Goal: Task Accomplishment & Management: Manage account settings

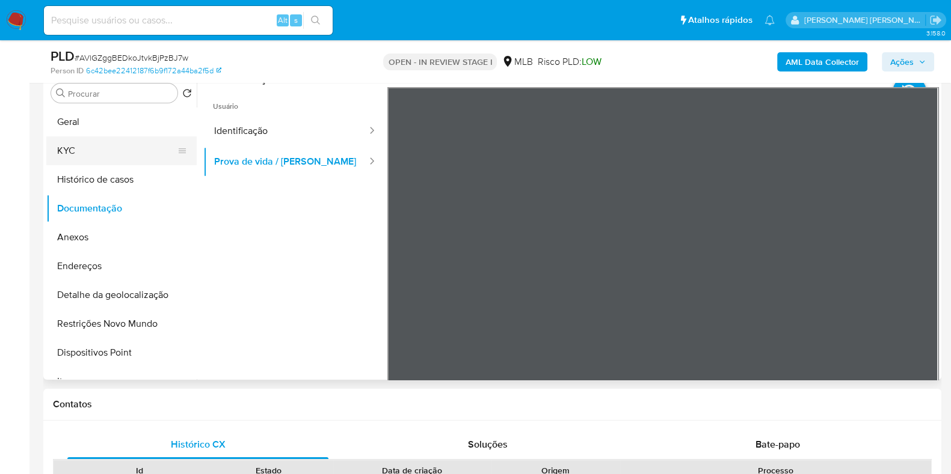
scroll to position [240, 0]
click at [145, 142] on button "KYC" at bounding box center [116, 150] width 141 height 29
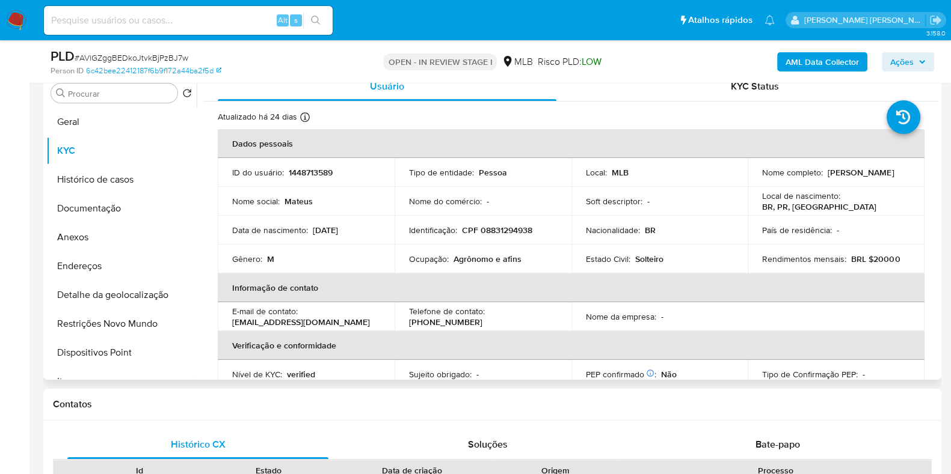
click at [476, 265] on td "Ocupação : Agrônomo e afins" at bounding box center [482, 259] width 177 height 29
click at [471, 257] on p "Agrônomo e afins" at bounding box center [487, 259] width 68 height 11
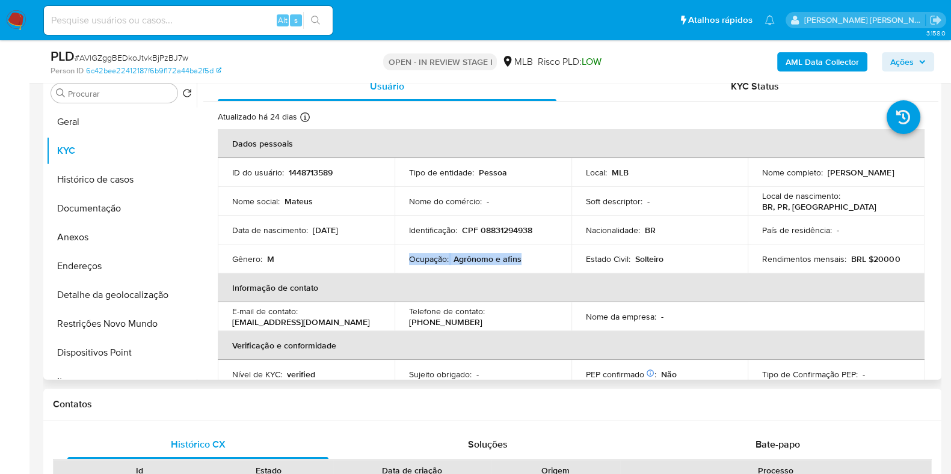
click at [471, 257] on p "Agrônomo e afins" at bounding box center [487, 259] width 68 height 11
copy div "Ocupação : Agrônomo e afins"
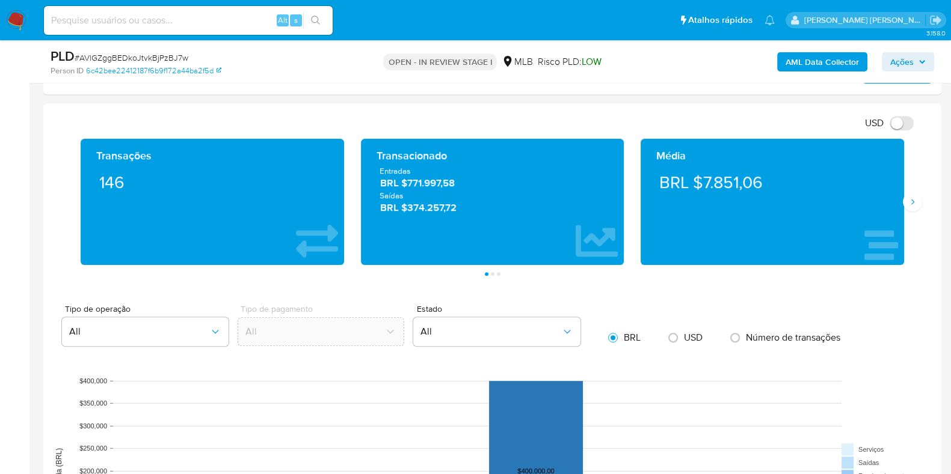
scroll to position [764, 0]
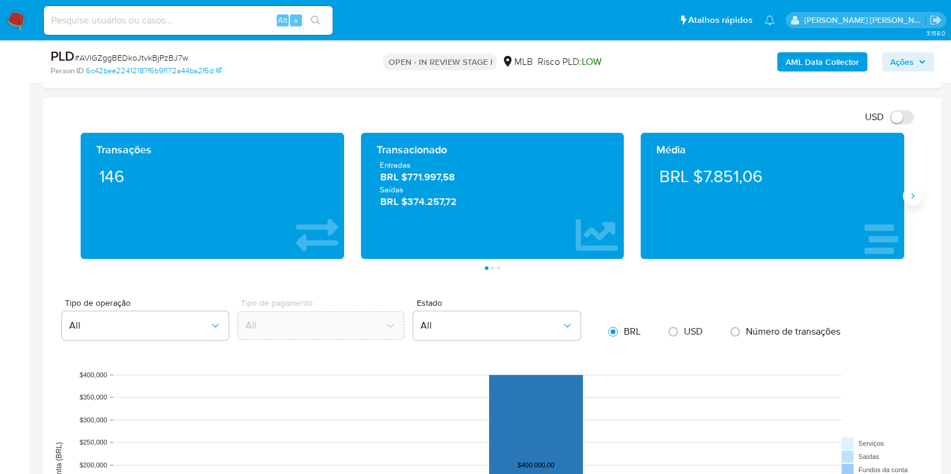
click at [914, 195] on icon "Siguiente" at bounding box center [912, 196] width 10 height 10
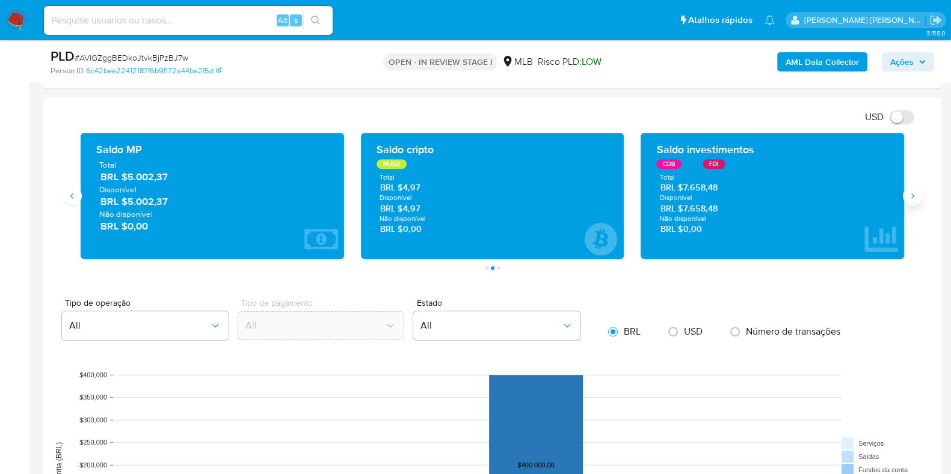
click at [915, 198] on icon "Siguiente" at bounding box center [912, 196] width 10 height 10
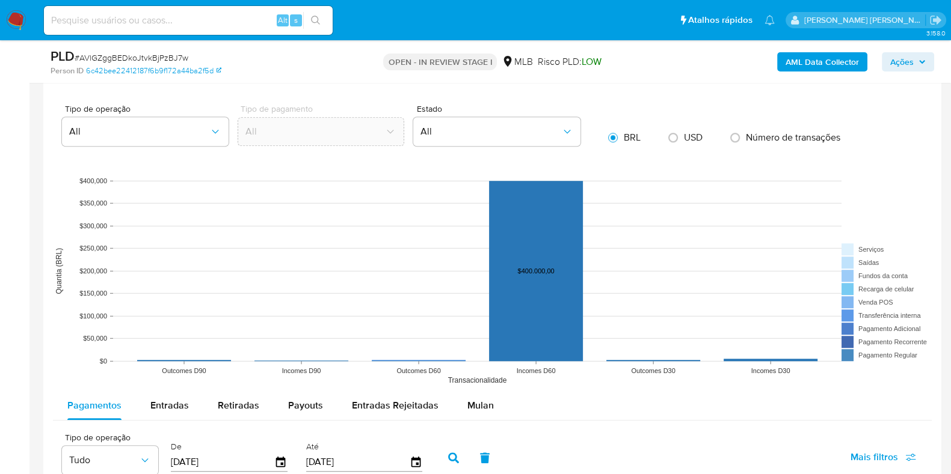
scroll to position [961, 0]
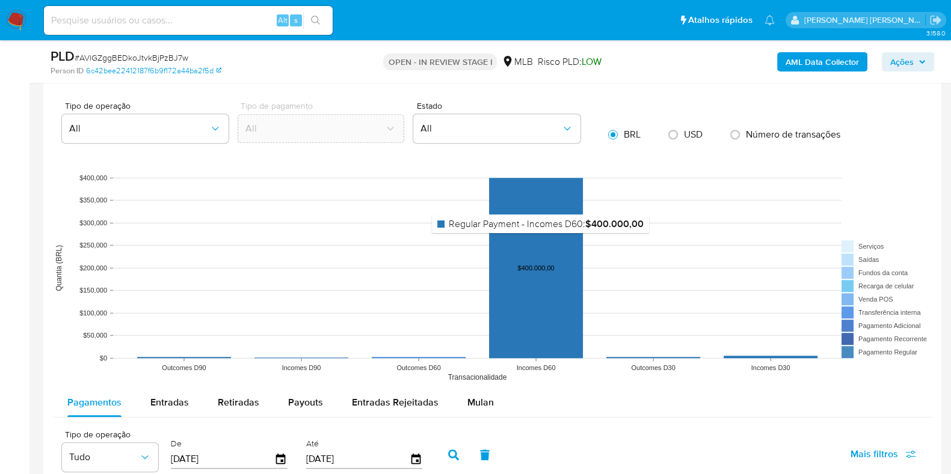
click at [541, 241] on rect at bounding box center [536, 268] width 94 height 180
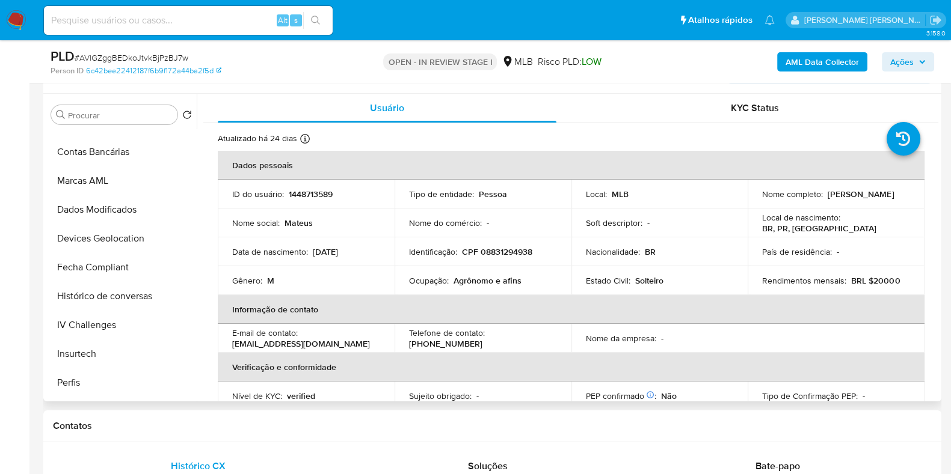
scroll to position [565, 0]
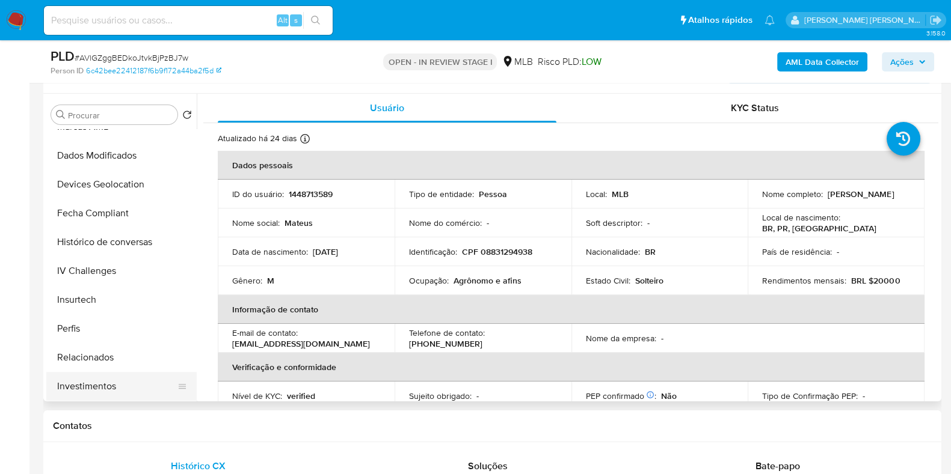
click at [129, 385] on button "Investimentos" at bounding box center [116, 386] width 141 height 29
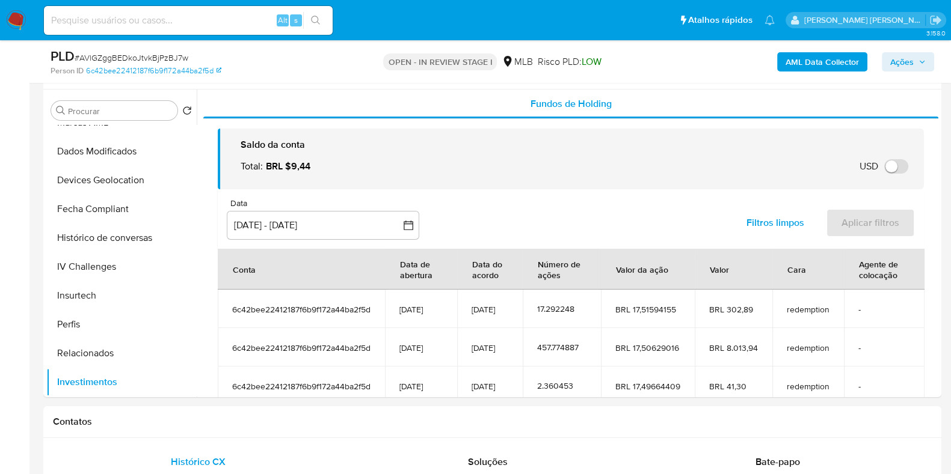
scroll to position [219, 0]
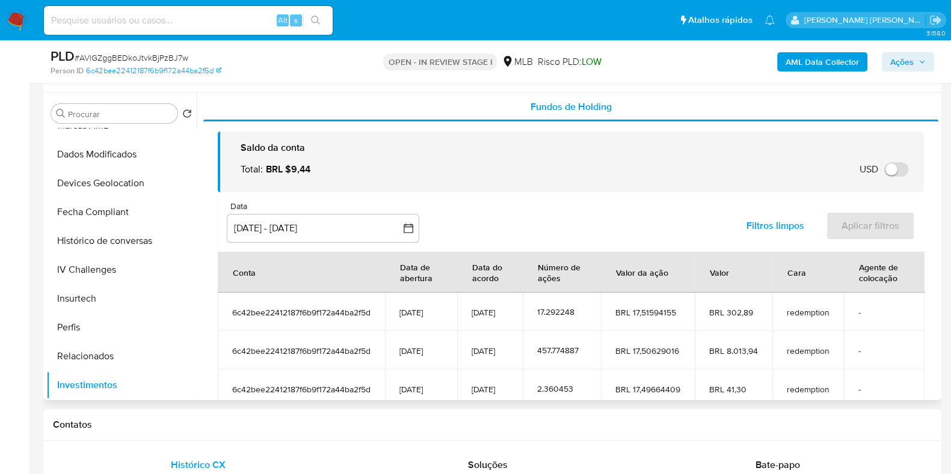
drag, startPoint x: 933, startPoint y: 130, endPoint x: 936, endPoint y: 169, distance: 39.2
click at [936, 169] on div at bounding box center [567, 247] width 741 height 308
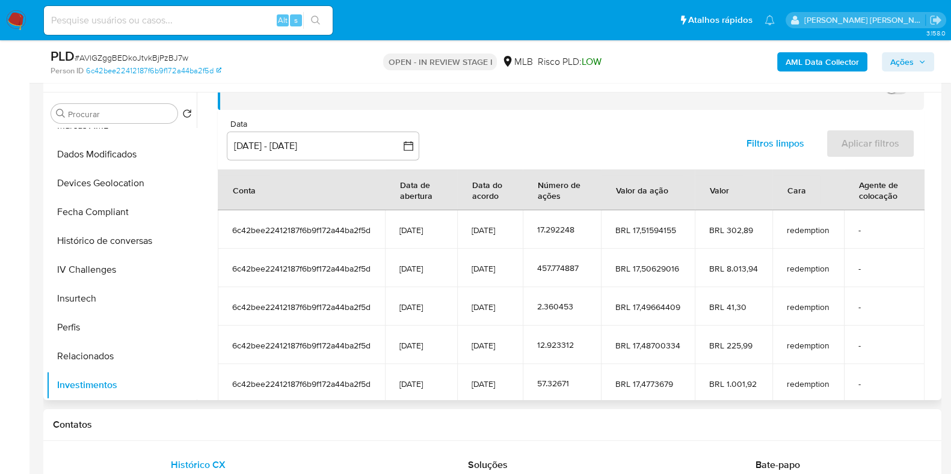
scroll to position [51, 0]
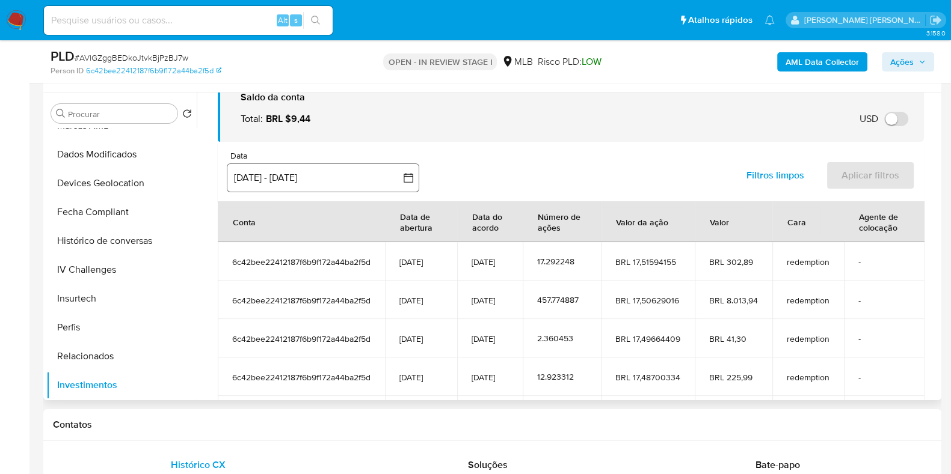
click at [329, 180] on button "15 jun 2025 - 12 sep 2025" at bounding box center [323, 178] width 192 height 29
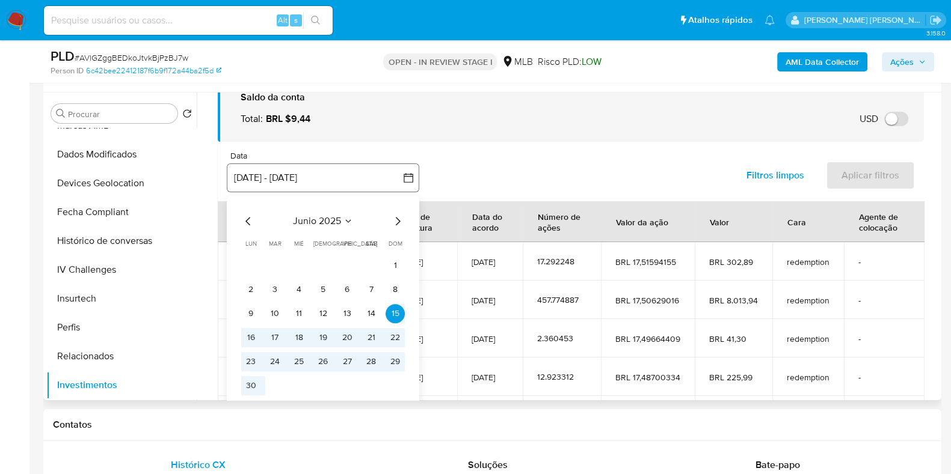
click at [335, 186] on button "15 jun 2025 - 12 sep 2025" at bounding box center [323, 178] width 192 height 29
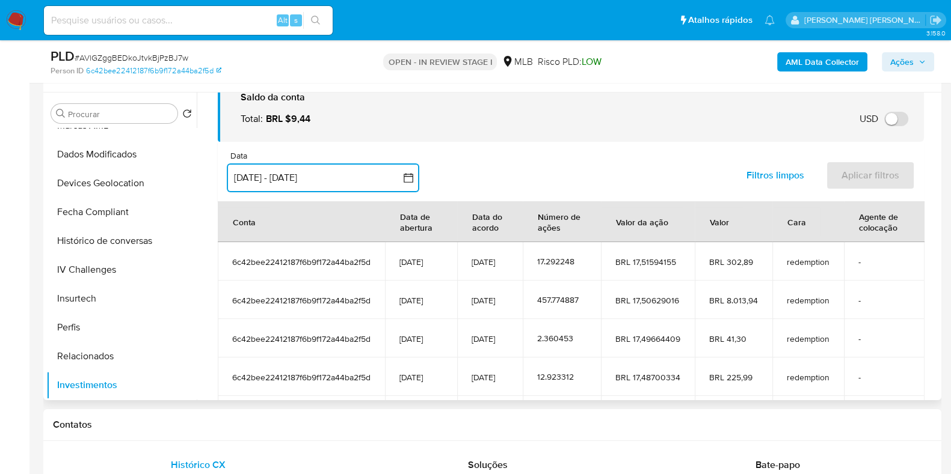
click at [346, 188] on button "15 jun 2025 - 12 sep 2025" at bounding box center [323, 178] width 192 height 29
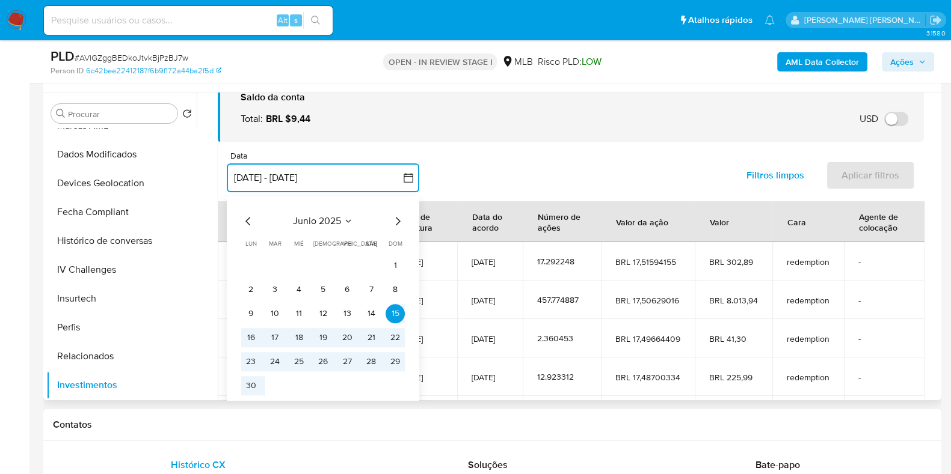
click at [391, 219] on icon "Mes siguiente" at bounding box center [397, 221] width 14 height 14
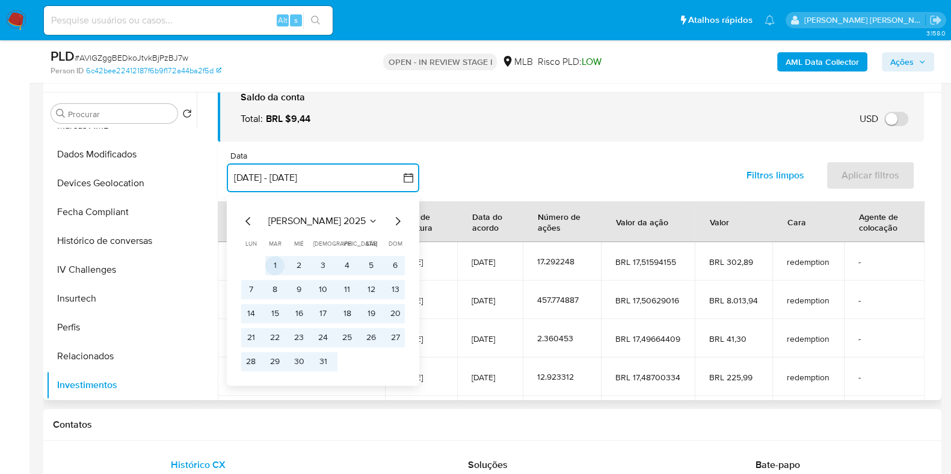
click at [275, 266] on button "1" at bounding box center [274, 265] width 19 height 19
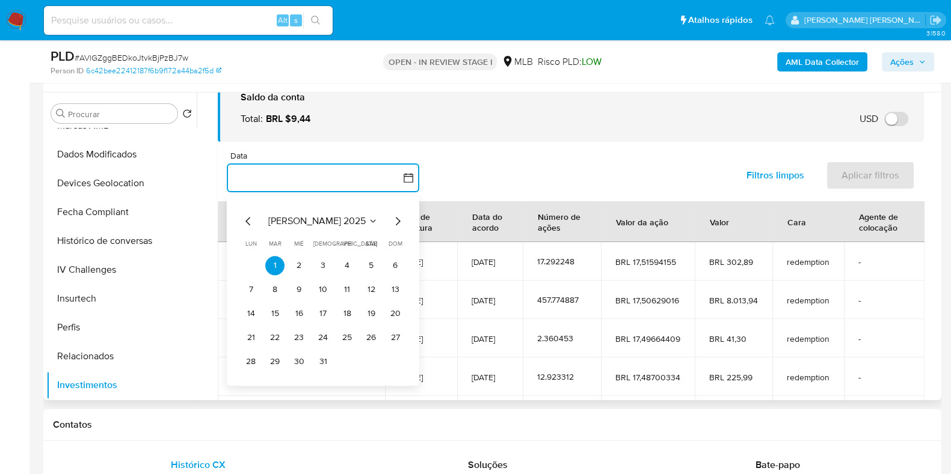
click at [367, 177] on button "button" at bounding box center [323, 178] width 192 height 29
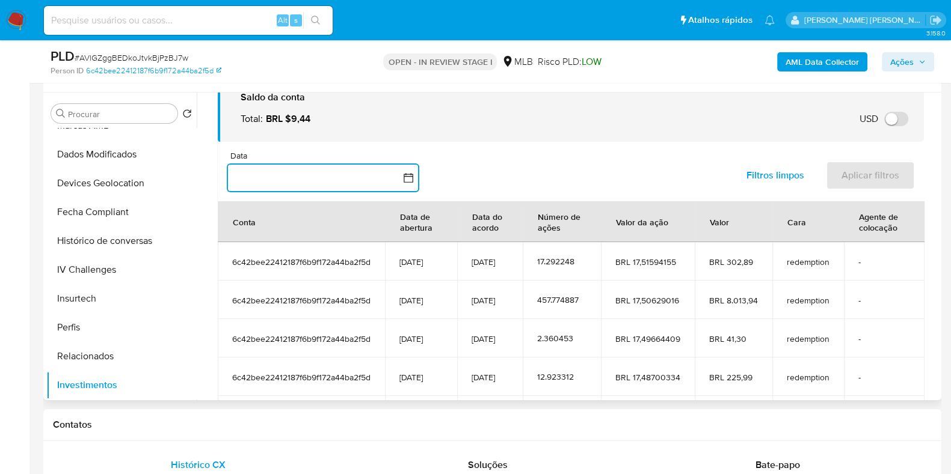
click at [401, 173] on button "button" at bounding box center [323, 178] width 192 height 29
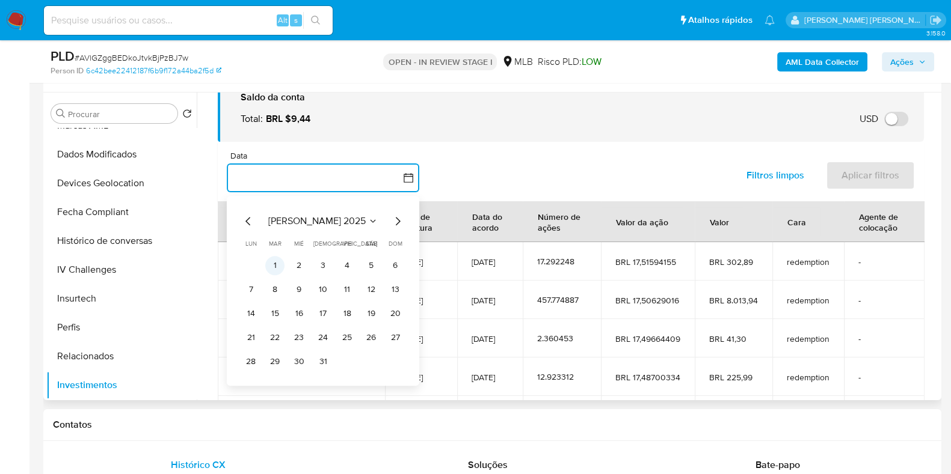
click at [277, 267] on button "1" at bounding box center [274, 265] width 19 height 19
click at [400, 218] on icon "Mes siguiente" at bounding box center [397, 221] width 14 height 14
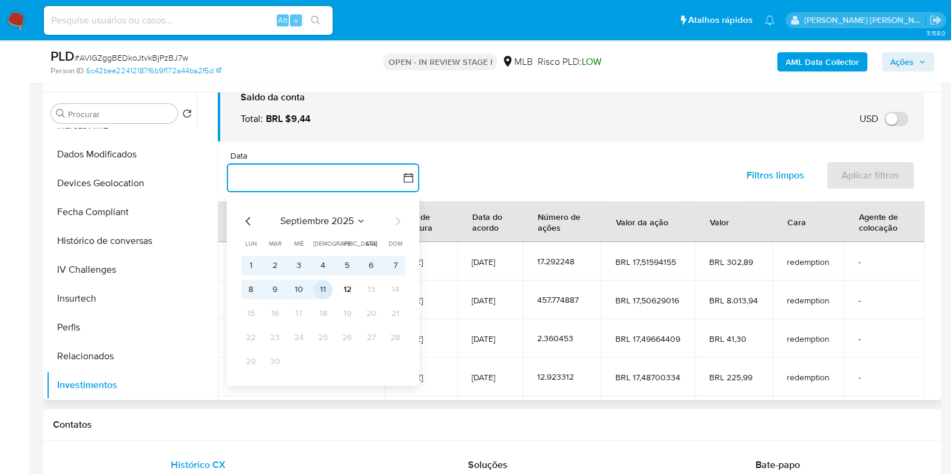
click at [326, 293] on button "11" at bounding box center [322, 289] width 19 height 19
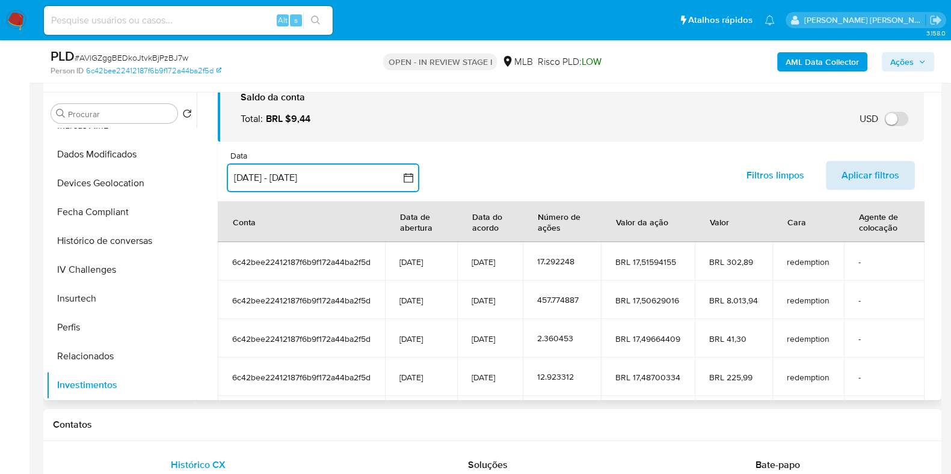
click at [859, 176] on span "Aplicar filtros" at bounding box center [870, 175] width 58 height 26
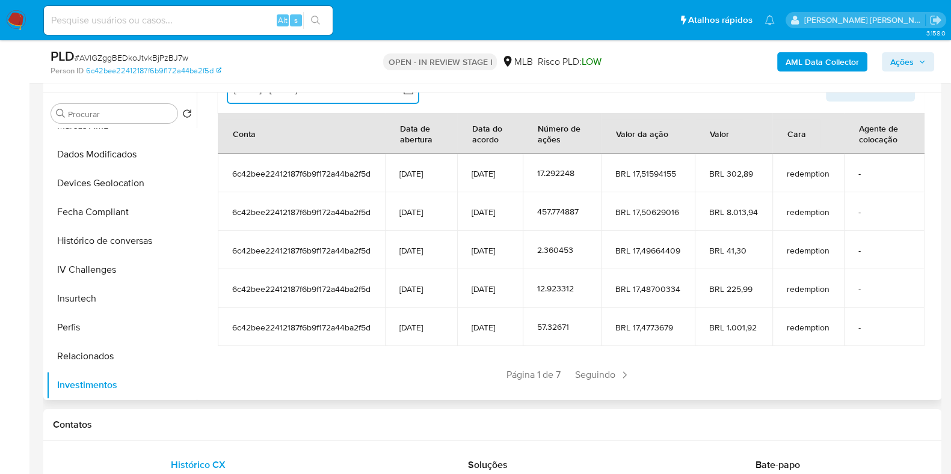
scroll to position [158, 0]
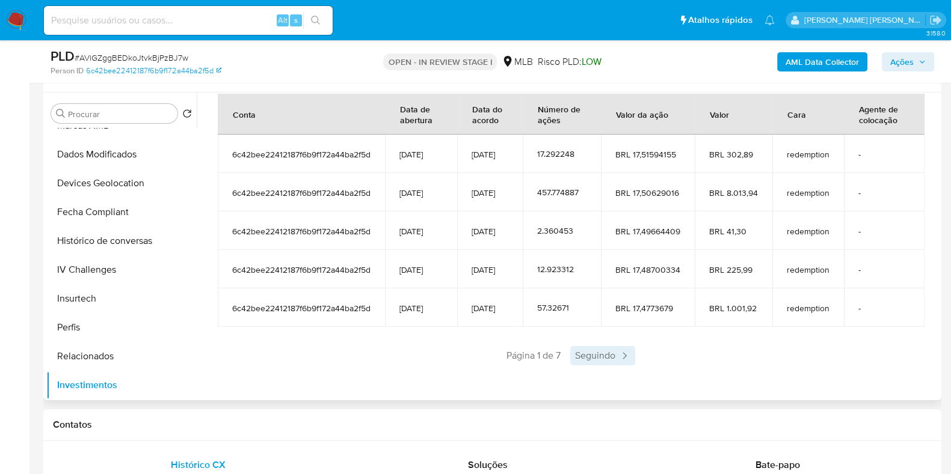
click at [614, 357] on span "Seguindo" at bounding box center [602, 355] width 65 height 19
click at [614, 360] on span "Seguindo" at bounding box center [634, 355] width 65 height 19
click at [614, 359] on span "Seguindo" at bounding box center [634, 355] width 65 height 19
click at [614, 358] on span "Seguindo" at bounding box center [634, 355] width 65 height 19
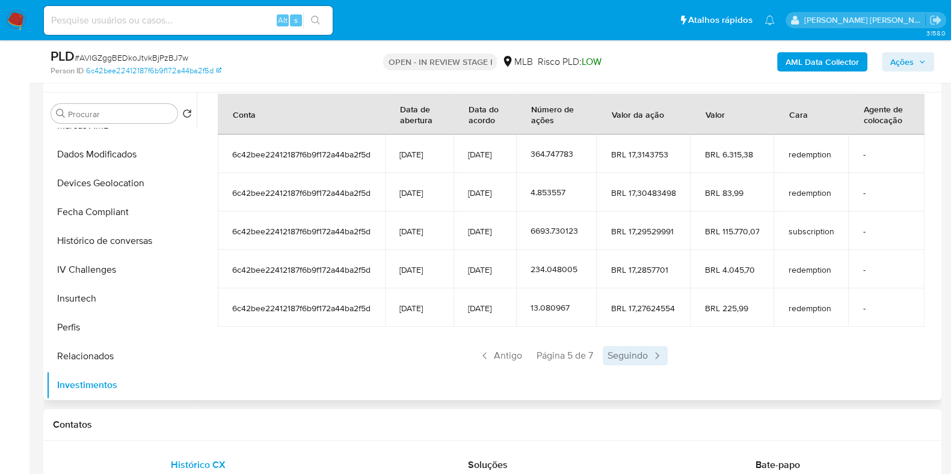
click at [655, 360] on icon at bounding box center [657, 356] width 4 height 7
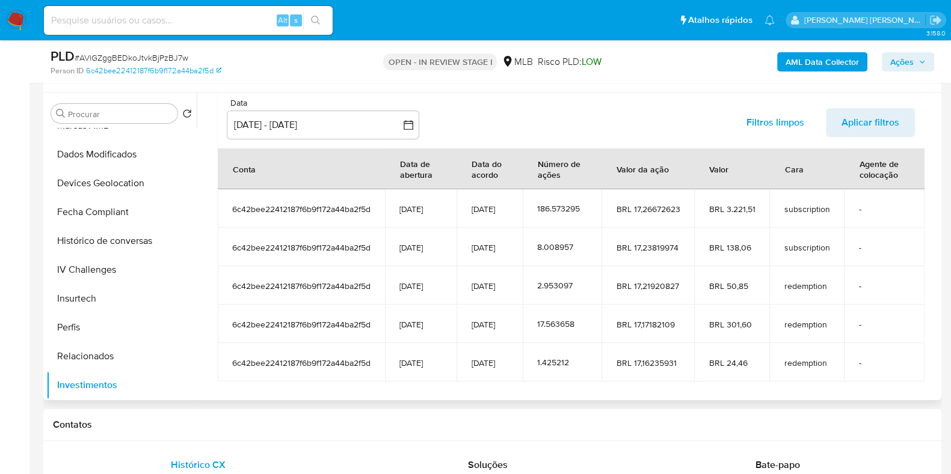
scroll to position [102, 0]
drag, startPoint x: 933, startPoint y: 185, endPoint x: 918, endPoint y: 255, distance: 71.2
click at [918, 255] on div "Saldo da conta Total : BRL $9,44 USD Alternar entre moeda local e USD Data inpu…" at bounding box center [570, 235] width 735 height 431
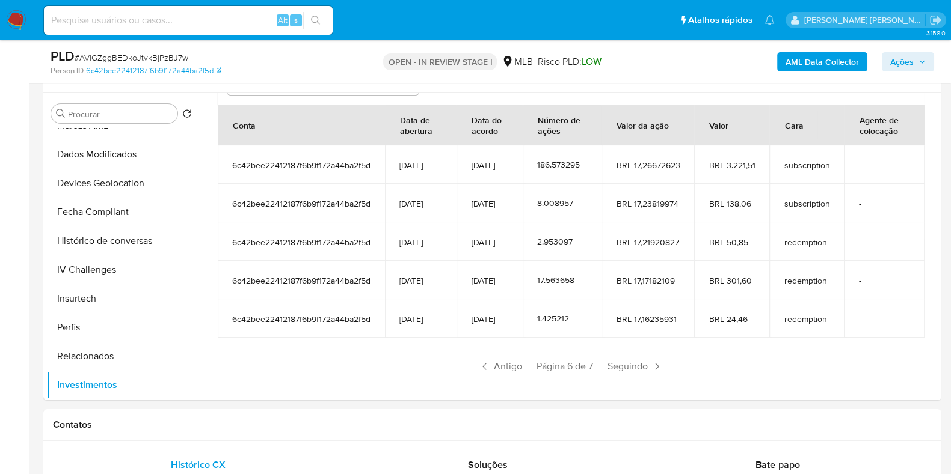
scroll to position [148, 0]
click at [721, 297] on tbody "6c42bee22412187f6b9f172a44ba2f5d 24/06/2024 25/07/2025 186.573295 BRL 17,266726…" at bounding box center [571, 241] width 706 height 192
click at [483, 364] on icon at bounding box center [485, 366] width 12 height 12
click at [482, 370] on icon at bounding box center [484, 366] width 4 height 7
click at [480, 375] on div "Saldo da conta Total : BRL $9,44 USD Alternar entre moeda local e USD Data inpu…" at bounding box center [570, 189] width 735 height 431
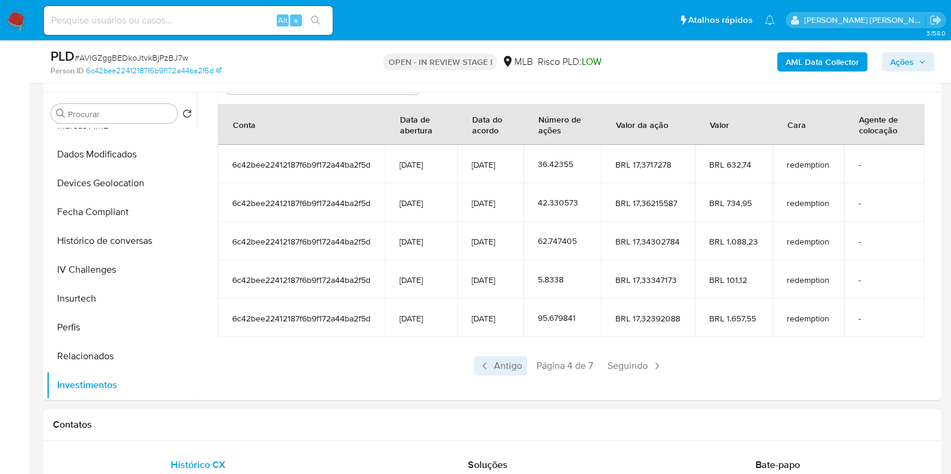
click at [478, 372] on span "Antigo" at bounding box center [500, 366] width 53 height 19
click at [475, 374] on span "Antigo" at bounding box center [500, 366] width 53 height 19
click at [482, 370] on icon at bounding box center [484, 366] width 4 height 7
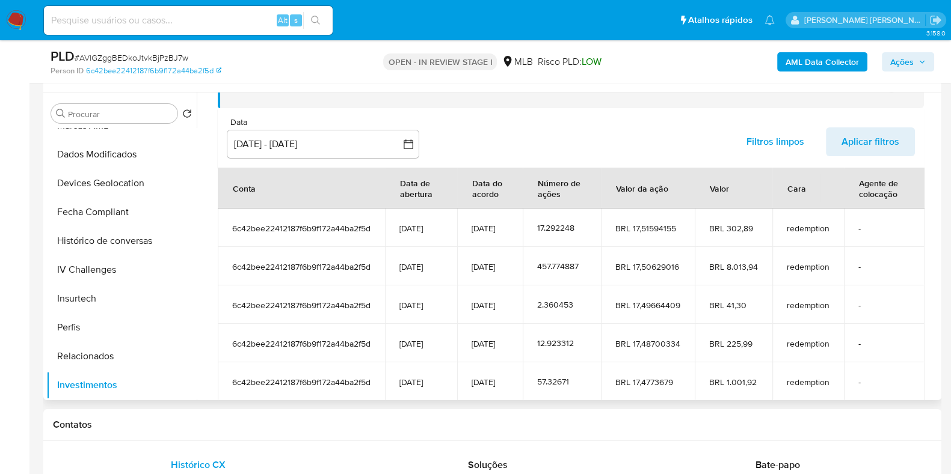
scroll to position [85, 0]
click at [836, 142] on button "Aplicar filtros" at bounding box center [870, 140] width 89 height 29
drag, startPoint x: 929, startPoint y: 224, endPoint x: 933, endPoint y: 254, distance: 30.4
click at [933, 254] on div at bounding box center [567, 247] width 741 height 308
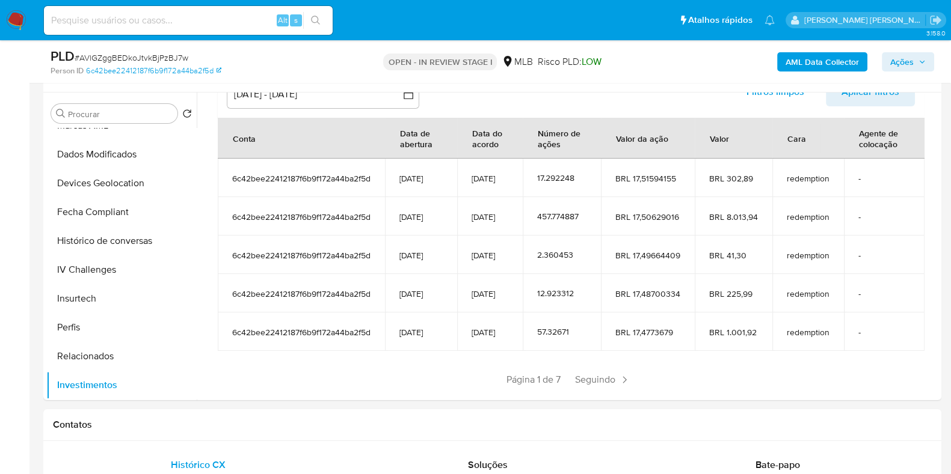
scroll to position [136, 0]
click at [622, 380] on icon at bounding box center [624, 378] width 12 height 12
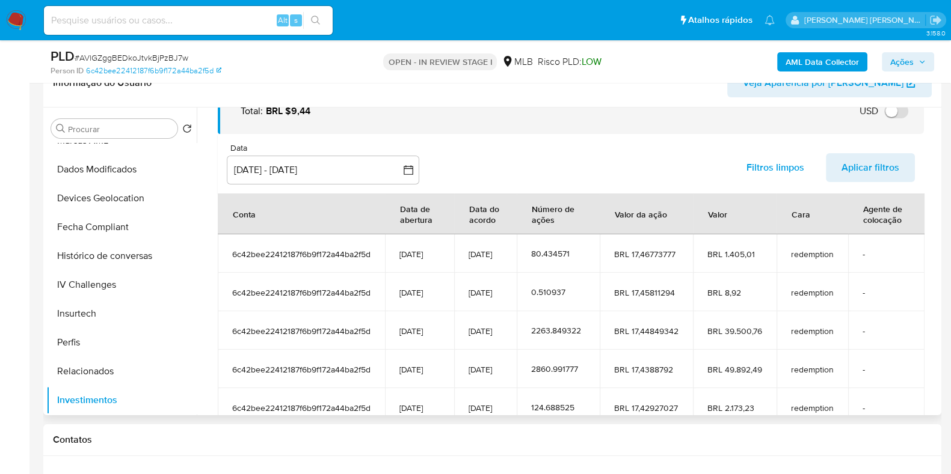
scroll to position [72, 0]
click at [787, 164] on span "Filtros limpos" at bounding box center [775, 169] width 58 height 26
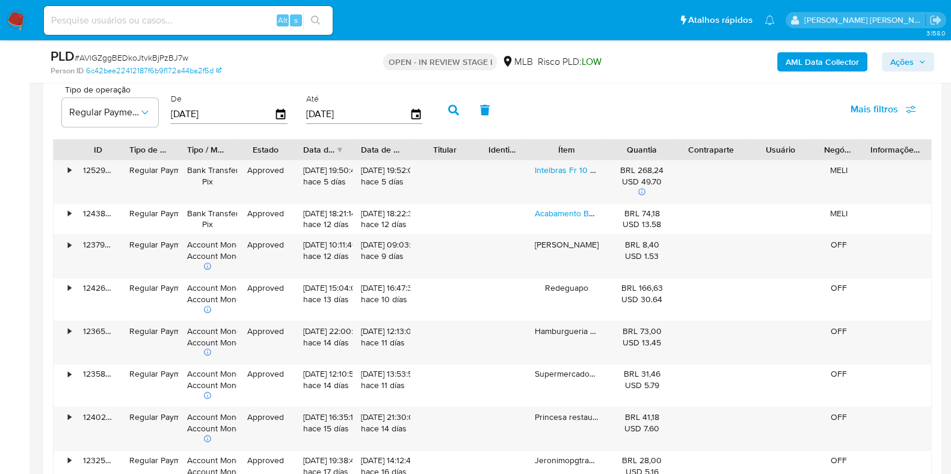
scroll to position [1314, 0]
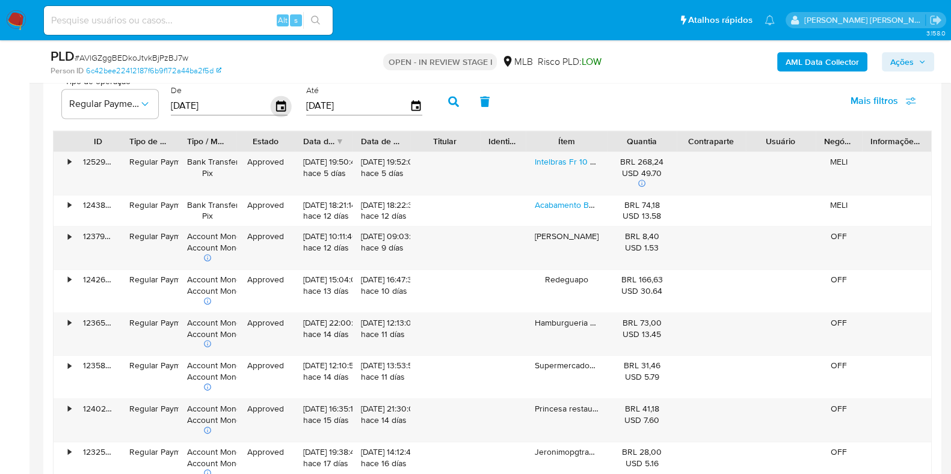
click at [276, 106] on icon "button" at bounding box center [281, 106] width 21 height 21
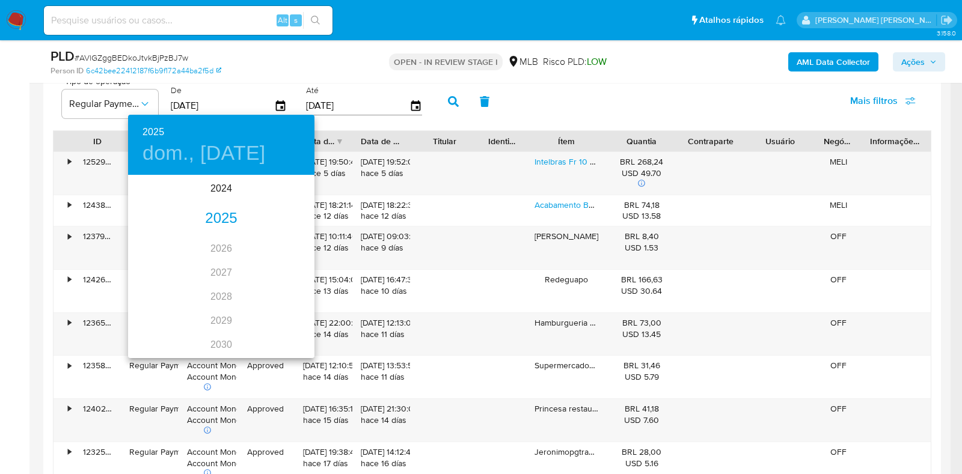
click at [214, 217] on div "2025" at bounding box center [221, 219] width 186 height 24
click at [159, 287] on div "jul." at bounding box center [159, 289] width 62 height 45
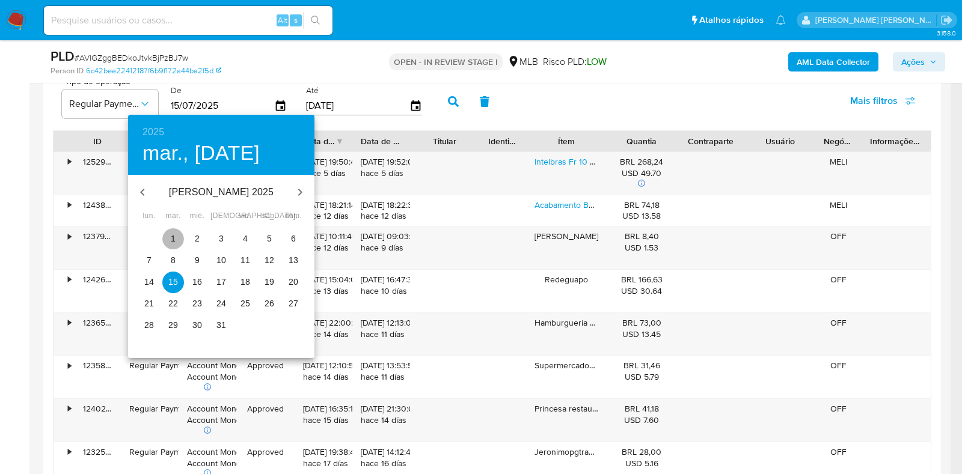
click at [174, 237] on p "1" at bounding box center [173, 239] width 5 height 12
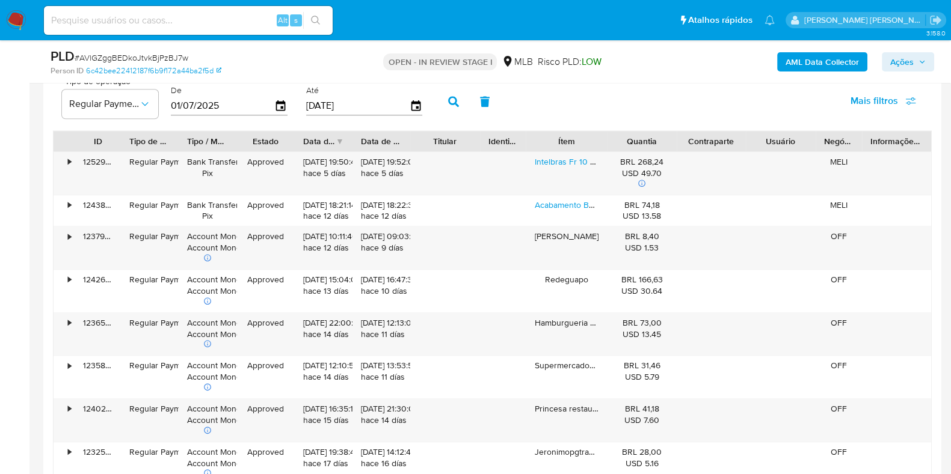
click at [451, 96] on icon "button" at bounding box center [453, 101] width 11 height 11
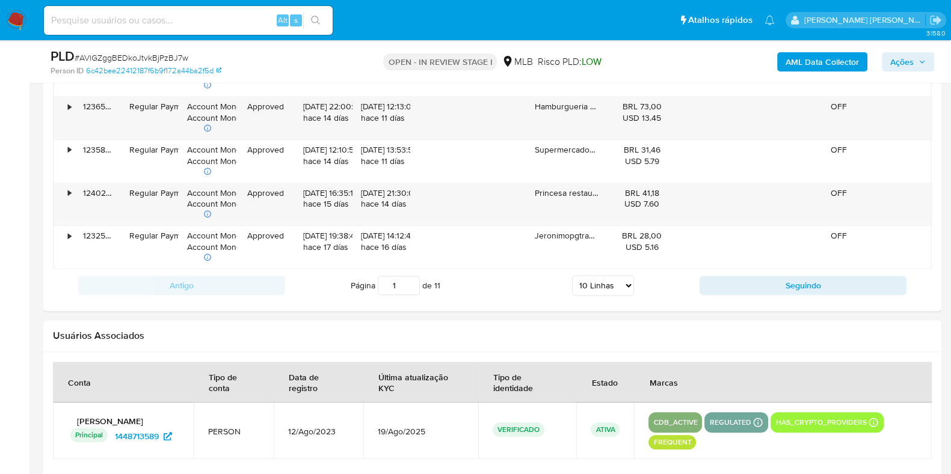
scroll to position [1596, 0]
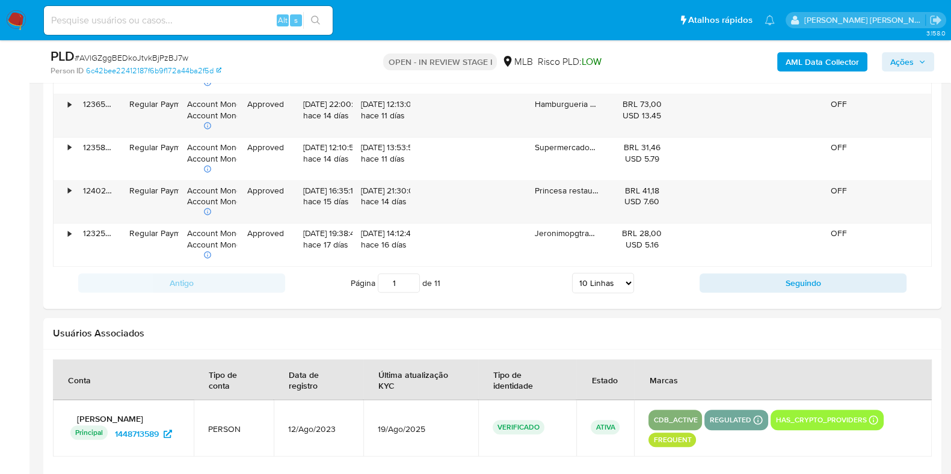
click at [606, 275] on select "5 Linhas 10 Linhas 20 Linhas 25 Linhas 50 Linhas 100 Linhas" at bounding box center [603, 283] width 62 height 20
select select "100"
click at [572, 273] on select "5 Linhas 10 Linhas 20 Linhas 25 Linhas 50 Linhas 100 Linhas" at bounding box center [603, 283] width 62 height 20
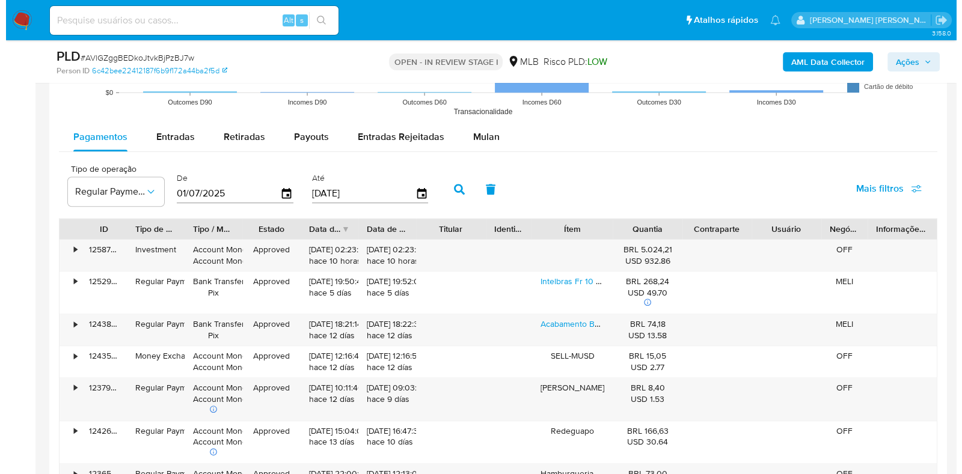
scroll to position [1220, 0]
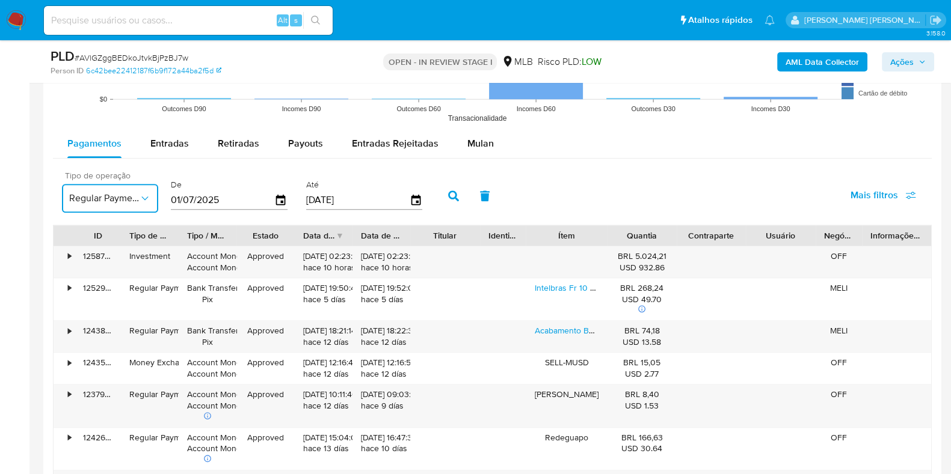
click at [150, 200] on icon "button" at bounding box center [145, 198] width 12 height 12
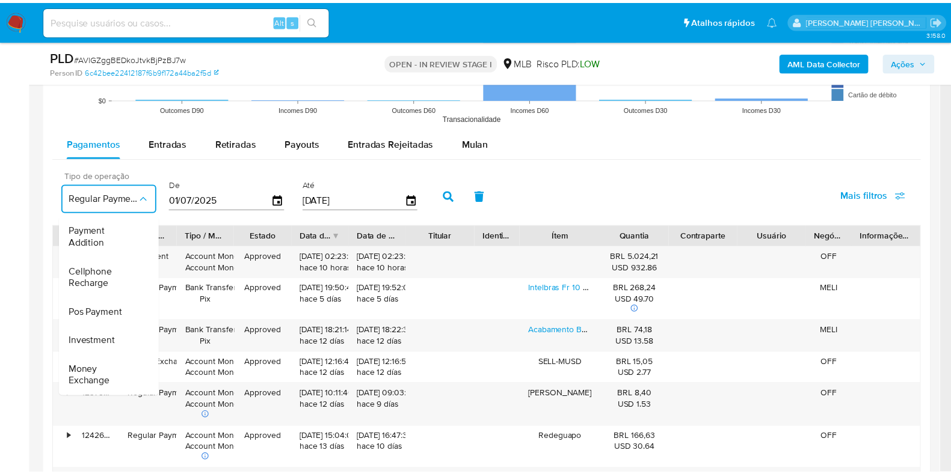
scroll to position [180, 0]
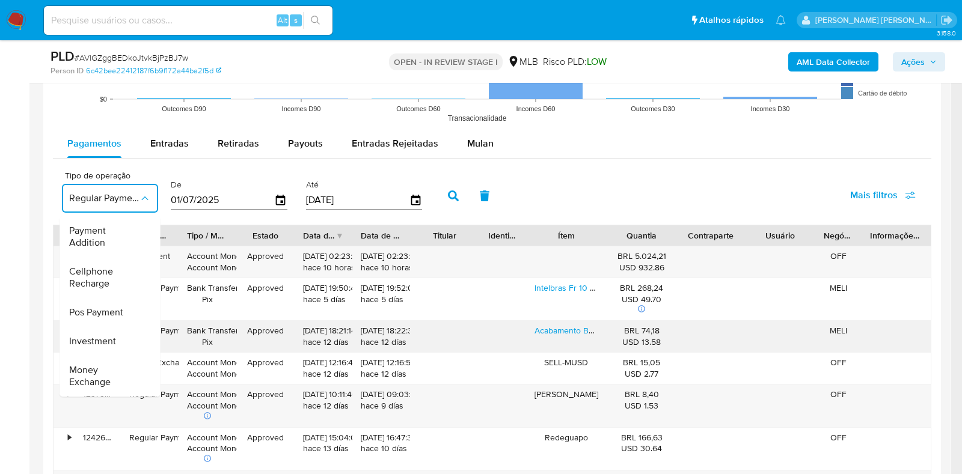
click at [120, 329] on div "Investment" at bounding box center [104, 342] width 70 height 29
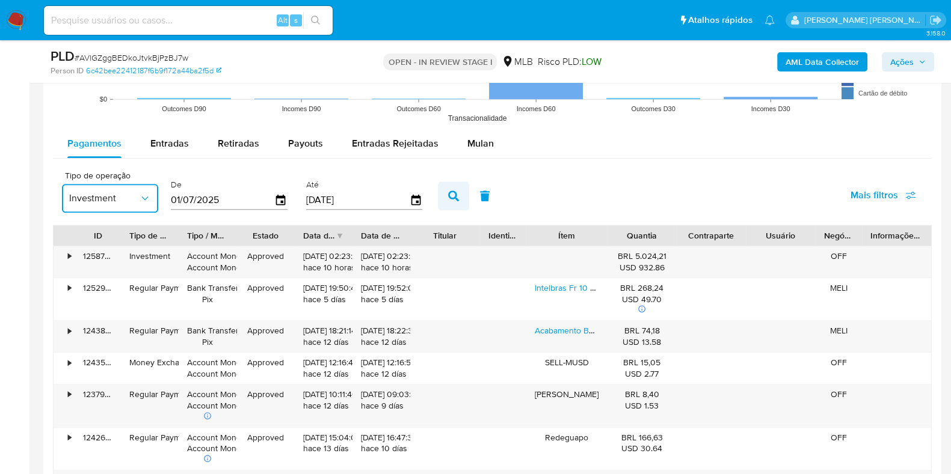
click at [448, 194] on icon "button" at bounding box center [453, 196] width 11 height 11
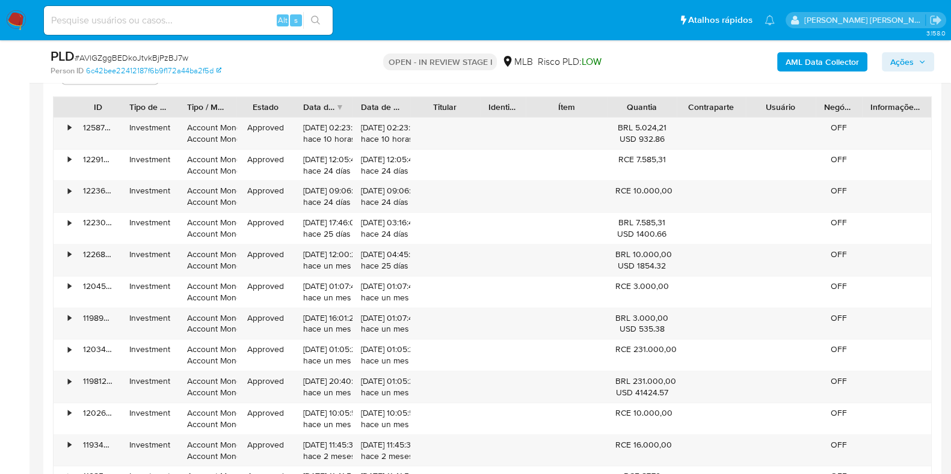
scroll to position [1358, 0]
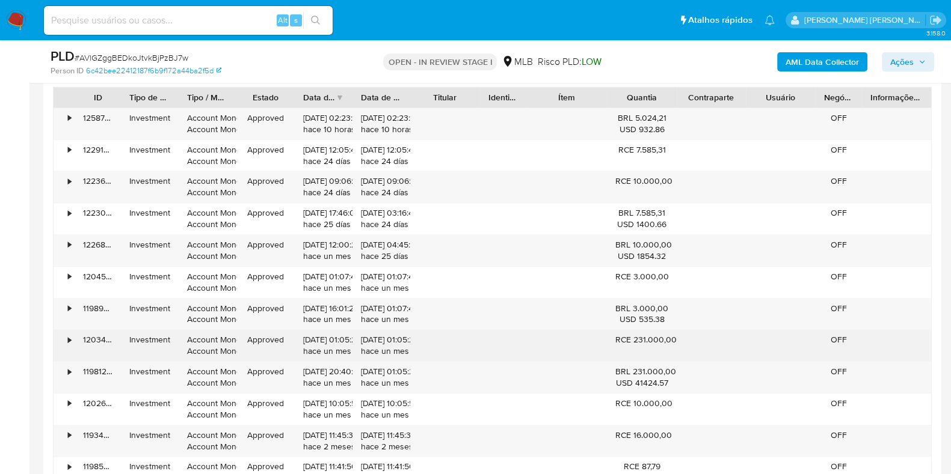
click at [634, 339] on div "RCE 231.000,00" at bounding box center [641, 339] width 53 height 11
click at [69, 340] on div "•" at bounding box center [69, 339] width 3 height 11
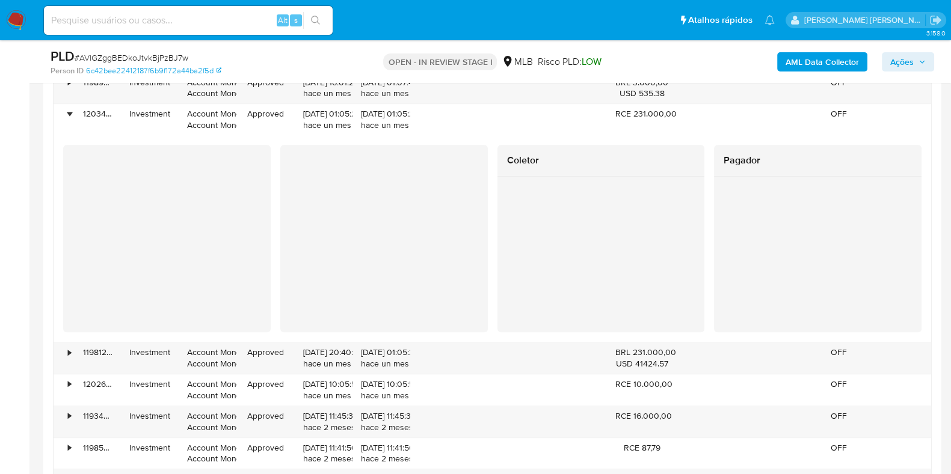
scroll to position [1587, 0]
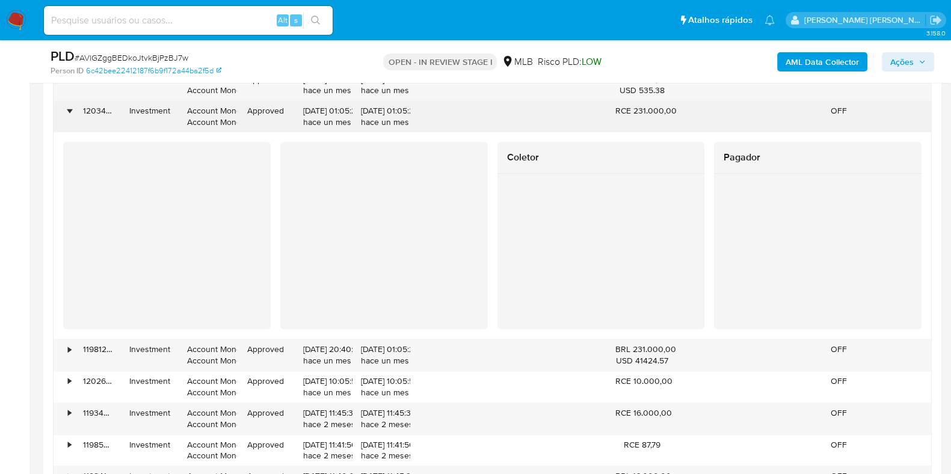
click at [158, 111] on div "Investment" at bounding box center [149, 110] width 41 height 11
click at [158, 112] on div "Investment" at bounding box center [149, 110] width 41 height 11
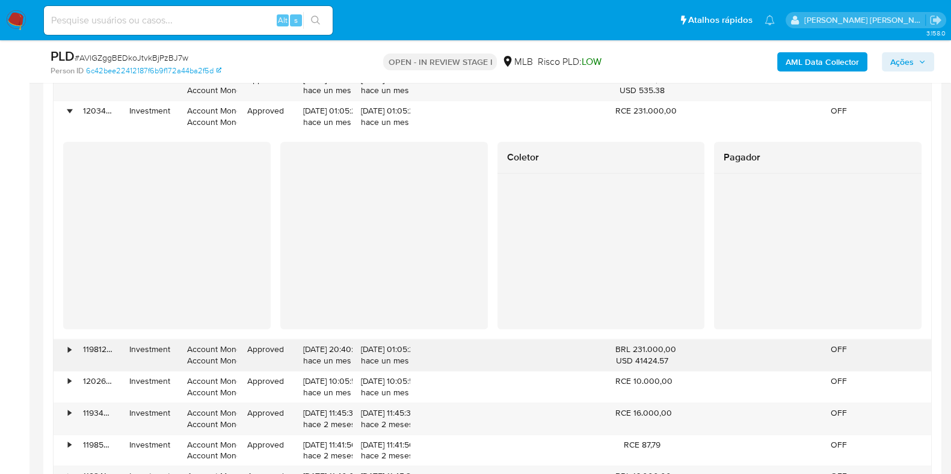
click at [73, 356] on div "•" at bounding box center [64, 355] width 21 height 31
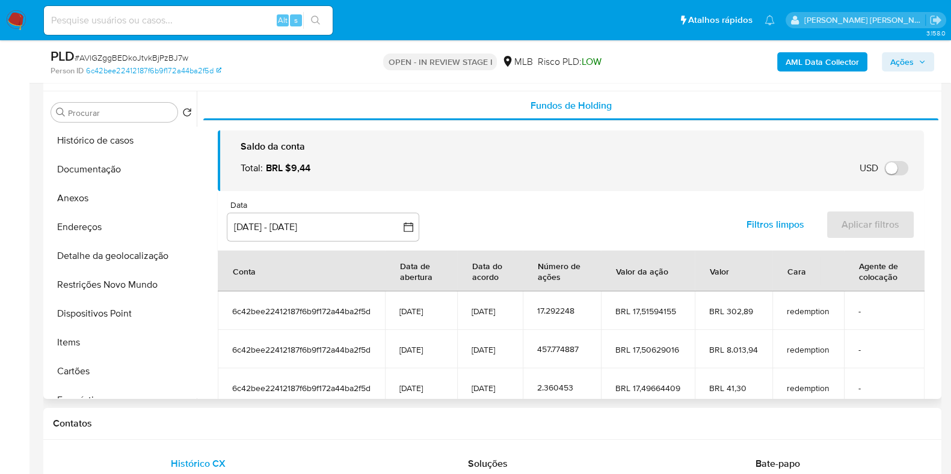
scroll to position [0, 0]
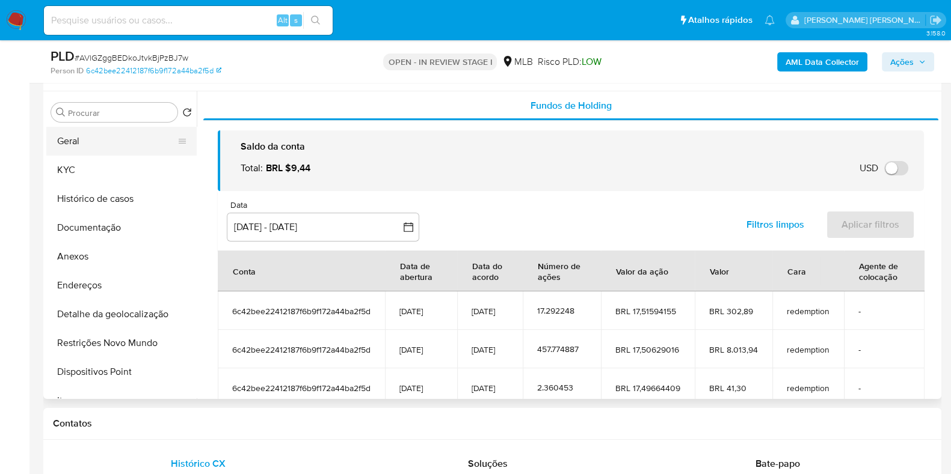
click at [135, 143] on button "Geral" at bounding box center [116, 141] width 141 height 29
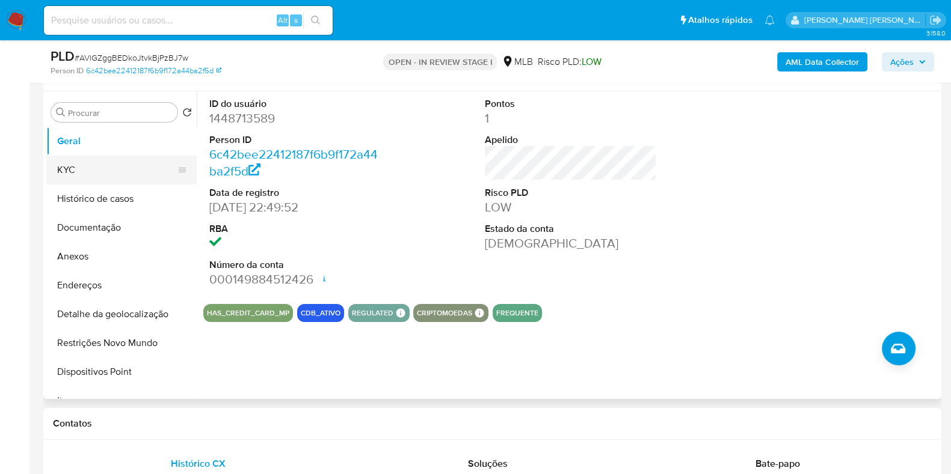
click at [115, 179] on button "KYC" at bounding box center [116, 170] width 141 height 29
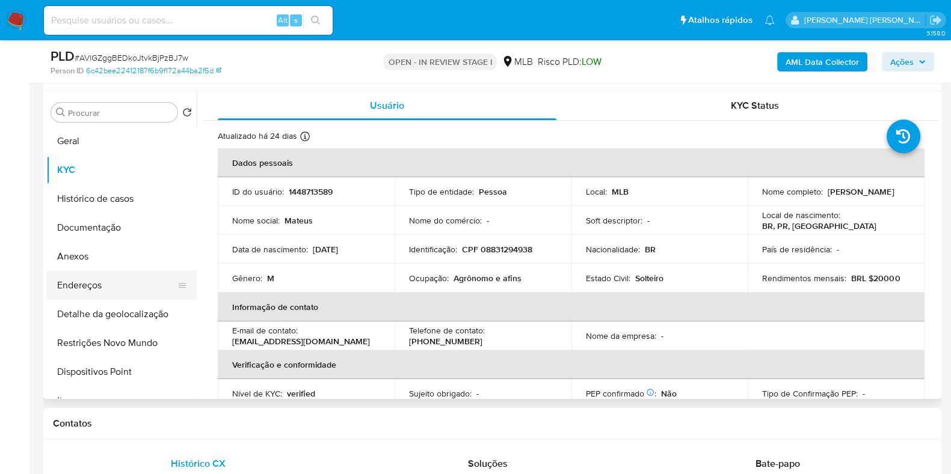
click at [108, 284] on button "Endereços" at bounding box center [116, 285] width 141 height 29
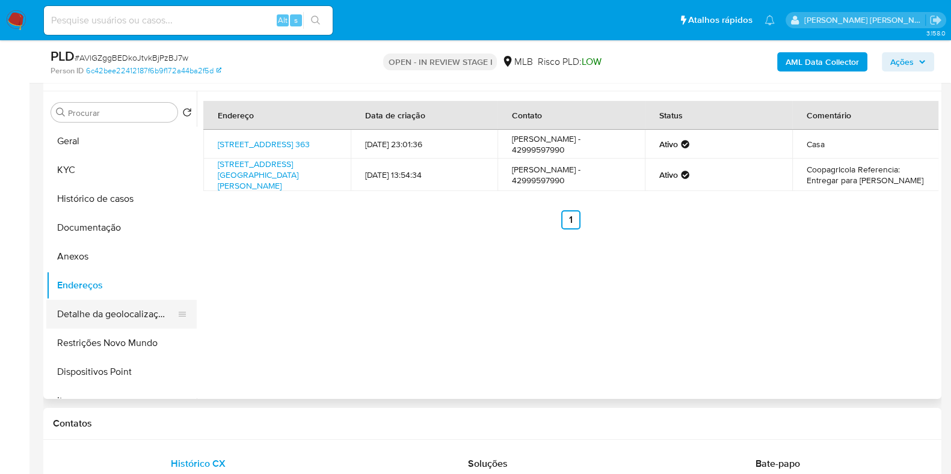
click at [126, 316] on button "Detalhe da geolocalização" at bounding box center [116, 314] width 141 height 29
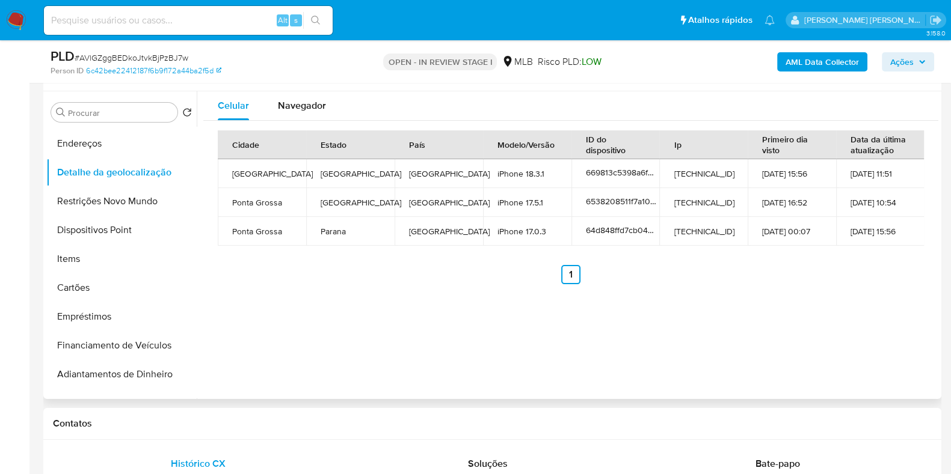
scroll to position [140, 0]
click at [307, 106] on span "Navegador" at bounding box center [302, 106] width 48 height 14
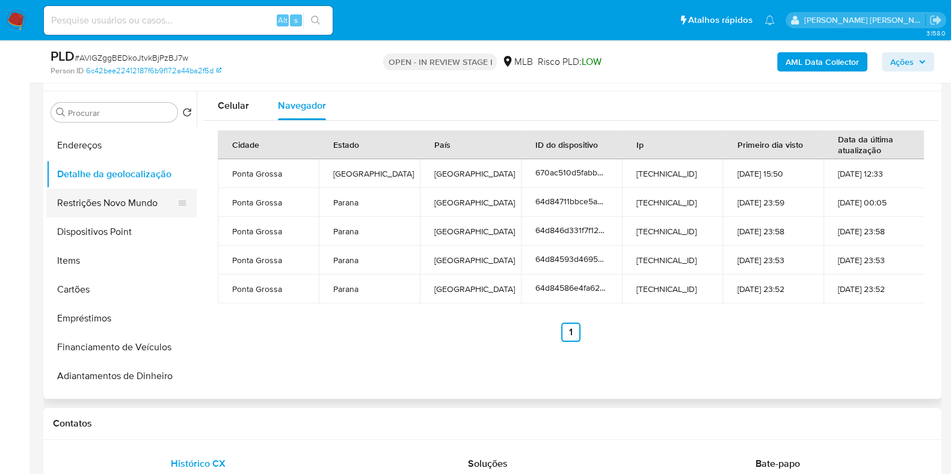
click at [109, 195] on button "Restrições Novo Mundo" at bounding box center [116, 203] width 141 height 29
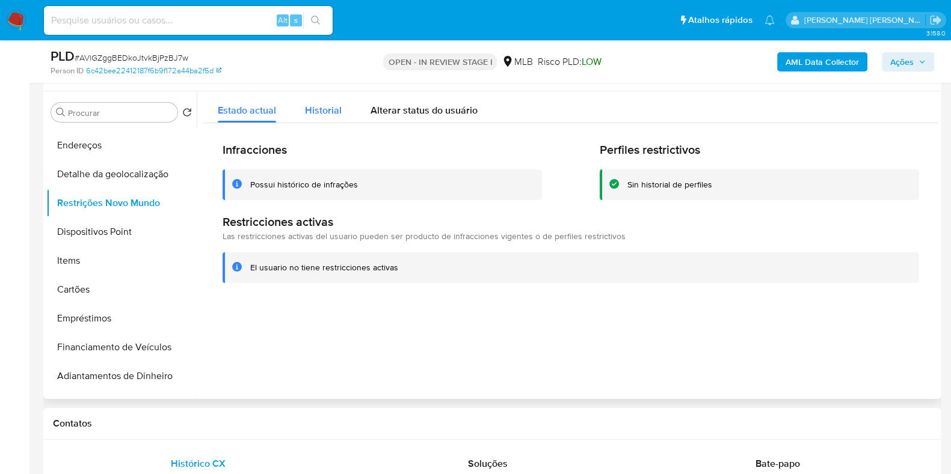
click at [311, 103] on span "Historial" at bounding box center [323, 110] width 37 height 14
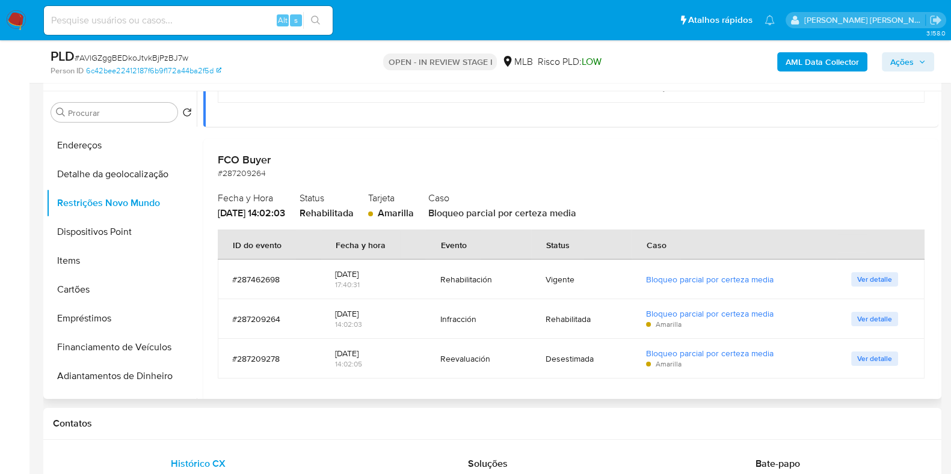
scroll to position [244, 0]
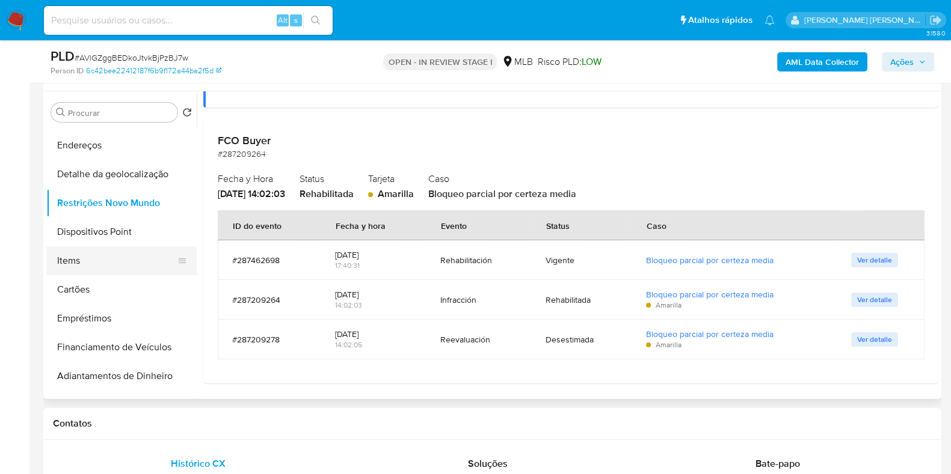
click at [126, 248] on button "Items" at bounding box center [116, 261] width 141 height 29
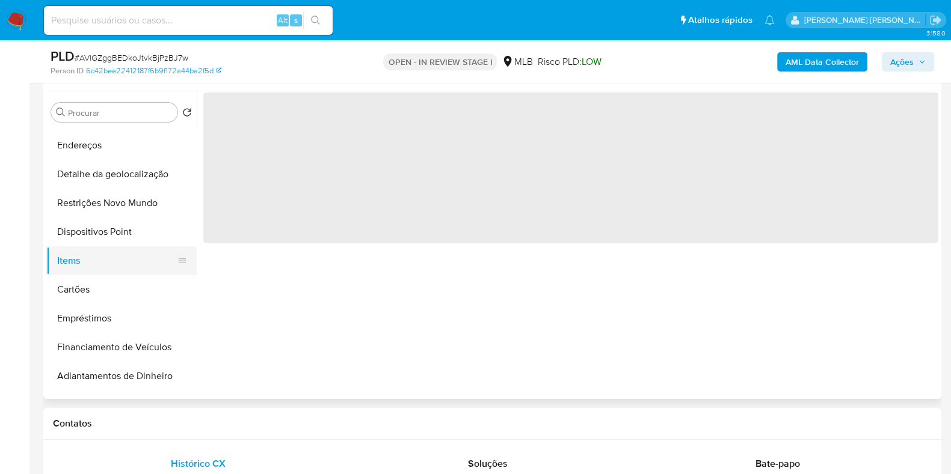
scroll to position [0, 0]
click at [121, 233] on button "Dispositivos Point" at bounding box center [116, 232] width 141 height 29
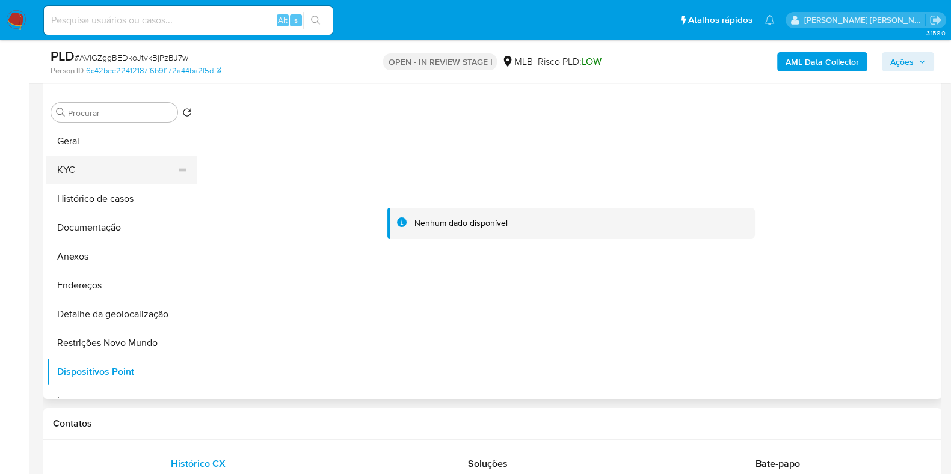
click at [114, 167] on button "KYC" at bounding box center [116, 170] width 141 height 29
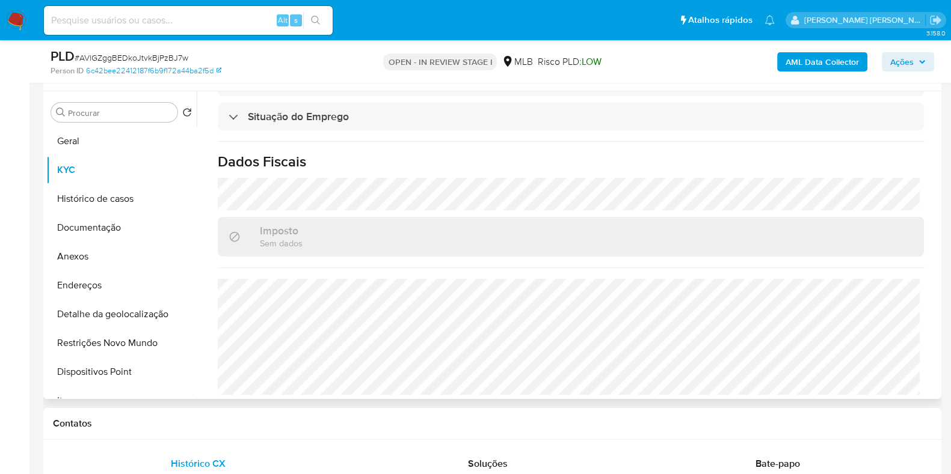
scroll to position [522, 0]
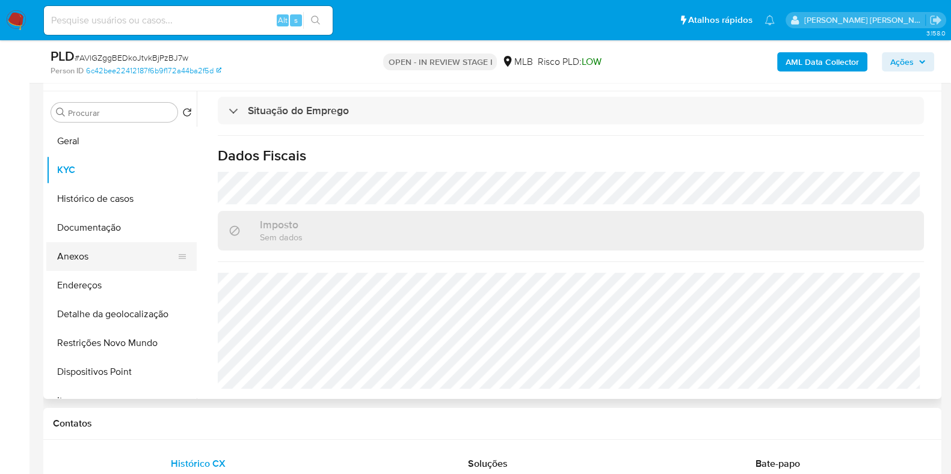
click at [96, 251] on button "Anexos" at bounding box center [116, 256] width 141 height 29
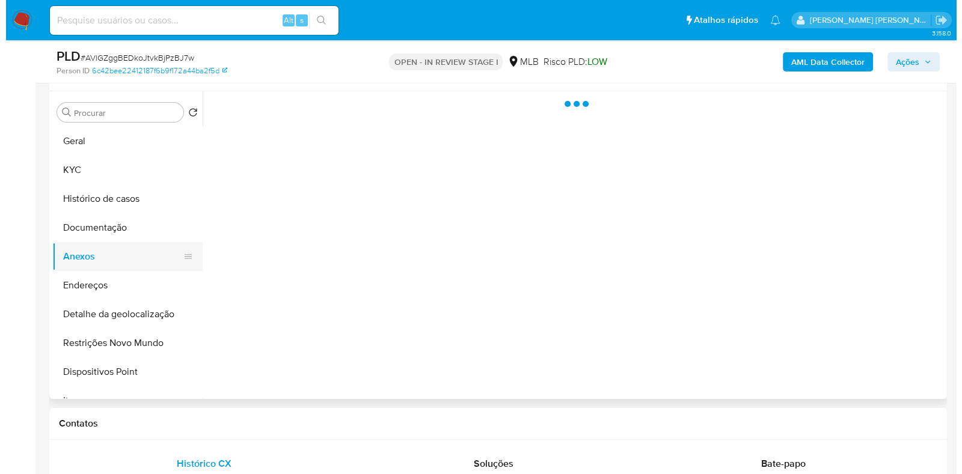
scroll to position [0, 0]
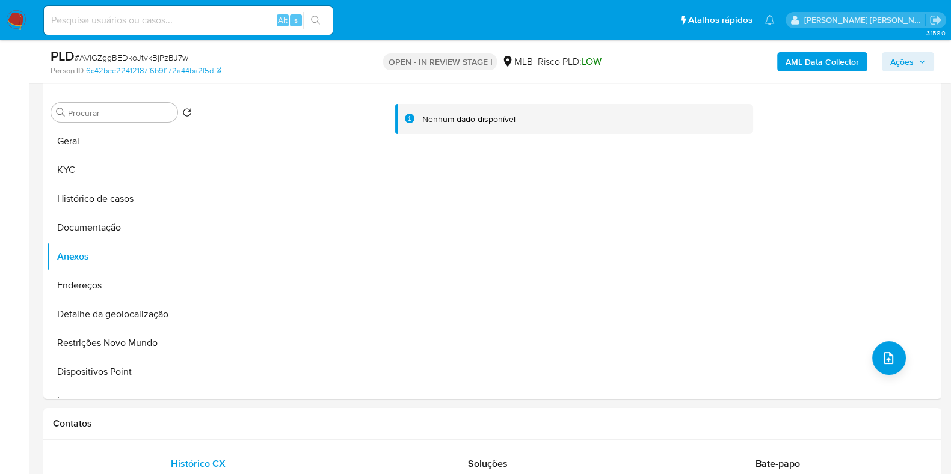
click at [797, 63] on b "AML Data Collector" at bounding box center [821, 61] width 73 height 19
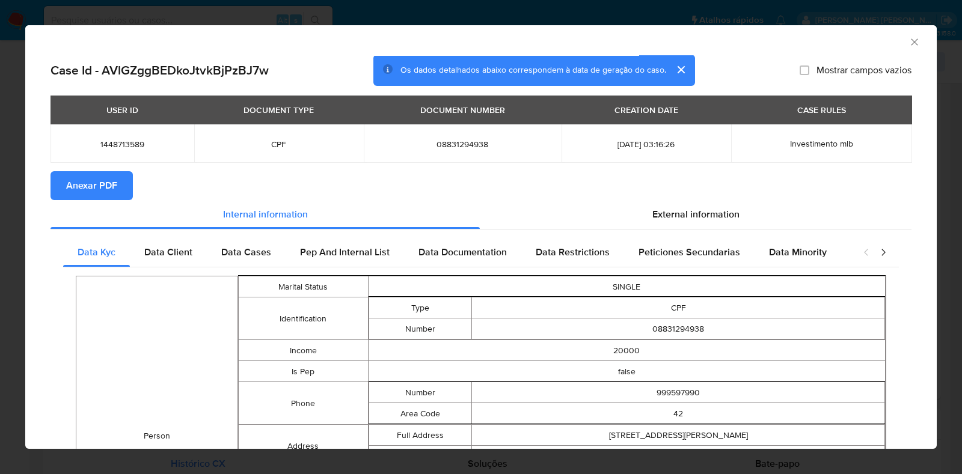
click at [908, 43] on icon "Fechar a janela" at bounding box center [914, 42] width 12 height 12
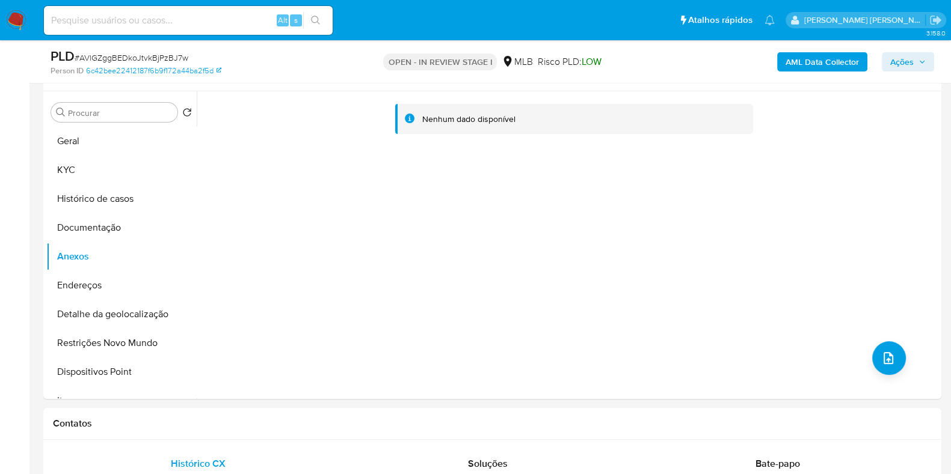
click at [818, 62] on b "AML Data Collector" at bounding box center [821, 61] width 73 height 19
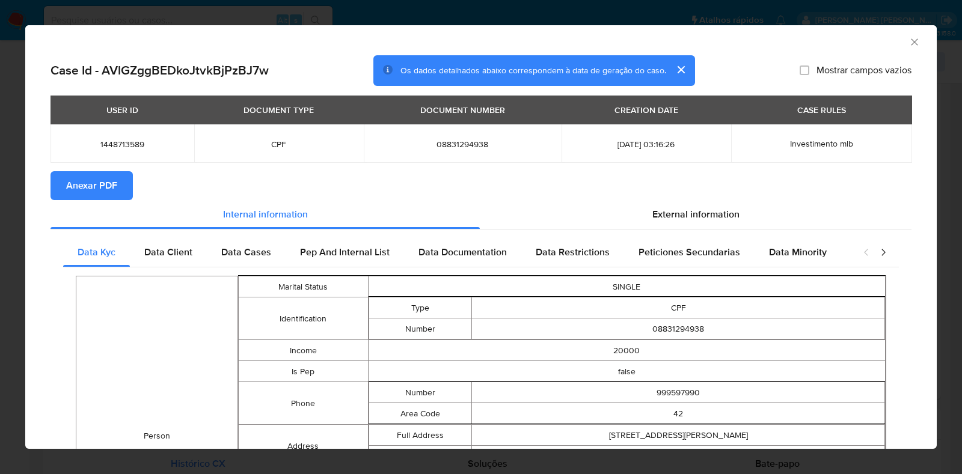
click at [102, 186] on span "Anexar PDF" at bounding box center [91, 186] width 51 height 26
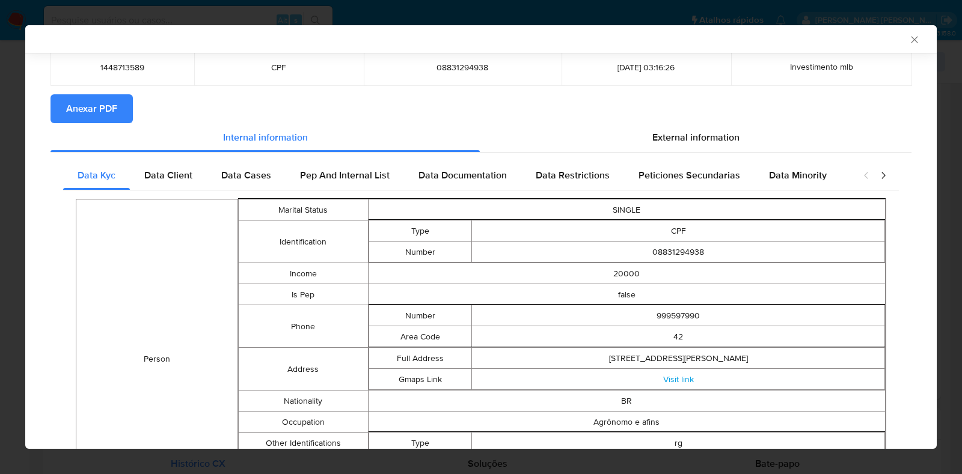
scroll to position [73, 0]
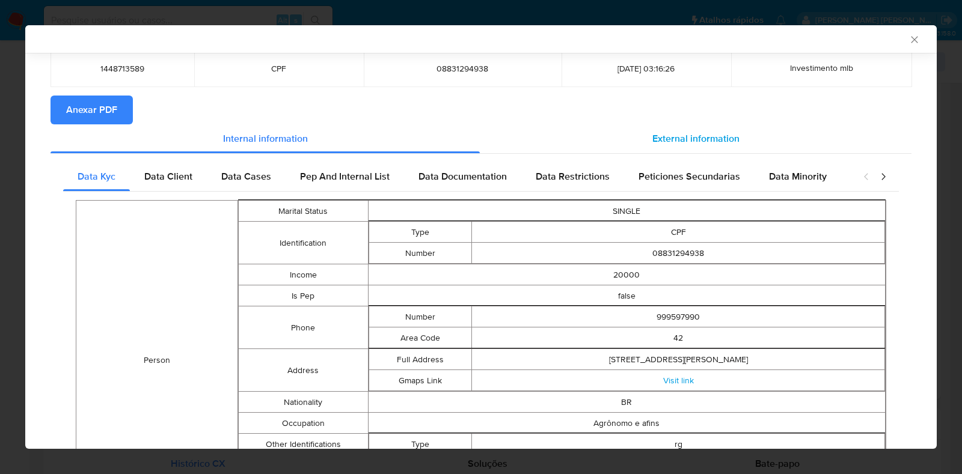
click at [674, 146] on div "External information" at bounding box center [696, 138] width 432 height 29
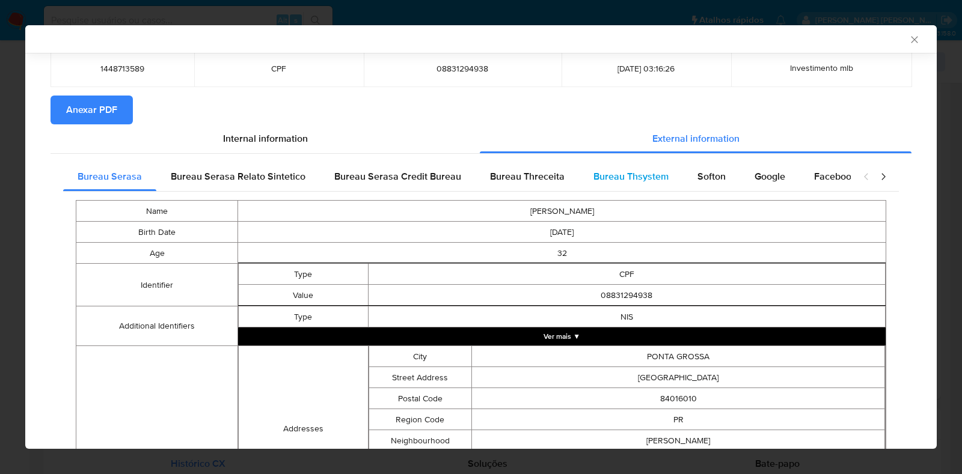
click at [610, 180] on span "Bureau Thsystem" at bounding box center [630, 177] width 75 height 14
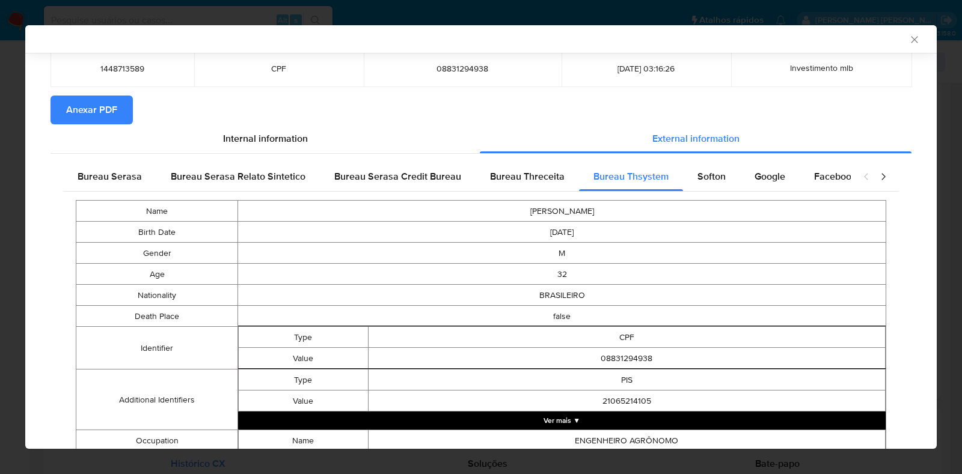
click at [607, 417] on button "Ver mais ▼" at bounding box center [562, 421] width 648 height 18
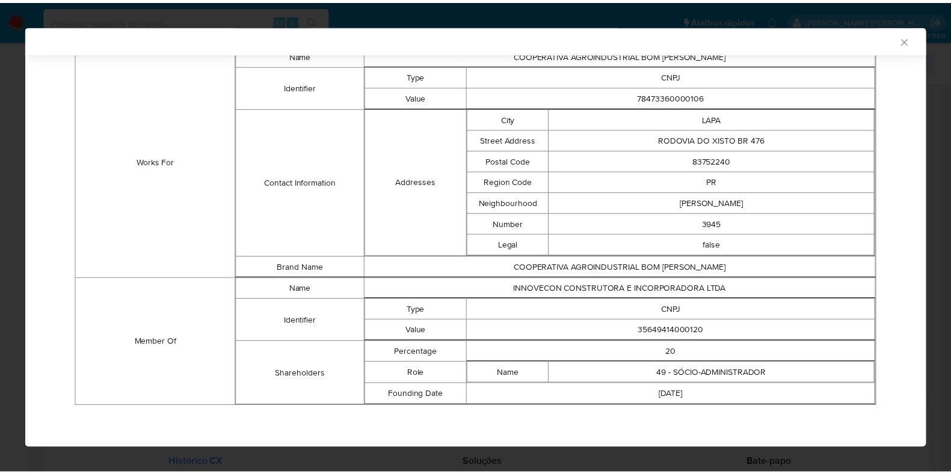
scroll to position [589, 0]
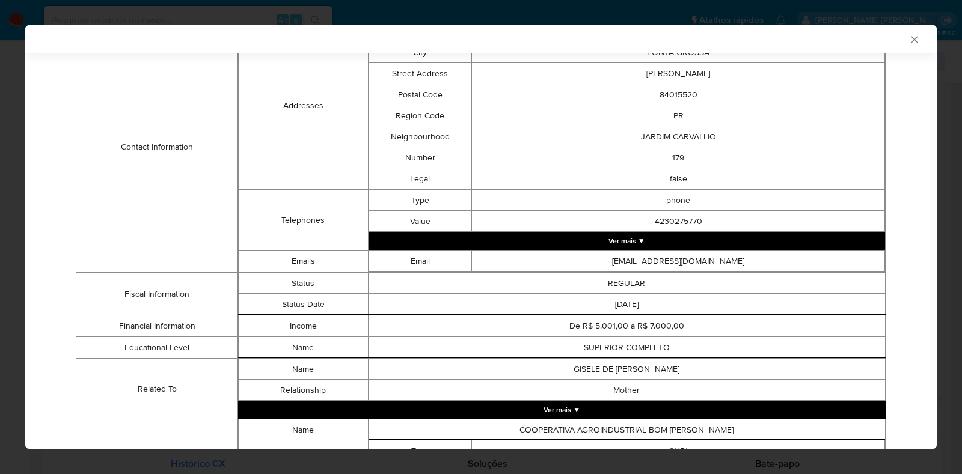
click at [911, 40] on icon "Fechar a janela" at bounding box center [914, 39] width 7 height 7
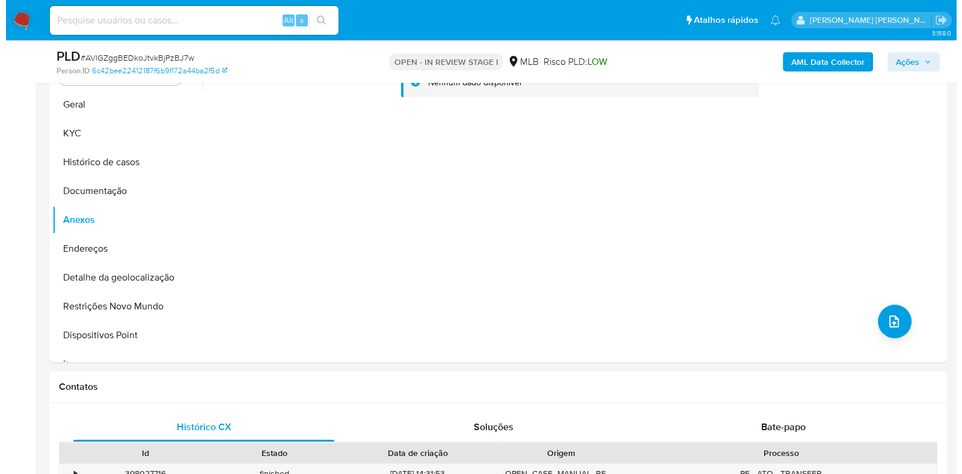
scroll to position [261, 0]
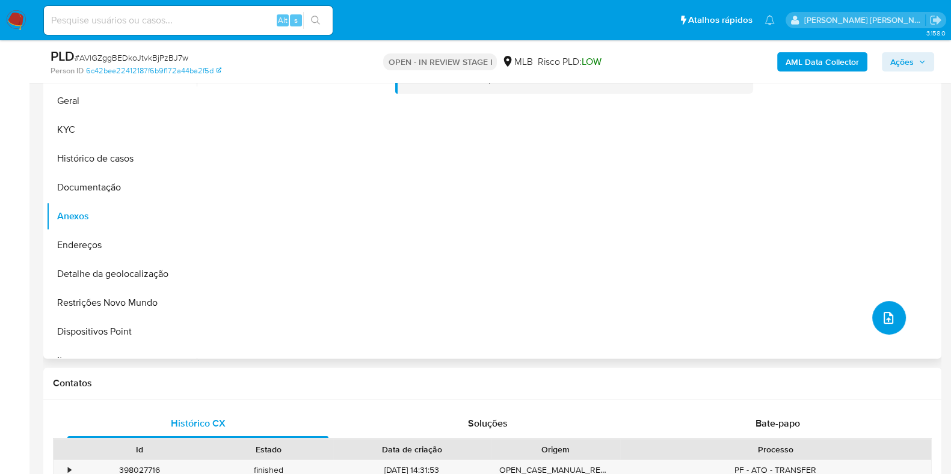
click at [881, 314] on icon "upload-file" at bounding box center [888, 318] width 14 height 14
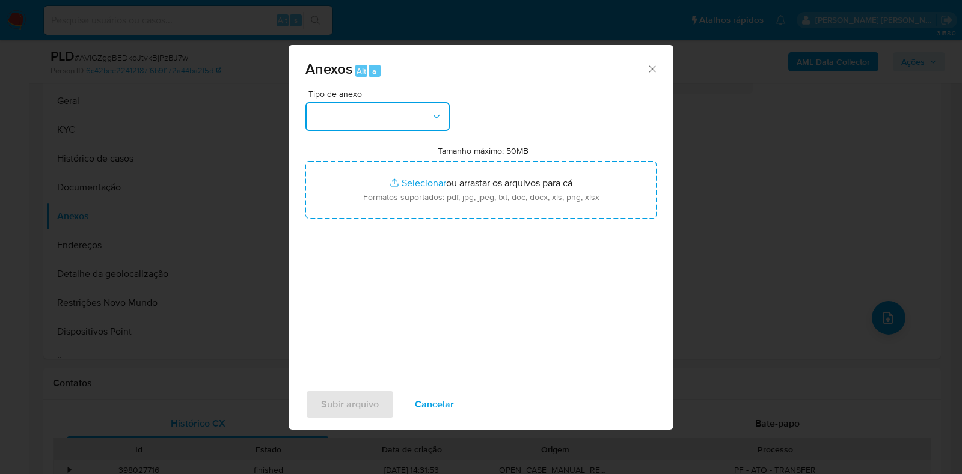
click at [440, 115] on icon "button" at bounding box center [436, 117] width 12 height 12
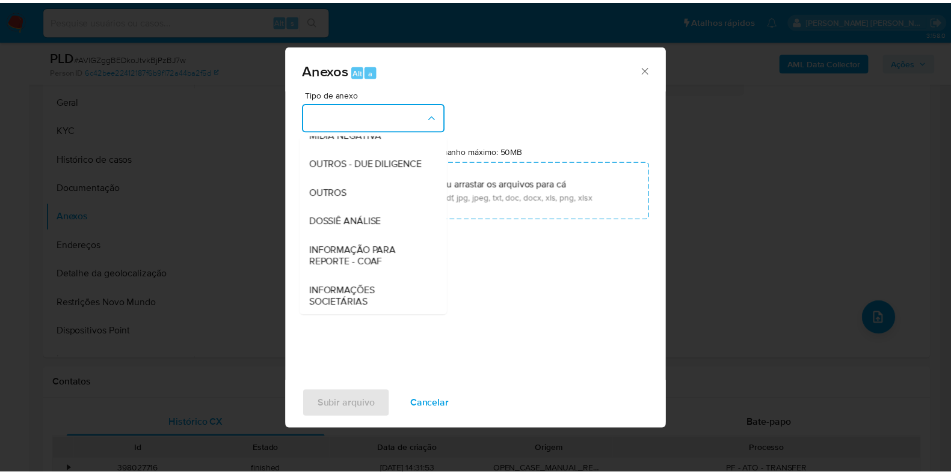
scroll to position [185, 0]
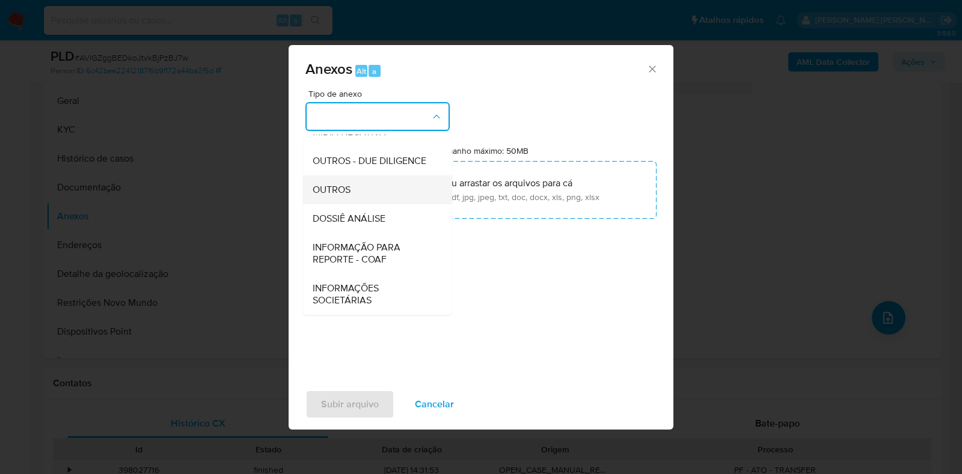
click at [382, 194] on div "OUTROS" at bounding box center [374, 190] width 123 height 29
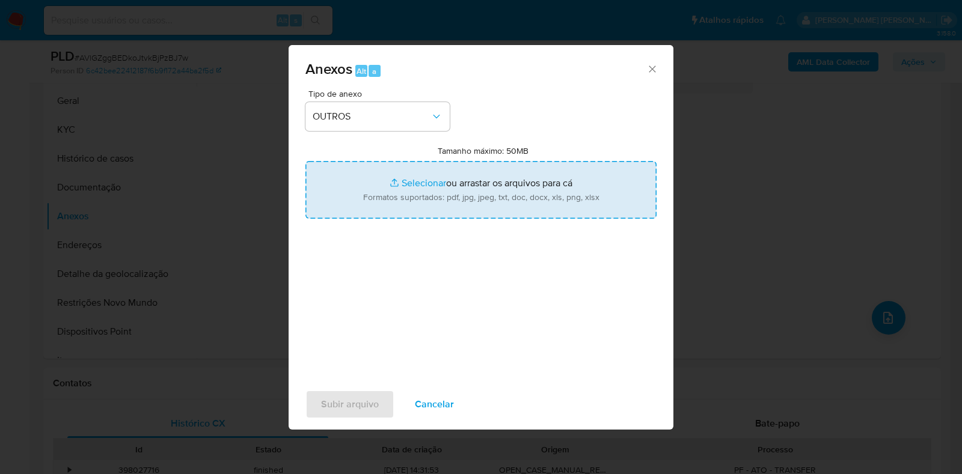
type input "C:\fakepath\Mulan - AVlGZggBEDkoJtvkBjPzBJ7w - CPF 08831294938 - MATEUS DE MADU…"
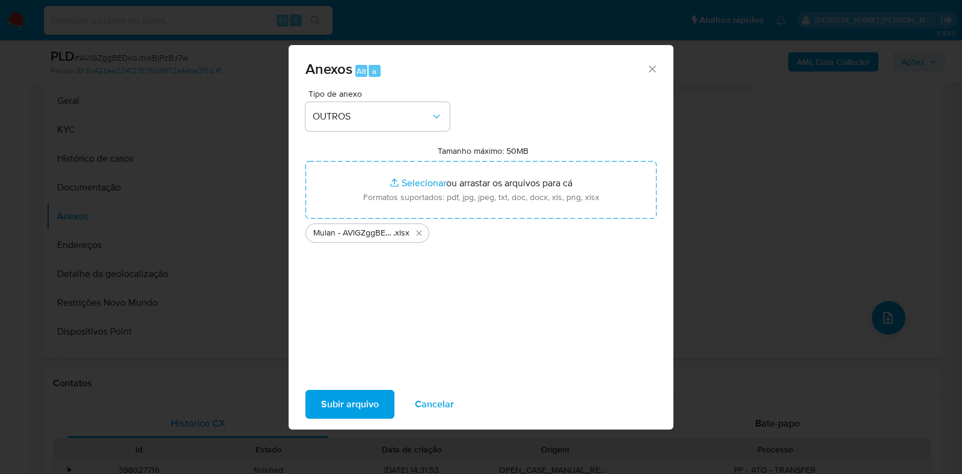
click at [369, 407] on span "Subir arquivo" at bounding box center [350, 404] width 58 height 26
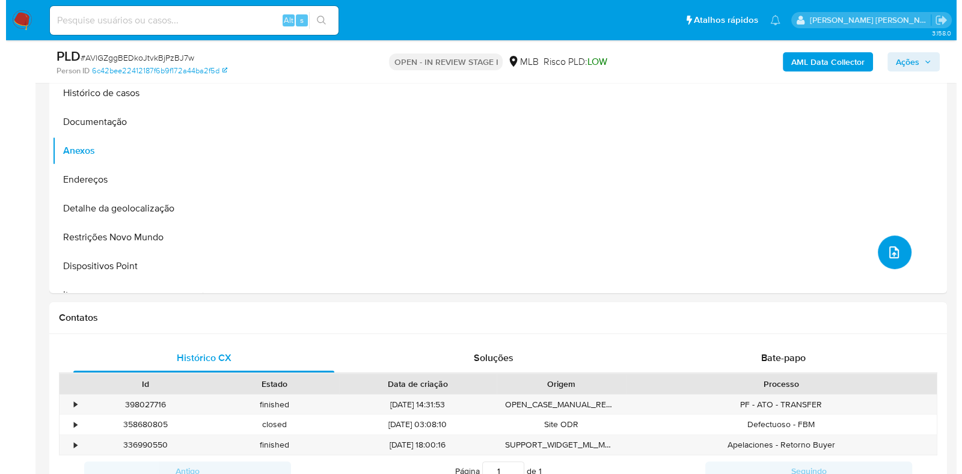
scroll to position [370, 0]
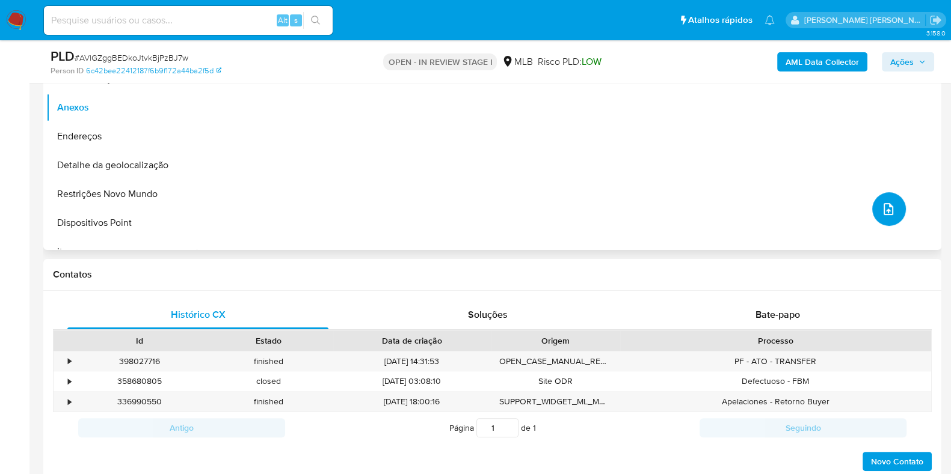
click at [881, 205] on icon "upload-file" at bounding box center [888, 209] width 14 height 14
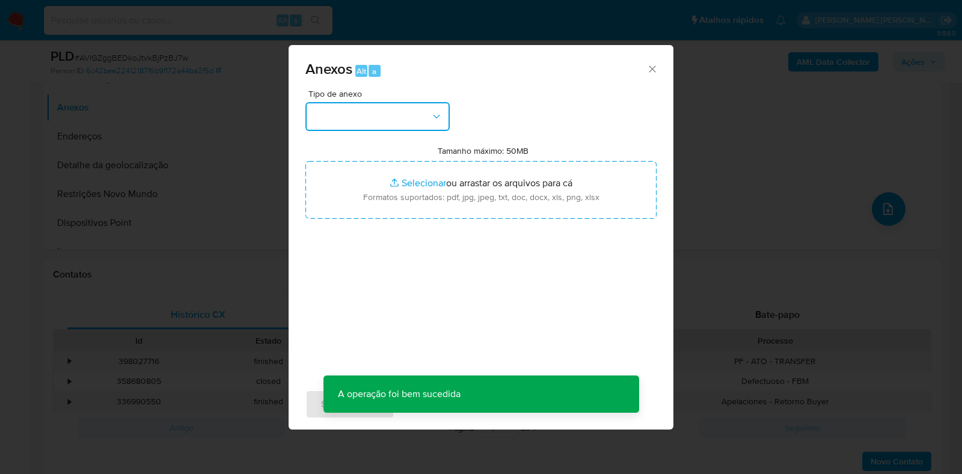
click at [440, 117] on icon "button" at bounding box center [436, 117] width 12 height 12
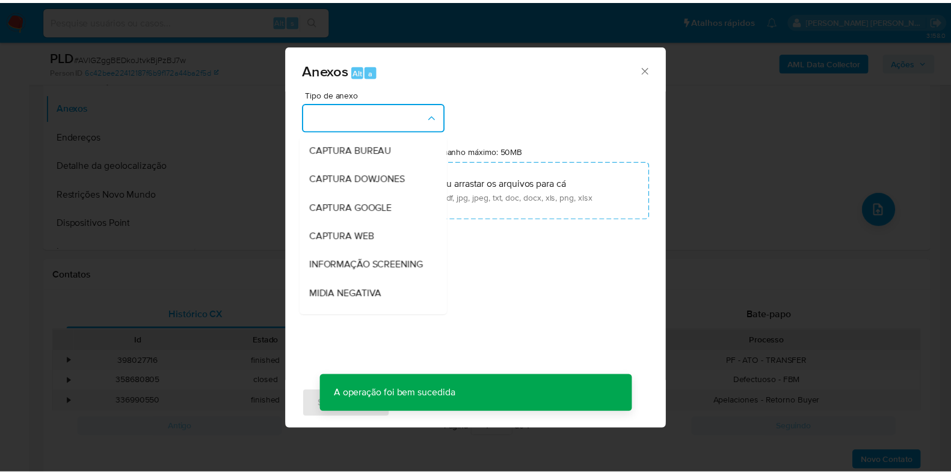
scroll to position [185, 0]
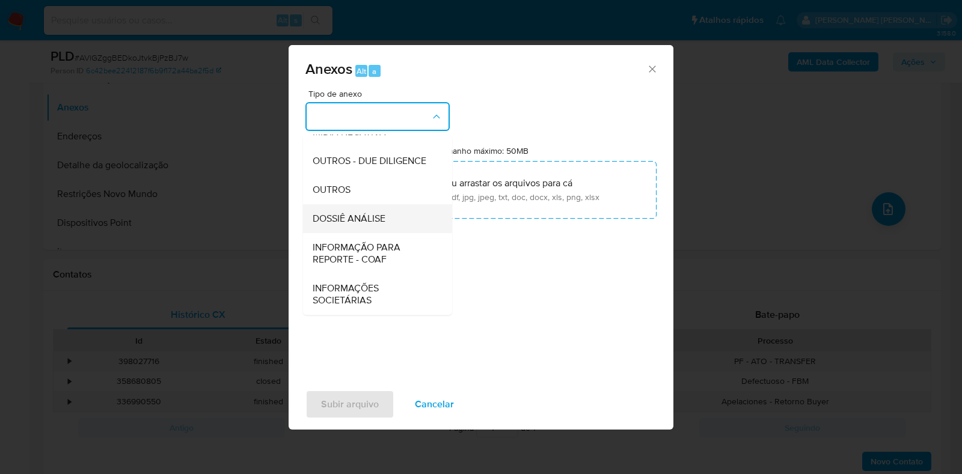
click at [384, 221] on span "DOSSIÊ ANÁLISE" at bounding box center [349, 219] width 73 height 12
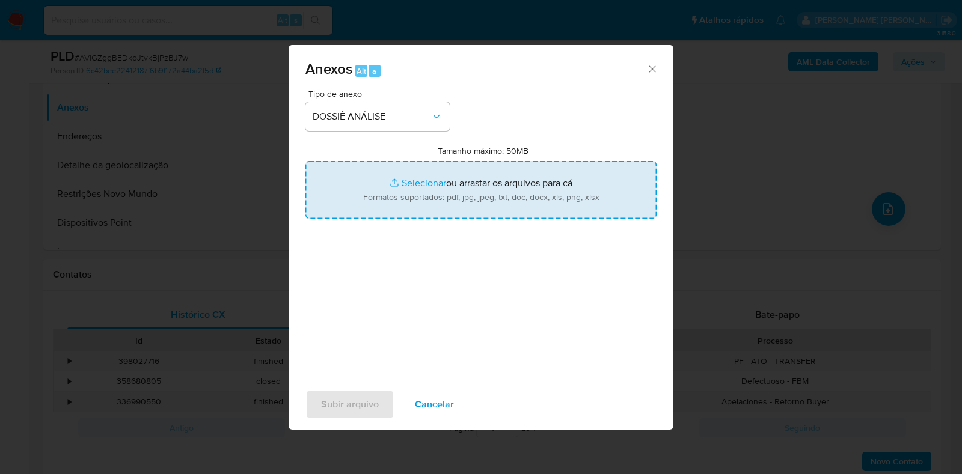
type input "C:\fakepath\SAR - XXXX - CPF 08831294938 - MATEUS DE MADUREIRA SVIDNICKI.pdf"
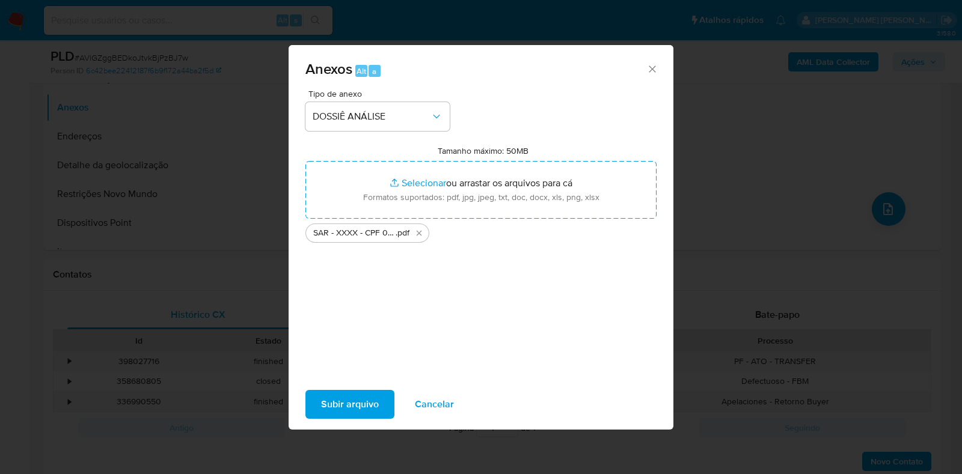
click at [339, 406] on span "Subir arquivo" at bounding box center [350, 404] width 58 height 26
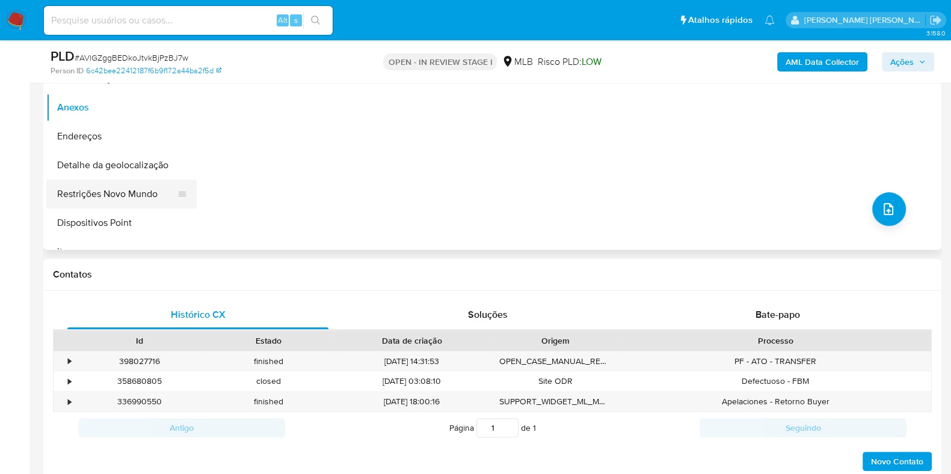
click at [114, 189] on button "Restrições Novo Mundo" at bounding box center [116, 194] width 141 height 29
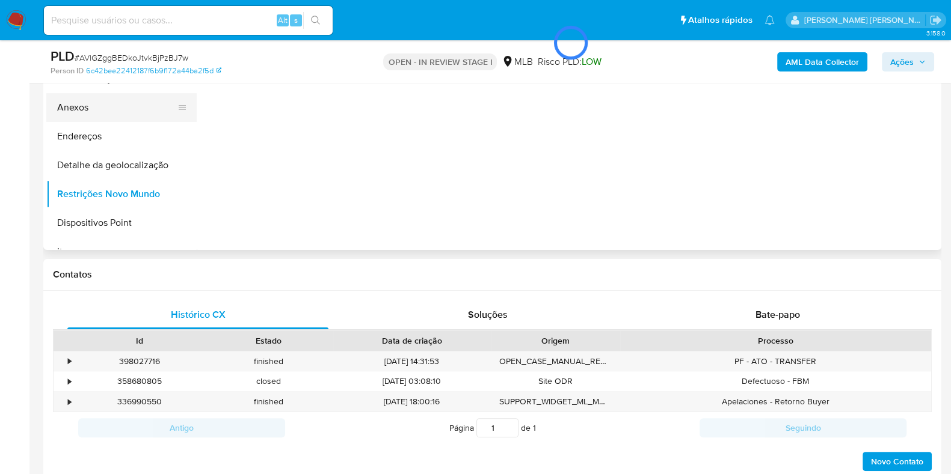
click at [103, 109] on button "Anexos" at bounding box center [116, 107] width 141 height 29
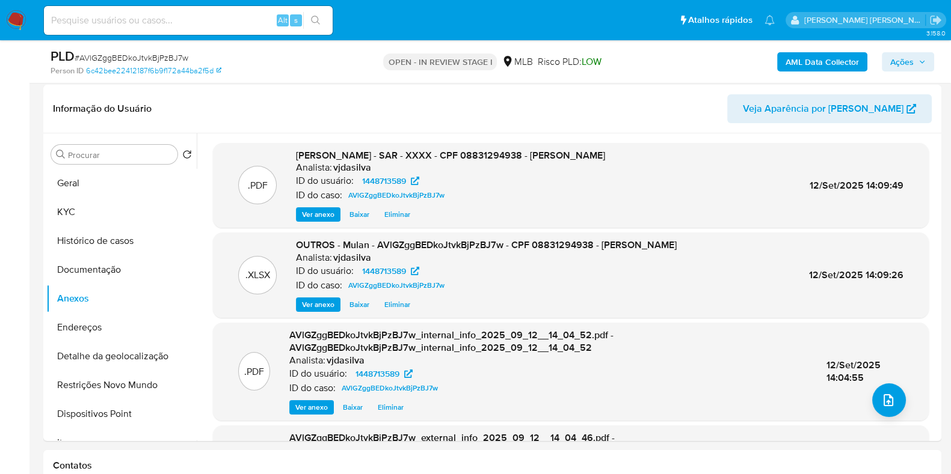
scroll to position [150, 0]
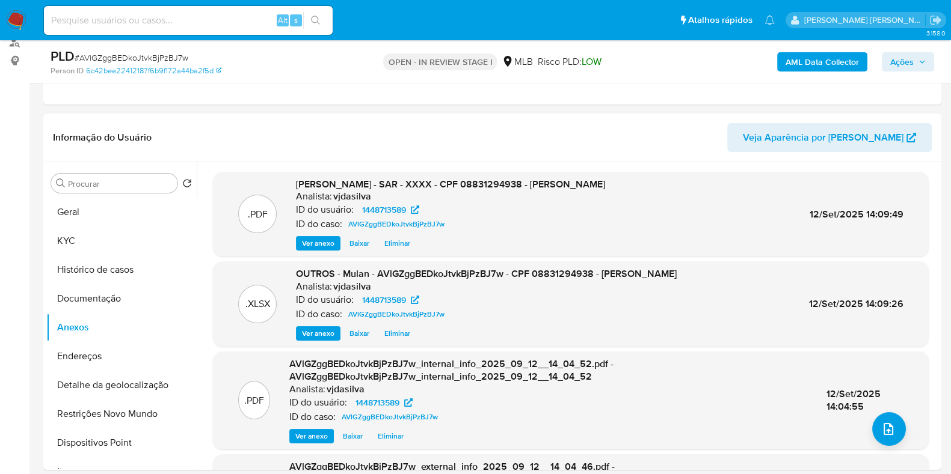
click at [871, 55] on div "AML Data Collector Ações" at bounding box center [788, 61] width 291 height 28
click at [896, 67] on span "Ações" at bounding box center [901, 61] width 23 height 19
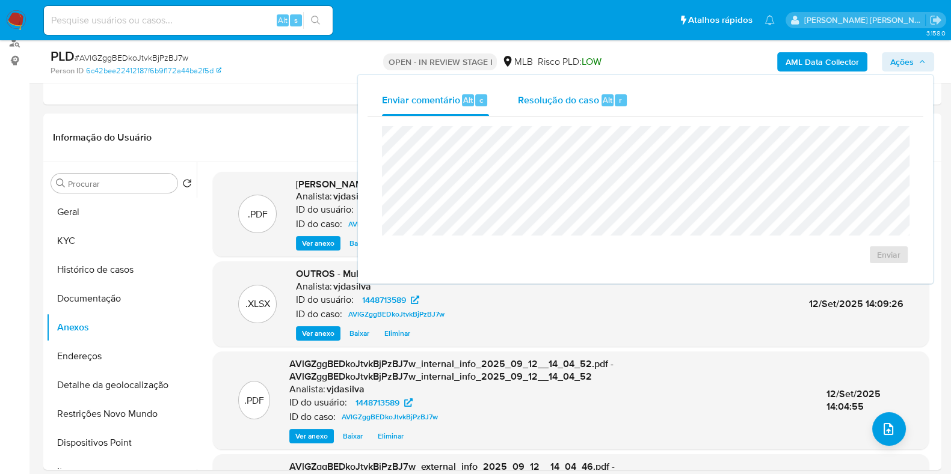
click at [535, 106] on div "Resolução do caso Alt r" at bounding box center [573, 100] width 110 height 31
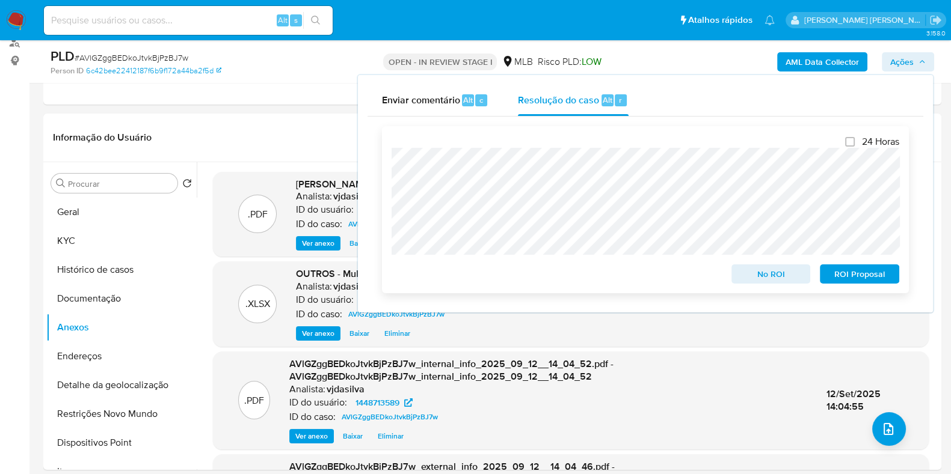
click at [855, 274] on span "ROI Proposal" at bounding box center [859, 274] width 63 height 17
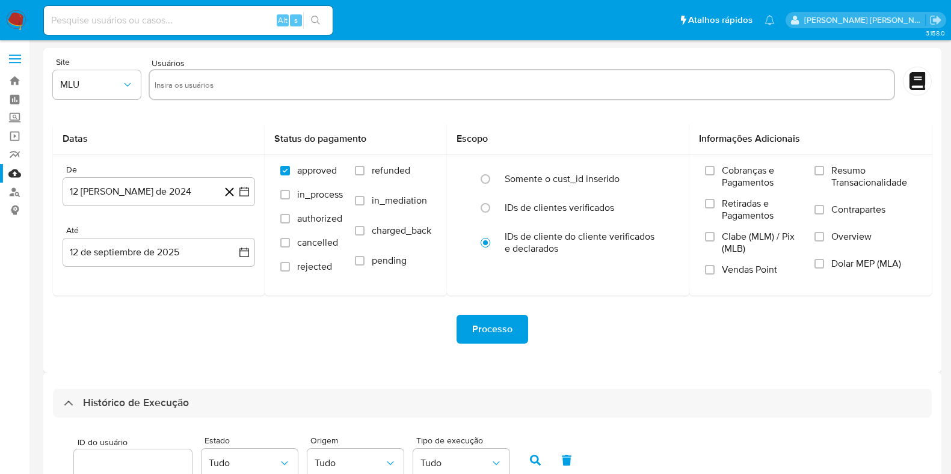
select select "10"
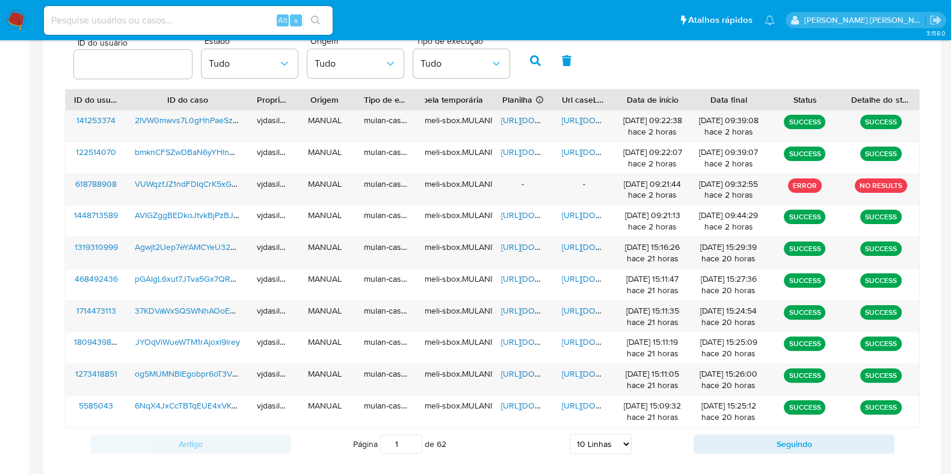
click at [16, 23] on img at bounding box center [16, 20] width 20 height 20
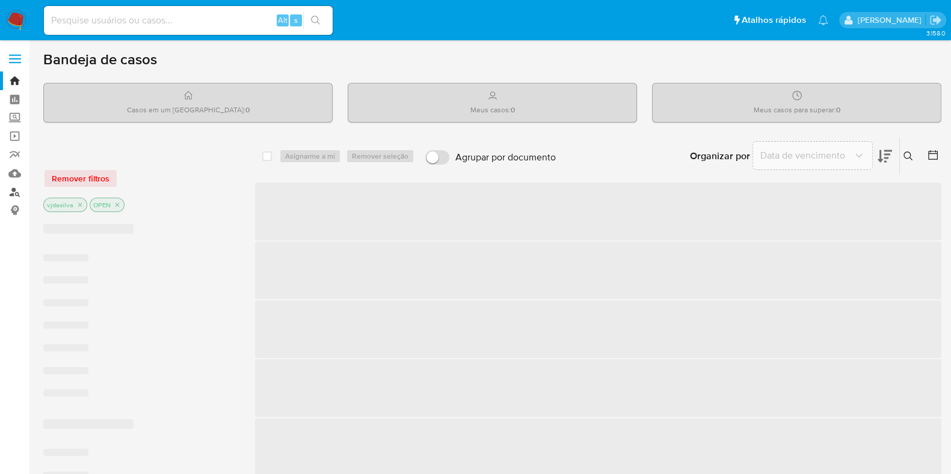
click at [14, 189] on link "Localizador de pessoas" at bounding box center [71, 192] width 143 height 19
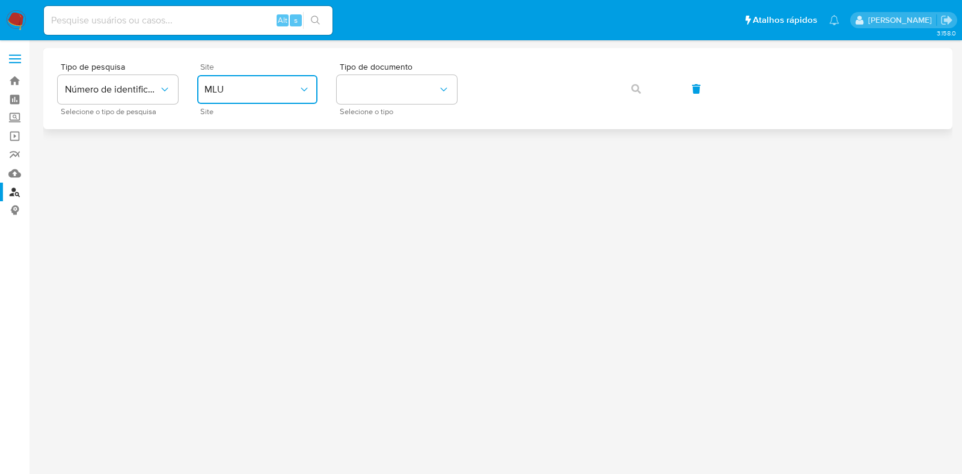
click at [214, 88] on span "MLU" at bounding box center [251, 90] width 94 height 12
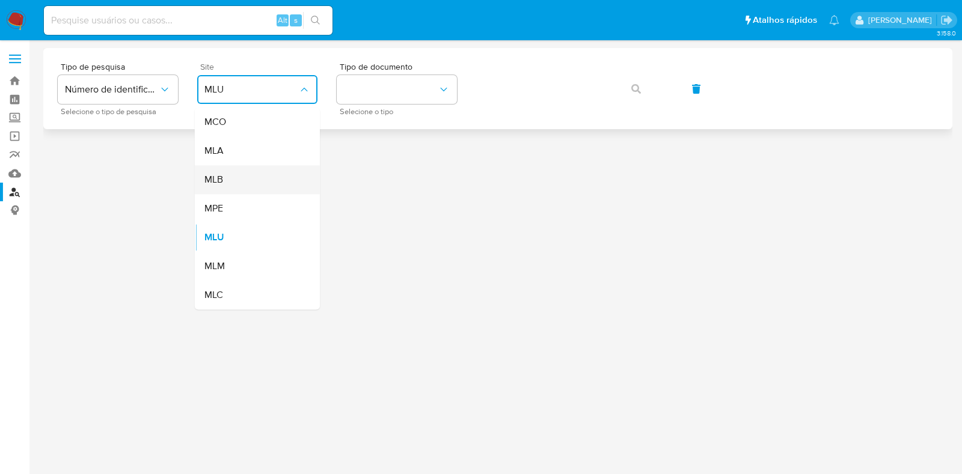
click at [239, 180] on div "MLB" at bounding box center [253, 179] width 99 height 29
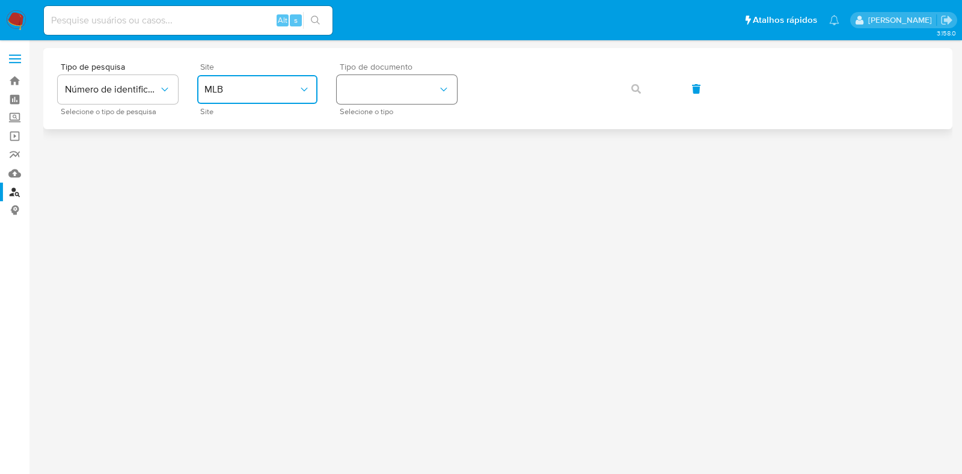
click at [395, 94] on button "identificationType" at bounding box center [397, 89] width 120 height 29
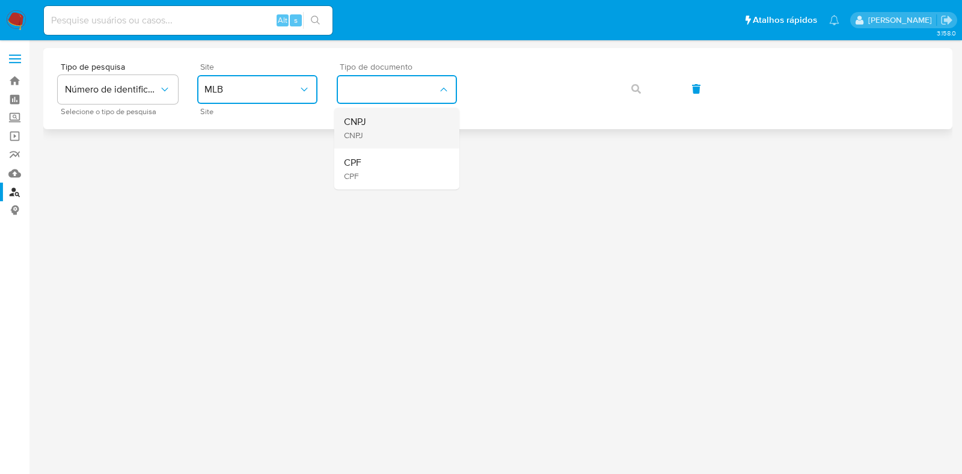
click at [401, 131] on div "CNPJ CNPJ" at bounding box center [393, 128] width 99 height 41
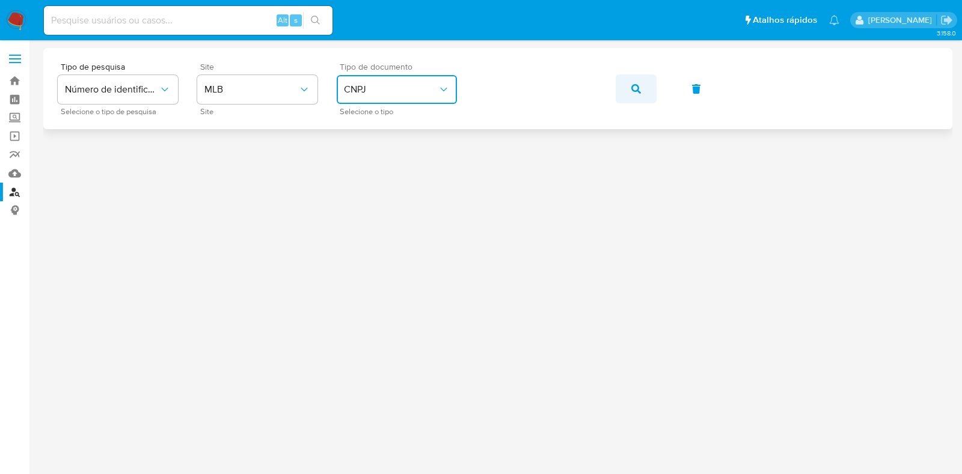
click at [634, 91] on icon "button" at bounding box center [636, 89] width 10 height 10
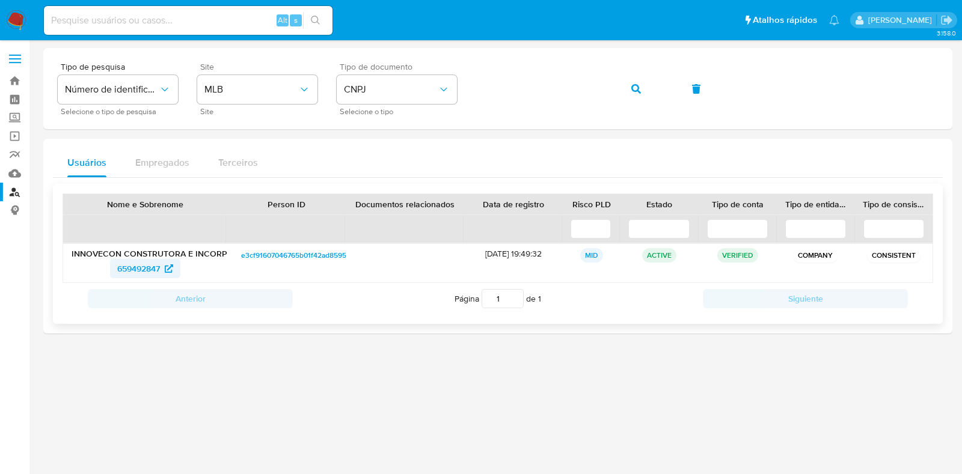
click at [146, 265] on span "659492847" at bounding box center [138, 268] width 43 height 19
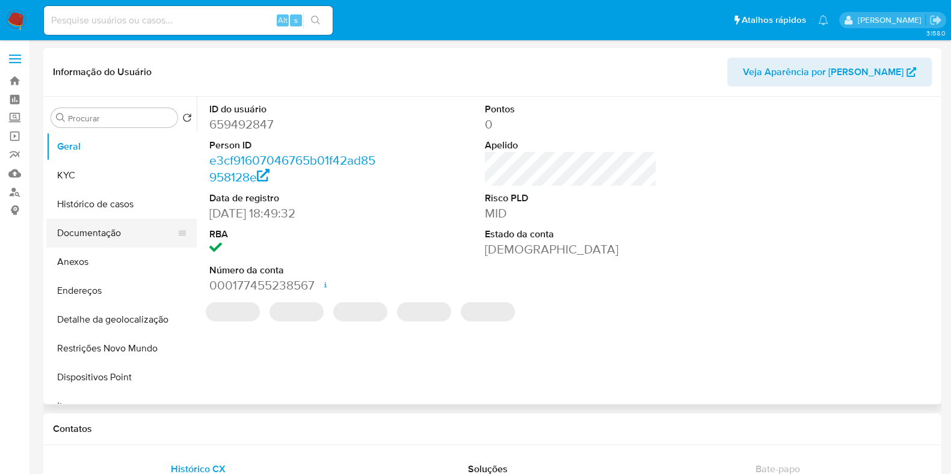
select select "10"
click at [132, 235] on button "Documentação" at bounding box center [116, 233] width 141 height 29
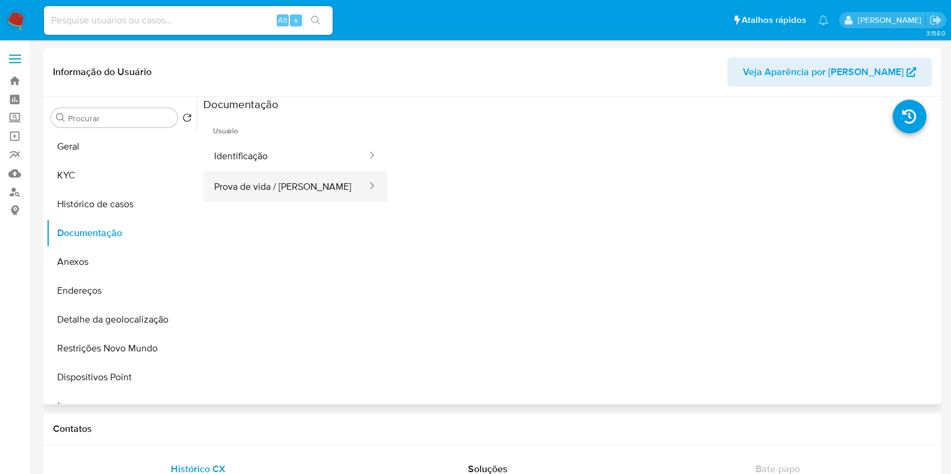
click at [245, 185] on button "Prova de vida / Selfie" at bounding box center [285, 186] width 165 height 31
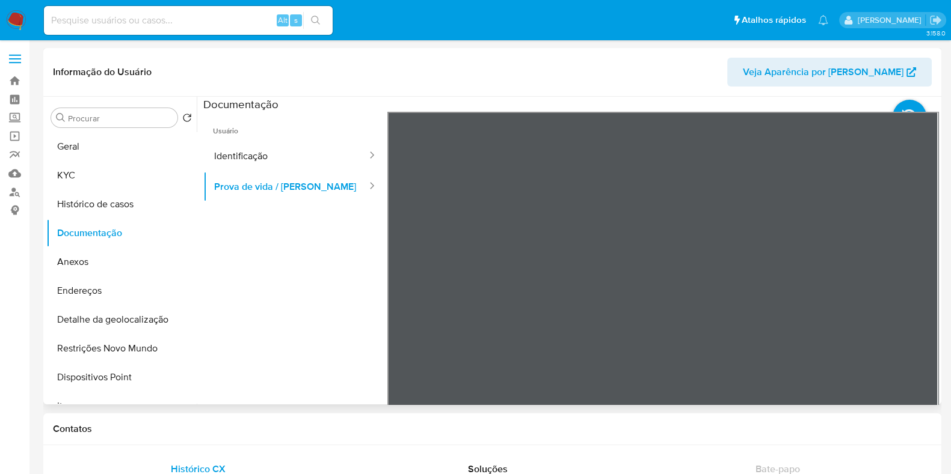
click at [237, 133] on span "Usuário" at bounding box center [295, 126] width 184 height 29
click at [239, 147] on button "Identificação" at bounding box center [285, 156] width 165 height 31
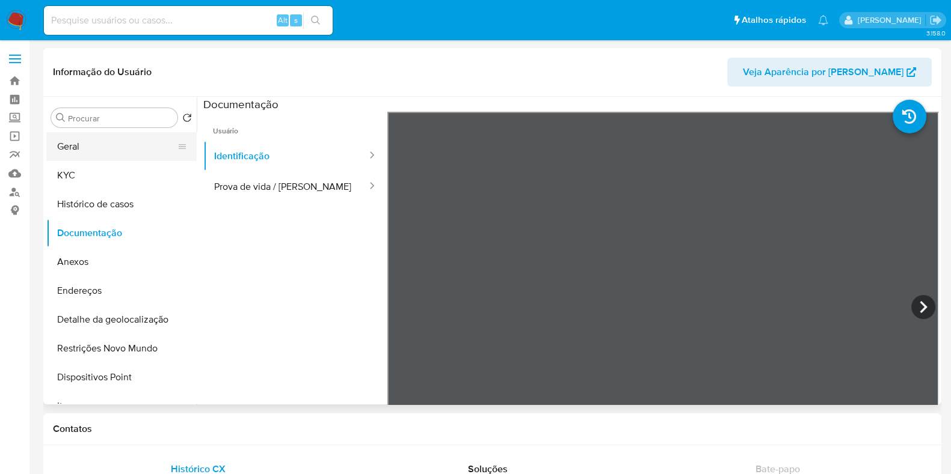
click at [119, 153] on button "Geral" at bounding box center [116, 146] width 141 height 29
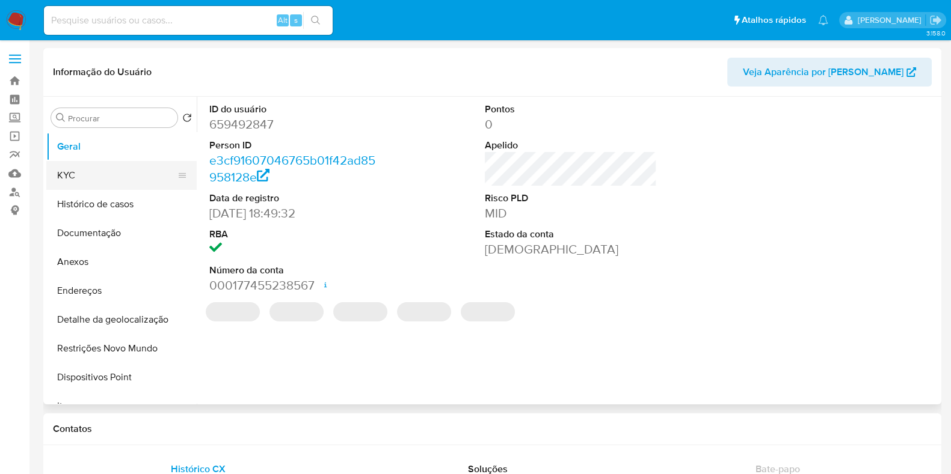
click at [117, 173] on button "KYC" at bounding box center [116, 175] width 141 height 29
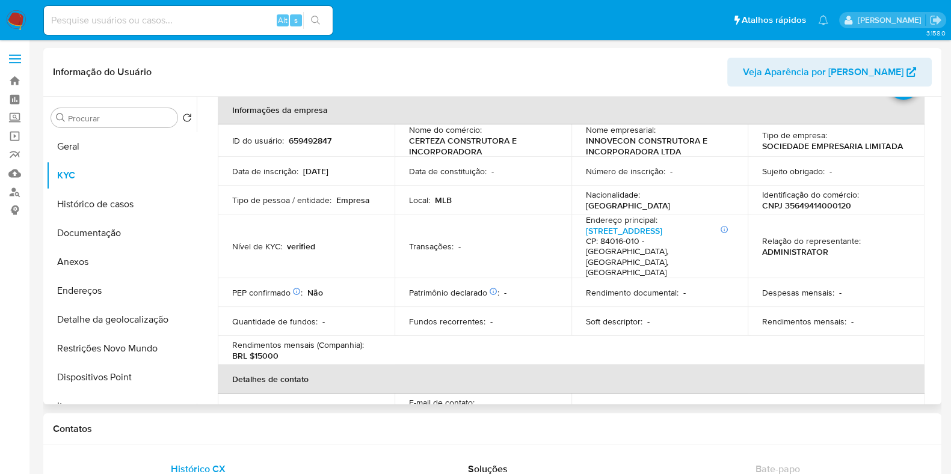
scroll to position [63, 0]
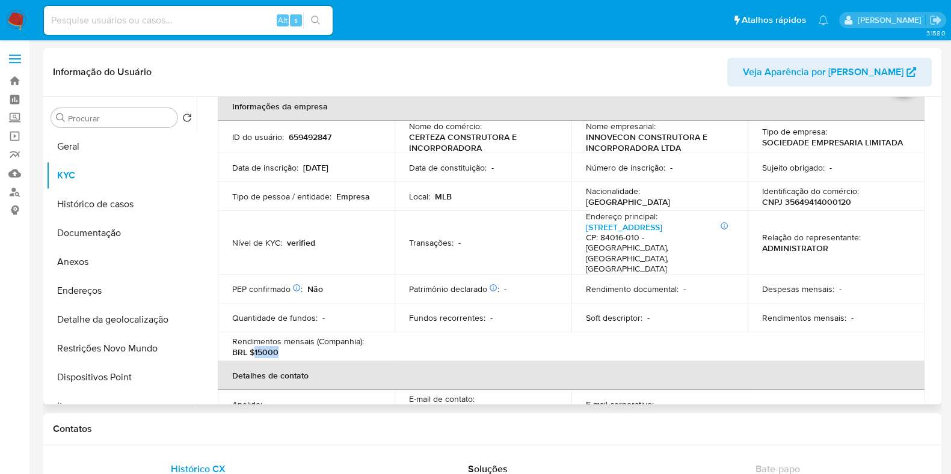
drag, startPoint x: 278, startPoint y: 345, endPoint x: 253, endPoint y: 338, distance: 26.1
click at [253, 347] on p "BRL $15000" at bounding box center [255, 352] width 46 height 11
copy p "15000"
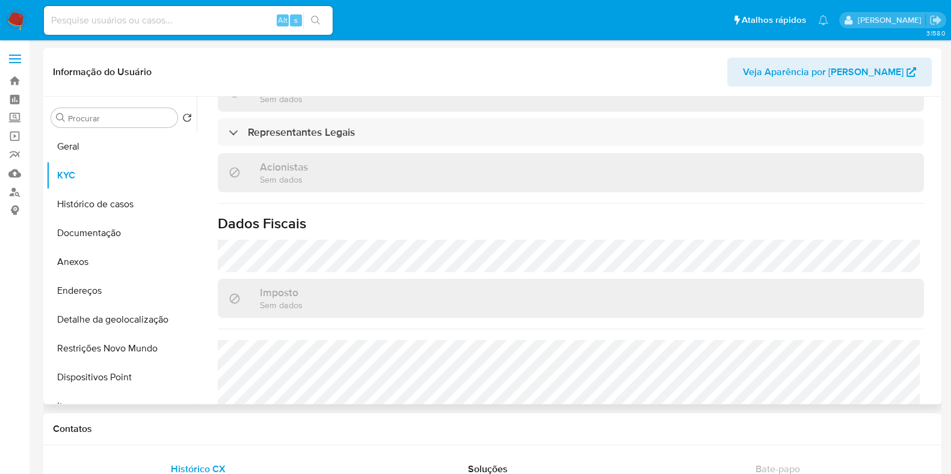
scroll to position [705, 0]
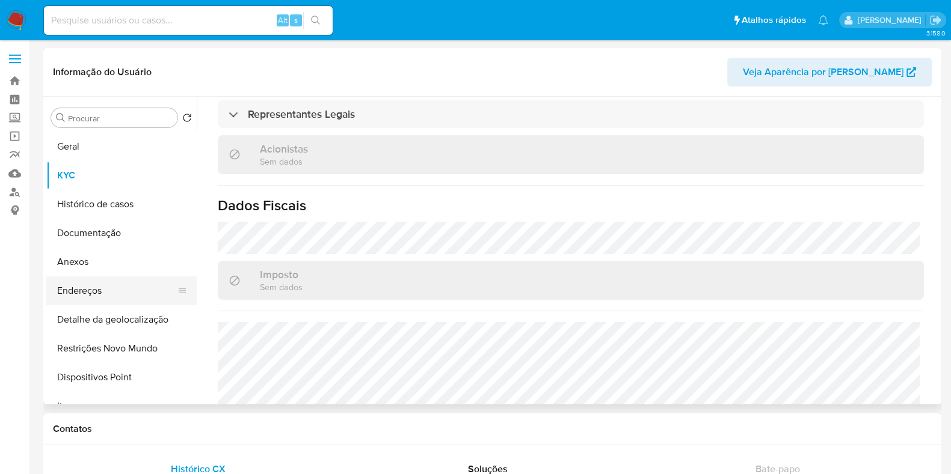
click at [114, 277] on button "Endereços" at bounding box center [116, 291] width 141 height 29
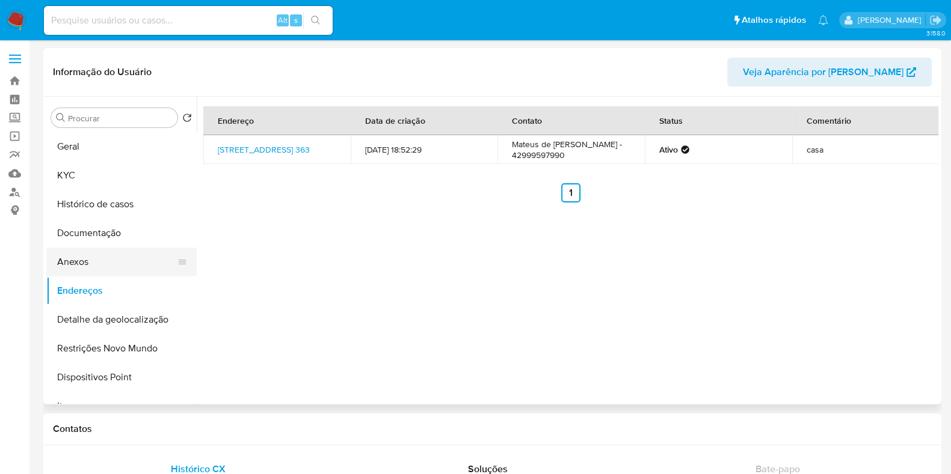
click at [114, 263] on button "Anexos" at bounding box center [116, 262] width 141 height 29
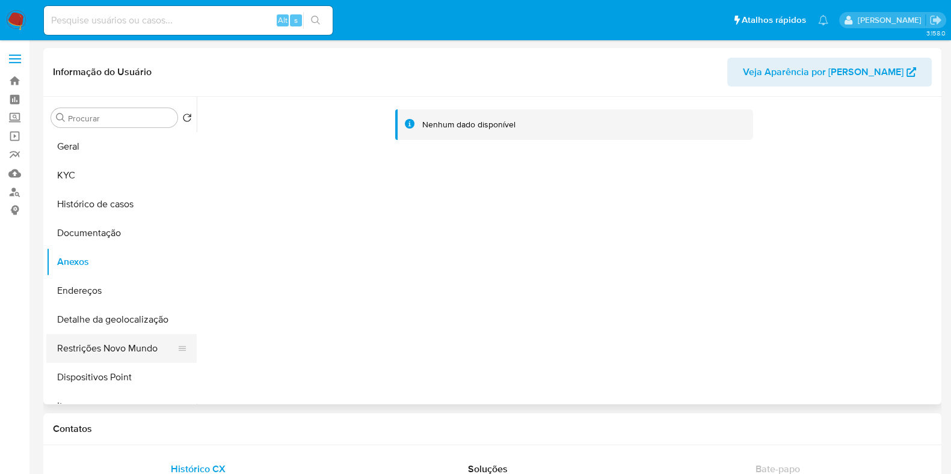
click at [111, 343] on button "Restrições Novo Mundo" at bounding box center [116, 348] width 141 height 29
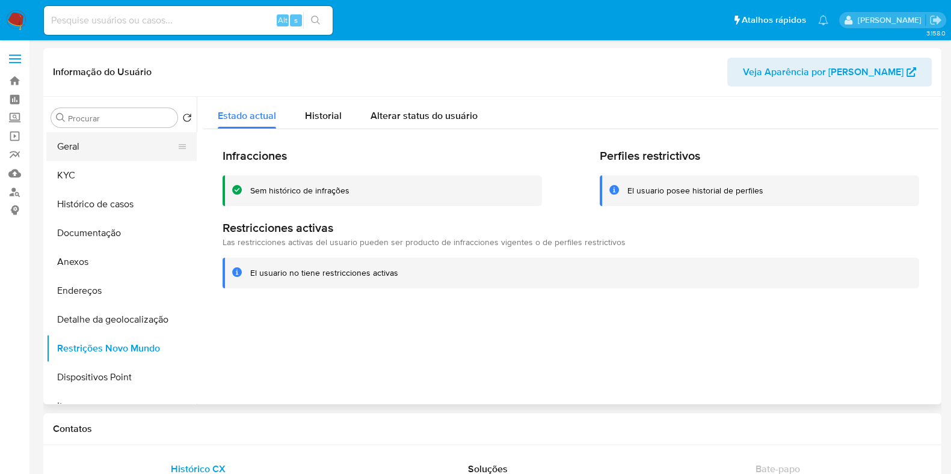
click at [111, 150] on button "Geral" at bounding box center [116, 146] width 141 height 29
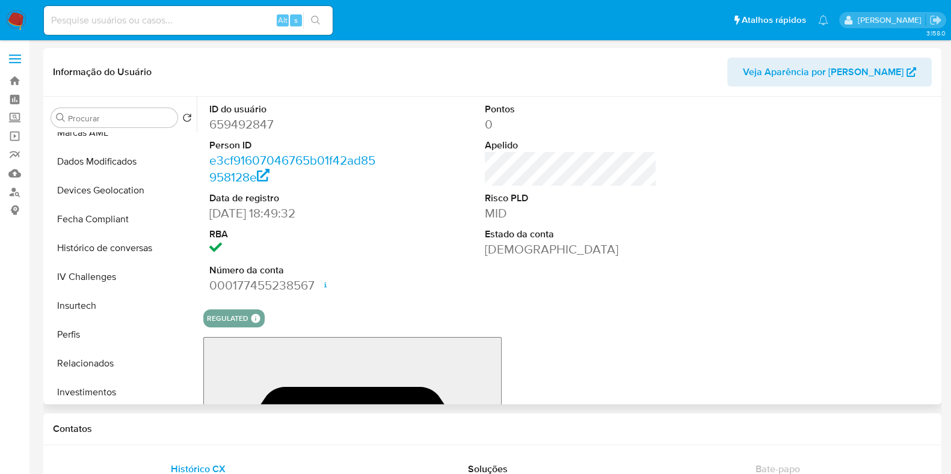
scroll to position [565, 0]
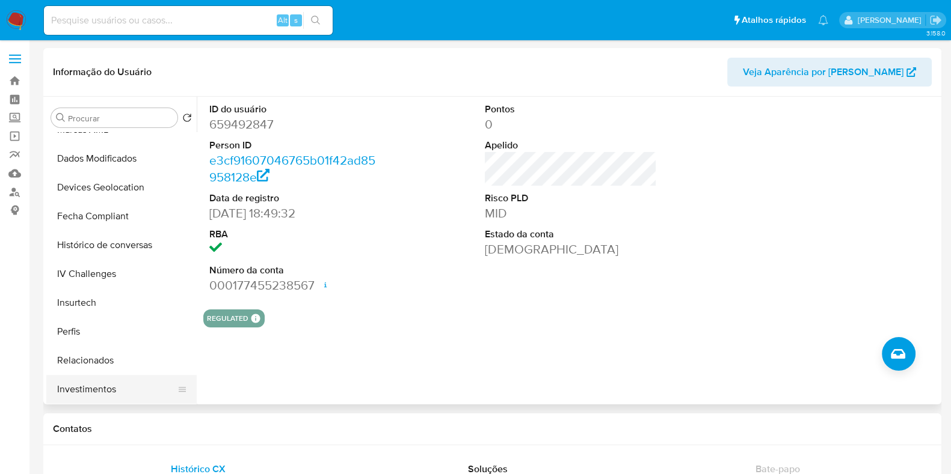
click at [135, 387] on button "Investimentos" at bounding box center [116, 389] width 141 height 29
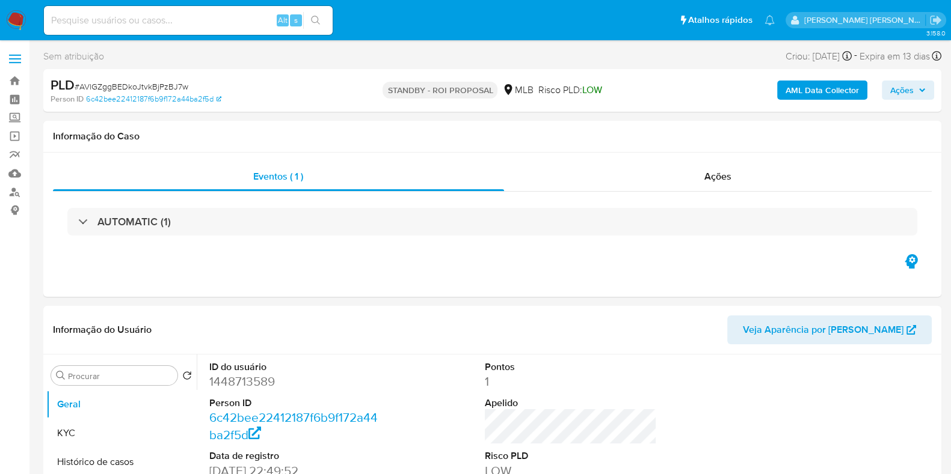
select select "10"
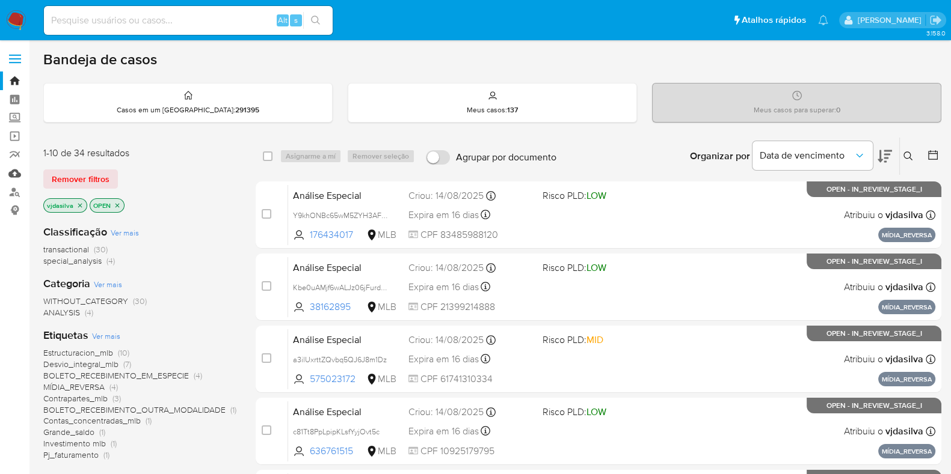
click at [14, 174] on link "Mulan" at bounding box center [71, 173] width 143 height 19
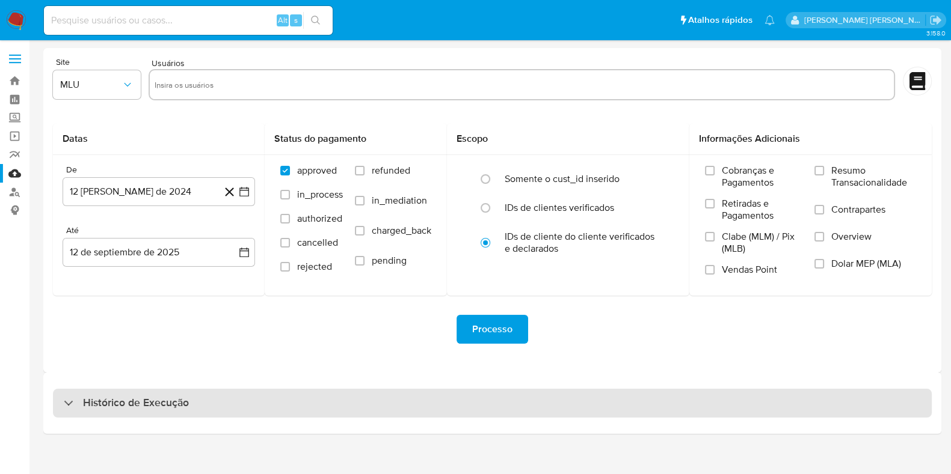
click at [123, 399] on h3 "Histórico de Execução" at bounding box center [136, 403] width 106 height 14
select select "10"
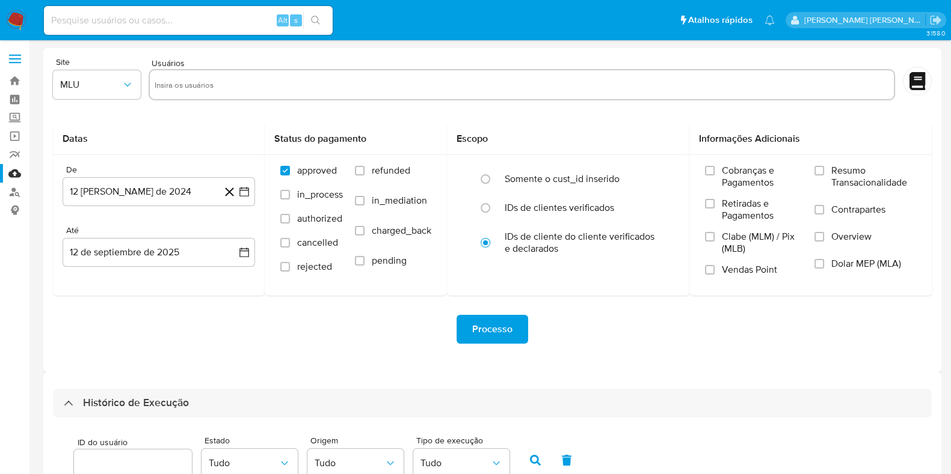
scroll to position [313, 0]
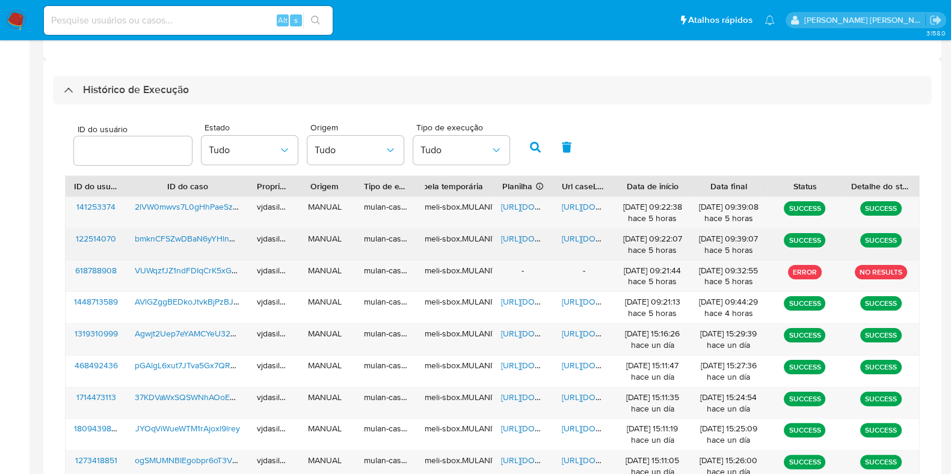
click at [586, 237] on span "https://docs.google.com/document/d/1_uCZgpHiONmqE-svTjtGIYFqhpv0CjWXUYGZEdMFG1A…" at bounding box center [603, 239] width 83 height 12
click at [204, 235] on span "bmknCFSZwDBaN6yYHlnnkSKJ" at bounding box center [193, 239] width 117 height 12
click at [522, 236] on span "https://docs.google.com/spreadsheets/d/1qZ68pmAtGMobG-X0bEig1Rue9eE7dQL79QEFahK…" at bounding box center [542, 239] width 83 height 12
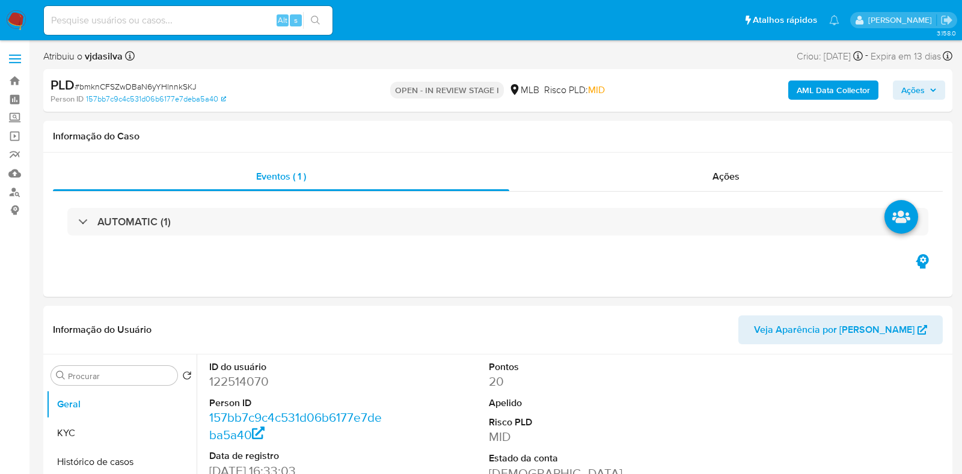
select select "10"
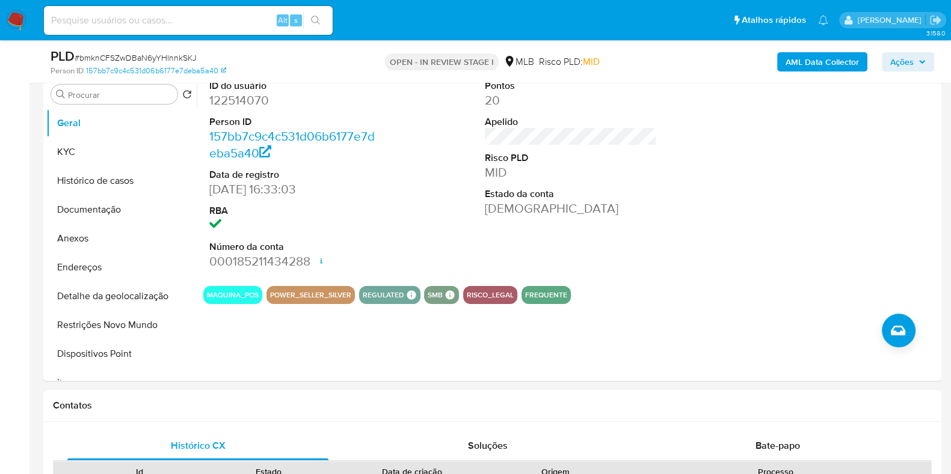
scroll to position [258, 0]
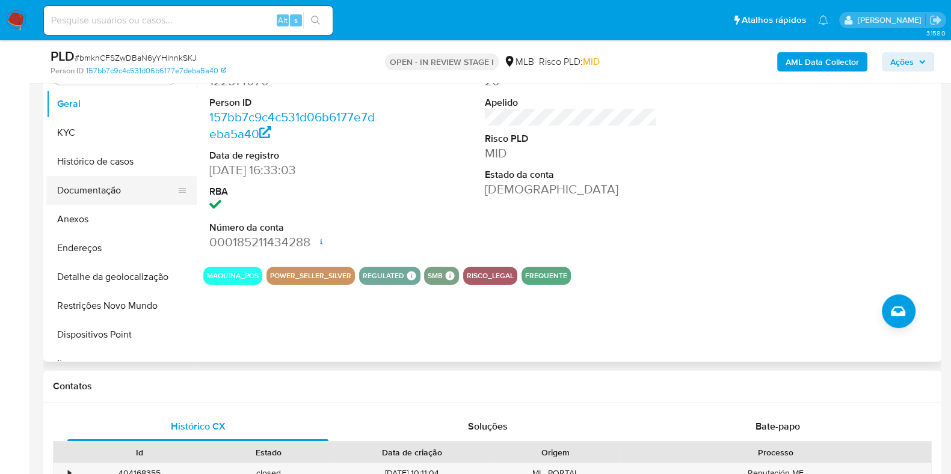
click at [124, 188] on button "Documentação" at bounding box center [116, 190] width 141 height 29
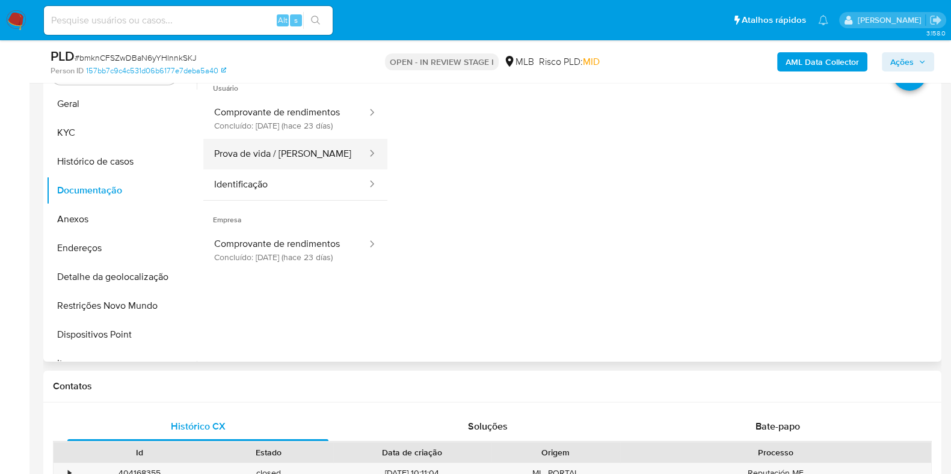
click at [289, 170] on button "Prova de vida / [PERSON_NAME]" at bounding box center [285, 154] width 165 height 31
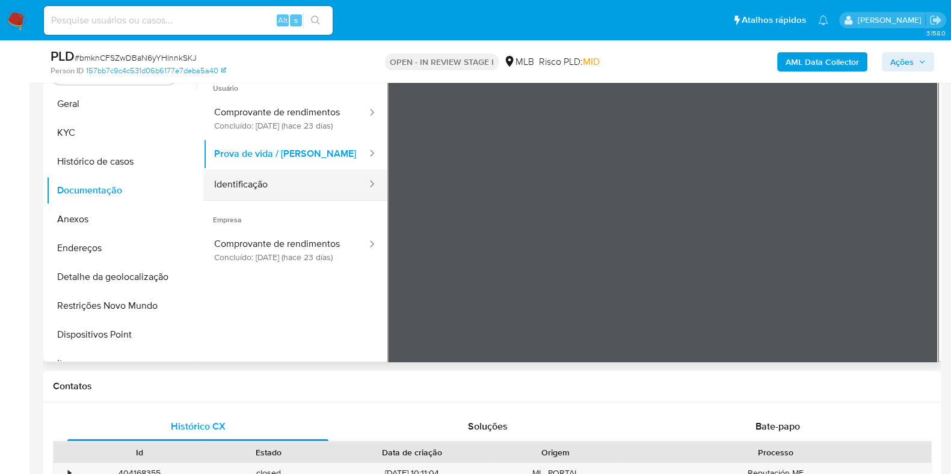
click at [289, 188] on button "Identificação" at bounding box center [285, 185] width 165 height 31
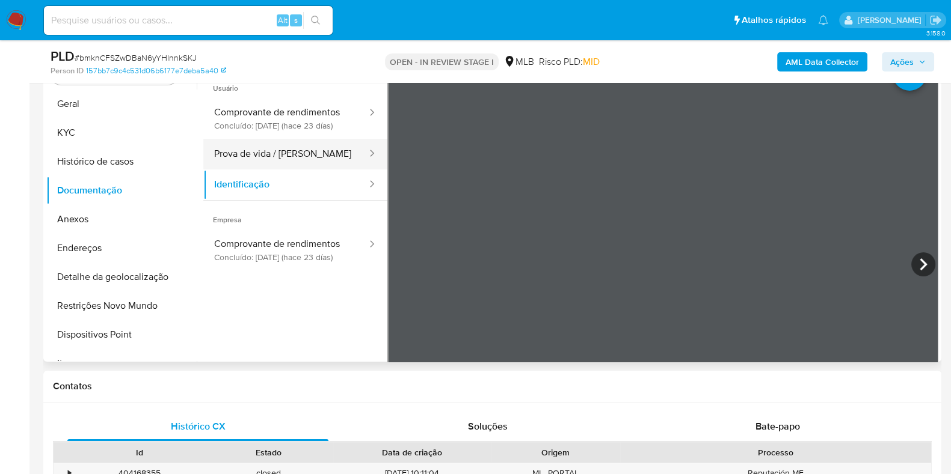
click at [292, 162] on button "Prova de vida / [PERSON_NAME]" at bounding box center [285, 154] width 165 height 31
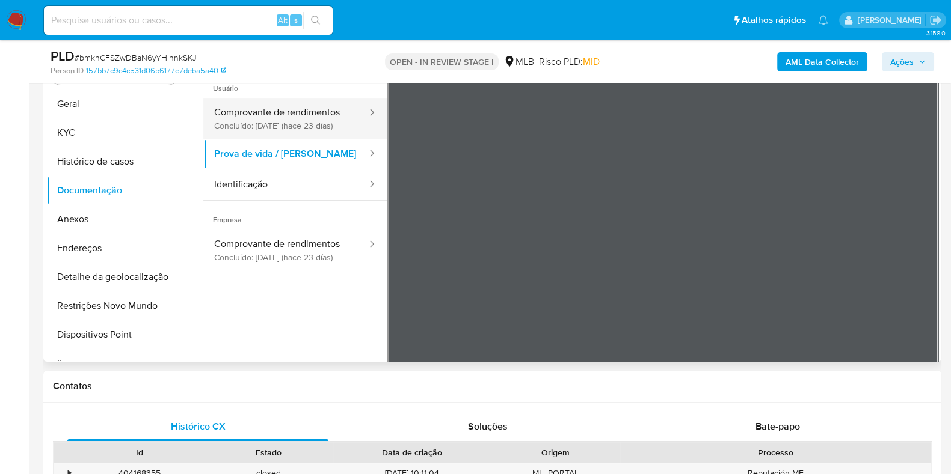
click at [303, 126] on button "Comprovante de rendimentos Concluído: [DATE] (hace 23 días)" at bounding box center [285, 118] width 165 height 41
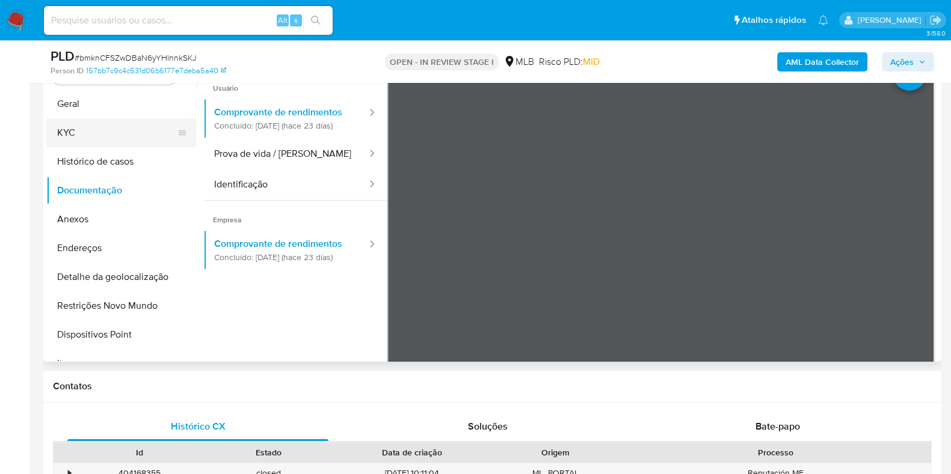
click at [129, 129] on button "KYC" at bounding box center [116, 132] width 141 height 29
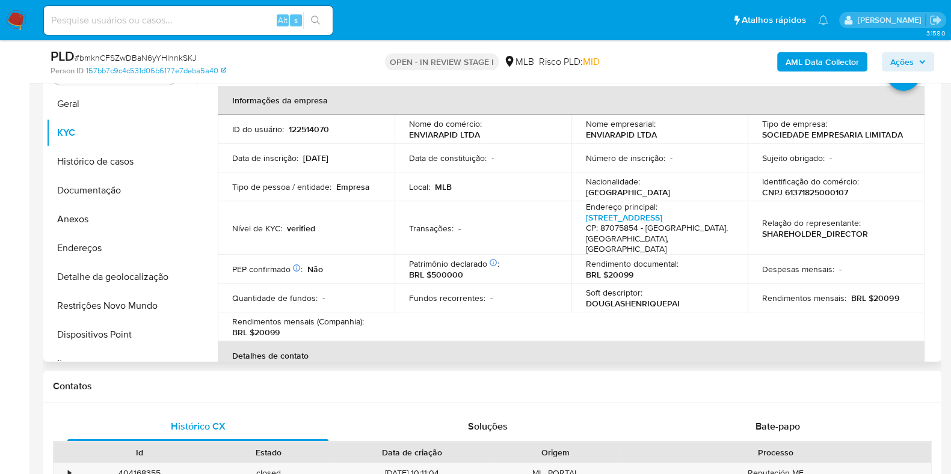
scroll to position [22, 0]
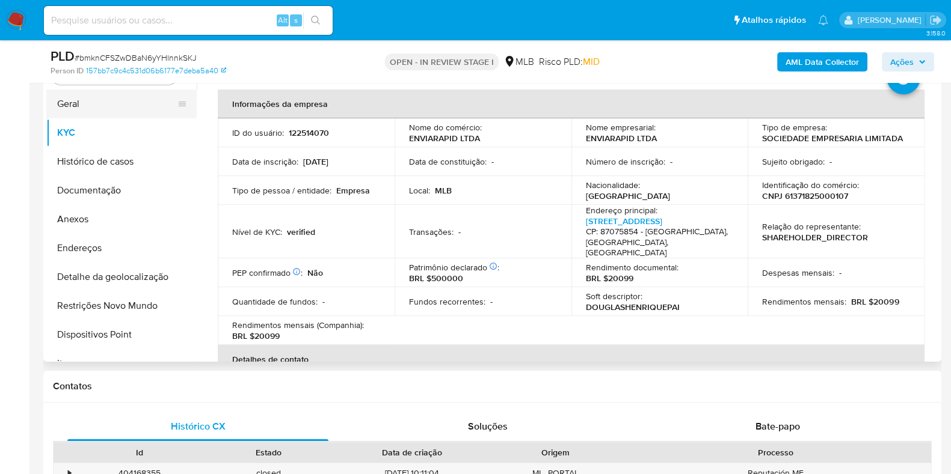
click at [99, 99] on button "Geral" at bounding box center [116, 104] width 141 height 29
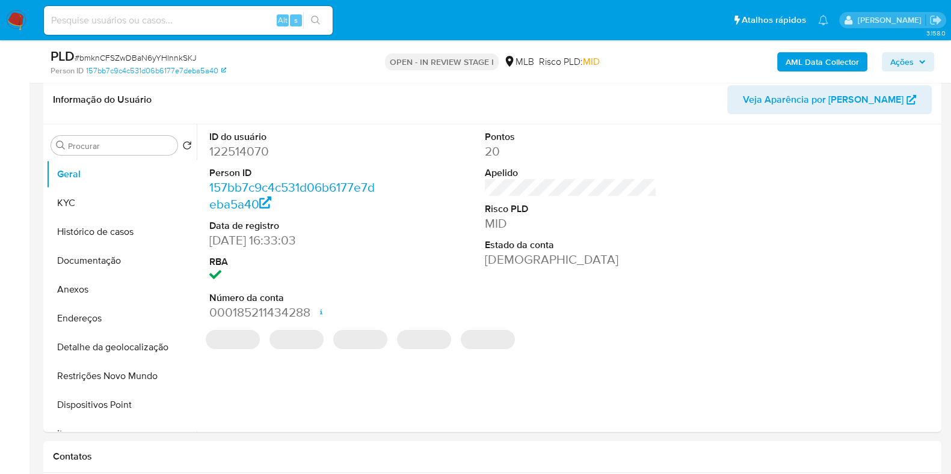
scroll to position [179, 0]
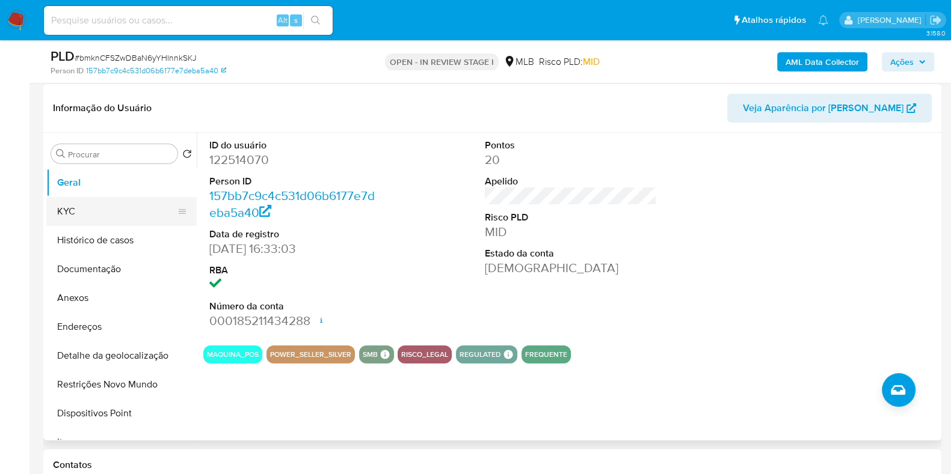
click at [142, 207] on button "KYC" at bounding box center [116, 211] width 141 height 29
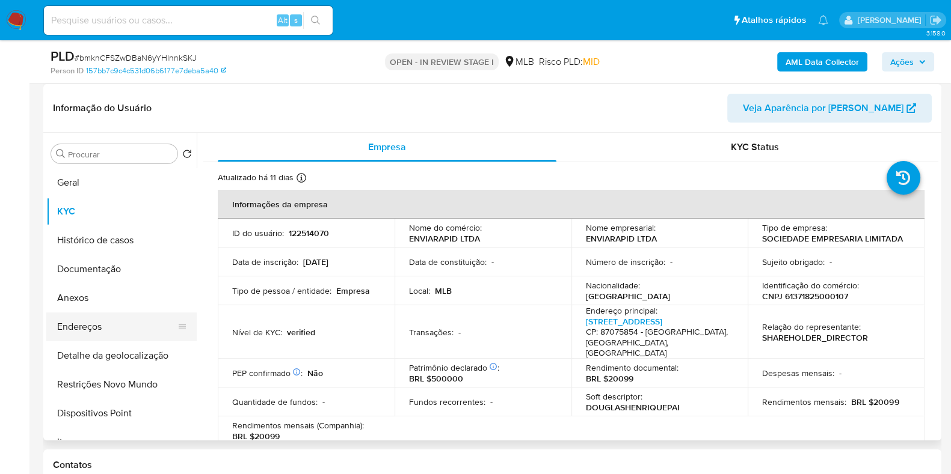
click at [135, 323] on button "Endereços" at bounding box center [116, 327] width 141 height 29
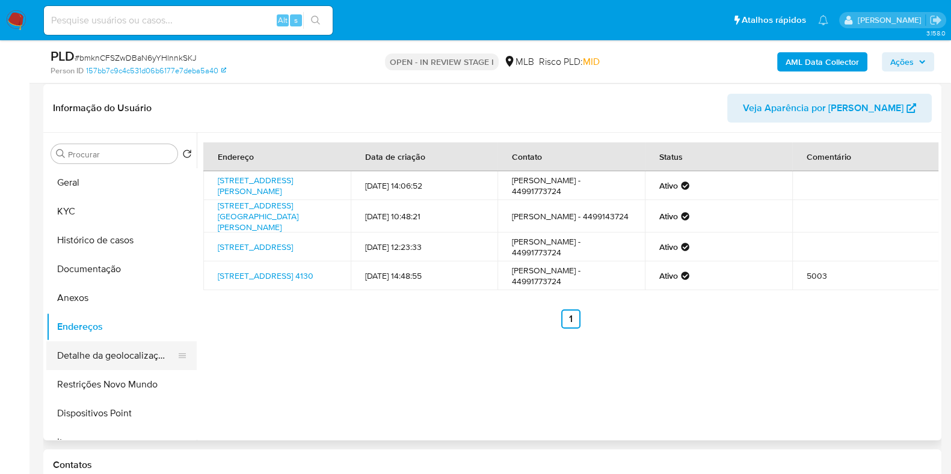
click at [138, 356] on button "Detalhe da geolocalização" at bounding box center [116, 356] width 141 height 29
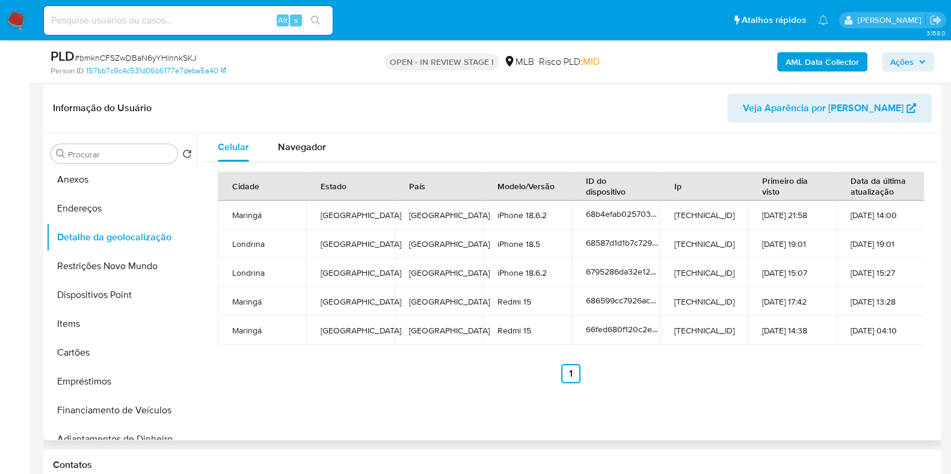
scroll to position [120, 0]
click at [305, 133] on div "Navegador" at bounding box center [302, 147] width 48 height 29
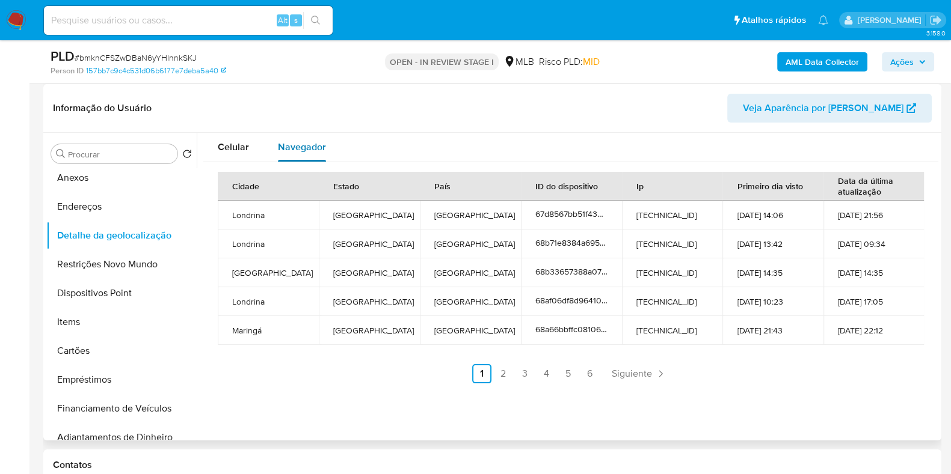
click at [305, 133] on div "Navegador" at bounding box center [302, 147] width 48 height 29
click at [129, 268] on button "Restrições Novo Mundo" at bounding box center [116, 264] width 141 height 29
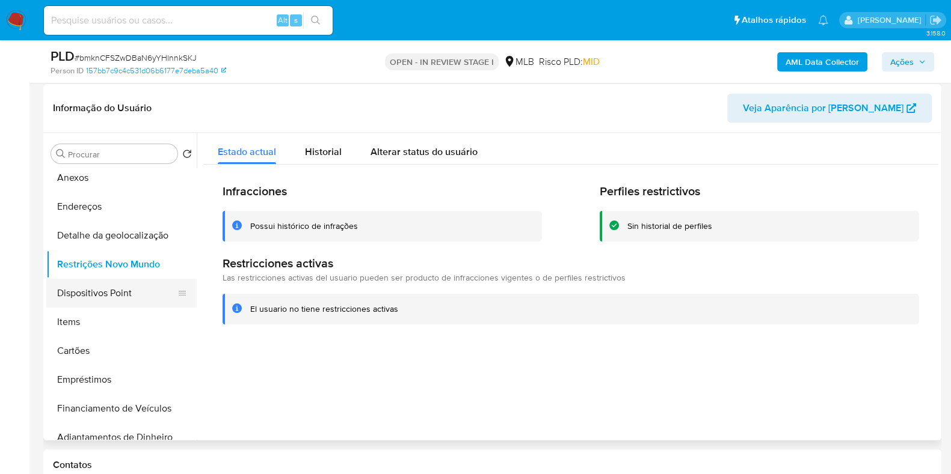
click at [130, 290] on button "Dispositivos Point" at bounding box center [116, 293] width 141 height 29
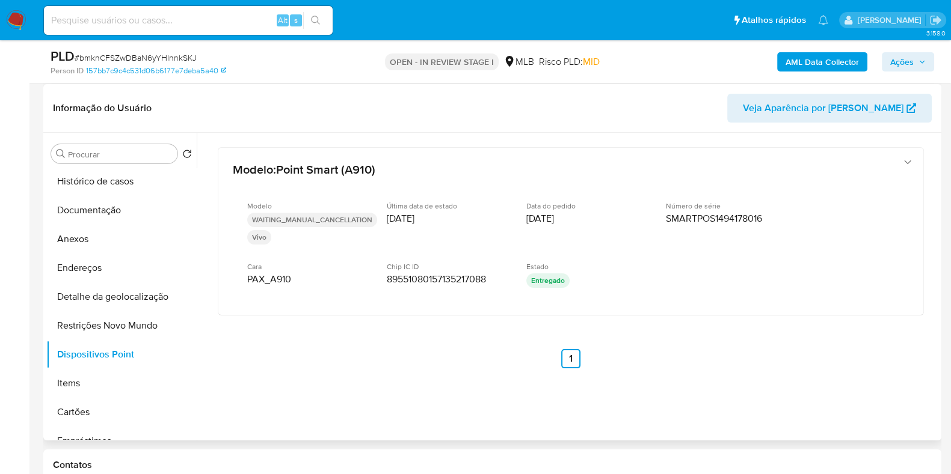
scroll to position [0, 0]
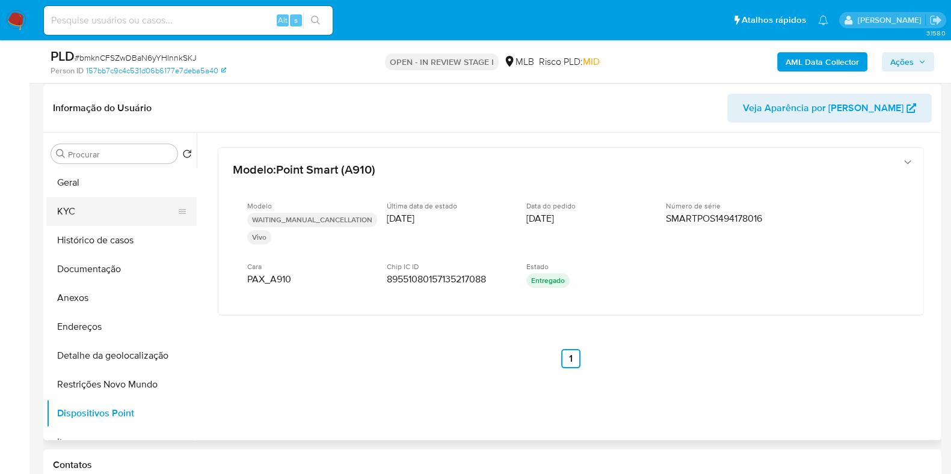
click at [130, 211] on button "KYC" at bounding box center [116, 211] width 141 height 29
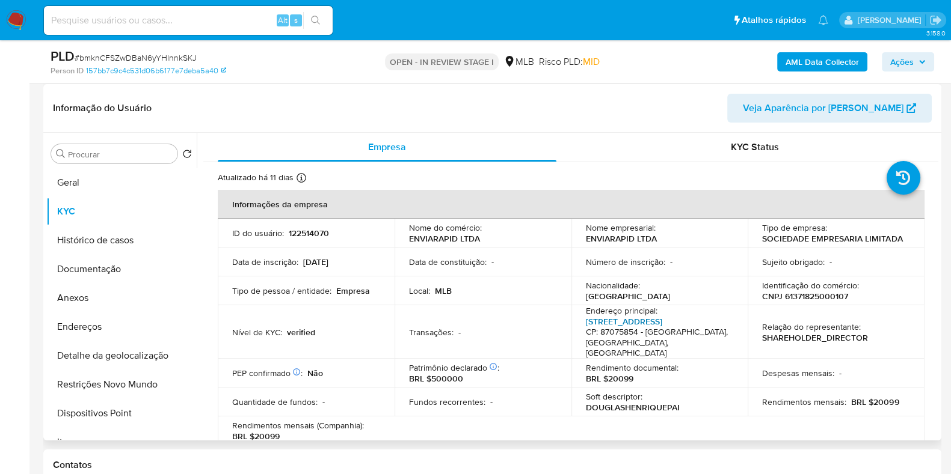
click at [601, 322] on link "Rua José De Farias Ferraz 291, Jardim Três Lagoas" at bounding box center [624, 322] width 76 height 12
drag, startPoint x: 662, startPoint y: 329, endPoint x: 578, endPoint y: 334, distance: 83.7
click at [578, 334] on td "Endereço principal : Rua José De Farias Ferraz 291, Jardim Três Lagoas CP: 8707…" at bounding box center [659, 332] width 177 height 54
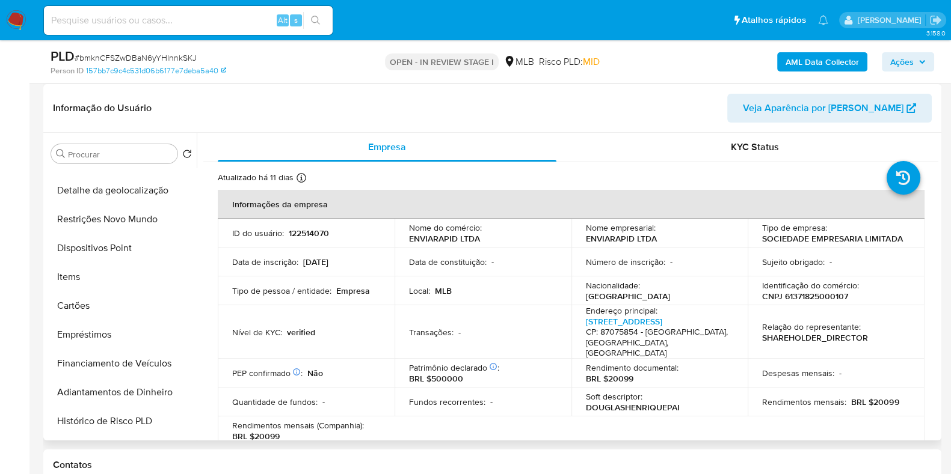
scroll to position [162, 0]
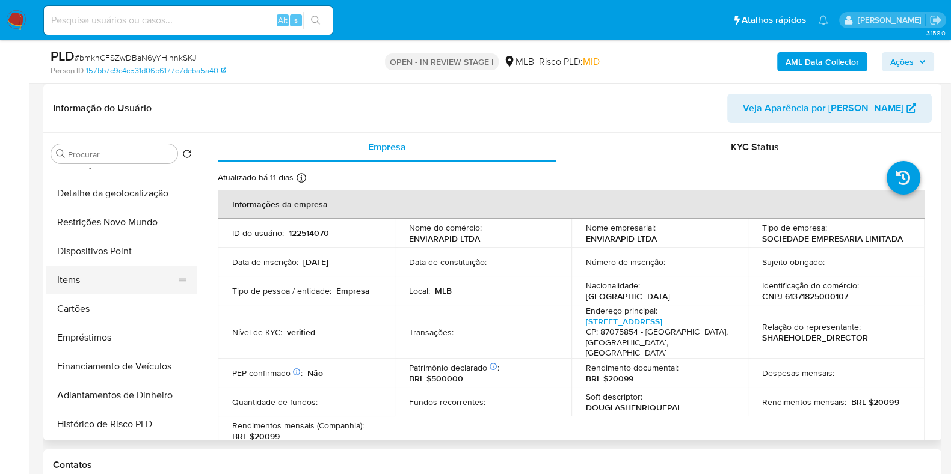
click at [135, 280] on button "Items" at bounding box center [116, 280] width 141 height 29
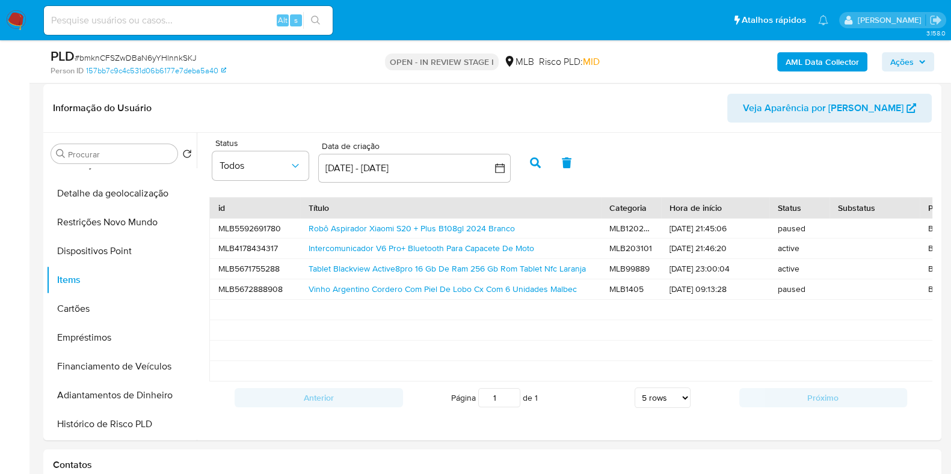
click at [830, 58] on b "AML Data Collector" at bounding box center [821, 61] width 73 height 19
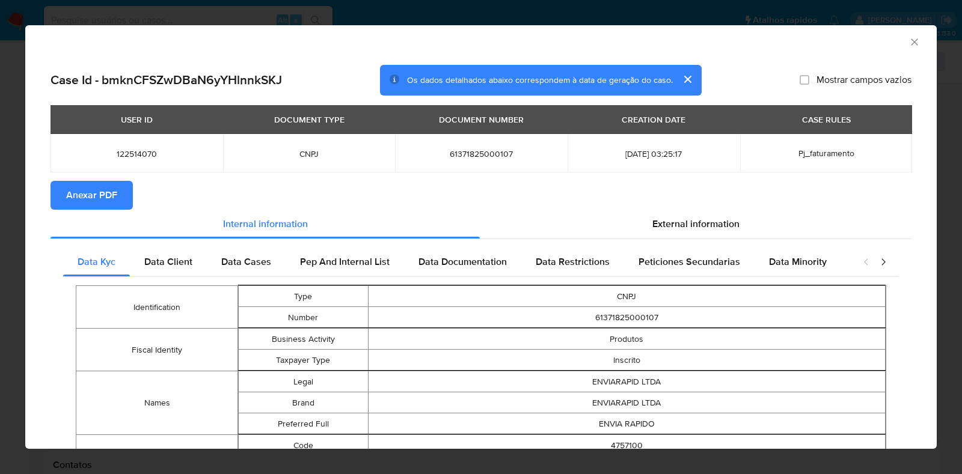
click at [73, 198] on span "Anexar PDF" at bounding box center [91, 195] width 51 height 26
click at [908, 42] on icon "Fechar a janela" at bounding box center [914, 42] width 12 height 12
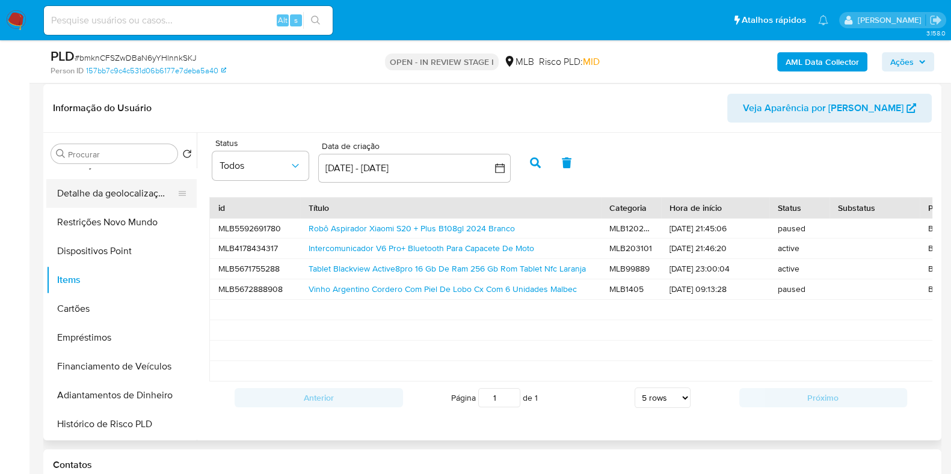
click at [118, 195] on button "Detalhe da geolocalização" at bounding box center [116, 193] width 141 height 29
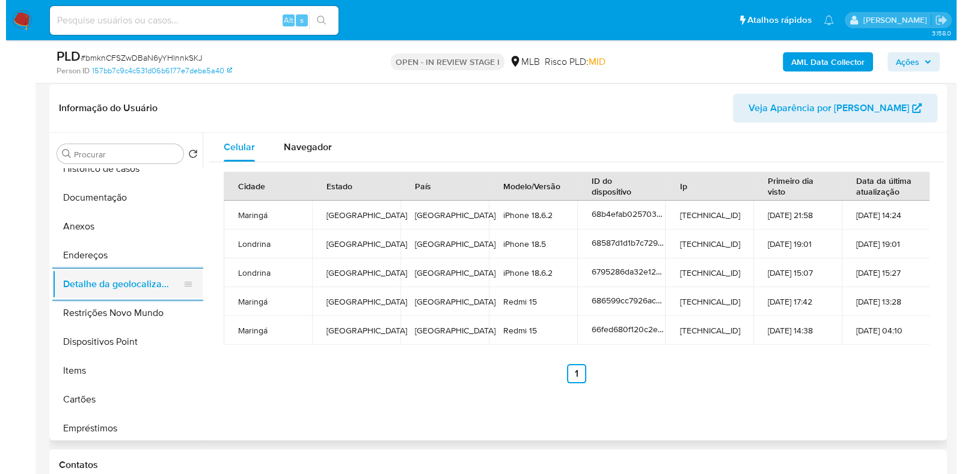
scroll to position [42, 0]
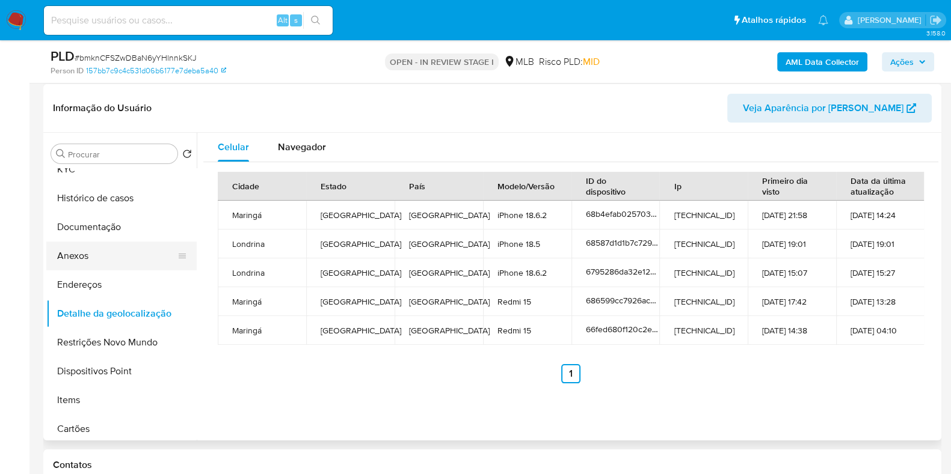
click at [117, 253] on button "Anexos" at bounding box center [116, 256] width 141 height 29
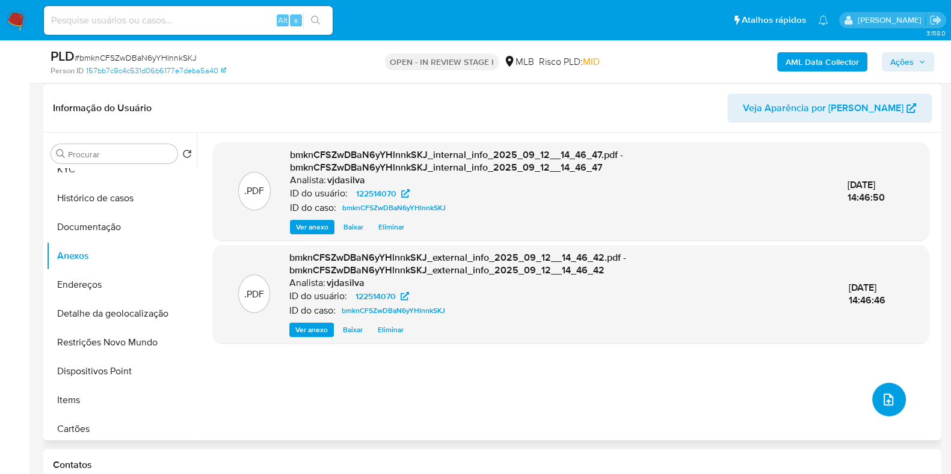
click at [883, 398] on icon "upload-file" at bounding box center [888, 400] width 14 height 14
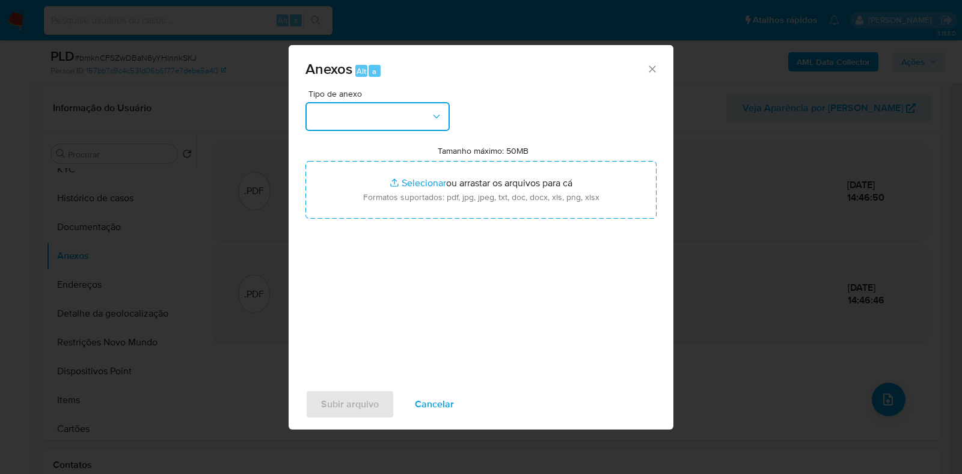
click at [435, 107] on button "button" at bounding box center [377, 116] width 144 height 29
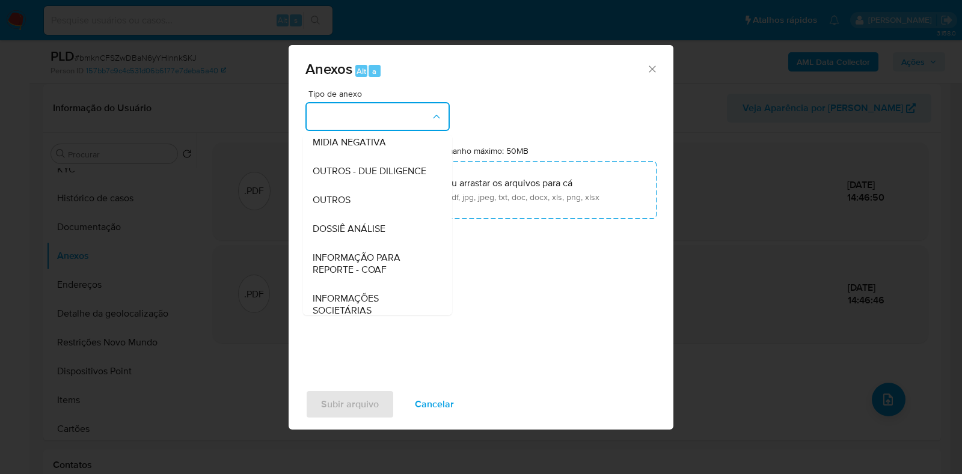
scroll to position [185, 0]
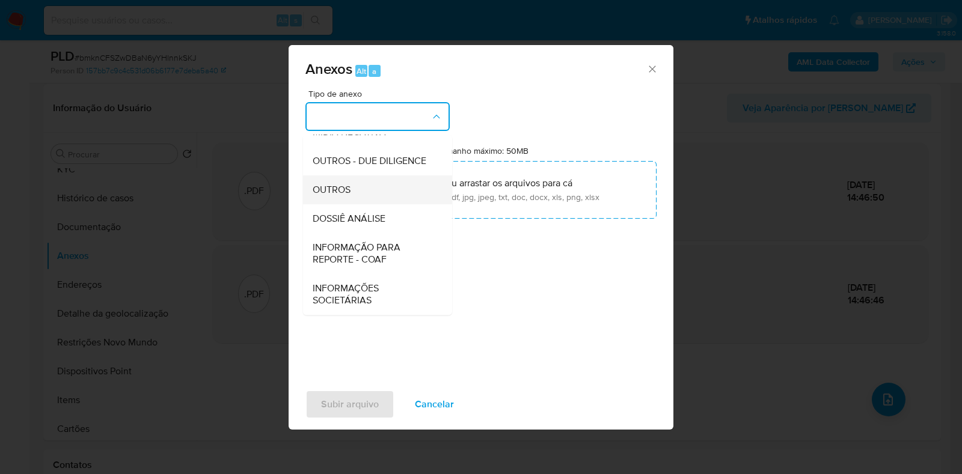
click at [394, 184] on div "OUTROS" at bounding box center [374, 190] width 123 height 29
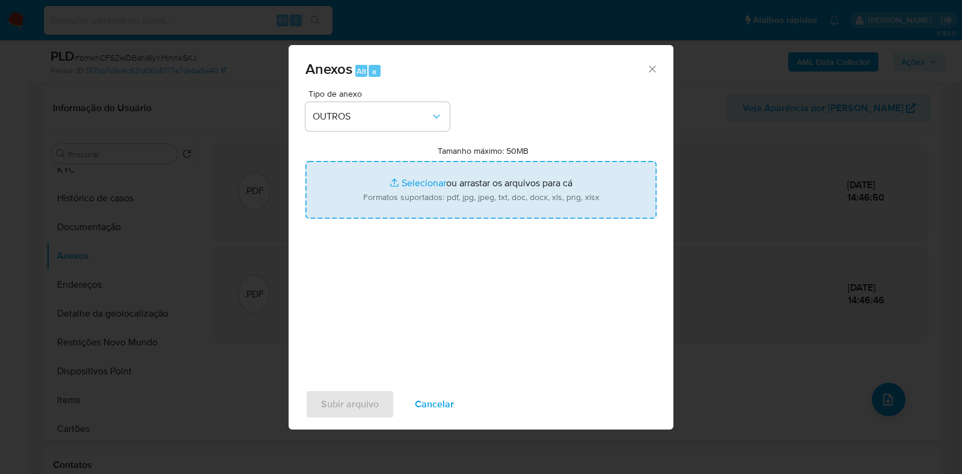
type input "C:\fakepath\Mulan - bmknCFSZwDBaN6yYHlnnkSKJ - CNPJ 61371825000107 - ENVIARAPID…"
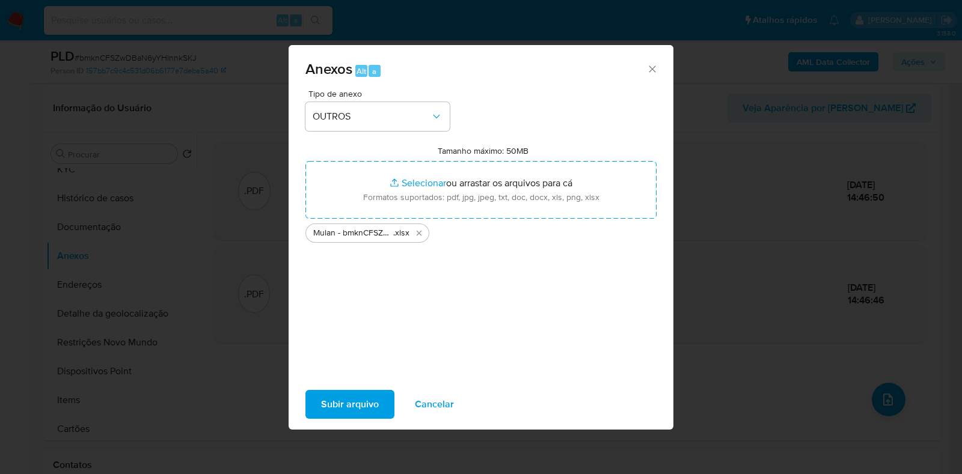
click at [353, 408] on span "Subir arquivo" at bounding box center [350, 404] width 58 height 26
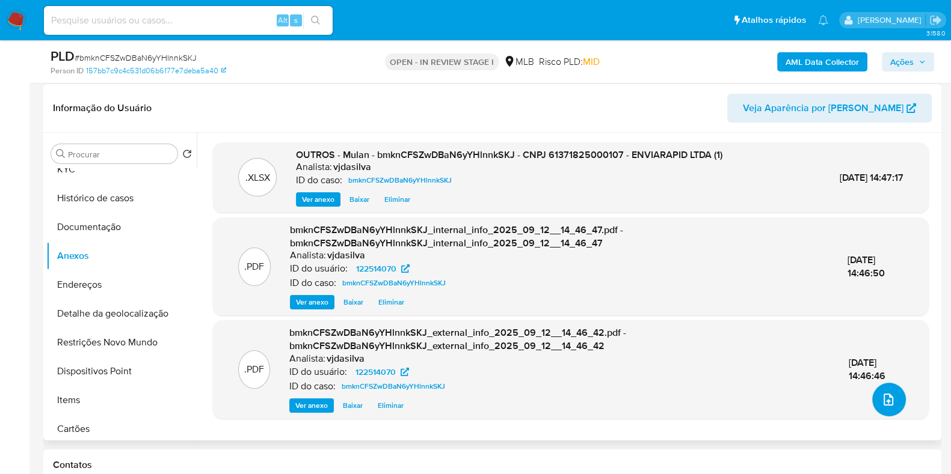
click at [884, 395] on icon "upload-file" at bounding box center [888, 400] width 14 height 14
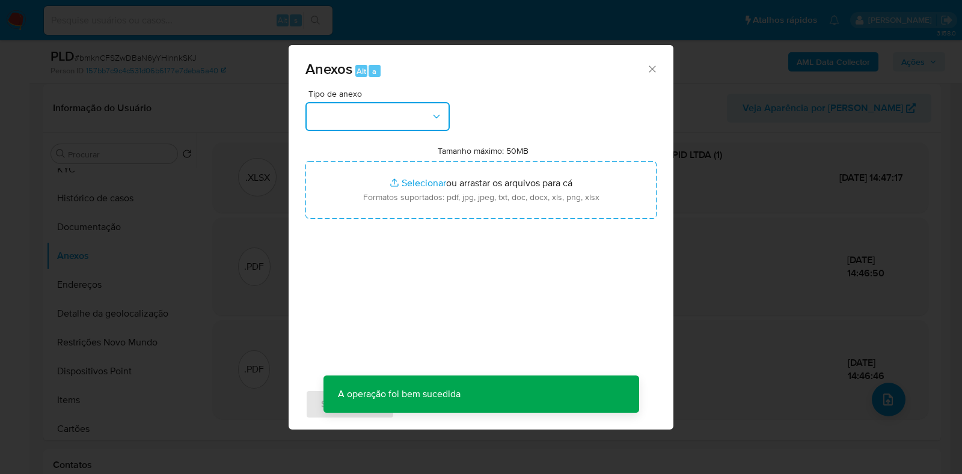
click at [433, 115] on icon "button" at bounding box center [436, 117] width 12 height 12
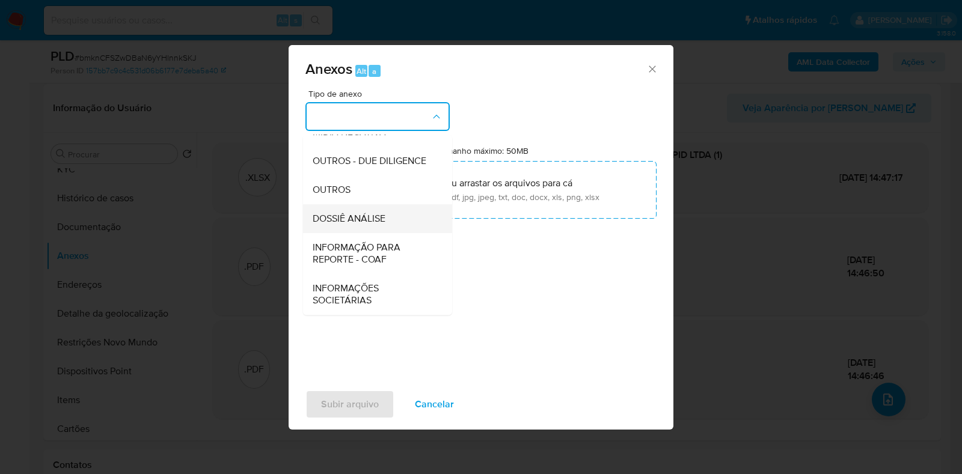
click at [385, 214] on span "DOSSIÊ ANÁLISE" at bounding box center [349, 219] width 73 height 12
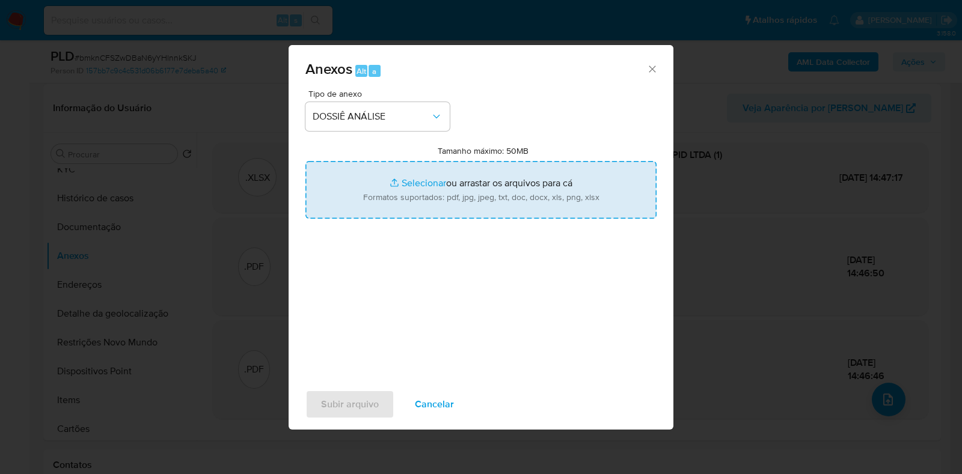
type input "C:\fakepath\SAR - XXXX - CNPJ 61371825000107 - ENVIARAPID LTDA.pdf"
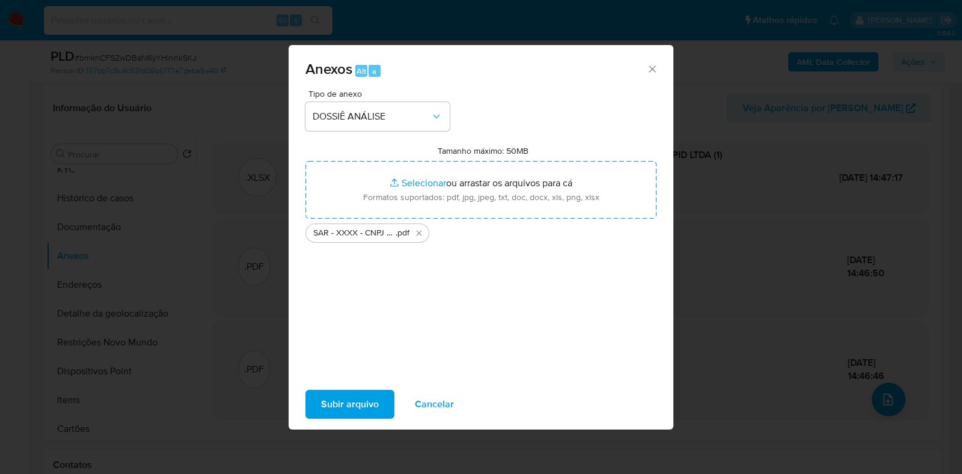
click at [349, 404] on span "Subir arquivo" at bounding box center [350, 404] width 58 height 26
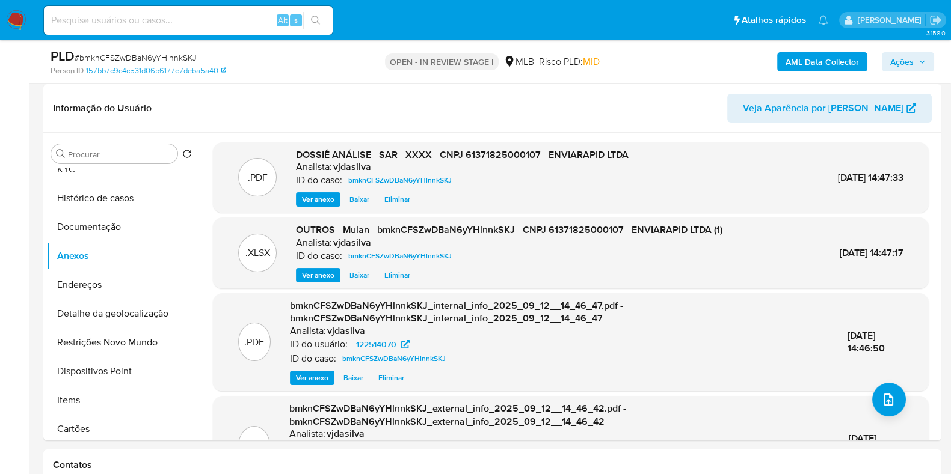
click at [914, 60] on span "Ações" at bounding box center [907, 62] width 35 height 17
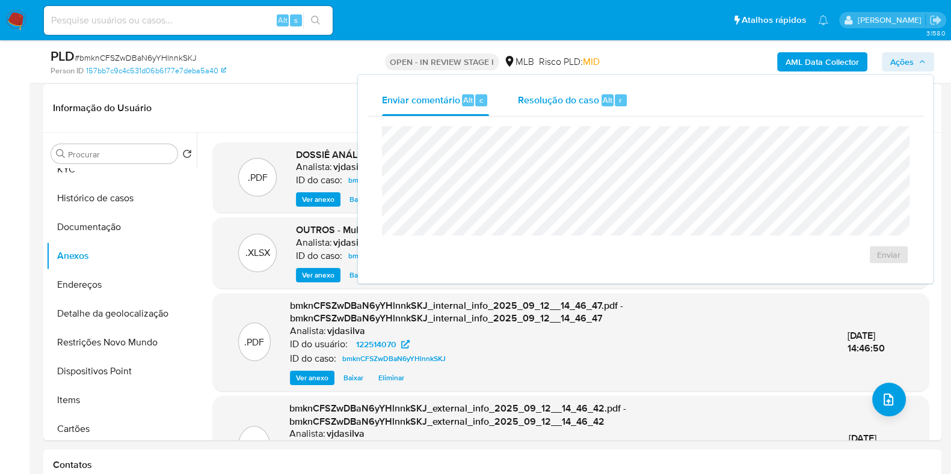
click at [560, 104] on span "Resolução do caso" at bounding box center [558, 100] width 81 height 14
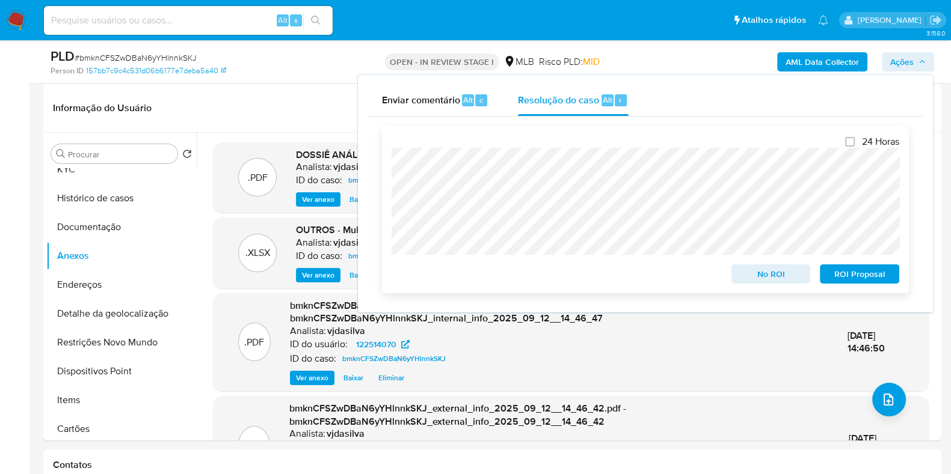
click at [860, 275] on span "ROI Proposal" at bounding box center [859, 274] width 63 height 17
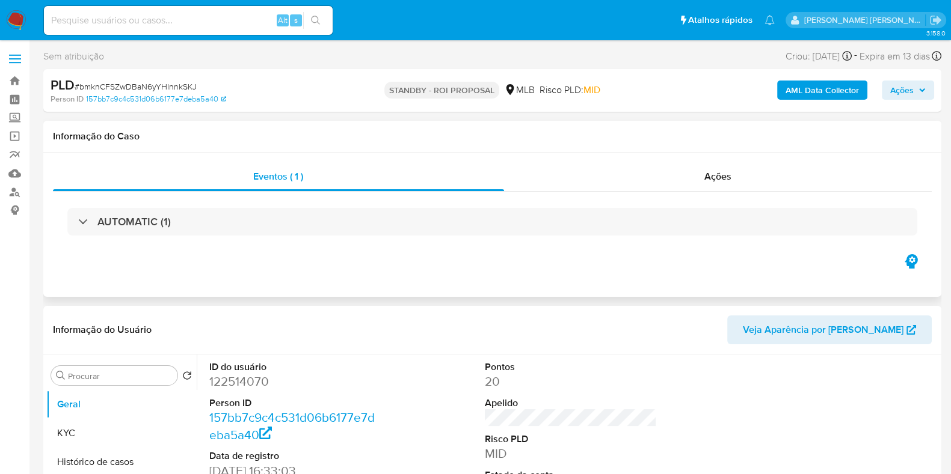
select select "10"
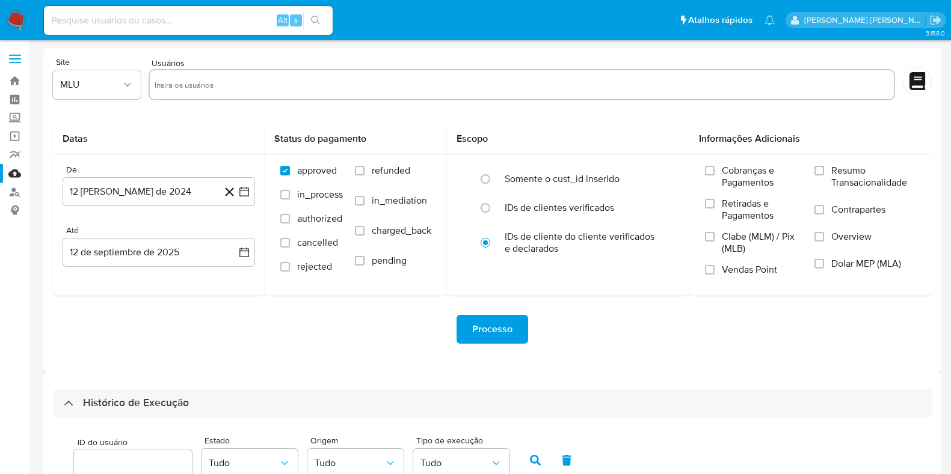
select select "10"
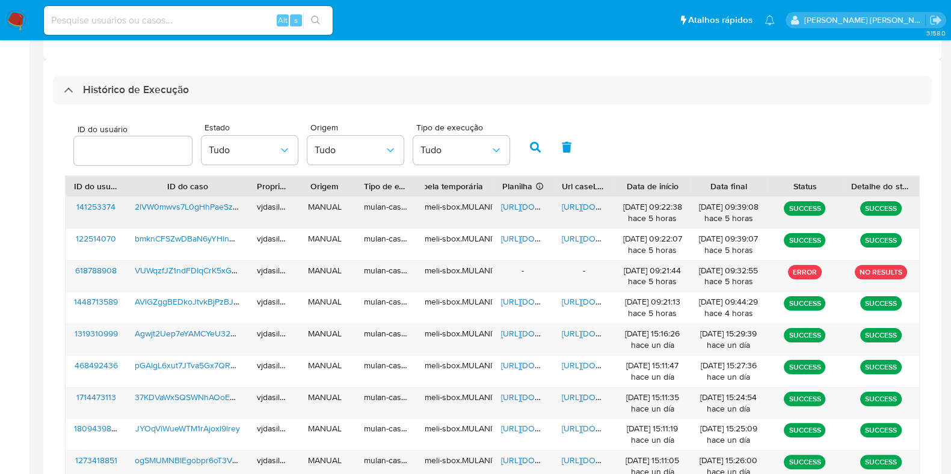
click at [580, 201] on span "https://docs.google.com/document/d/113v_FXcEPDa1mtQ1yoKhuMTyh76PPwm9CcFyG3VOr0Q…" at bounding box center [603, 207] width 83 height 12
click at [518, 207] on span "https://docs.google.com/spreadsheets/d/1PttMmCLWL3vpktUqSjsR4KiRzvZgktwnFcs38q_…" at bounding box center [542, 207] width 83 height 12
click at [183, 201] on span "2lVW0mwvs7L0gHhPaeSzpyZ9" at bounding box center [193, 207] width 117 height 12
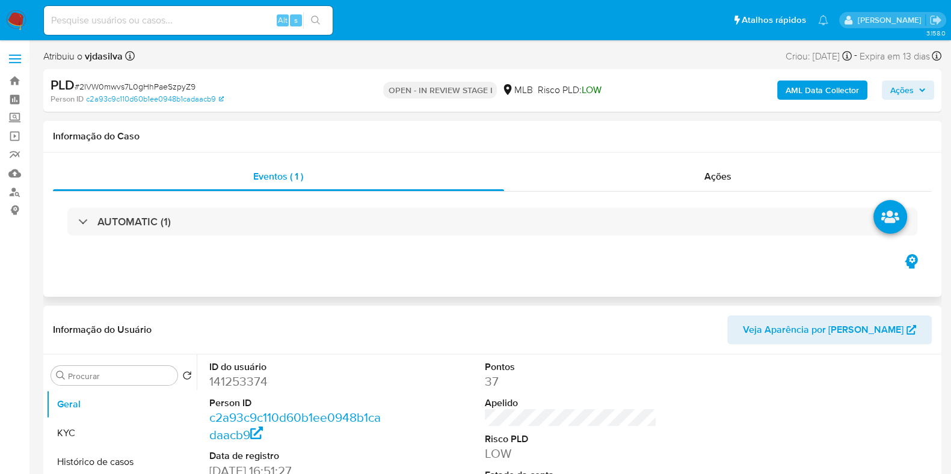
select select "10"
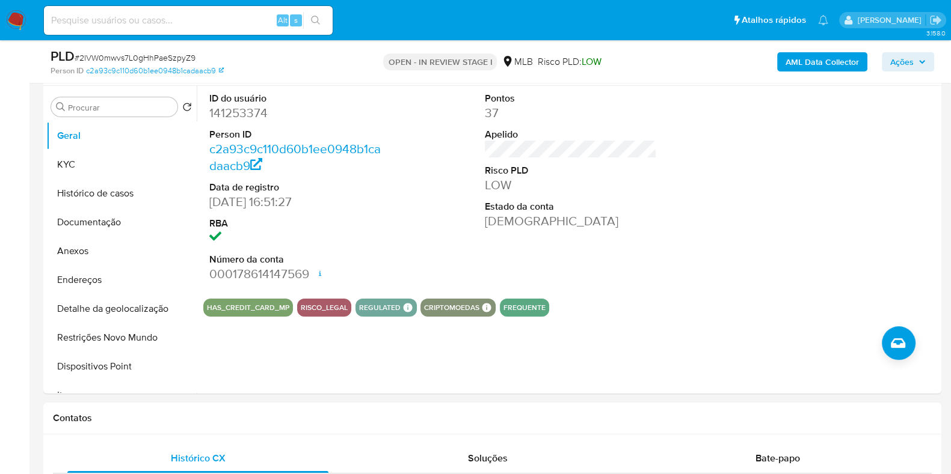
scroll to position [231, 0]
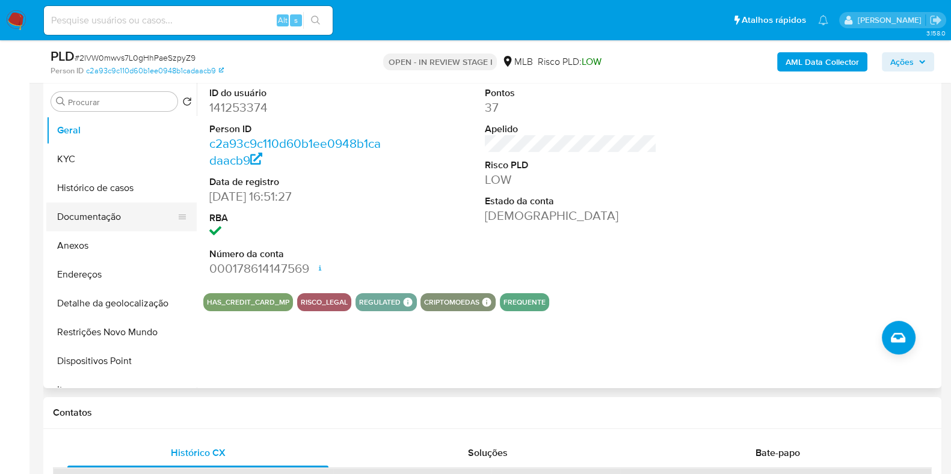
click at [119, 209] on button "Documentação" at bounding box center [116, 217] width 141 height 29
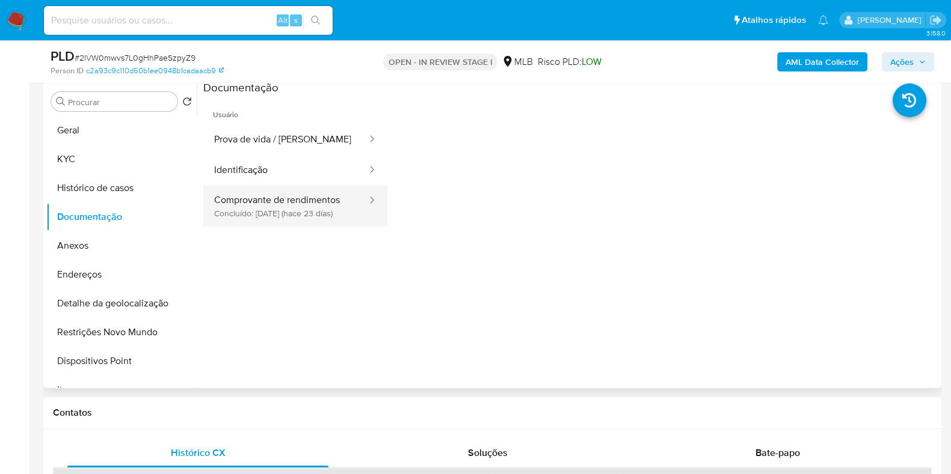
click at [295, 201] on button "Comprovante de rendimentos Concluído: [DATE] (hace 23 días)" at bounding box center [285, 206] width 165 height 41
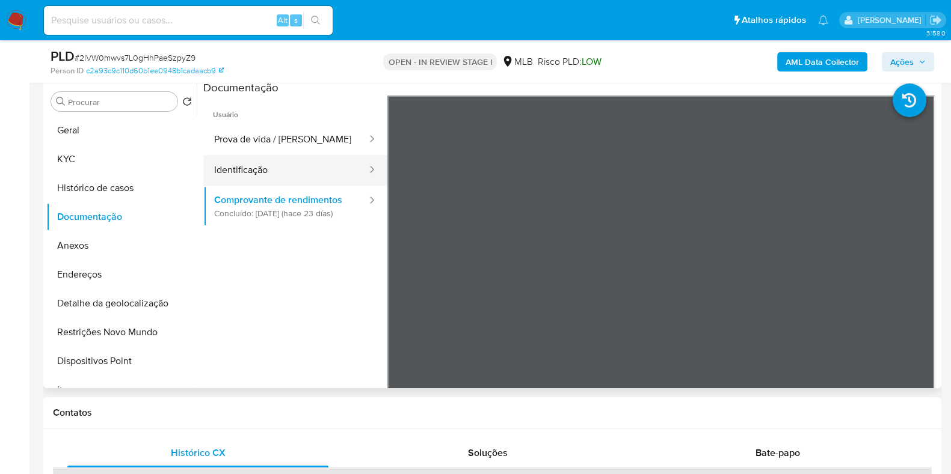
click at [291, 172] on button "Identificação" at bounding box center [285, 170] width 165 height 31
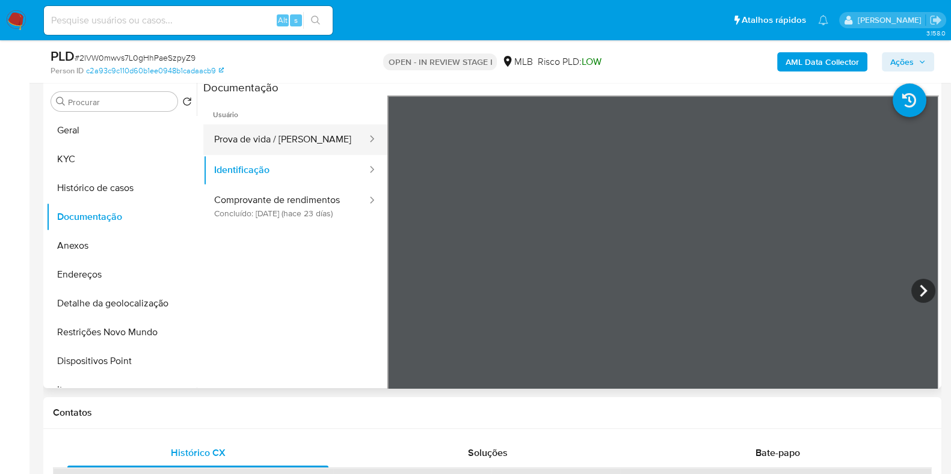
click at [295, 136] on button "Prova de vida / [PERSON_NAME]" at bounding box center [285, 139] width 165 height 31
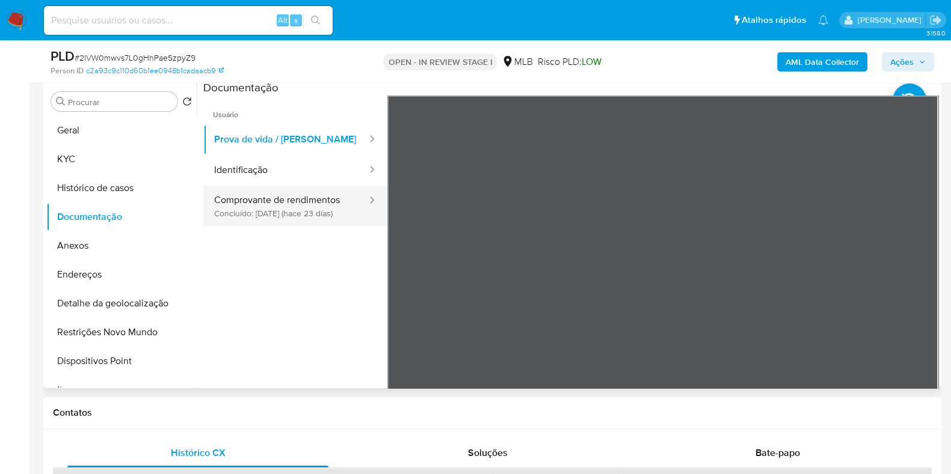
click at [331, 203] on button "Comprovante de rendimentos Concluído: [DATE] (hace 23 días)" at bounding box center [285, 206] width 165 height 41
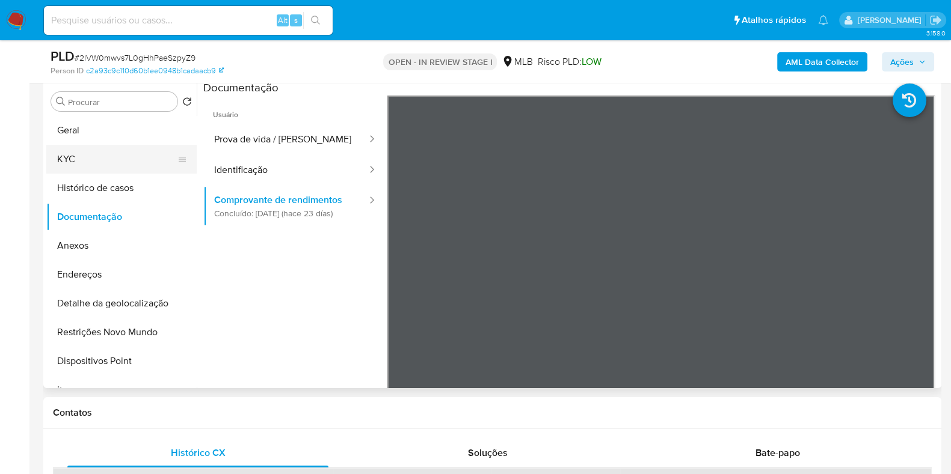
click at [134, 152] on button "KYC" at bounding box center [116, 159] width 141 height 29
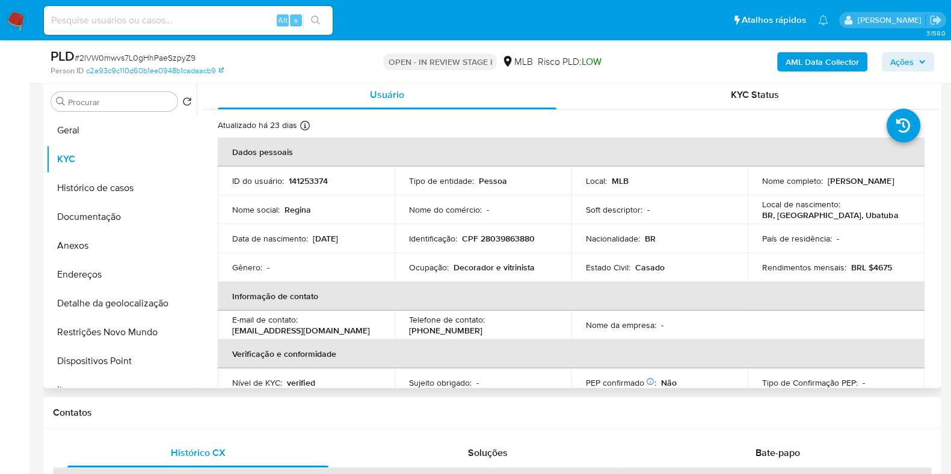
click at [493, 266] on p "Decorador e vitrinista" at bounding box center [493, 267] width 81 height 11
click at [492, 266] on p "Decorador e vitrinista" at bounding box center [493, 267] width 81 height 11
copy div "Ocupação : Decorador e vitrinista"
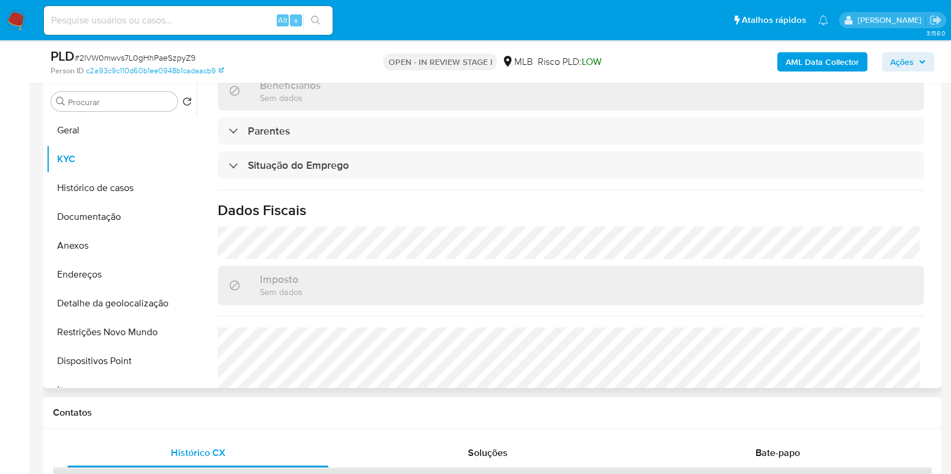
scroll to position [522, 0]
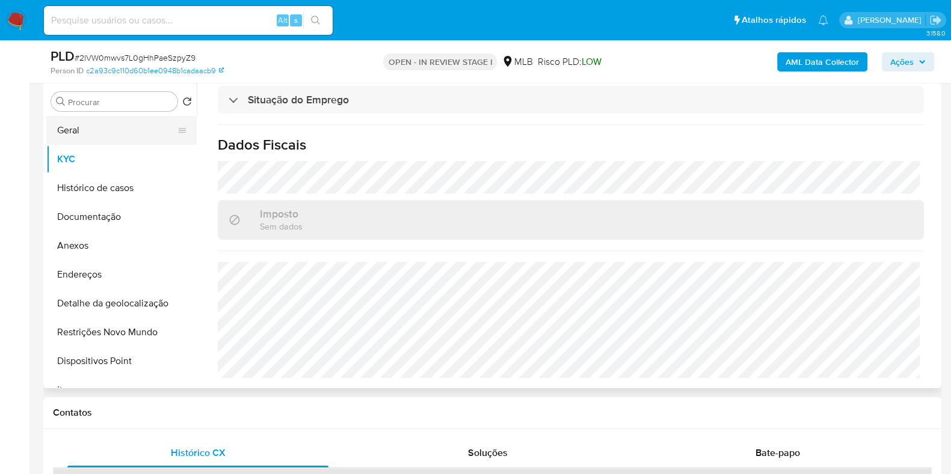
click at [129, 130] on button "Geral" at bounding box center [116, 130] width 141 height 29
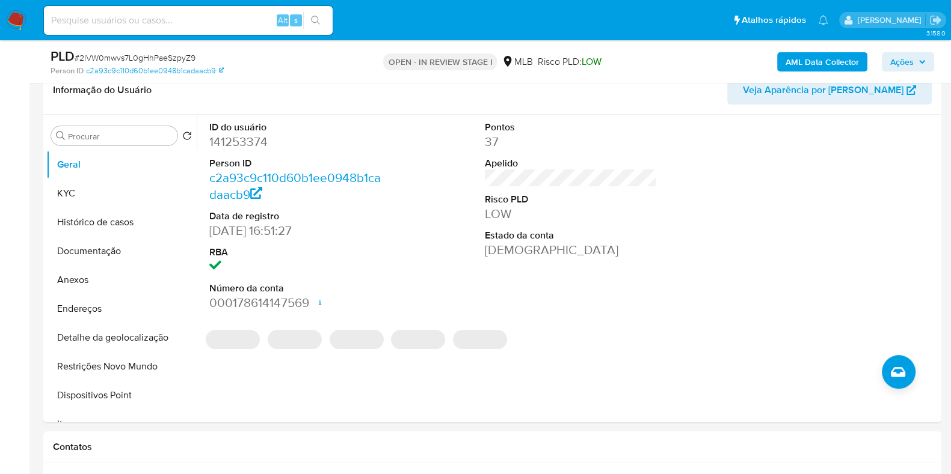
scroll to position [189, 0]
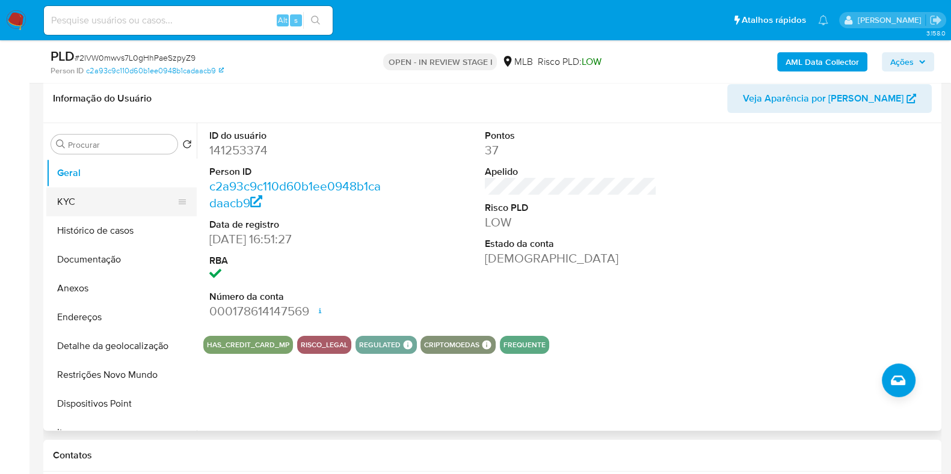
click at [125, 201] on button "KYC" at bounding box center [116, 202] width 141 height 29
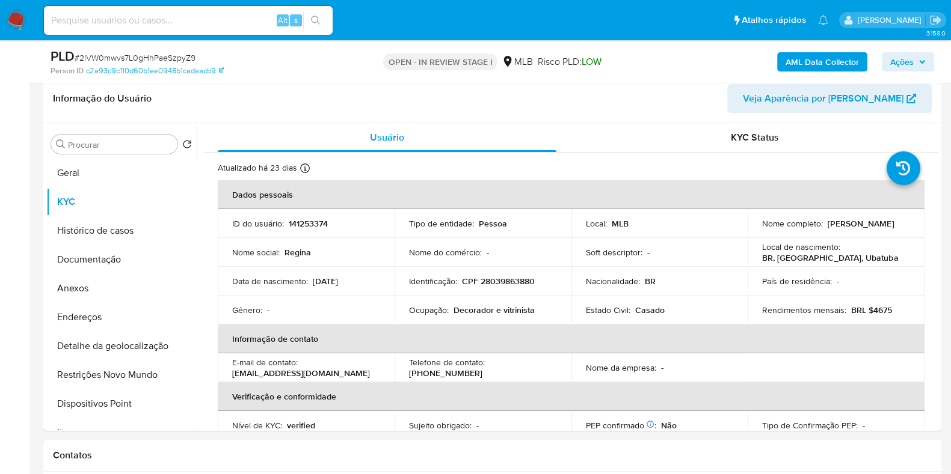
scroll to position [190, 0]
click at [114, 319] on button "Endereços" at bounding box center [116, 316] width 141 height 29
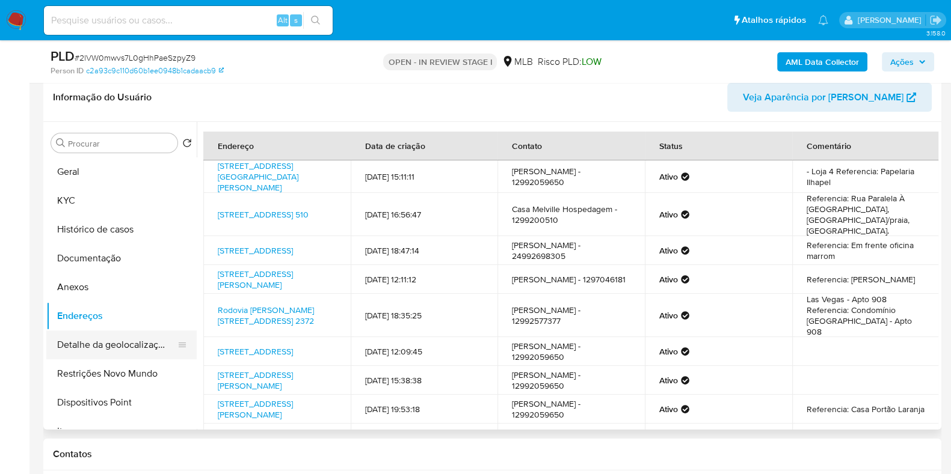
click at [140, 350] on button "Detalhe da geolocalização" at bounding box center [116, 345] width 141 height 29
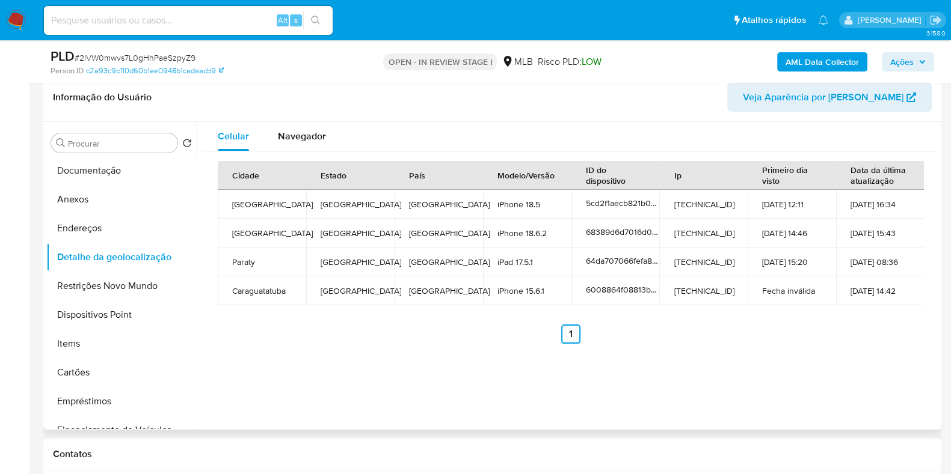
scroll to position [91, 0]
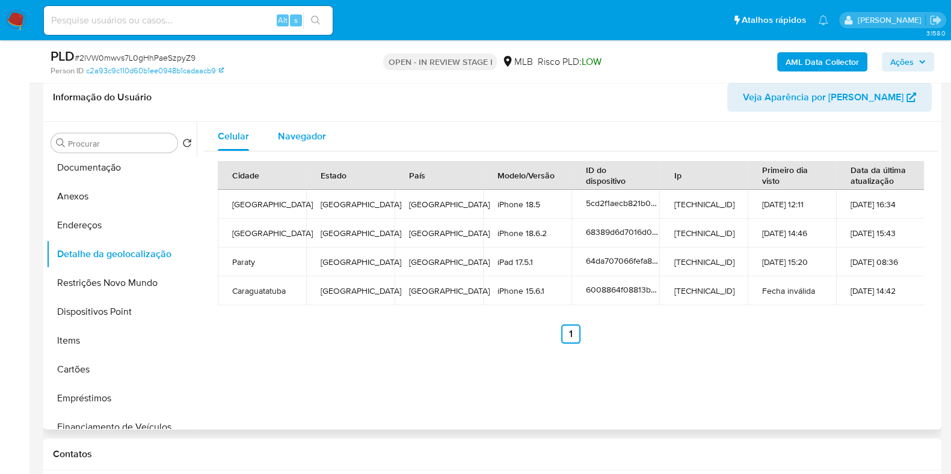
click at [307, 129] on span "Navegador" at bounding box center [302, 136] width 48 height 14
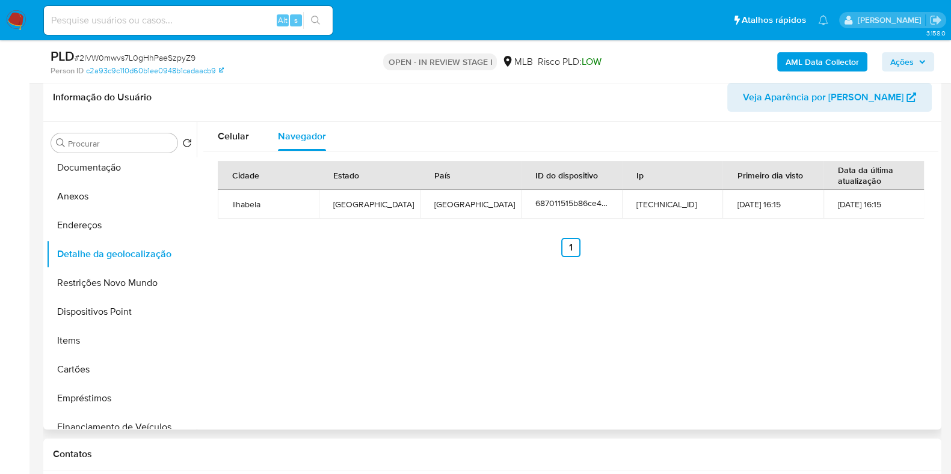
scroll to position [0, 0]
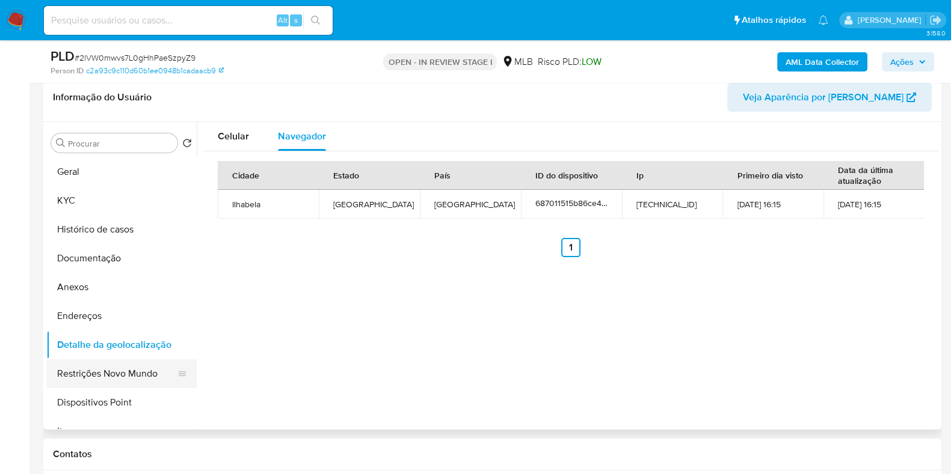
click at [136, 378] on button "Restrições Novo Mundo" at bounding box center [116, 374] width 141 height 29
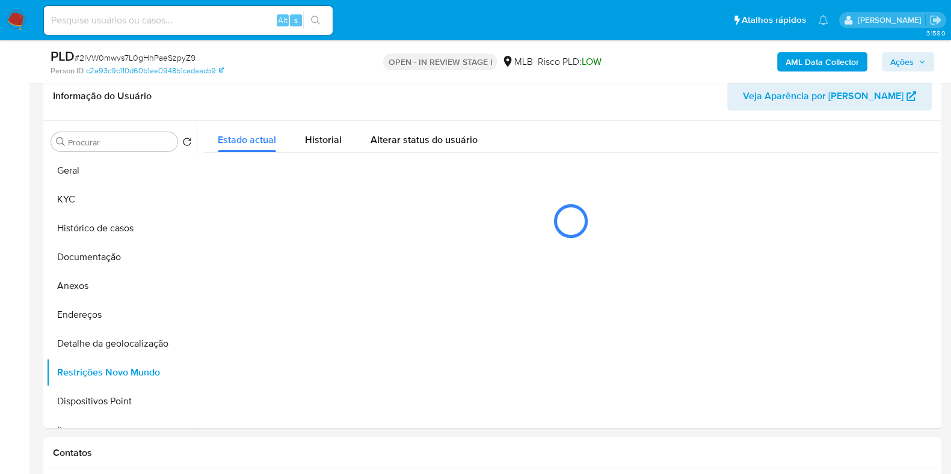
scroll to position [194, 0]
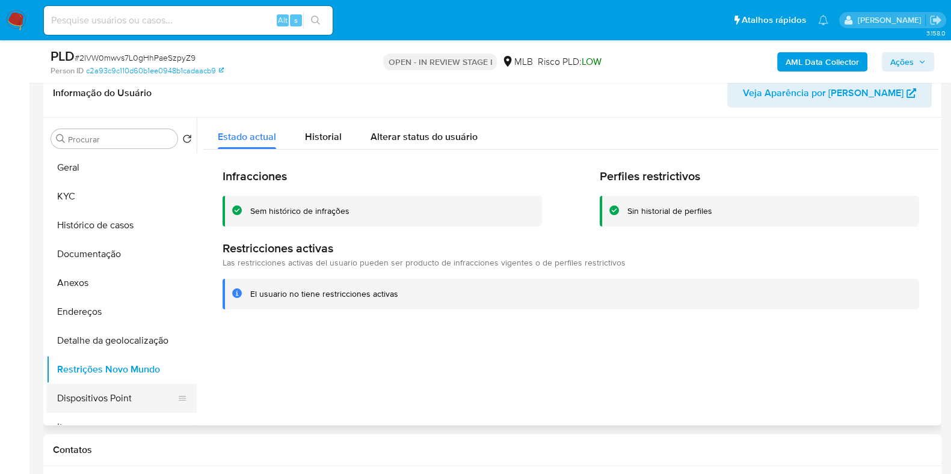
click at [111, 395] on button "Dispositivos Point" at bounding box center [116, 398] width 141 height 29
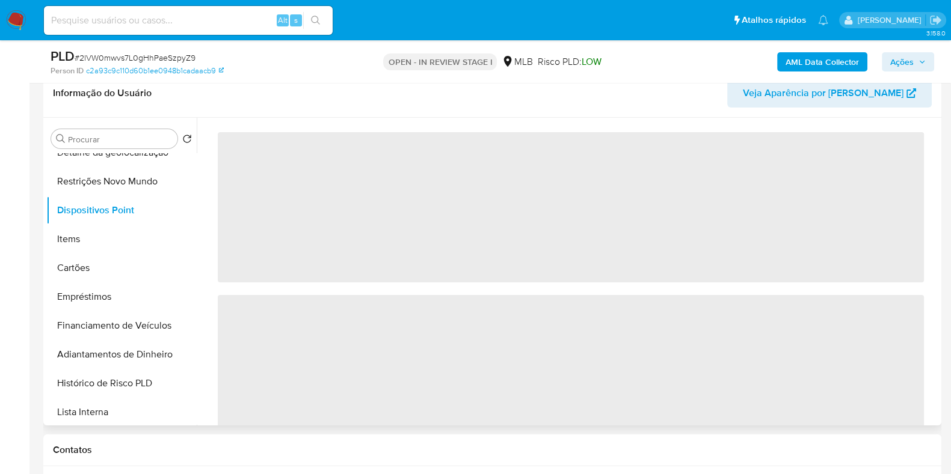
scroll to position [196, 0]
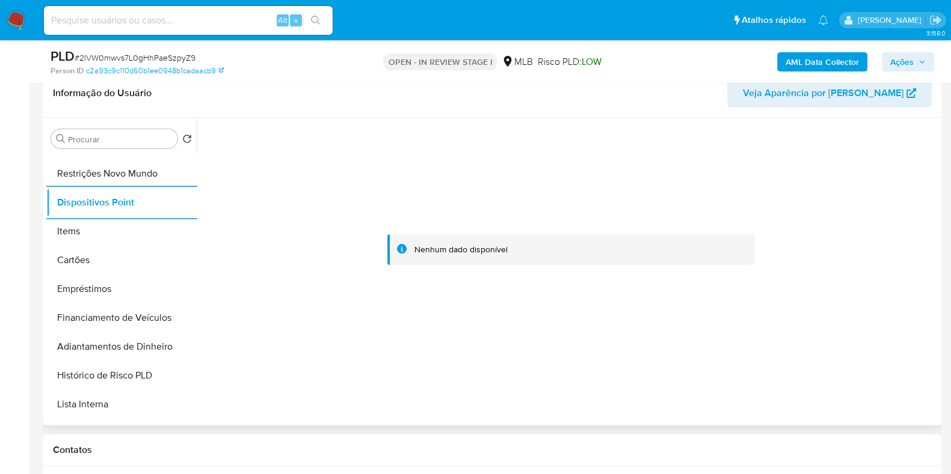
click at [556, 177] on div at bounding box center [570, 250] width 735 height 265
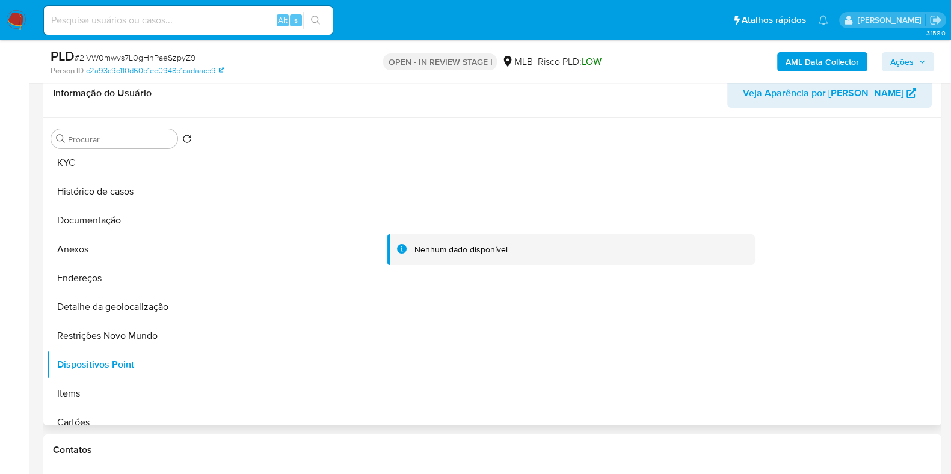
scroll to position [0, 0]
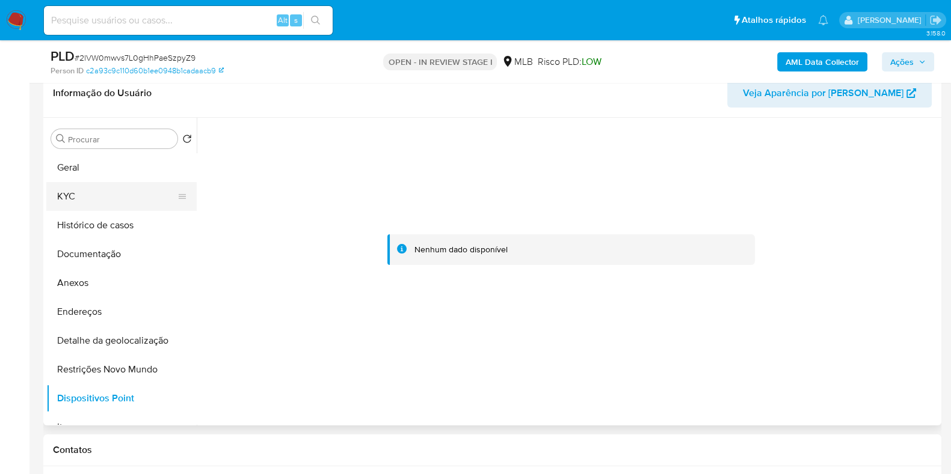
click at [126, 199] on button "KYC" at bounding box center [116, 196] width 141 height 29
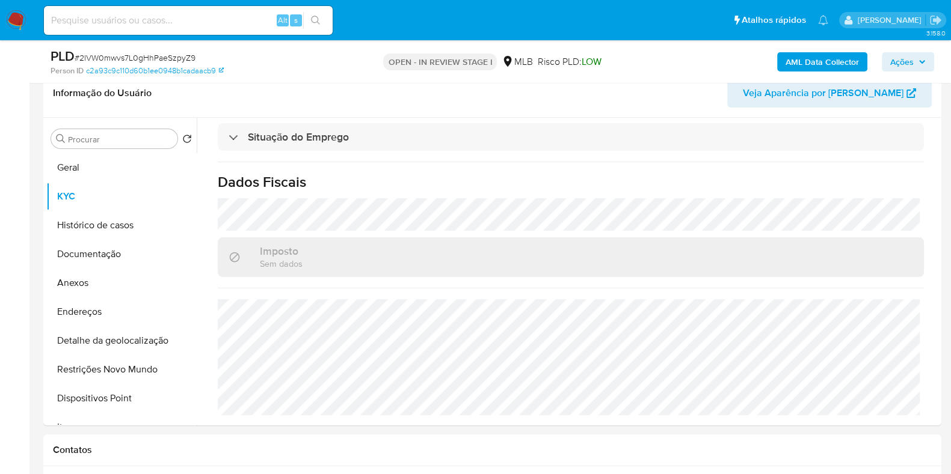
scroll to position [521, 0]
click at [105, 284] on button "Anexos" at bounding box center [116, 283] width 141 height 29
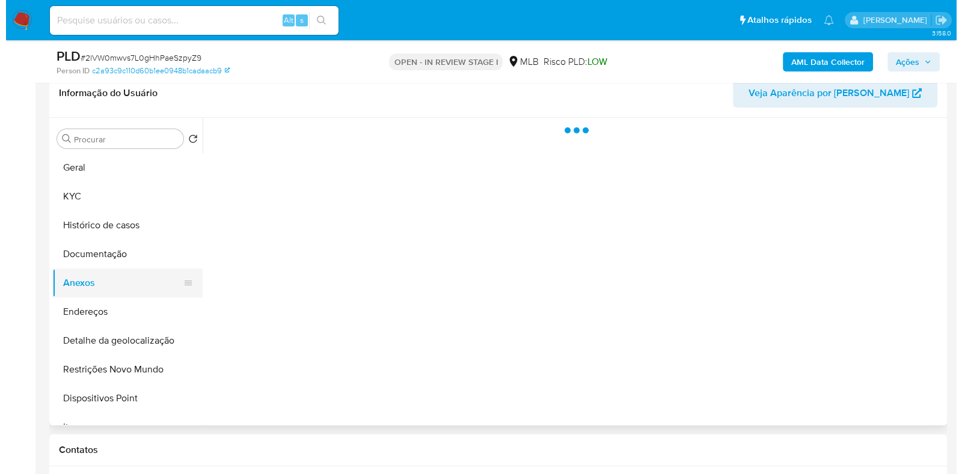
scroll to position [0, 0]
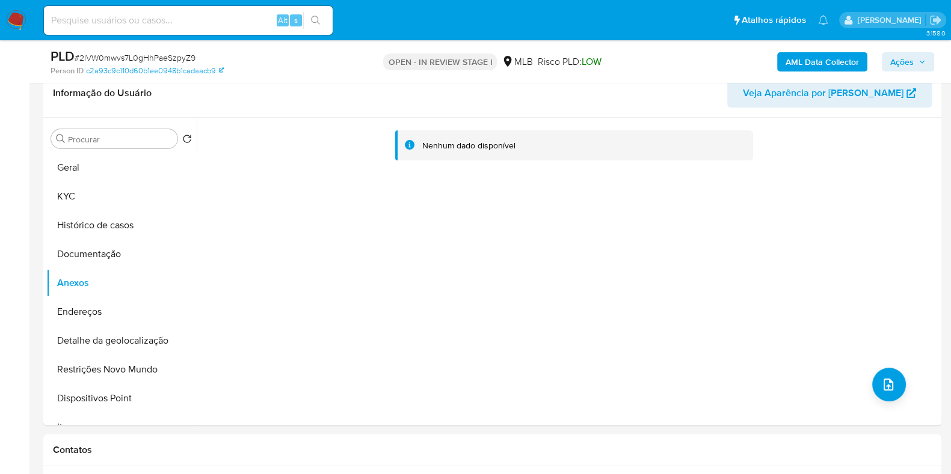
click at [794, 57] on b "AML Data Collector" at bounding box center [821, 61] width 73 height 19
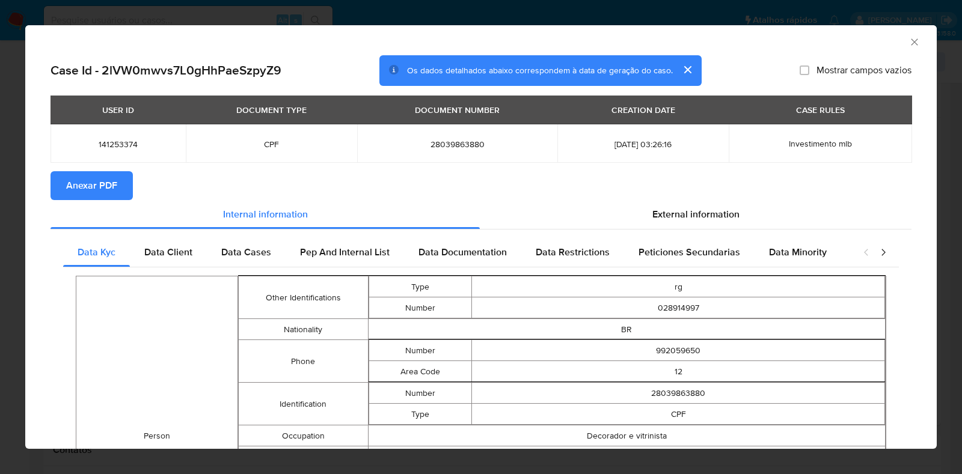
click at [100, 177] on span "Anexar PDF" at bounding box center [91, 186] width 51 height 26
click at [908, 42] on icon "Fechar a janela" at bounding box center [914, 42] width 12 height 12
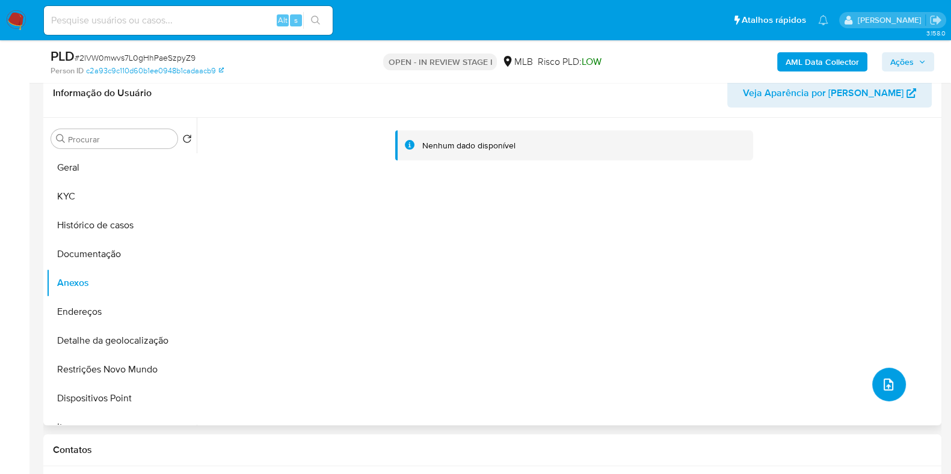
click at [884, 386] on icon "upload-file" at bounding box center [888, 385] width 14 height 14
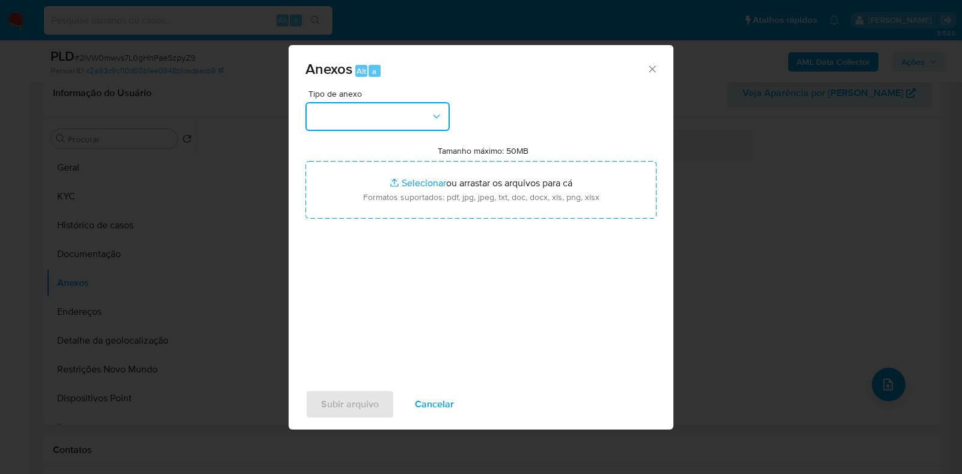
click at [439, 109] on button "button" at bounding box center [377, 116] width 144 height 29
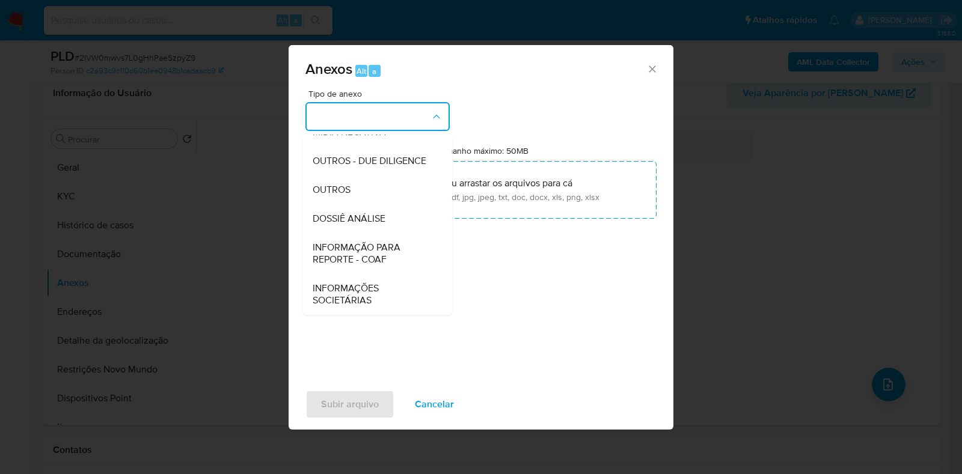
scroll to position [185, 0]
click at [379, 195] on div "OUTROS" at bounding box center [374, 190] width 123 height 29
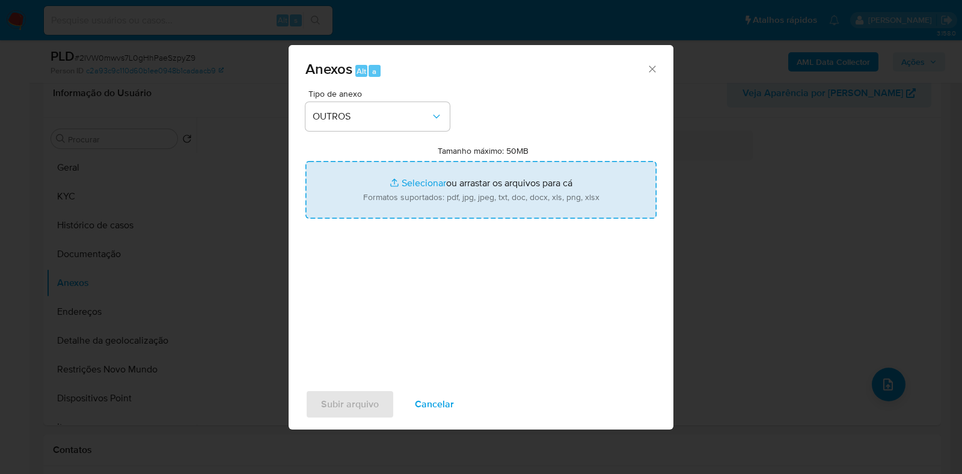
type input "C:\fakepath\Mulan - 2lVW0mwvs7L0gHhPaeSzpyZ9 - CPF 28039863880 - REGINA NEUBER …"
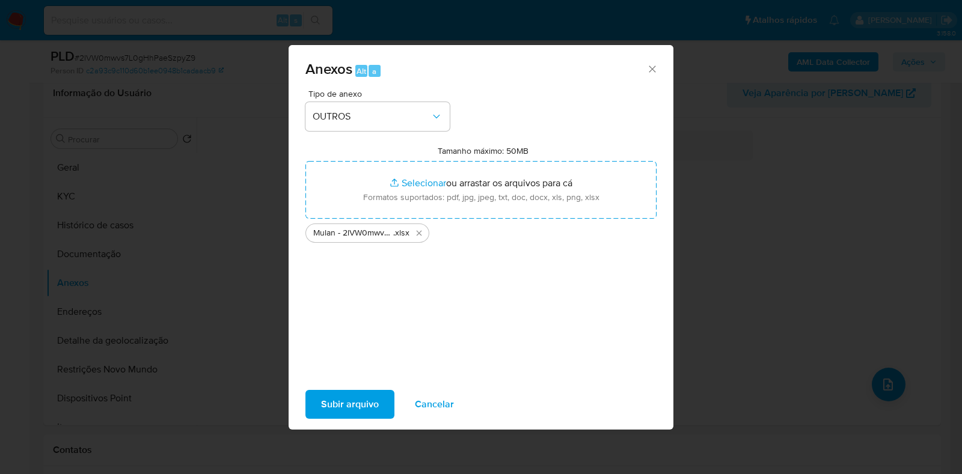
click at [349, 401] on span "Subir arquivo" at bounding box center [350, 404] width 58 height 26
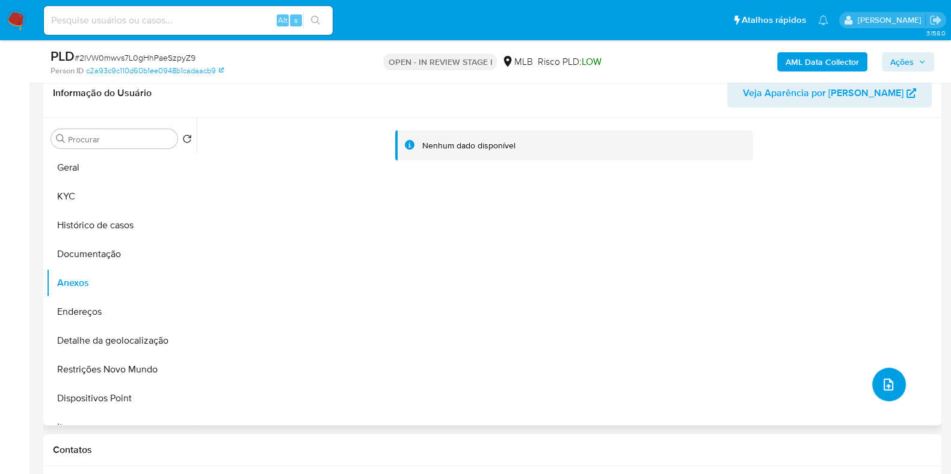
click at [887, 380] on icon "upload-file" at bounding box center [888, 385] width 14 height 14
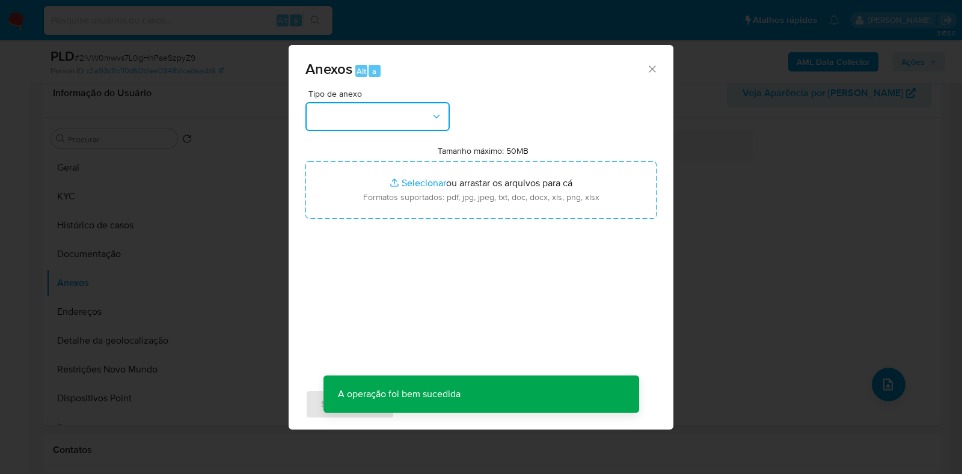
click at [429, 108] on button "button" at bounding box center [377, 116] width 144 height 29
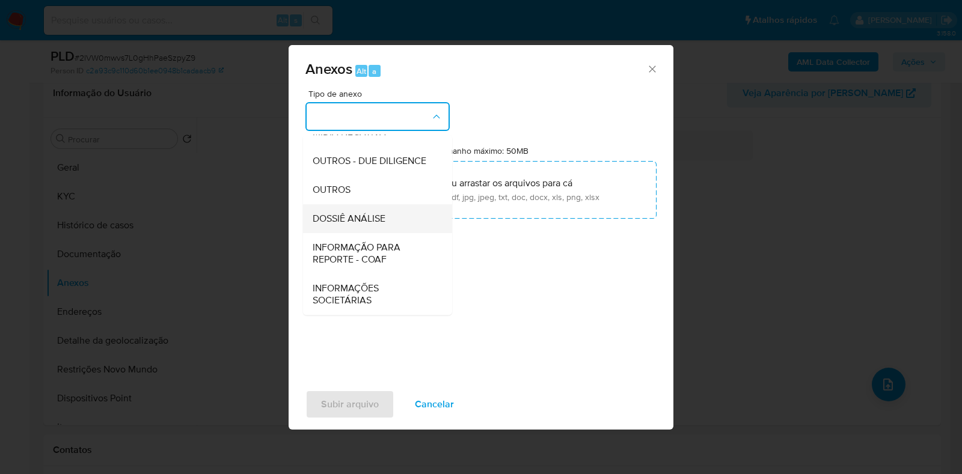
click at [391, 217] on div "DOSSIÊ ANÁLISE" at bounding box center [374, 218] width 123 height 29
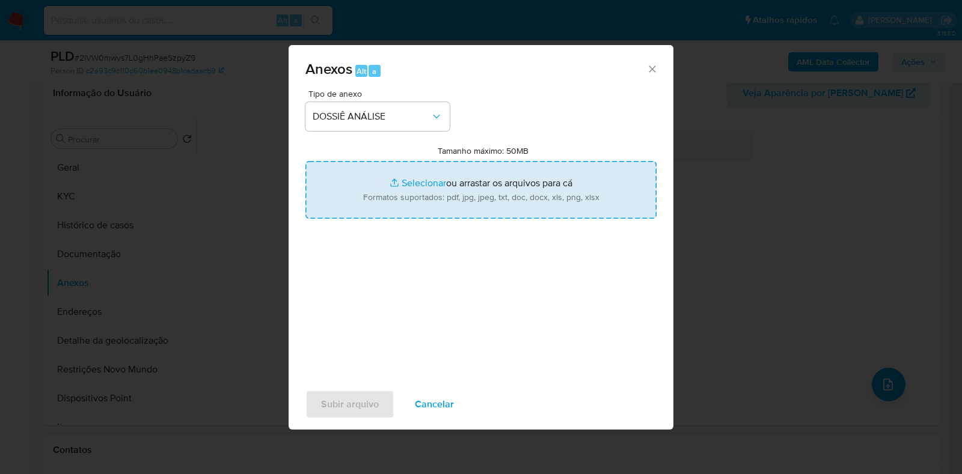
type input "C:\fakepath\SAR - XXXX - CPF 28039863880 - REGINA NEUBER CLARKE.pdf"
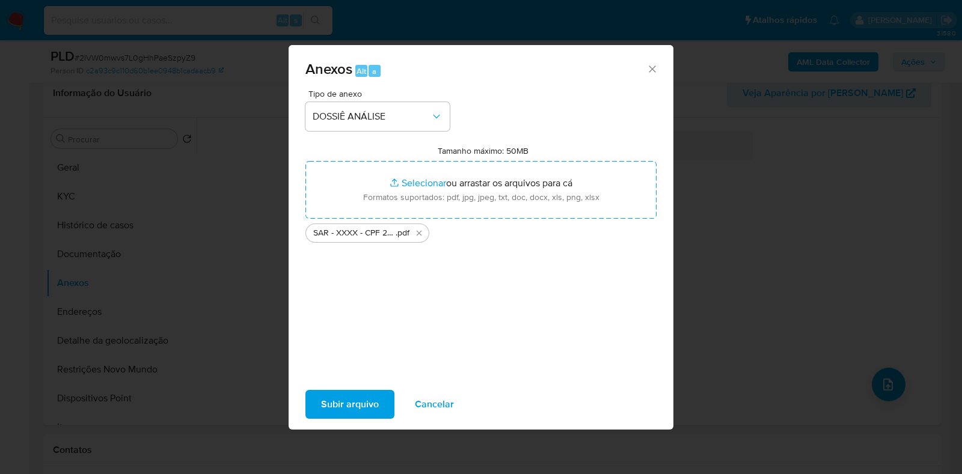
click at [347, 393] on span "Subir arquivo" at bounding box center [350, 404] width 58 height 26
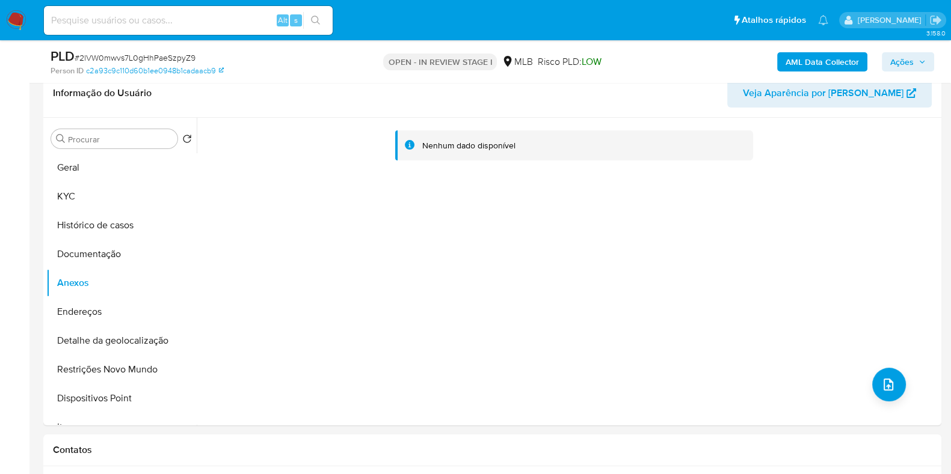
click at [908, 60] on span "Ações" at bounding box center [901, 61] width 23 height 19
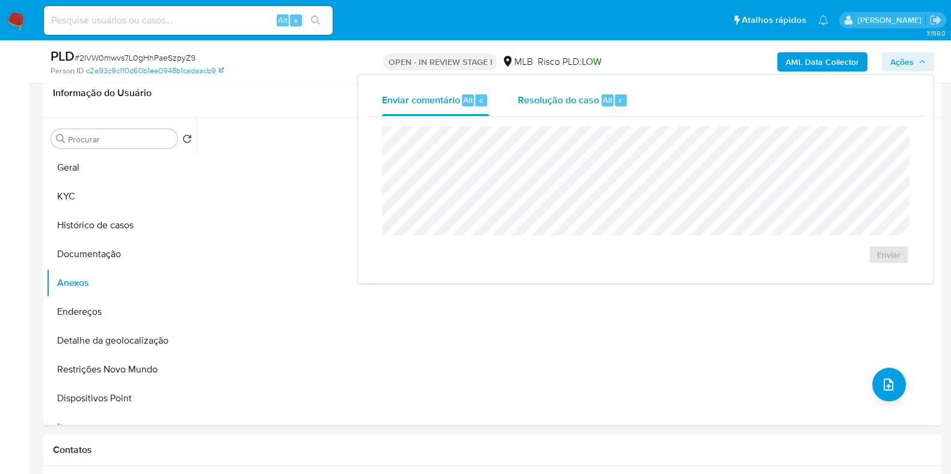
click at [559, 93] on span "Resolução do caso" at bounding box center [558, 100] width 81 height 14
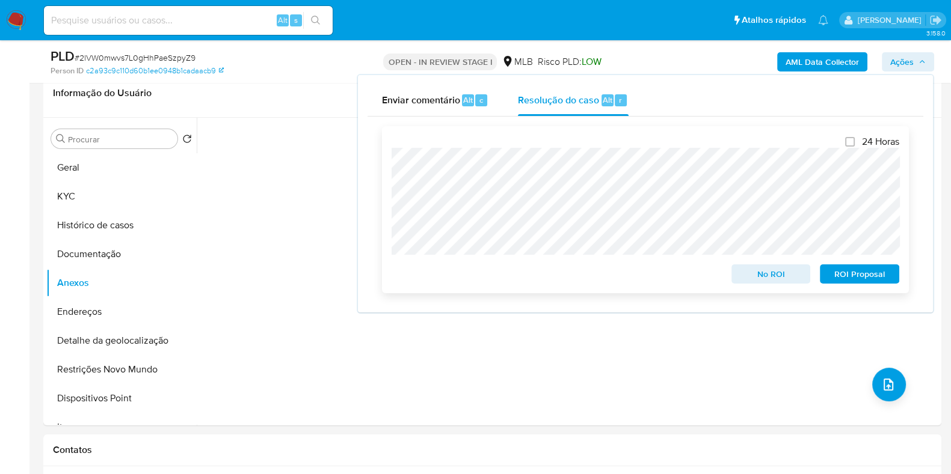
click at [874, 276] on span "ROI Proposal" at bounding box center [859, 274] width 63 height 17
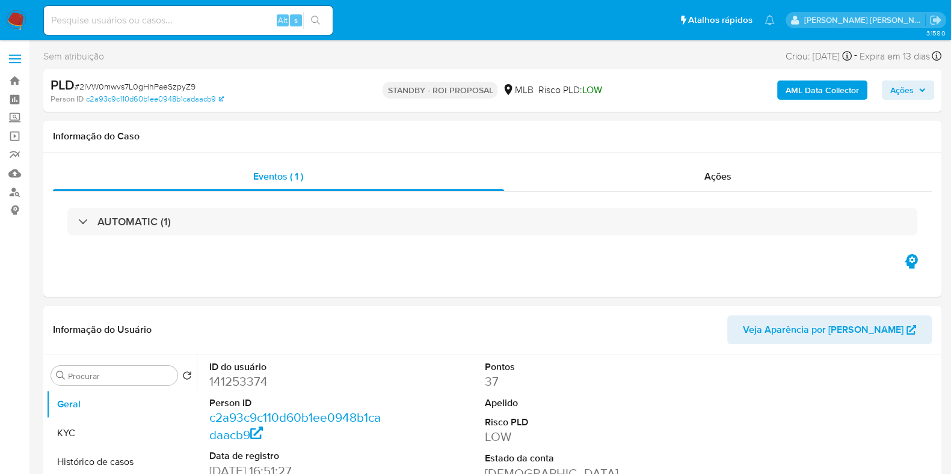
select select "10"
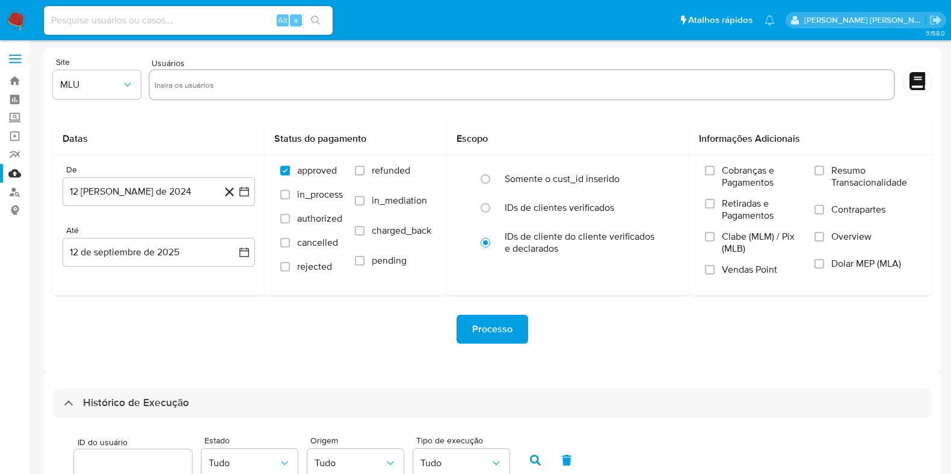
select select "10"
click at [13, 79] on link "Bandeja" at bounding box center [71, 81] width 143 height 19
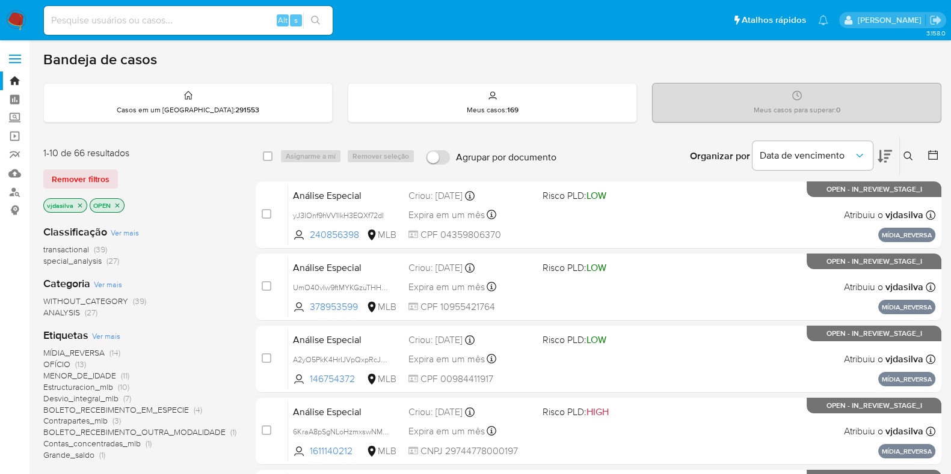
click at [102, 335] on span "Ver mais" at bounding box center [106, 336] width 28 height 11
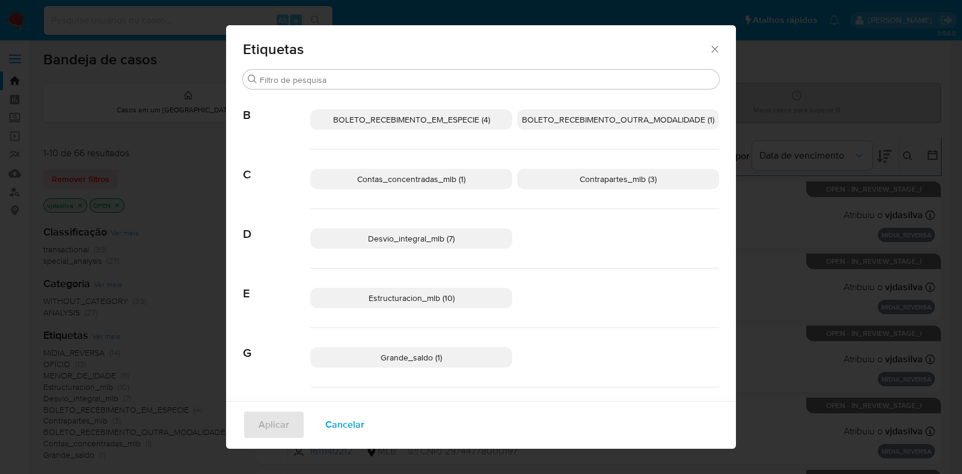
click at [709, 46] on icon "Fechar" at bounding box center [715, 49] width 12 height 12
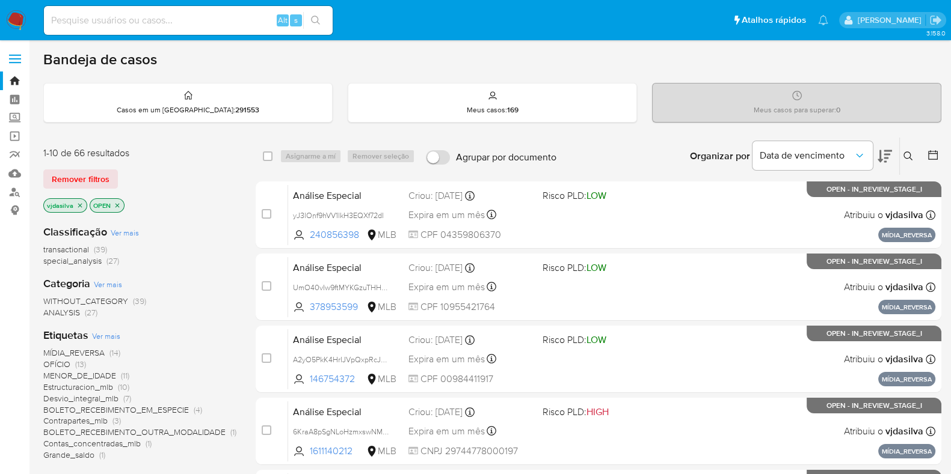
click at [884, 154] on icon at bounding box center [884, 156] width 14 height 13
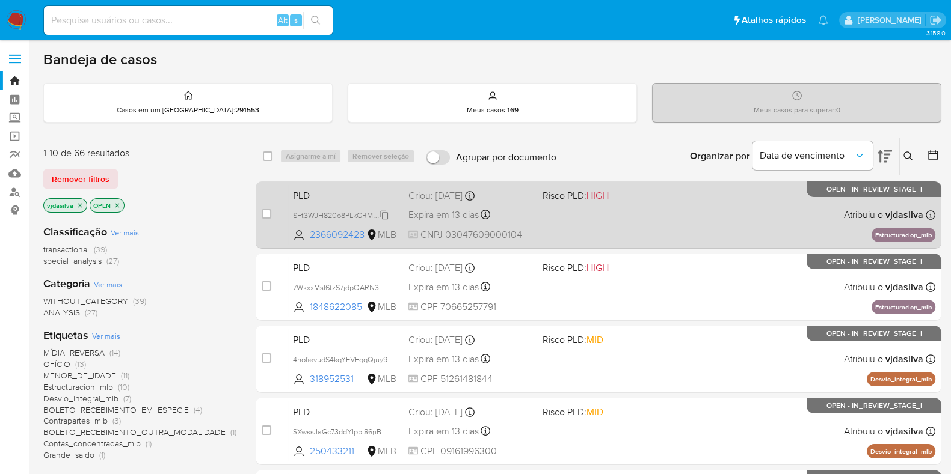
click at [384, 215] on span "SFt3WJH820o8PLkGRMIT2pdF" at bounding box center [344, 214] width 103 height 13
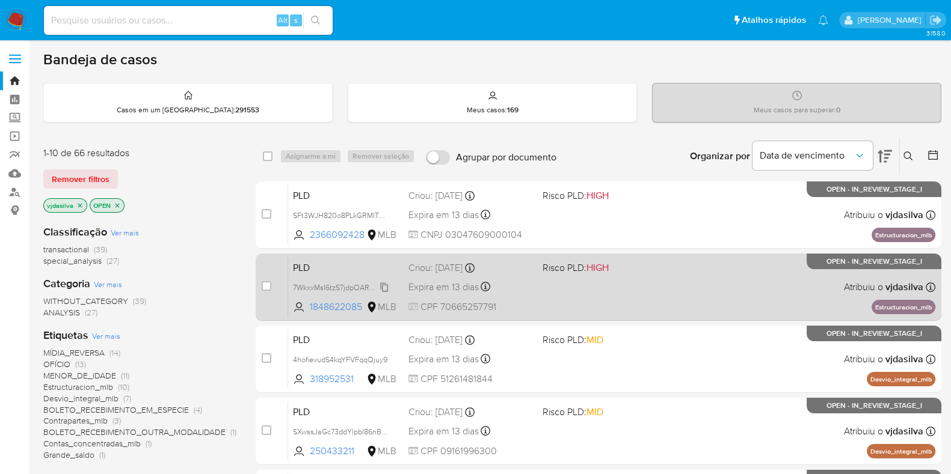
click at [385, 286] on span "7WkxxMsI6tzS7jdpOARN35wT" at bounding box center [342, 286] width 99 height 13
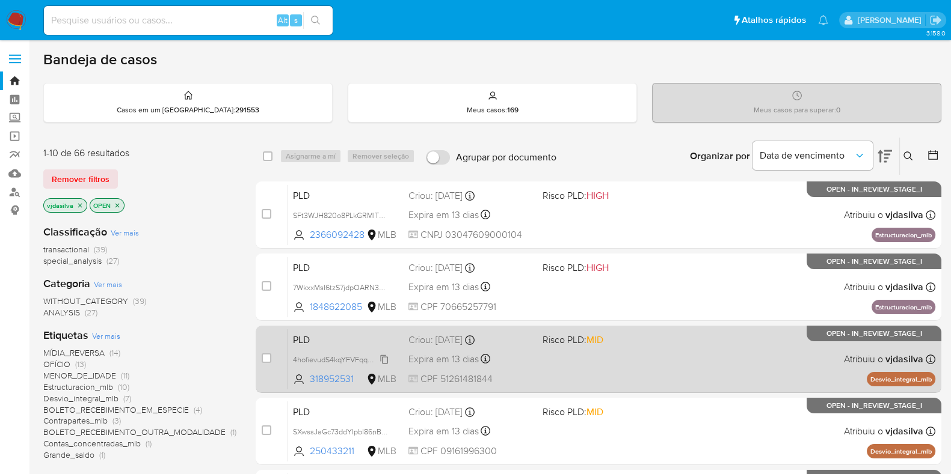
click at [385, 359] on span "4hofievudS4kqYFVFqqQjuy9" at bounding box center [340, 358] width 94 height 13
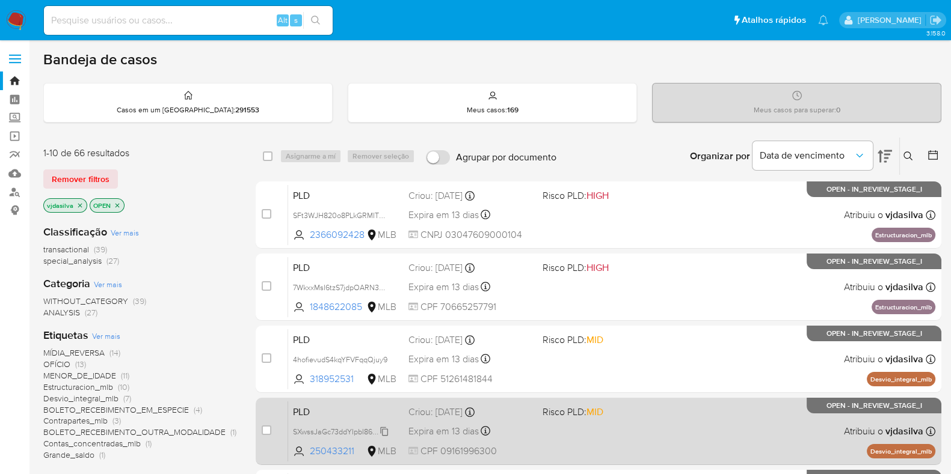
click at [384, 432] on span "SXwssJaGc73ddYIpbI86nBXh" at bounding box center [341, 430] width 97 height 13
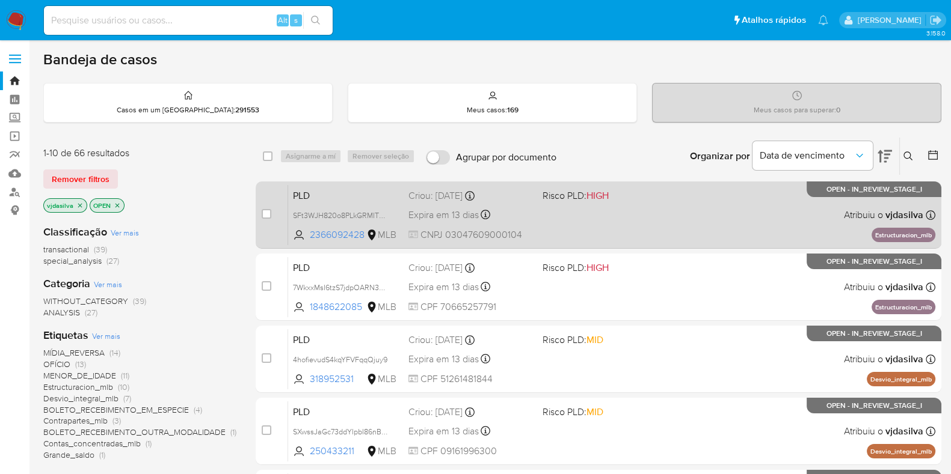
click at [646, 212] on div "PLD SFt3WJH820o8PLkGRMIT2pdF 2366092428 MLB Risco PLD: HIGH Criou: 12/08/2025 C…" at bounding box center [611, 215] width 647 height 61
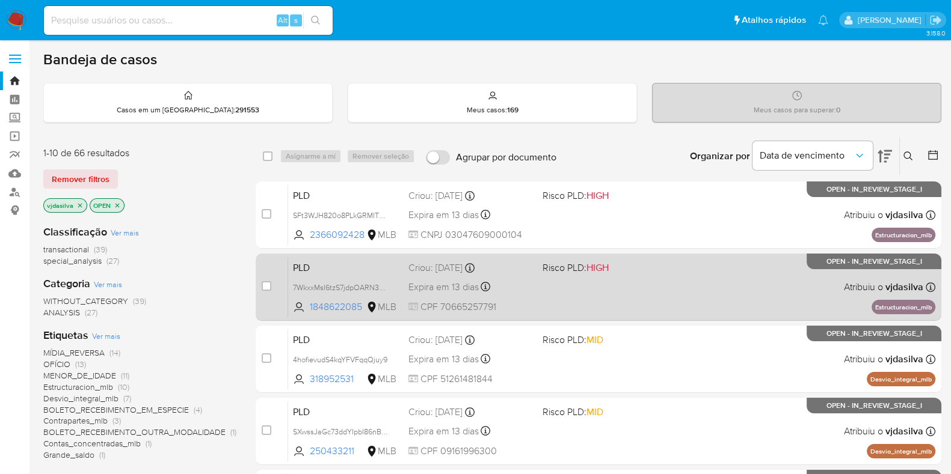
click at [645, 275] on div "PLD 7WkxxMsI6tzS7jdpOARN35wT 1848622085 MLB Risco PLD: HIGH Criou: 12/08/2025 C…" at bounding box center [611, 287] width 647 height 61
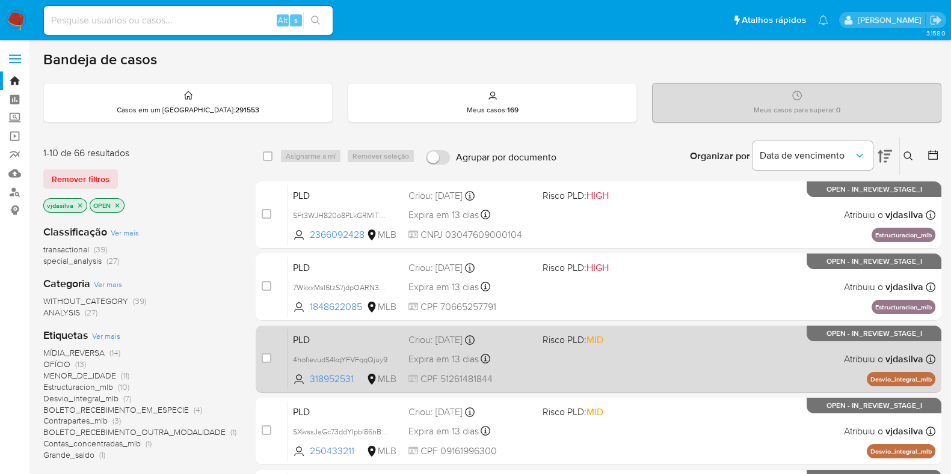
click at [662, 353] on div "PLD 4hofievudS4kqYFVFqqQjuy9 318952531 MLB Risco PLD: MID Criou: 12/08/2025 Cri…" at bounding box center [611, 359] width 647 height 61
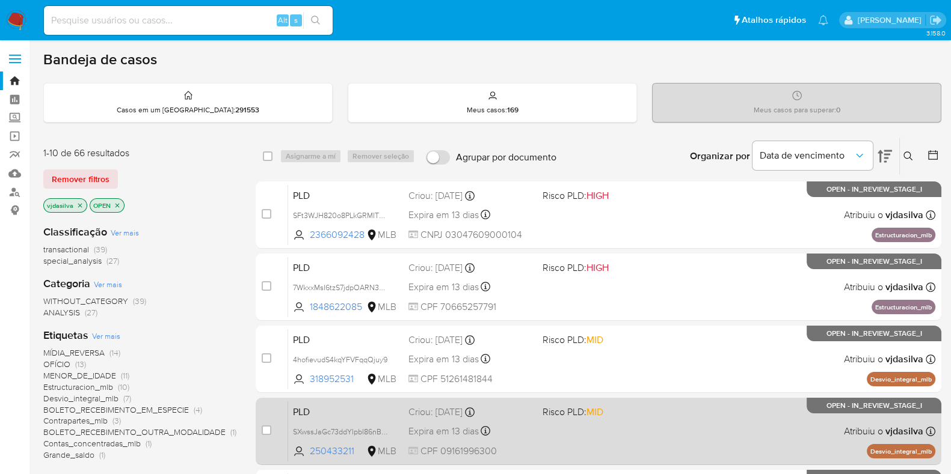
click at [679, 419] on div "PLD SXwssJaGc73ddYIpbI86nBXh 250433211 MLB Risco PLD: MID Criou: 12/08/2025 Cri…" at bounding box center [611, 431] width 647 height 61
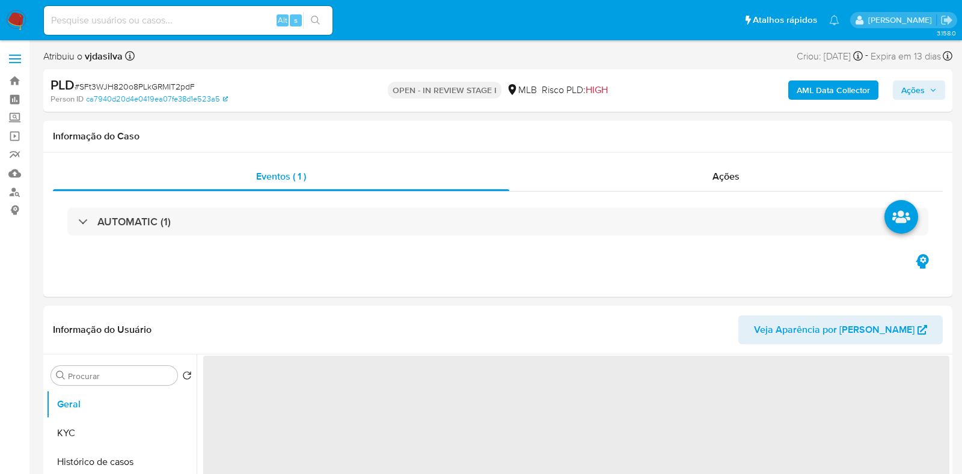
select select "10"
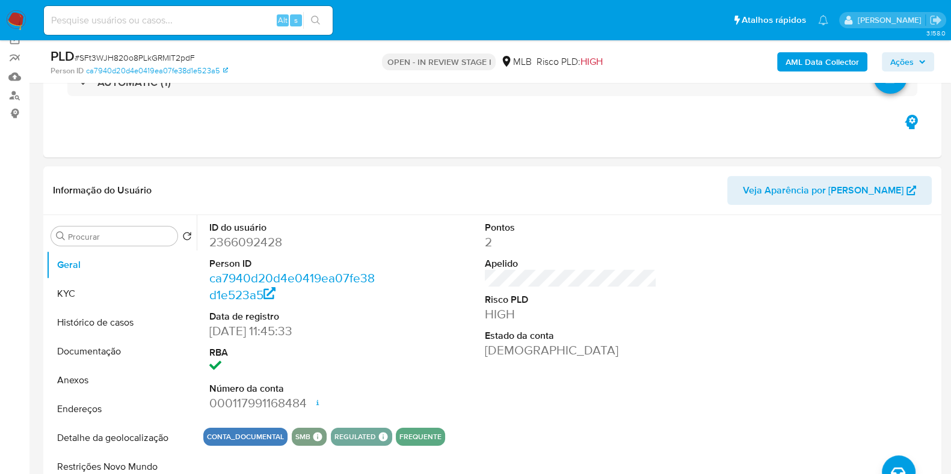
scroll to position [26, 0]
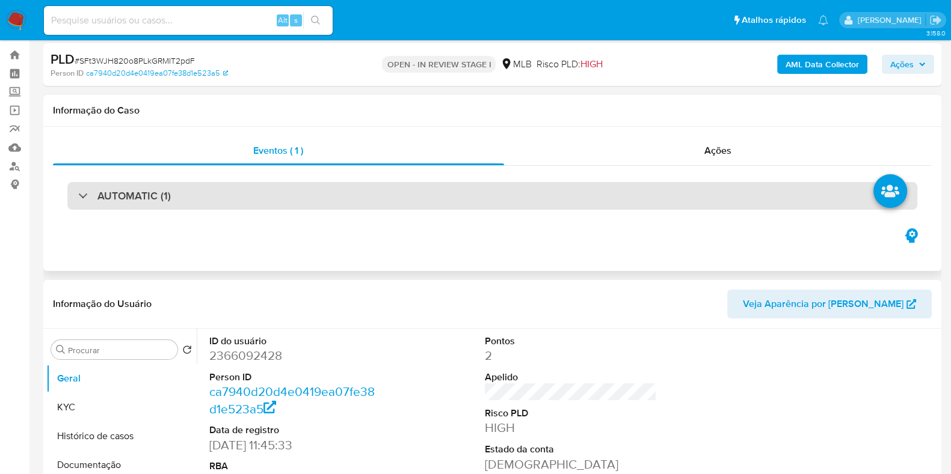
click at [728, 198] on div "AUTOMATIC (1)" at bounding box center [492, 196] width 850 height 28
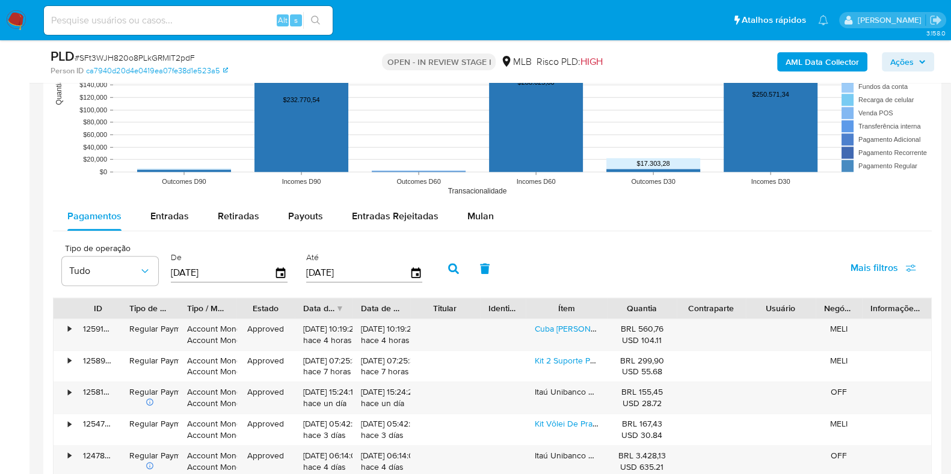
scroll to position [1550, 0]
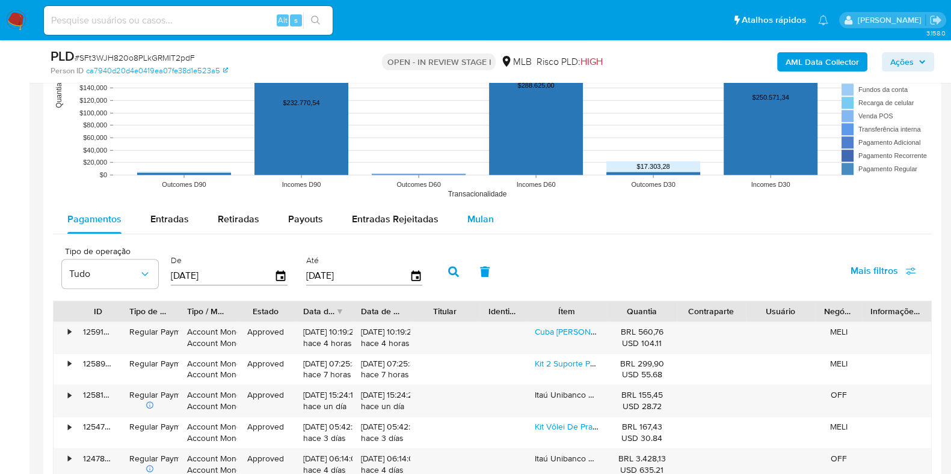
click at [481, 218] on span "Mulan" at bounding box center [480, 219] width 26 height 14
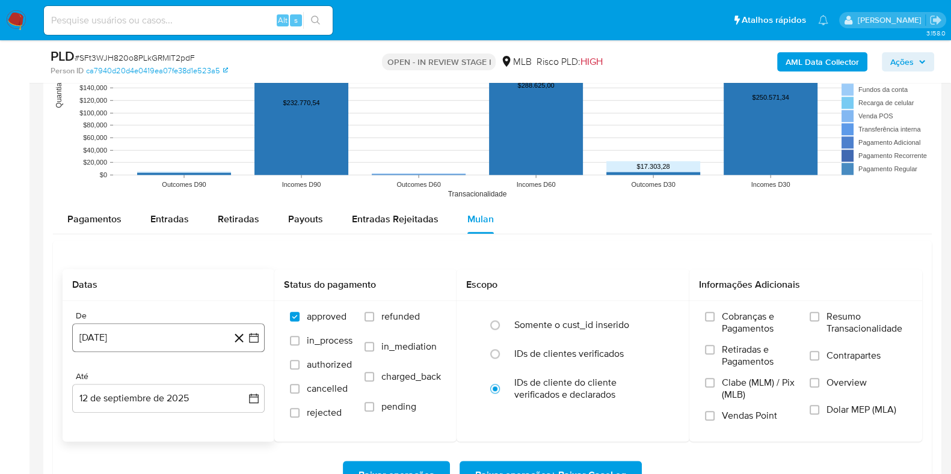
click at [189, 325] on button "[DATE]" at bounding box center [168, 337] width 192 height 29
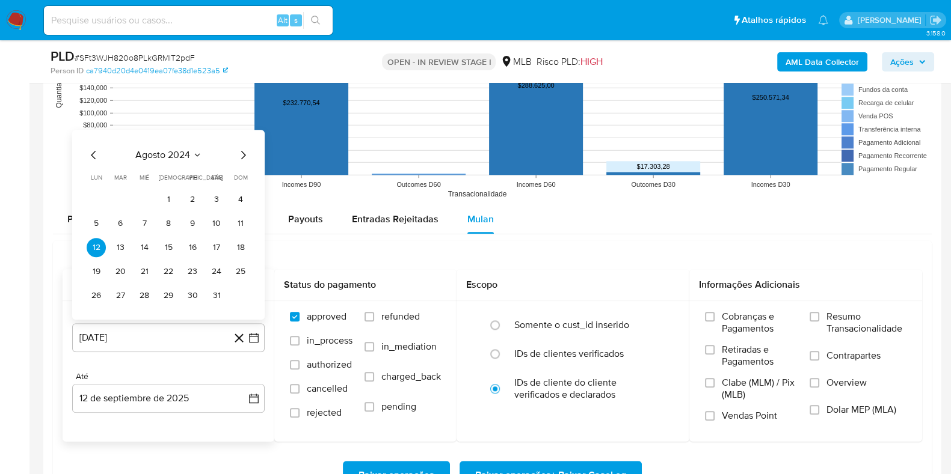
click at [182, 139] on div "[DATE] [DATE] lun lunes mar martes mié miércoles jue jueves vie viernes sáb sáb…" at bounding box center [168, 225] width 192 height 190
click at [182, 152] on span "agosto 2024" at bounding box center [162, 155] width 55 height 12
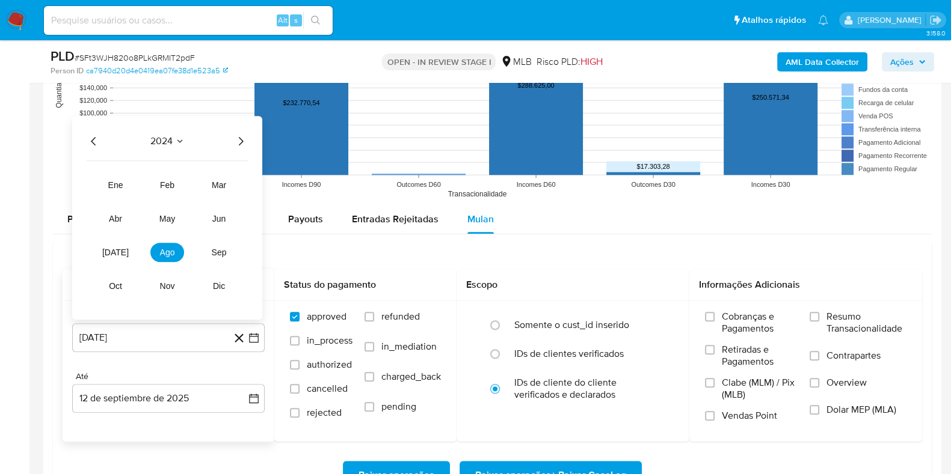
click at [240, 142] on icon "Año siguiente" at bounding box center [241, 141] width 5 height 8
click at [117, 248] on span "[DATE]" at bounding box center [115, 253] width 26 height 10
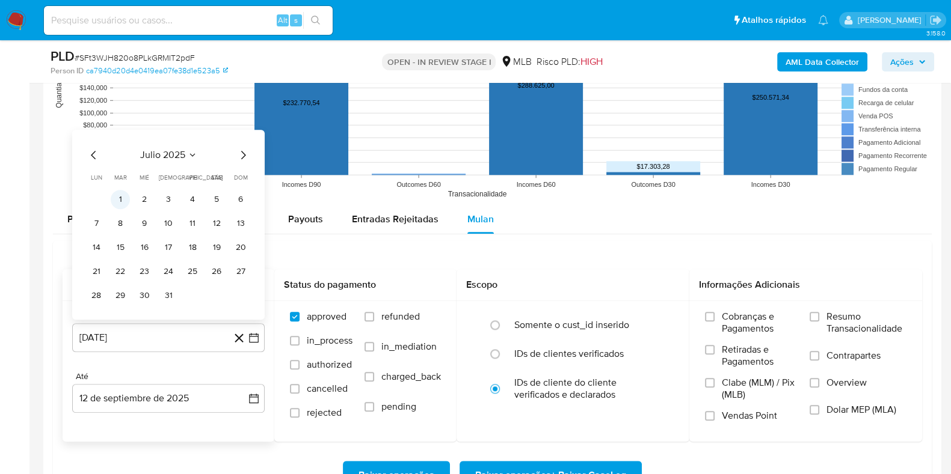
click at [124, 194] on button "1" at bounding box center [120, 199] width 19 height 19
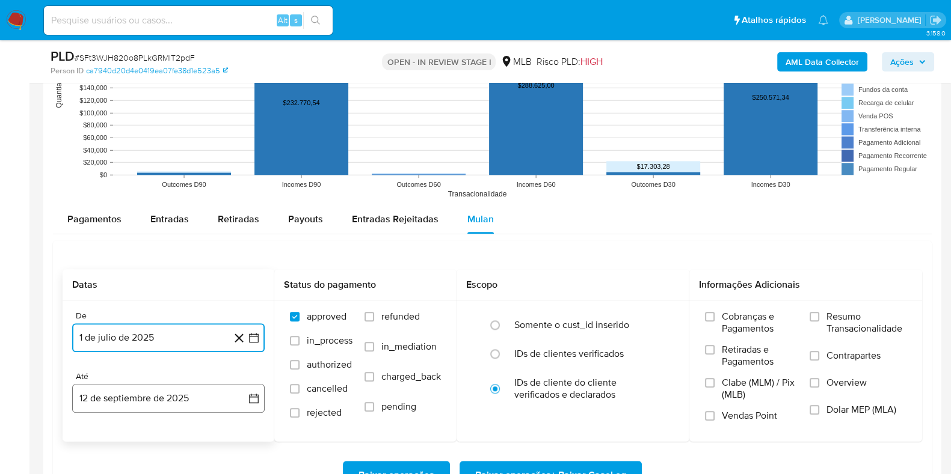
click at [194, 406] on button "12 de septiembre de 2025" at bounding box center [168, 398] width 192 height 29
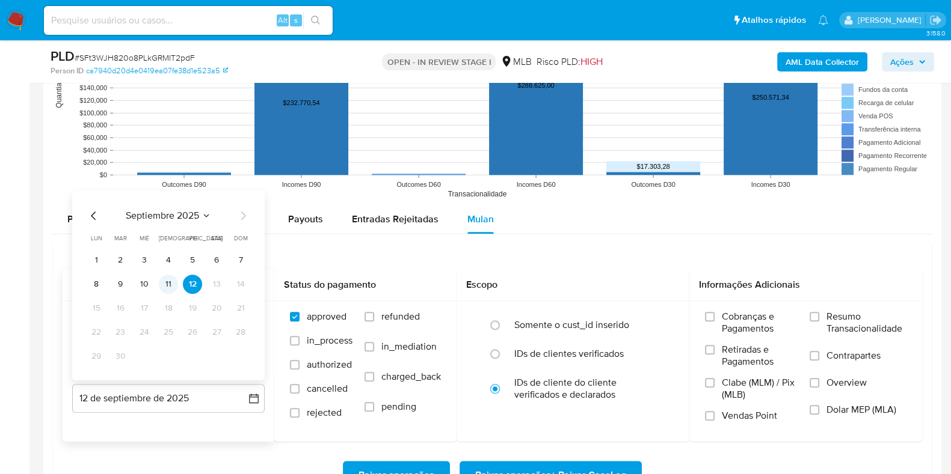
click at [170, 278] on button "11" at bounding box center [168, 284] width 19 height 19
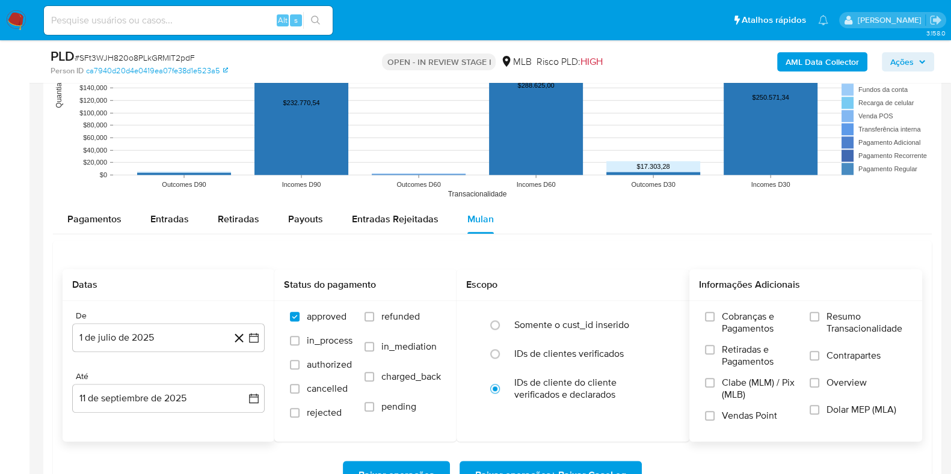
click at [821, 313] on label "Resumo Transacionalidade" at bounding box center [857, 330] width 97 height 39
click at [819, 313] on input "Resumo Transacionalidade" at bounding box center [814, 317] width 10 height 10
click at [826, 370] on label "Contrapartes" at bounding box center [857, 363] width 97 height 27
click at [819, 361] on input "Contrapartes" at bounding box center [814, 356] width 10 height 10
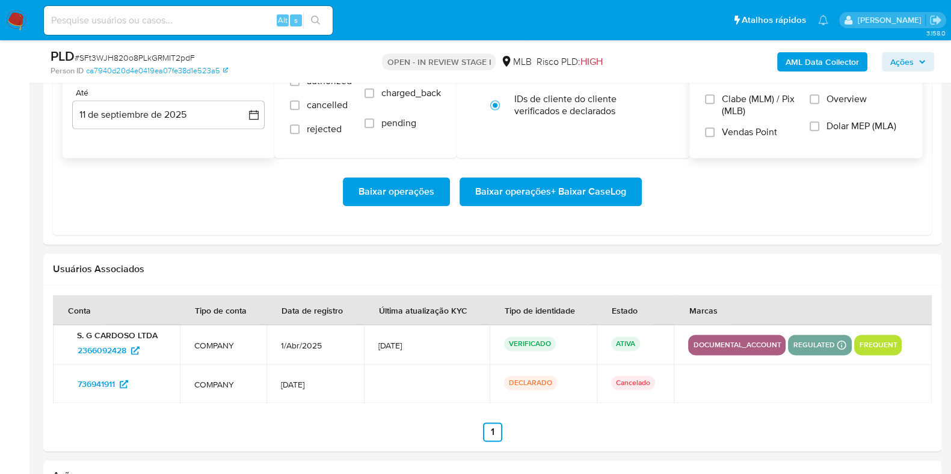
scroll to position [1825, 0]
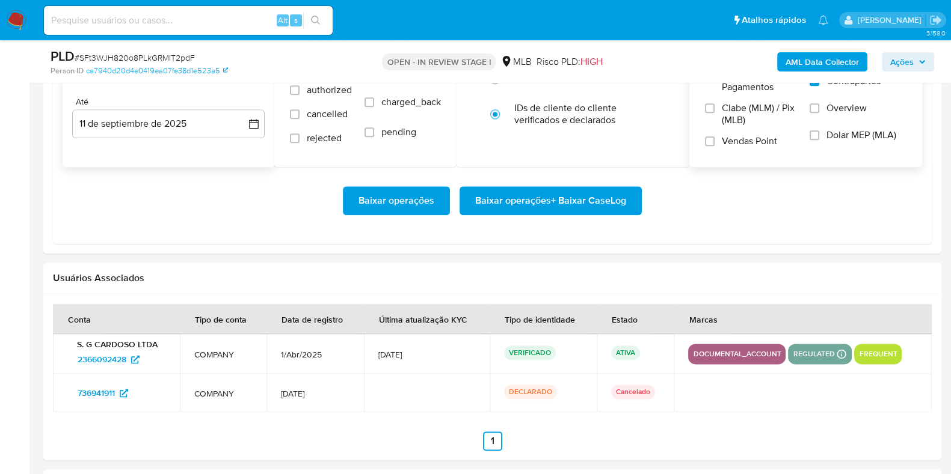
click at [598, 199] on span "Baixar operações + Baixar CaseLog" at bounding box center [550, 201] width 151 height 26
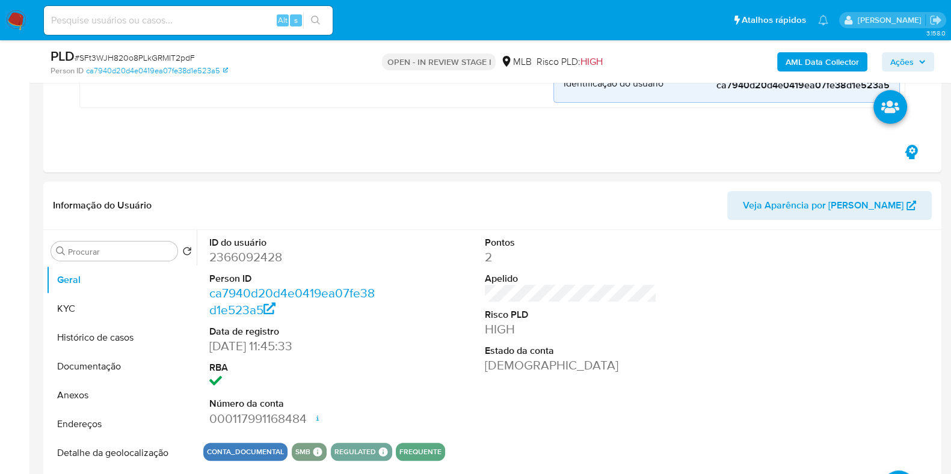
scroll to position [422, 0]
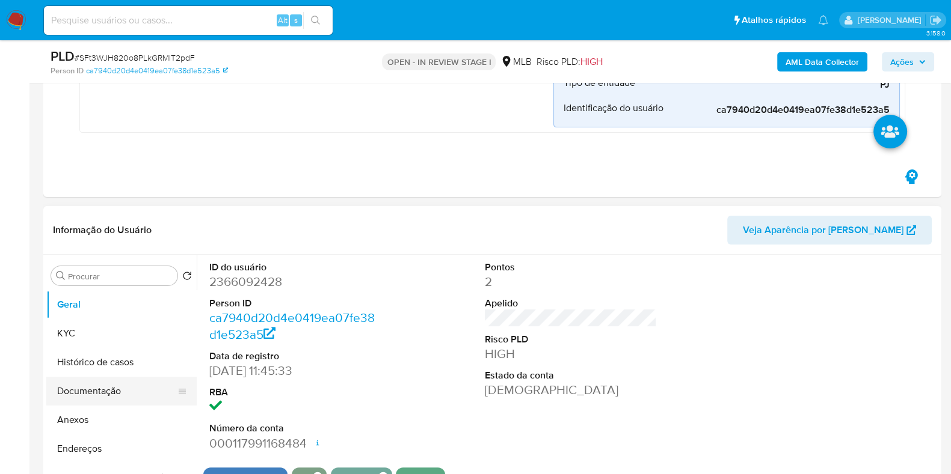
click at [121, 364] on button "Histórico de casos" at bounding box center [121, 362] width 150 height 29
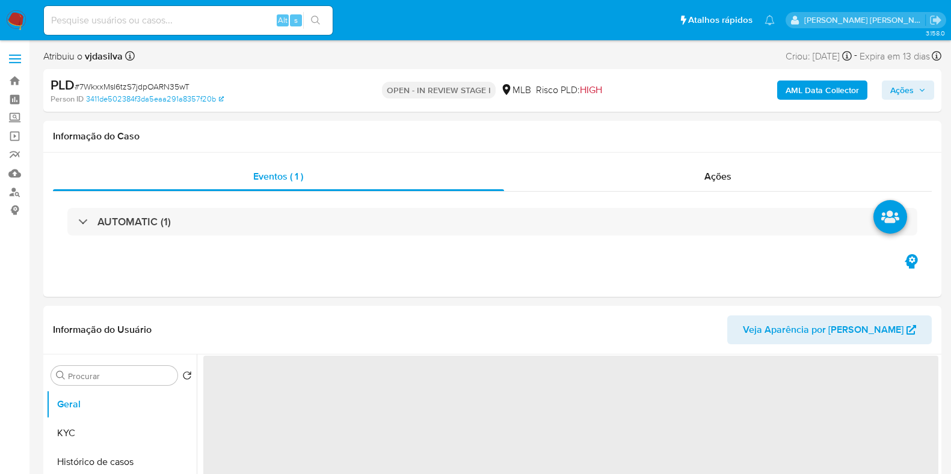
select select "10"
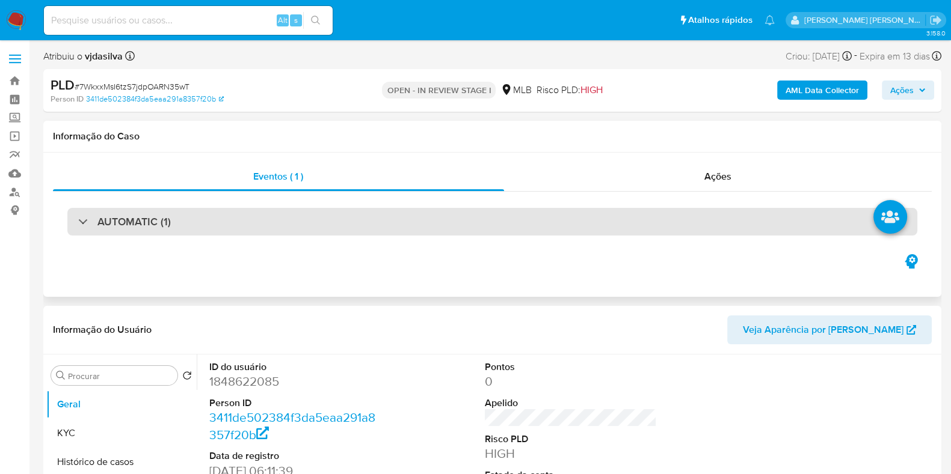
click at [601, 217] on div "AUTOMATIC (1)" at bounding box center [492, 222] width 850 height 28
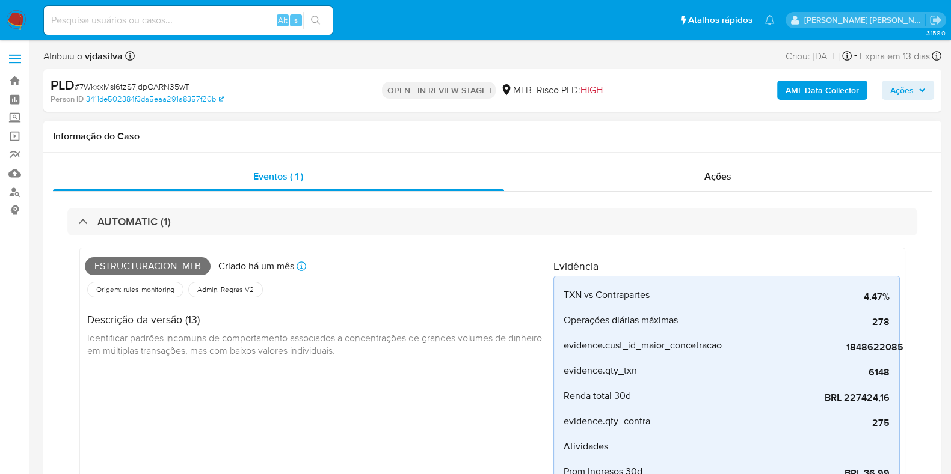
drag, startPoint x: 913, startPoint y: 171, endPoint x: 917, endPoint y: 210, distance: 39.3
click at [917, 210] on div "Eventos ( 1 ) Ações AUTOMATIC (1) Estructuracion_mlb Criado há um mês Criado: 1…" at bounding box center [492, 397] width 878 height 470
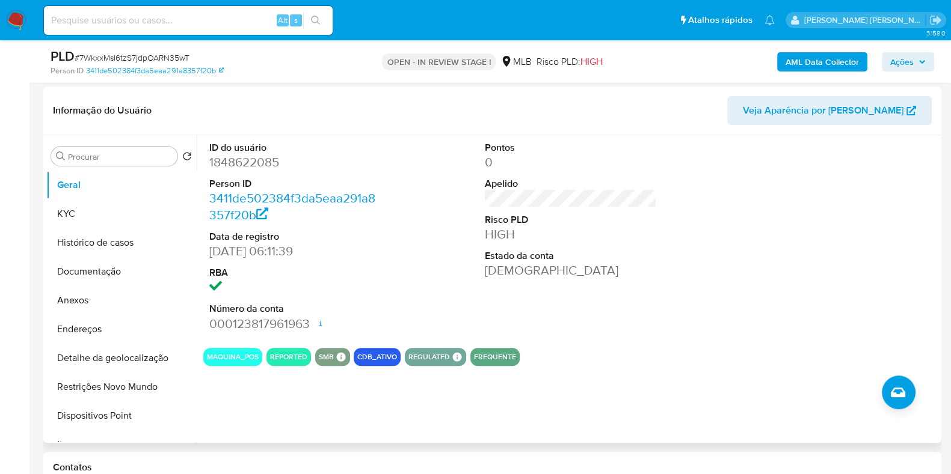
scroll to position [545, 0]
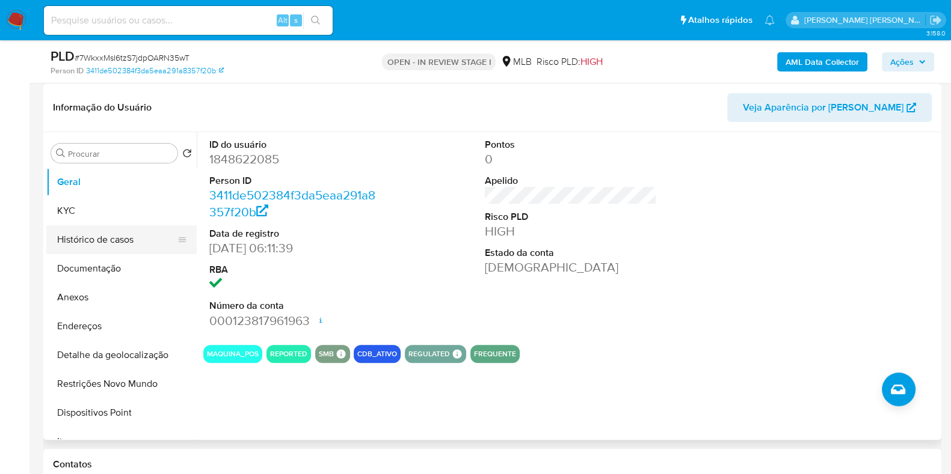
click at [123, 240] on button "Histórico de casos" at bounding box center [116, 239] width 141 height 29
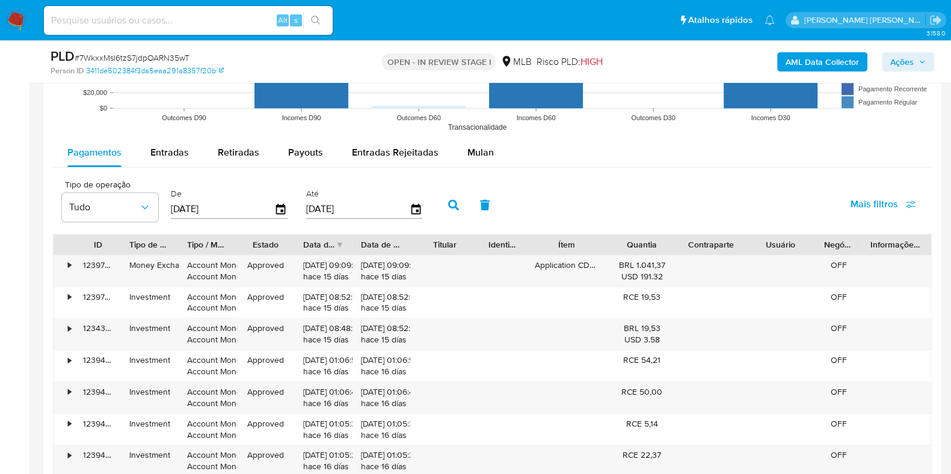
scroll to position [1593, 0]
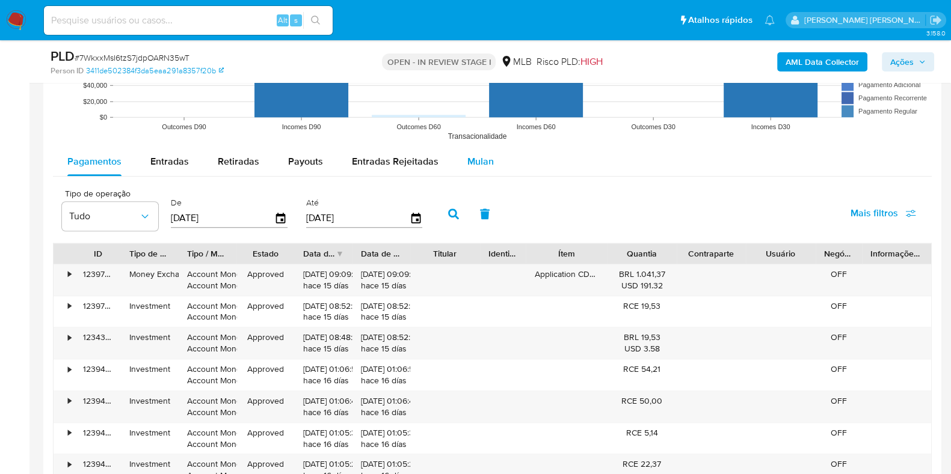
click at [482, 160] on span "Mulan" at bounding box center [480, 162] width 26 height 14
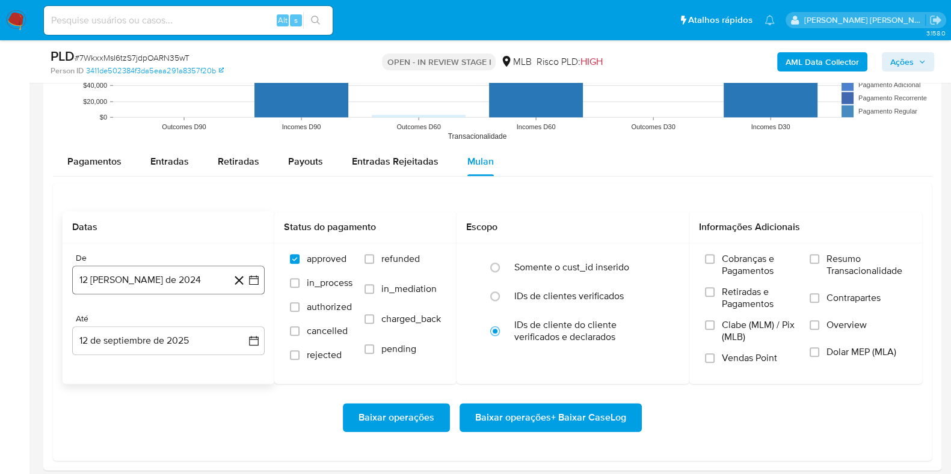
click at [215, 267] on button "12 de agosto de 2024" at bounding box center [168, 280] width 192 height 29
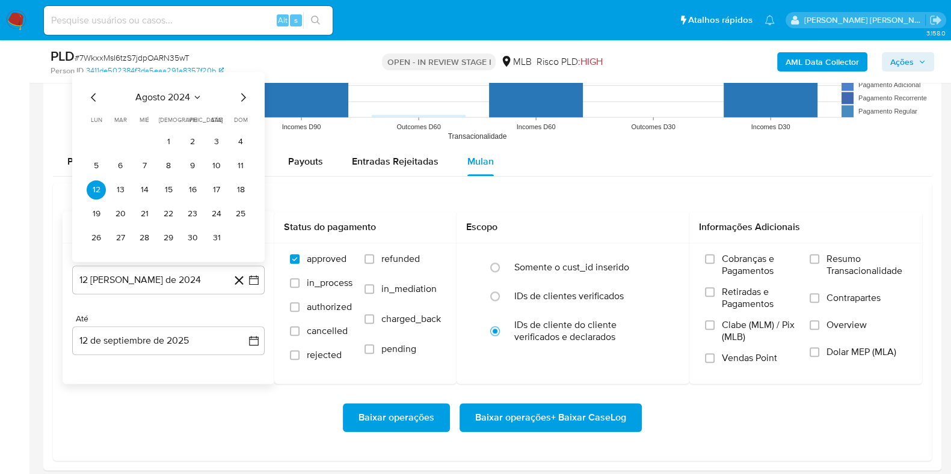
click at [180, 91] on span "agosto 2024" at bounding box center [162, 97] width 55 height 12
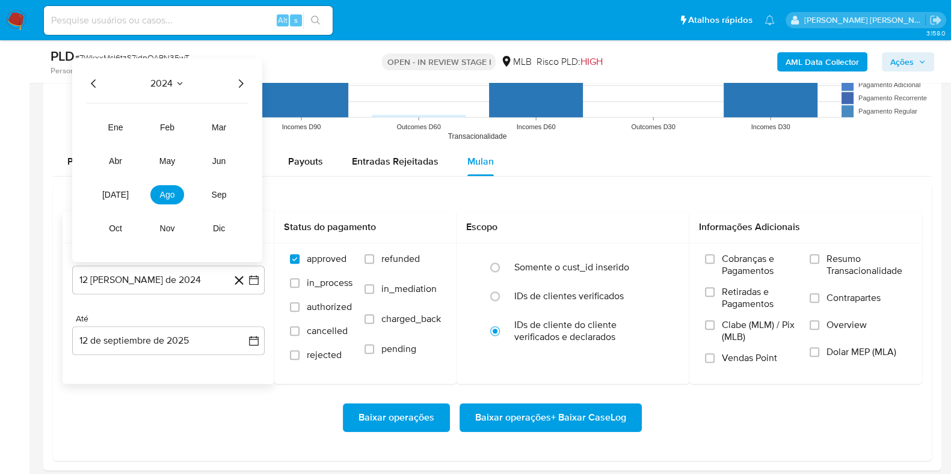
click at [237, 80] on icon "Año siguiente" at bounding box center [240, 83] width 14 height 14
click at [119, 194] on span "jul" at bounding box center [115, 195] width 26 height 10
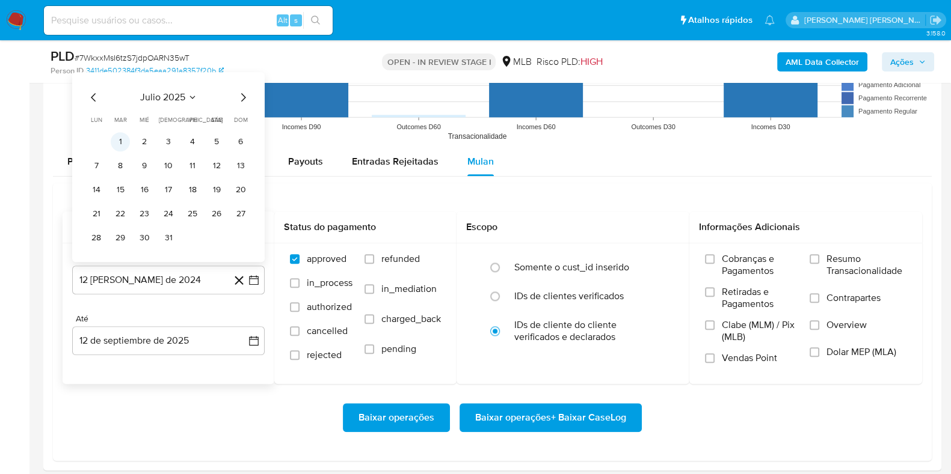
click at [121, 139] on button "1" at bounding box center [120, 141] width 19 height 19
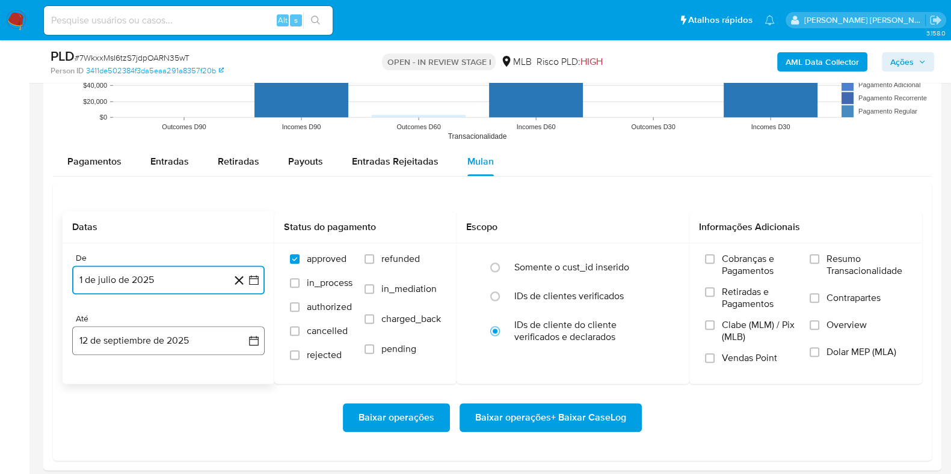
click at [165, 340] on button "12 de septiembre de 2025" at bounding box center [168, 340] width 192 height 29
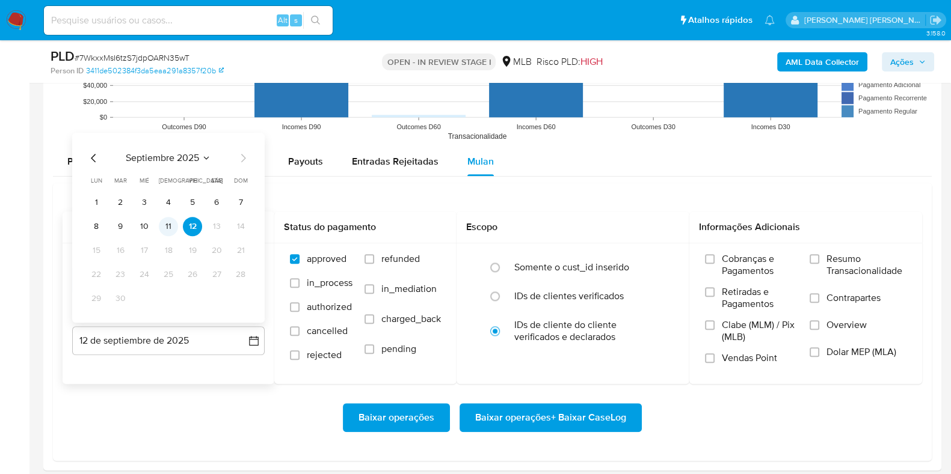
click at [171, 220] on button "11" at bounding box center [168, 226] width 19 height 19
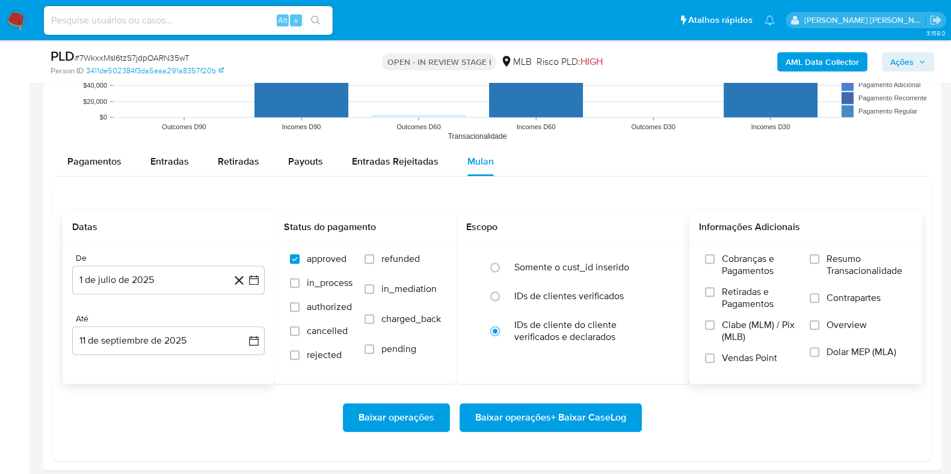
click at [845, 254] on span "Resumo Transacionalidade" at bounding box center [866, 265] width 80 height 24
click at [819, 254] on input "Resumo Transacionalidade" at bounding box center [814, 259] width 10 height 10
click at [819, 297] on label "Contrapartes" at bounding box center [857, 305] width 97 height 27
click at [819, 297] on input "Contrapartes" at bounding box center [814, 298] width 10 height 10
click at [597, 410] on span "Baixar operações + Baixar CaseLog" at bounding box center [550, 418] width 151 height 26
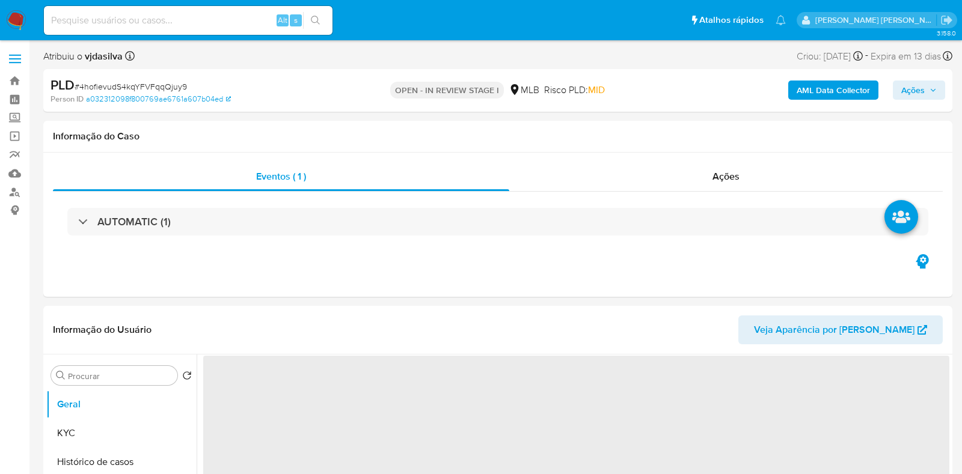
select select "10"
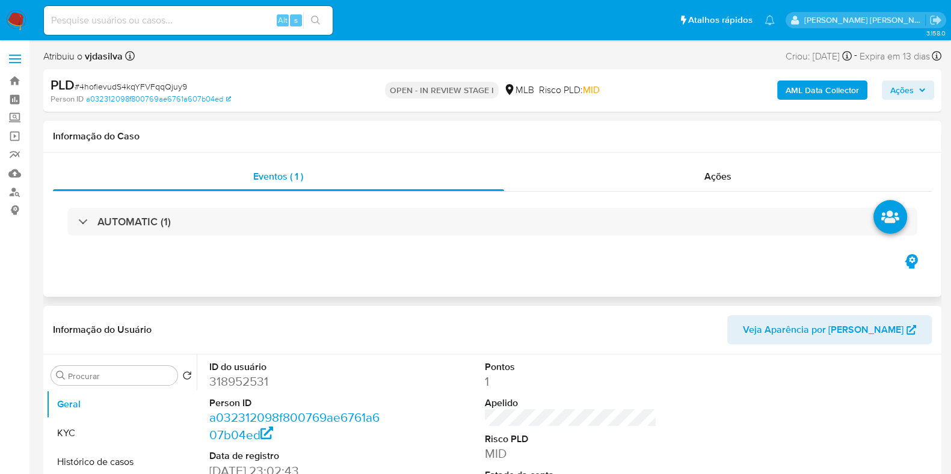
click at [583, 202] on div "AUTOMATIC (1)" at bounding box center [492, 222] width 878 height 60
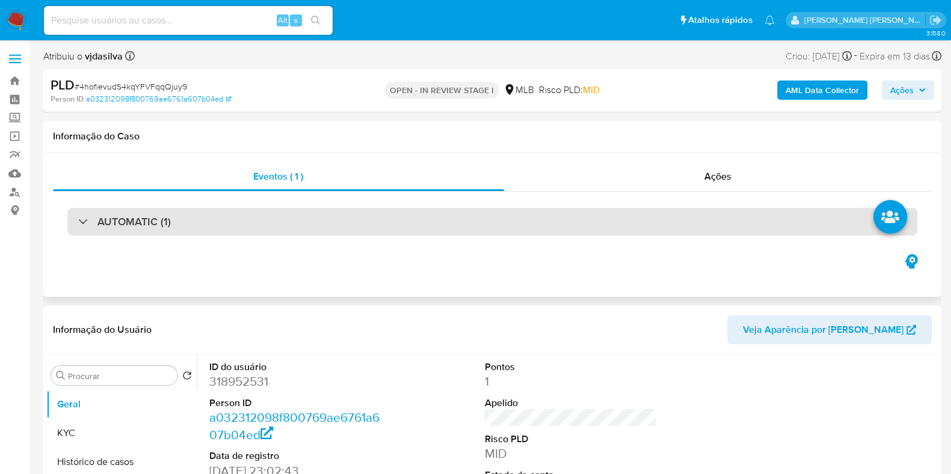
click at [585, 221] on div "AUTOMATIC (1)" at bounding box center [492, 222] width 850 height 28
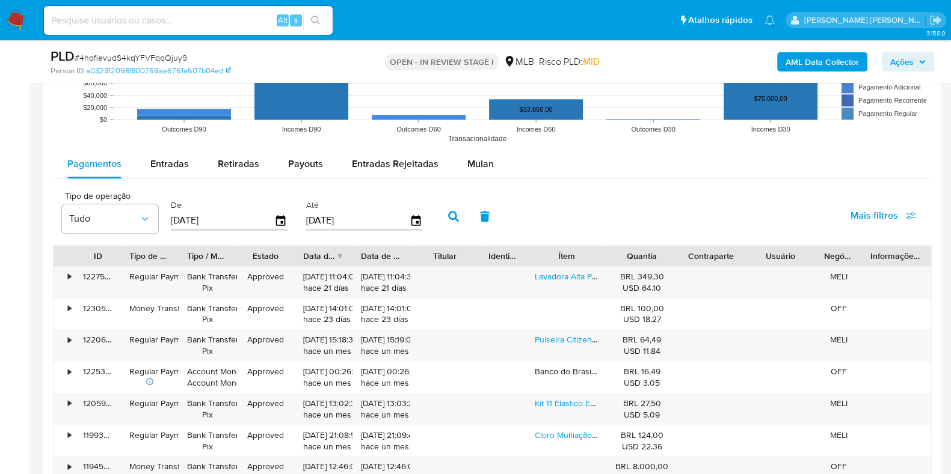
scroll to position [1599, 0]
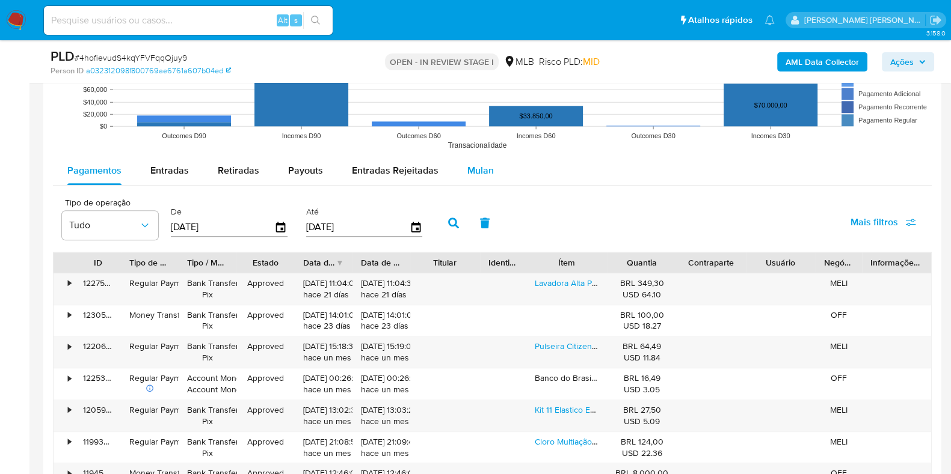
click at [470, 167] on span "Mulan" at bounding box center [480, 171] width 26 height 14
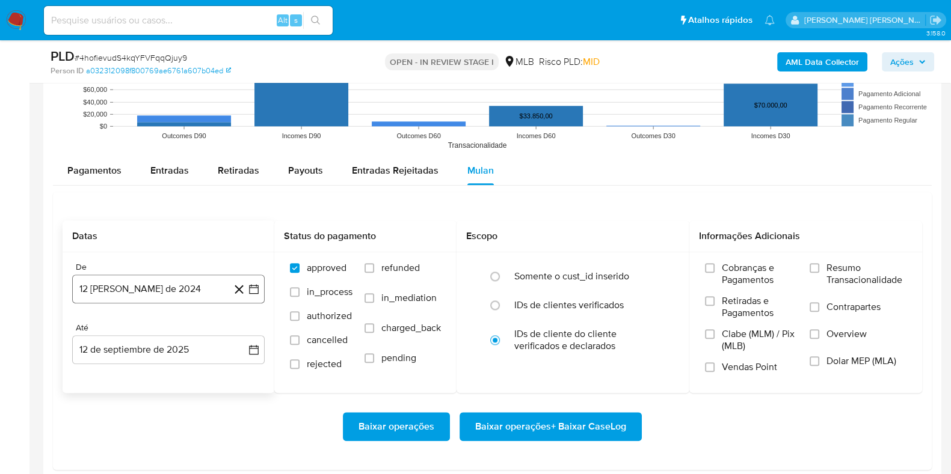
click at [186, 292] on button "12 [PERSON_NAME] de 2024" at bounding box center [168, 289] width 192 height 29
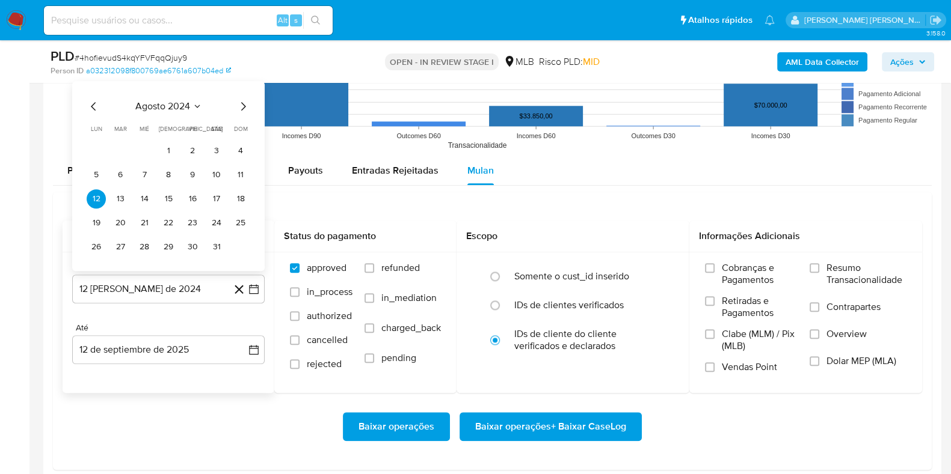
click at [159, 100] on span "agosto 2024" at bounding box center [162, 106] width 55 height 12
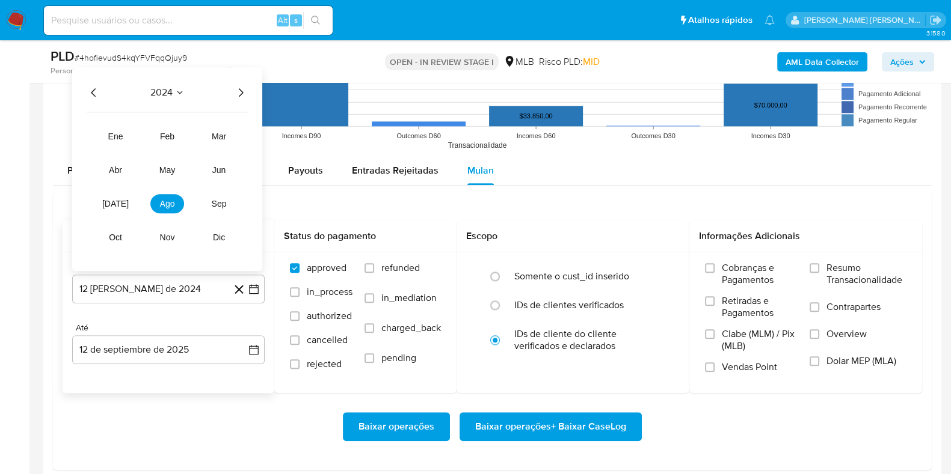
click at [240, 89] on icon "Año siguiente" at bounding box center [240, 92] width 14 height 14
click at [117, 205] on span "[DATE]" at bounding box center [115, 204] width 26 height 10
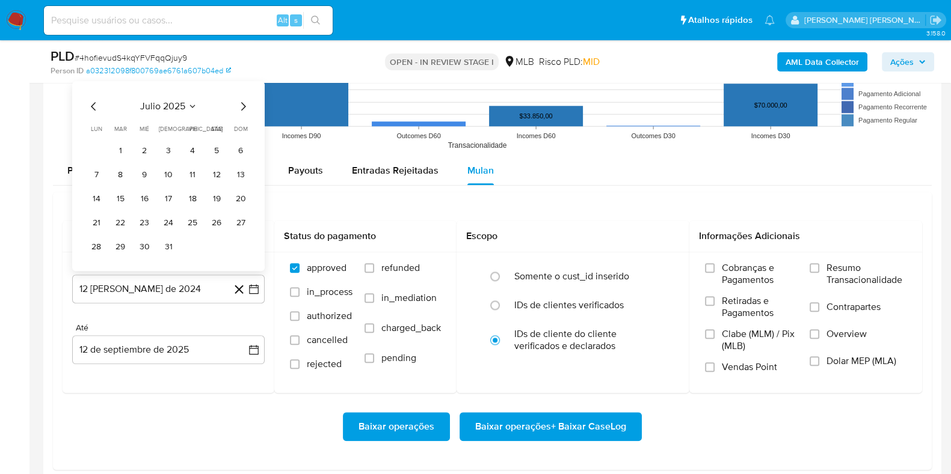
click at [120, 152] on button "1" at bounding box center [120, 150] width 19 height 19
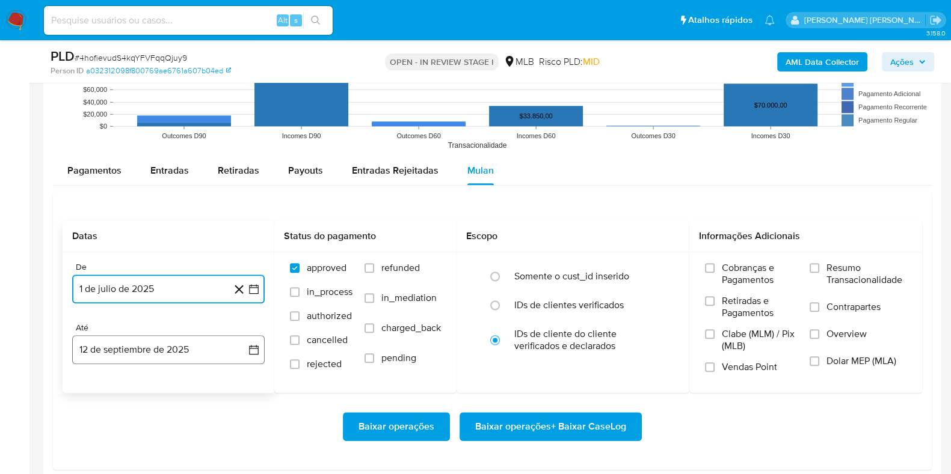
click at [162, 347] on button "12 de septiembre de 2025" at bounding box center [168, 349] width 192 height 29
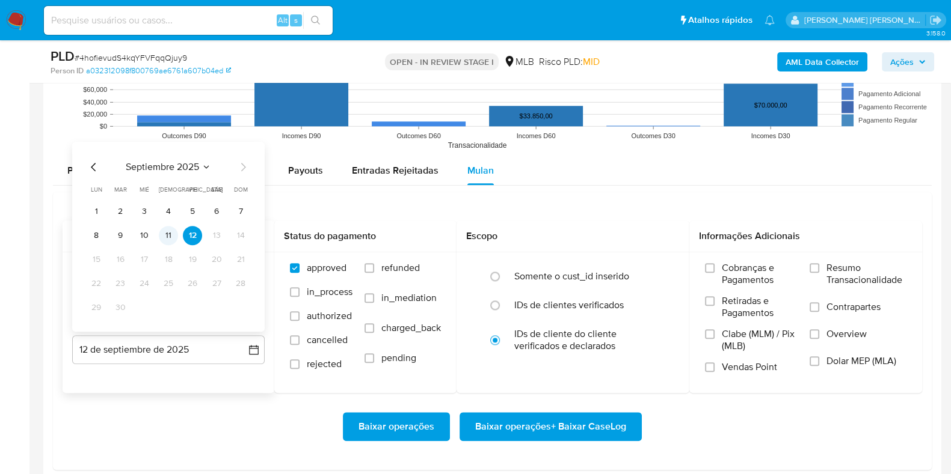
click at [171, 236] on button "11" at bounding box center [168, 235] width 19 height 19
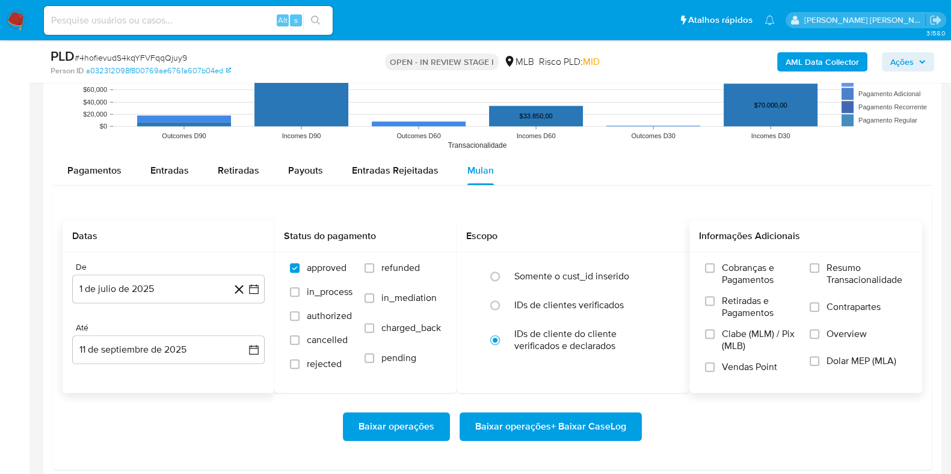
click at [873, 277] on span "Resumo Transacionalidade" at bounding box center [866, 274] width 80 height 24
click at [819, 273] on input "Resumo Transacionalidade" at bounding box center [814, 268] width 10 height 10
click at [841, 314] on label "Contrapartes" at bounding box center [857, 314] width 97 height 27
click at [819, 312] on input "Contrapartes" at bounding box center [814, 307] width 10 height 10
click at [610, 424] on span "Baixar operações + Baixar CaseLog" at bounding box center [550, 427] width 151 height 26
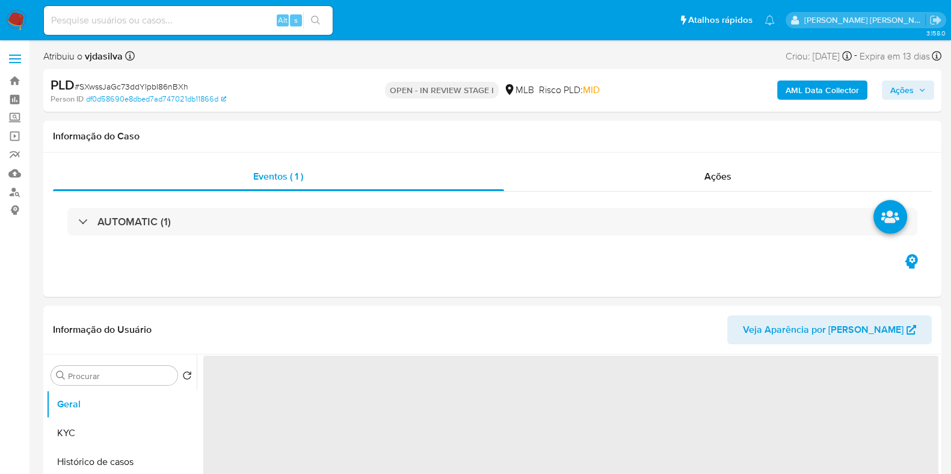
select select "10"
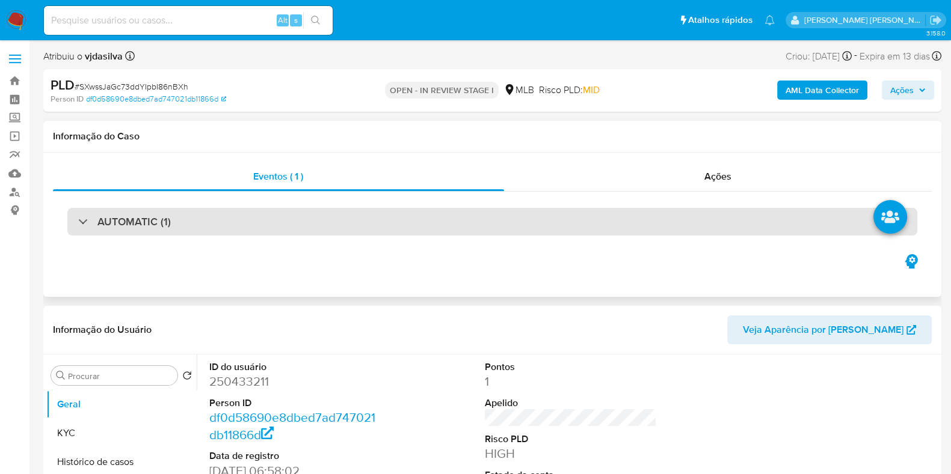
click at [646, 218] on div "AUTOMATIC (1)" at bounding box center [492, 222] width 850 height 28
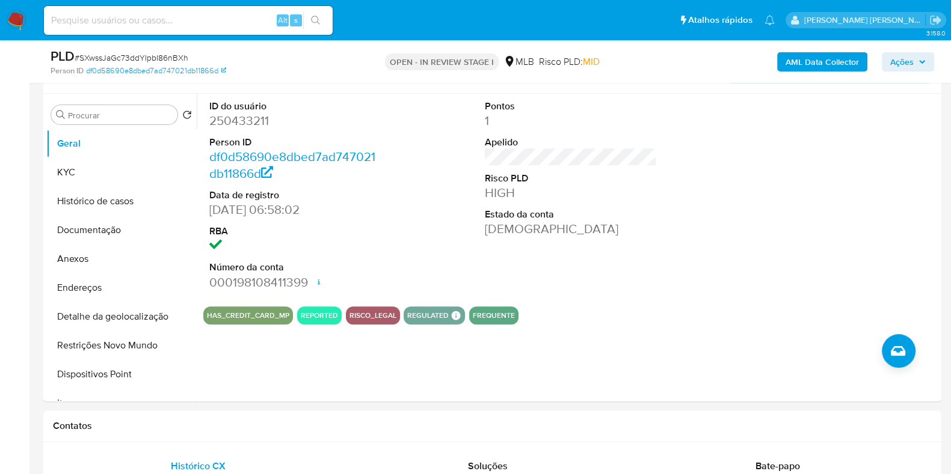
scroll to position [586, 0]
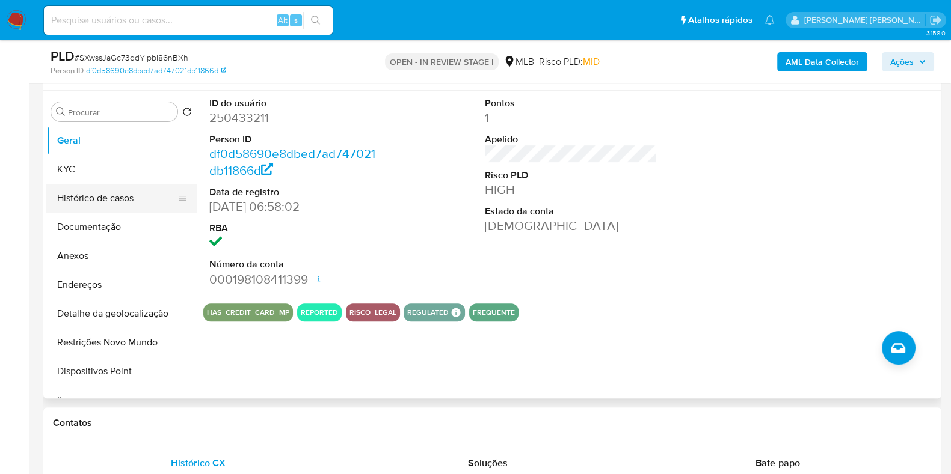
click at [146, 189] on button "Histórico de casos" at bounding box center [116, 198] width 141 height 29
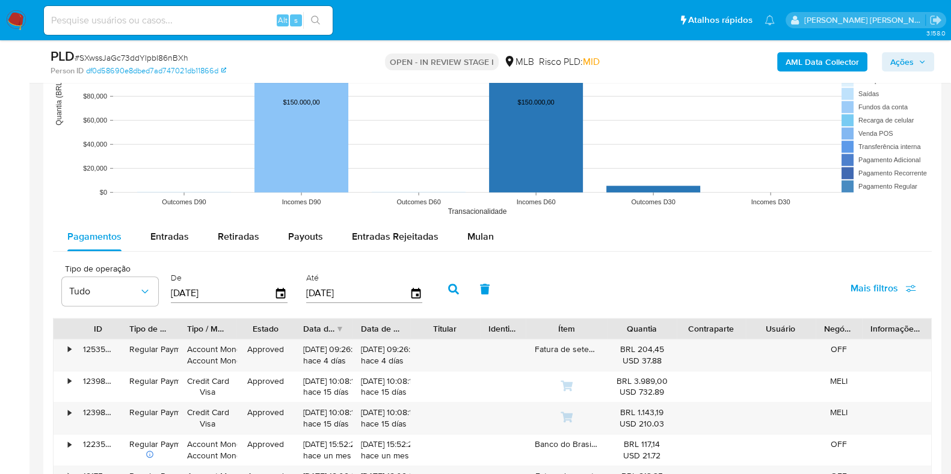
scroll to position [1533, 0]
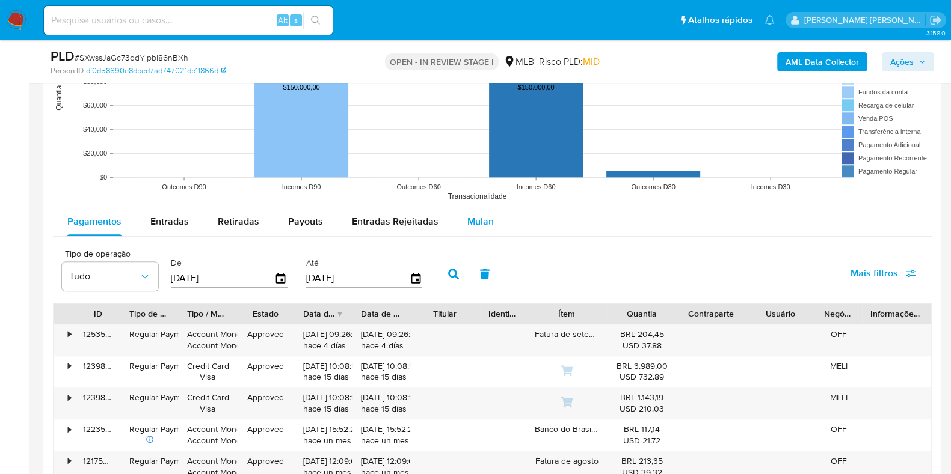
click at [467, 222] on span "Mulan" at bounding box center [480, 222] width 26 height 14
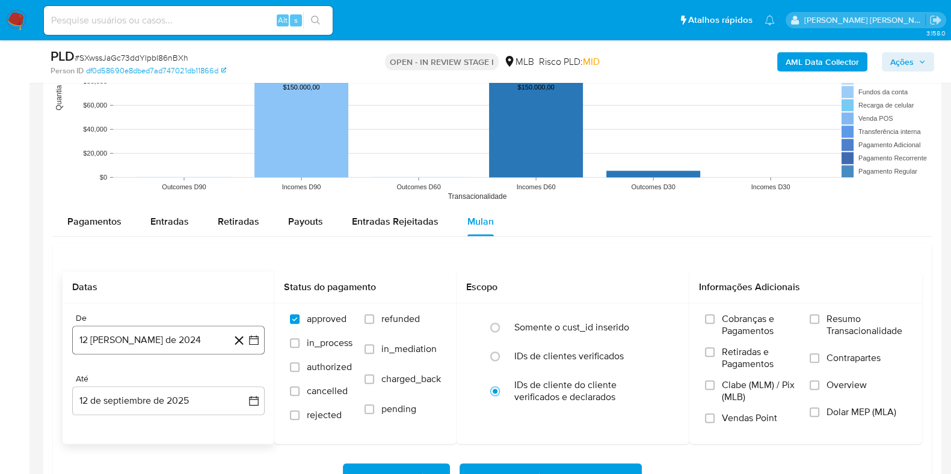
click at [201, 331] on button "12 de agosto de 2024" at bounding box center [168, 340] width 192 height 29
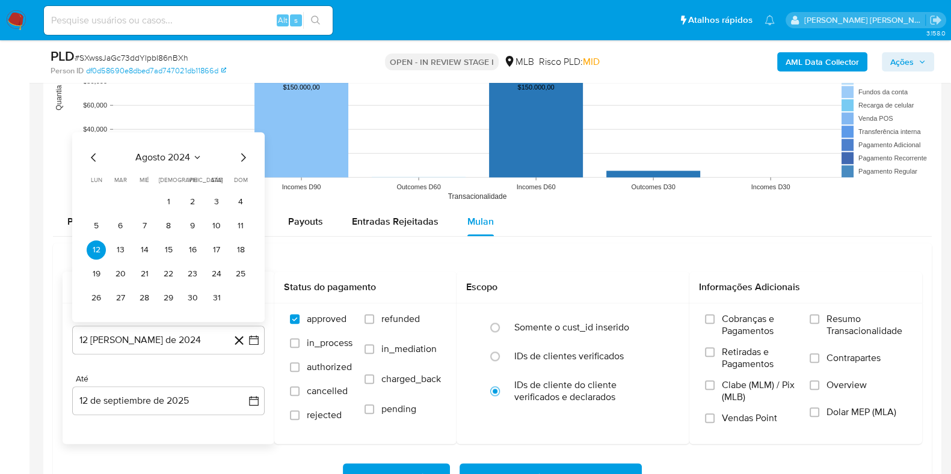
click at [161, 157] on span "agosto 2024" at bounding box center [162, 158] width 55 height 12
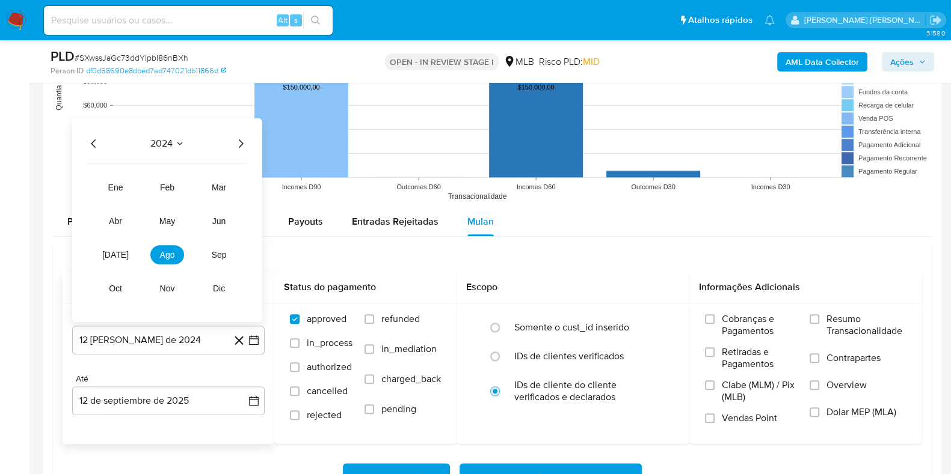
click at [244, 145] on icon "Año siguiente" at bounding box center [240, 143] width 14 height 14
click at [117, 253] on span "jul" at bounding box center [115, 255] width 26 height 10
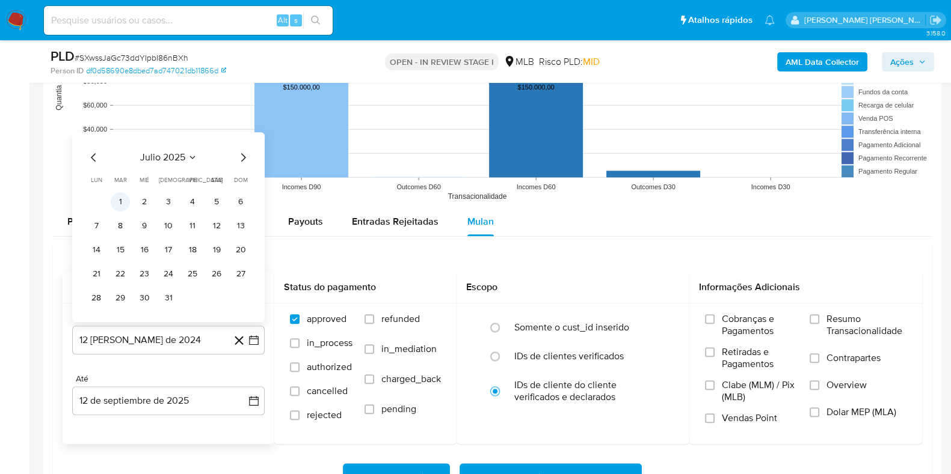
click at [117, 203] on button "1" at bounding box center [120, 201] width 19 height 19
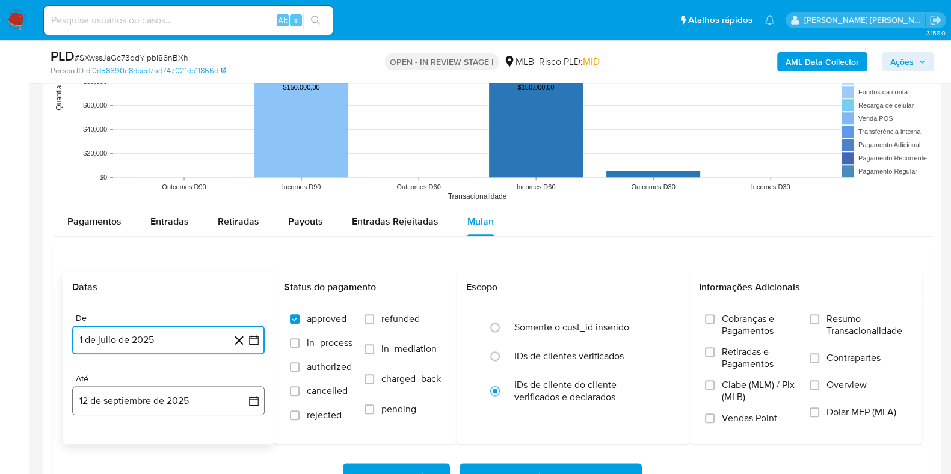
click at [167, 399] on button "12 de septiembre de 2025" at bounding box center [168, 401] width 192 height 29
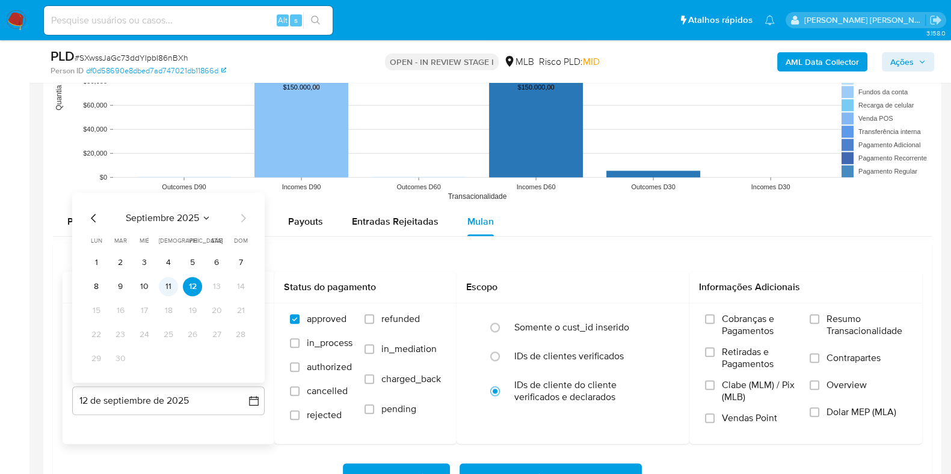
click at [165, 284] on button "11" at bounding box center [168, 286] width 19 height 19
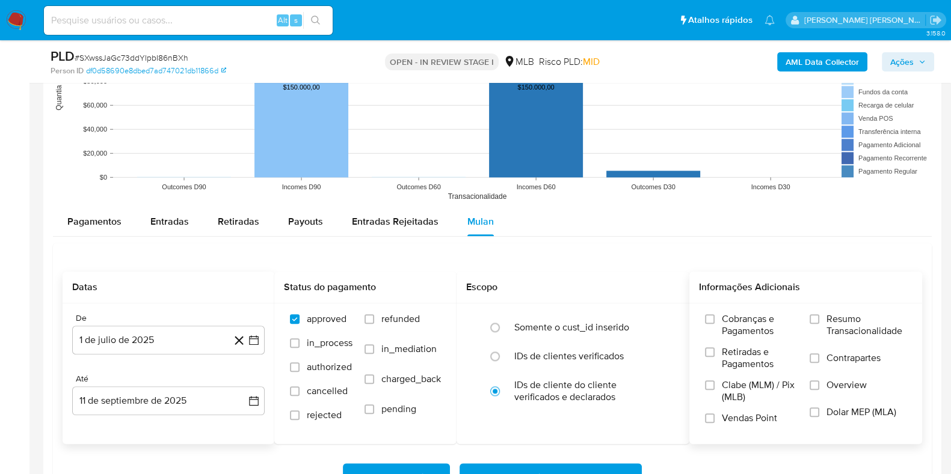
click at [821, 320] on label "Resumo Transacionalidade" at bounding box center [857, 332] width 97 height 39
click at [819, 320] on input "Resumo Transacionalidade" at bounding box center [814, 319] width 10 height 10
click at [821, 359] on label "Contrapartes" at bounding box center [857, 365] width 97 height 27
click at [819, 359] on input "Contrapartes" at bounding box center [814, 359] width 10 height 10
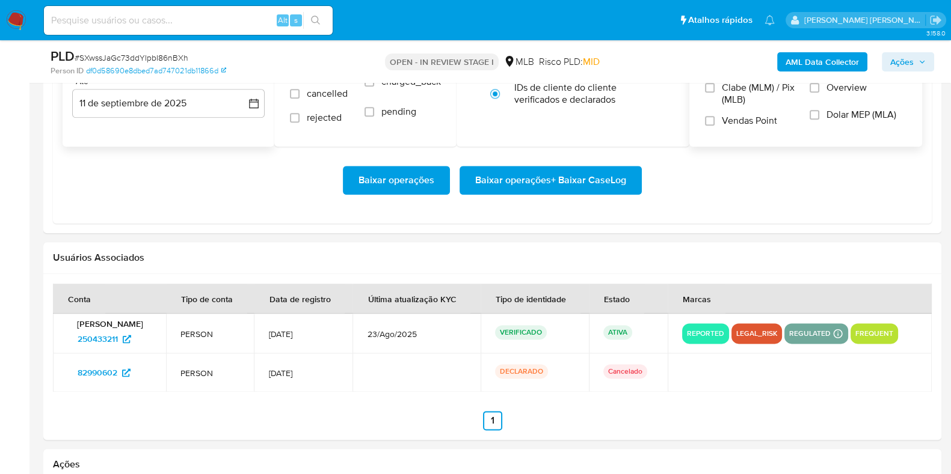
scroll to position [1833, 0]
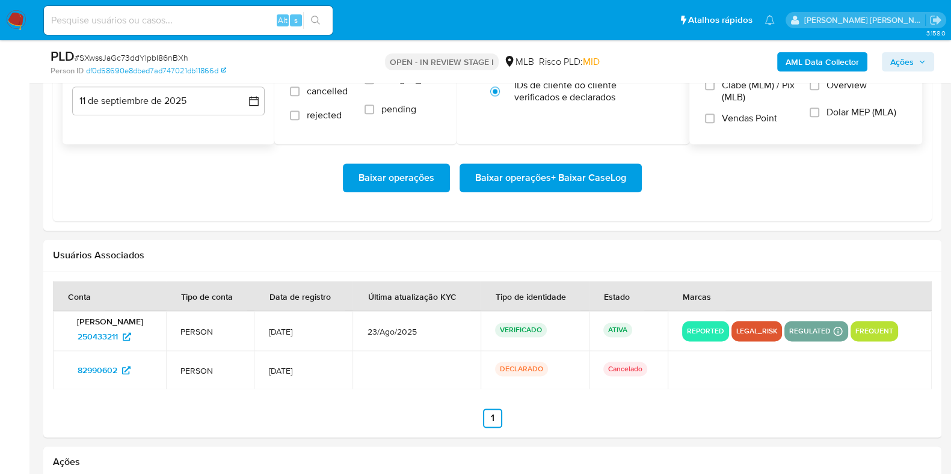
click at [569, 182] on span "Baixar operações + Baixar CaseLog" at bounding box center [550, 178] width 151 height 26
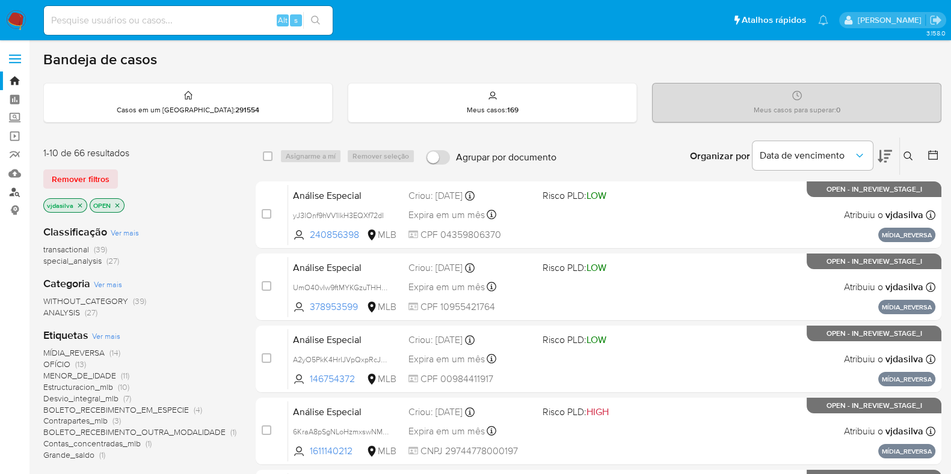
click at [17, 194] on link "Localizador de pessoas" at bounding box center [71, 192] width 143 height 19
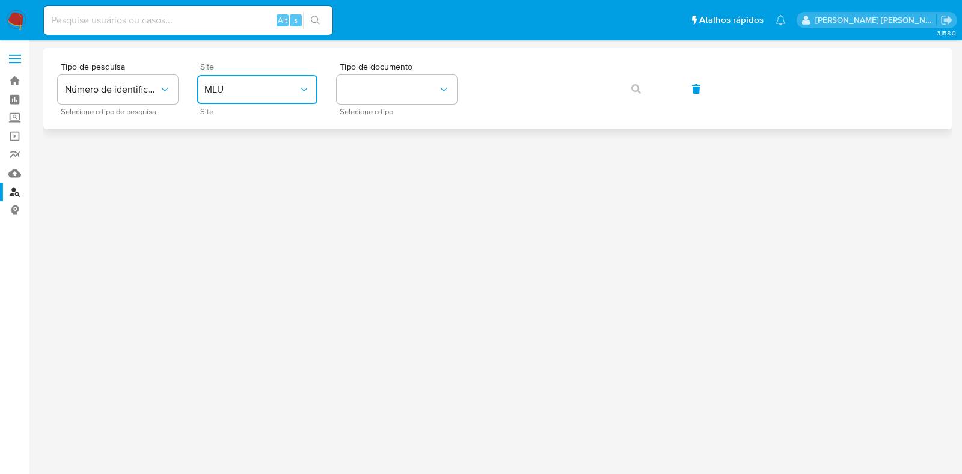
click at [241, 78] on button "MLU" at bounding box center [257, 89] width 120 height 29
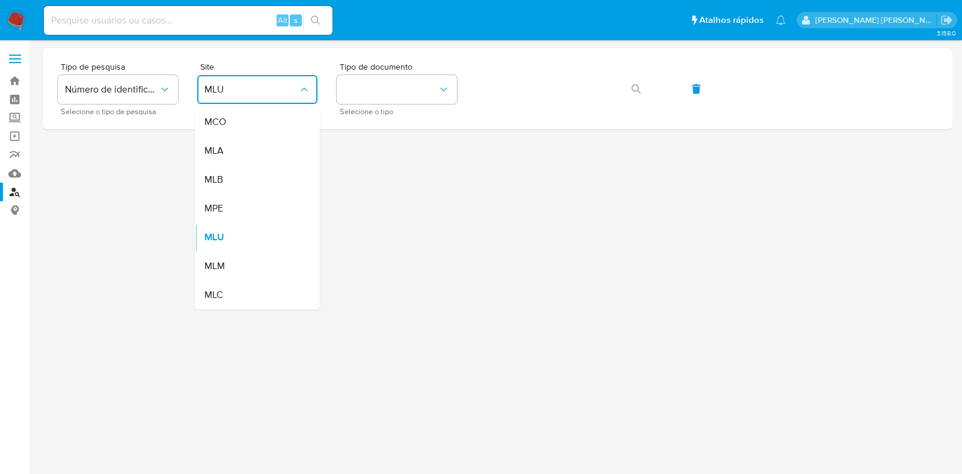
click at [250, 179] on div "MLB" at bounding box center [253, 179] width 99 height 29
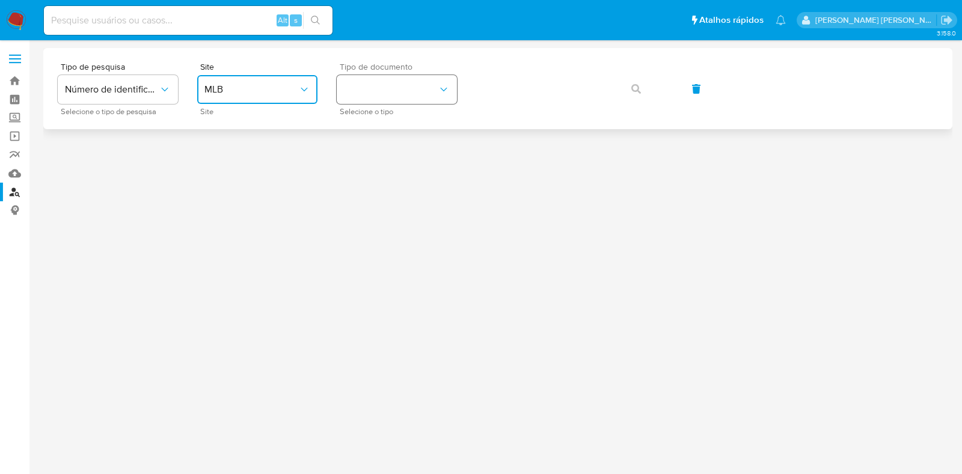
click at [421, 90] on button "identificationType" at bounding box center [397, 89] width 120 height 29
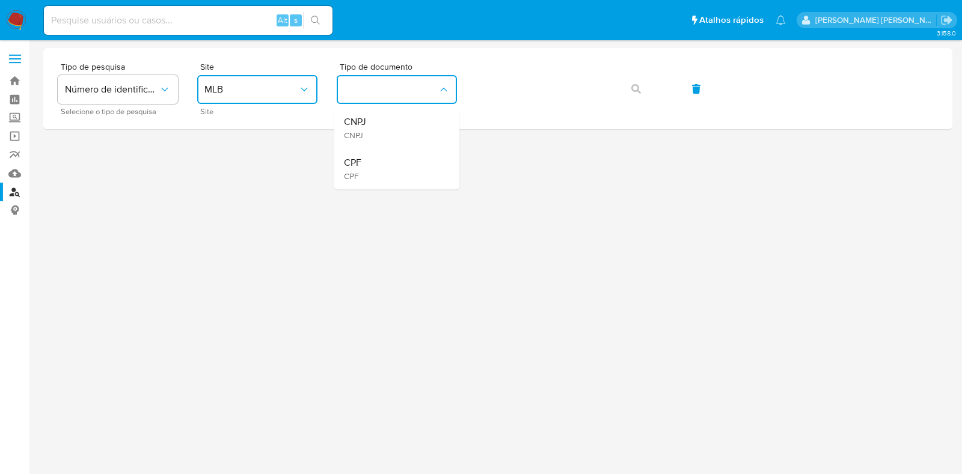
click at [405, 160] on div "CPF CPF" at bounding box center [393, 169] width 99 height 41
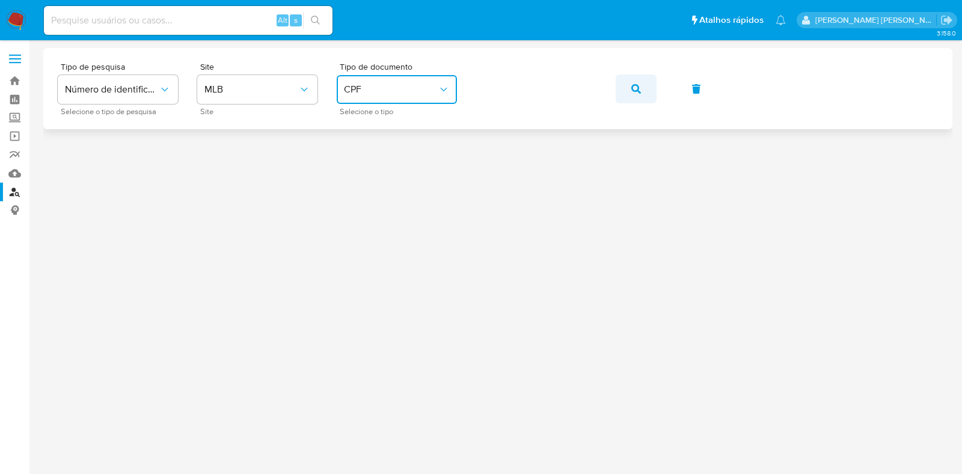
click at [627, 96] on button "button" at bounding box center [636, 89] width 41 height 29
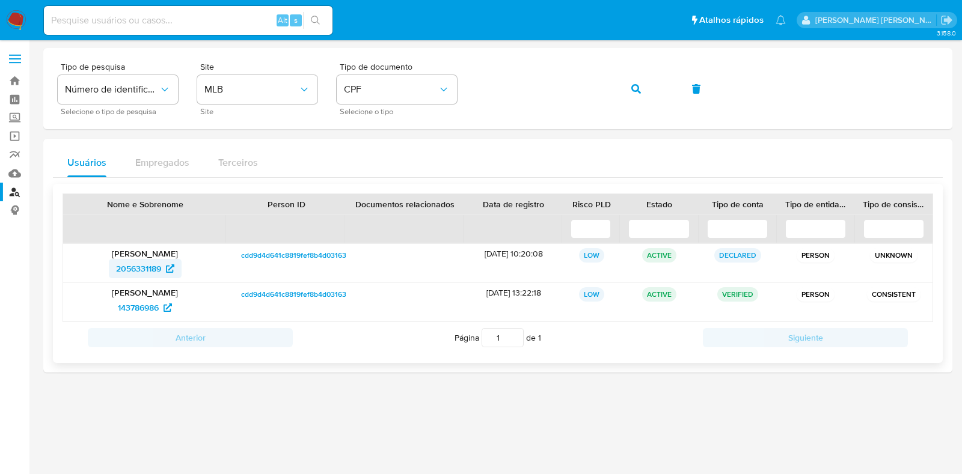
click at [138, 263] on span "2056331189" at bounding box center [138, 268] width 45 height 19
click at [144, 307] on span "143786986" at bounding box center [138, 307] width 41 height 19
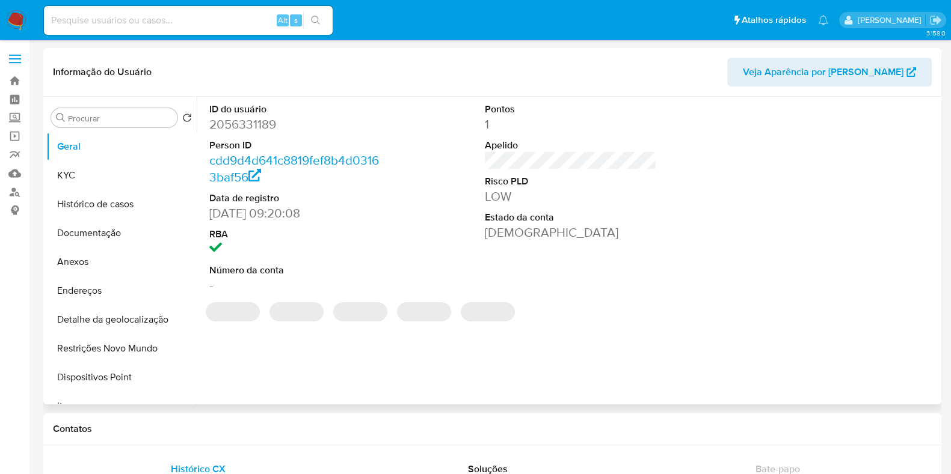
select select "10"
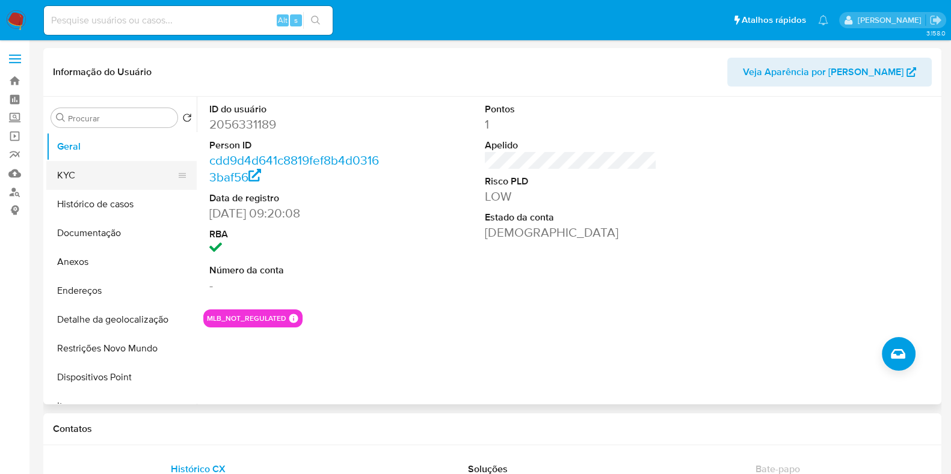
click at [145, 172] on button "KYC" at bounding box center [116, 175] width 141 height 29
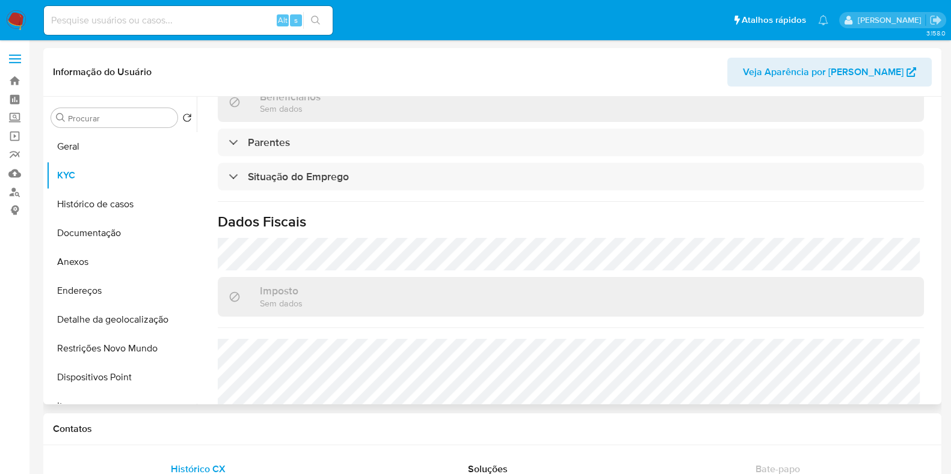
scroll to position [534, 0]
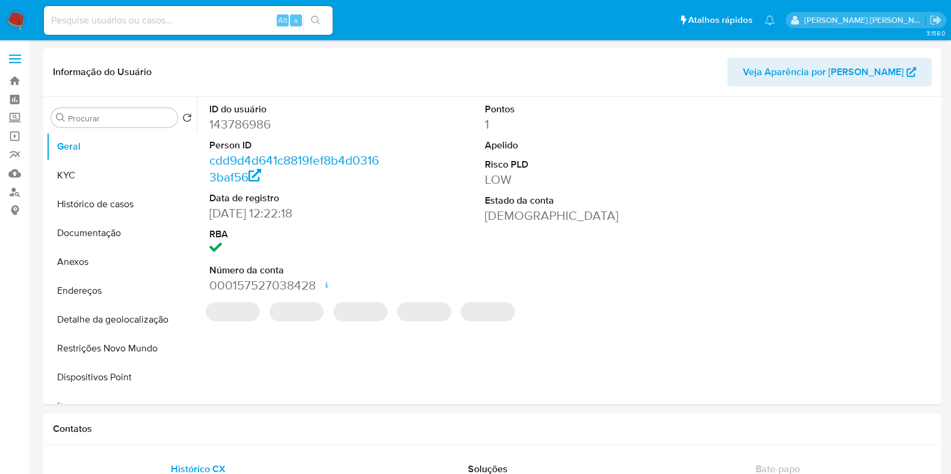
select select "10"
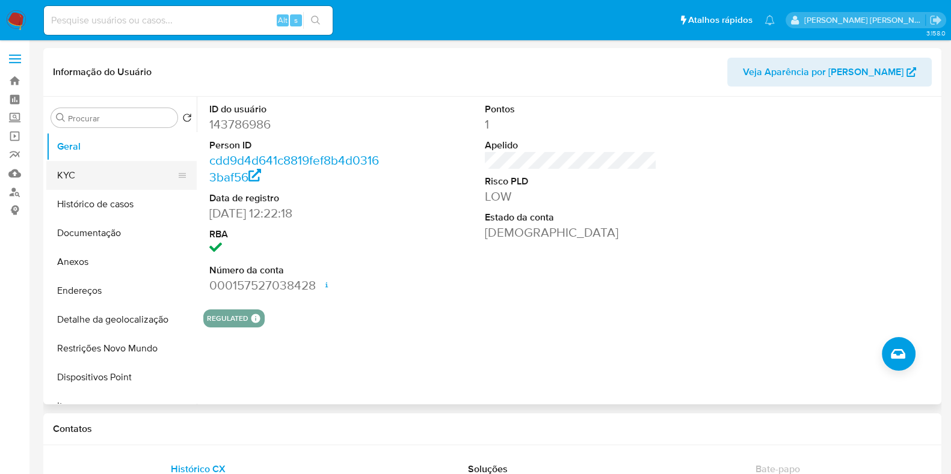
click at [124, 174] on button "KYC" at bounding box center [116, 175] width 141 height 29
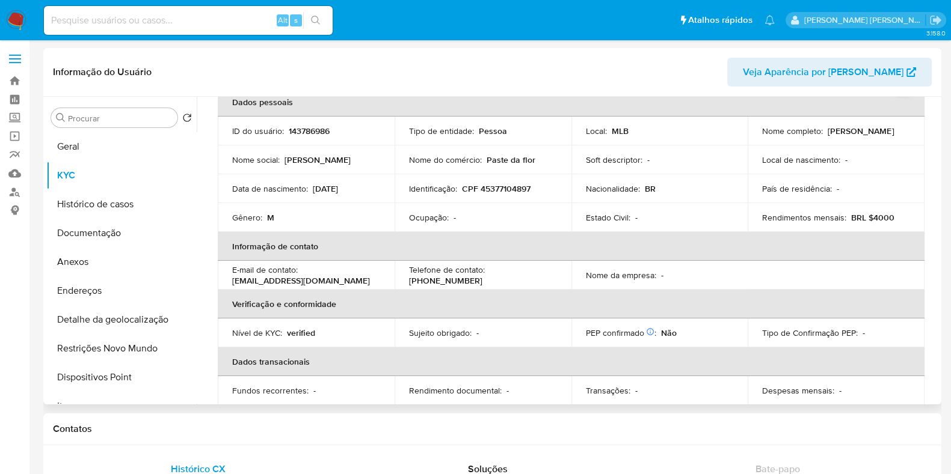
scroll to position [69, 0]
click at [133, 198] on button "Histórico de casos" at bounding box center [116, 204] width 141 height 29
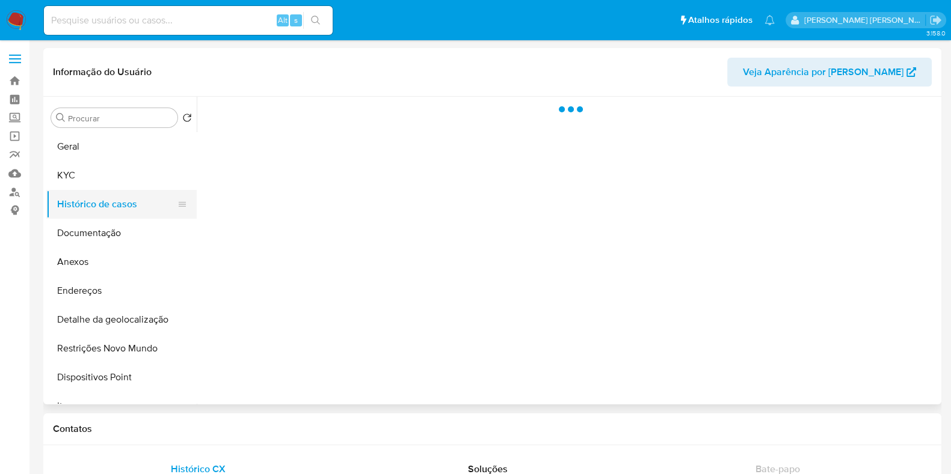
scroll to position [0, 0]
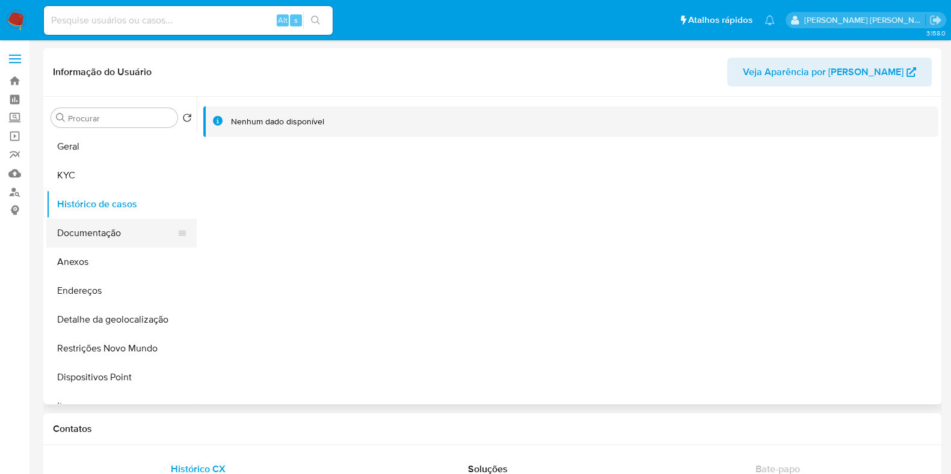
click at [126, 236] on button "Documentação" at bounding box center [116, 233] width 141 height 29
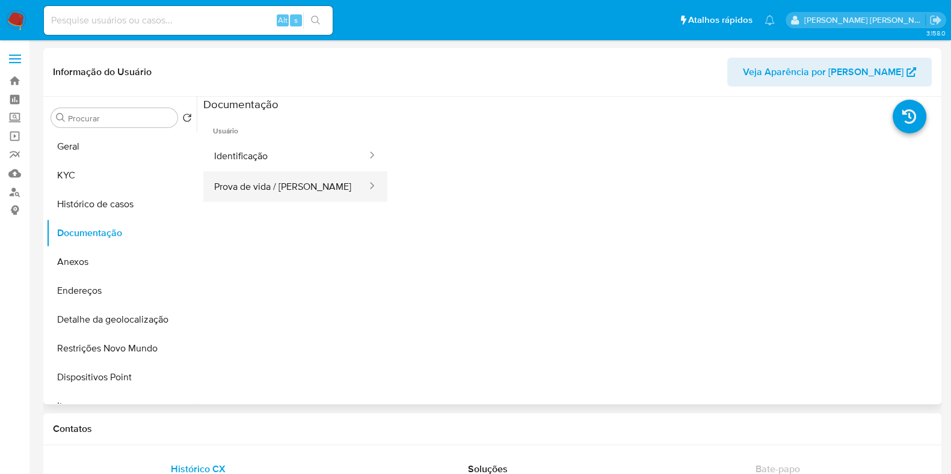
click at [255, 191] on button "Prova de vida / [PERSON_NAME]" at bounding box center [285, 186] width 165 height 31
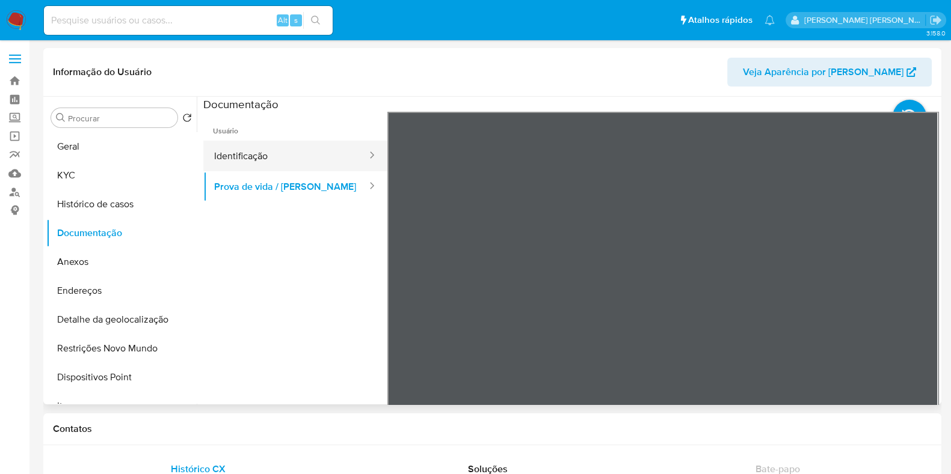
click at [292, 146] on button "Identificação" at bounding box center [285, 156] width 165 height 31
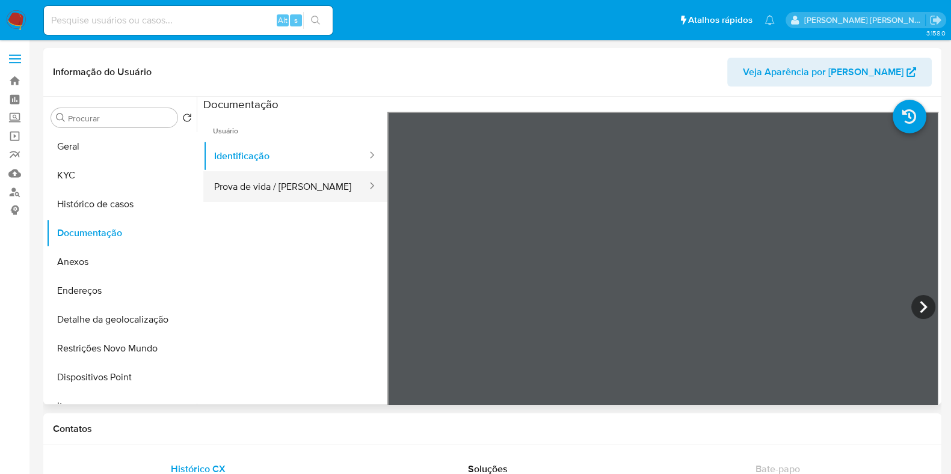
click at [265, 184] on button "Prova de vida / [PERSON_NAME]" at bounding box center [285, 186] width 165 height 31
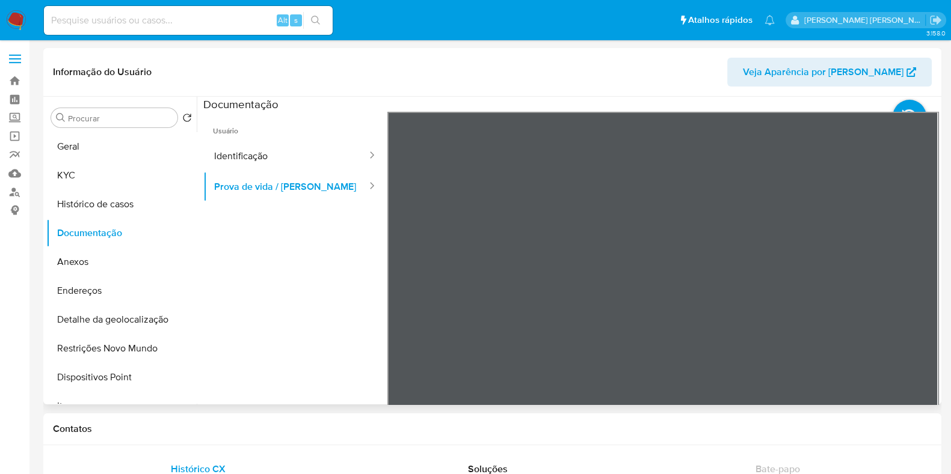
click at [560, 103] on section at bounding box center [570, 297] width 735 height 400
